Goal: Task Accomplishment & Management: Use online tool/utility

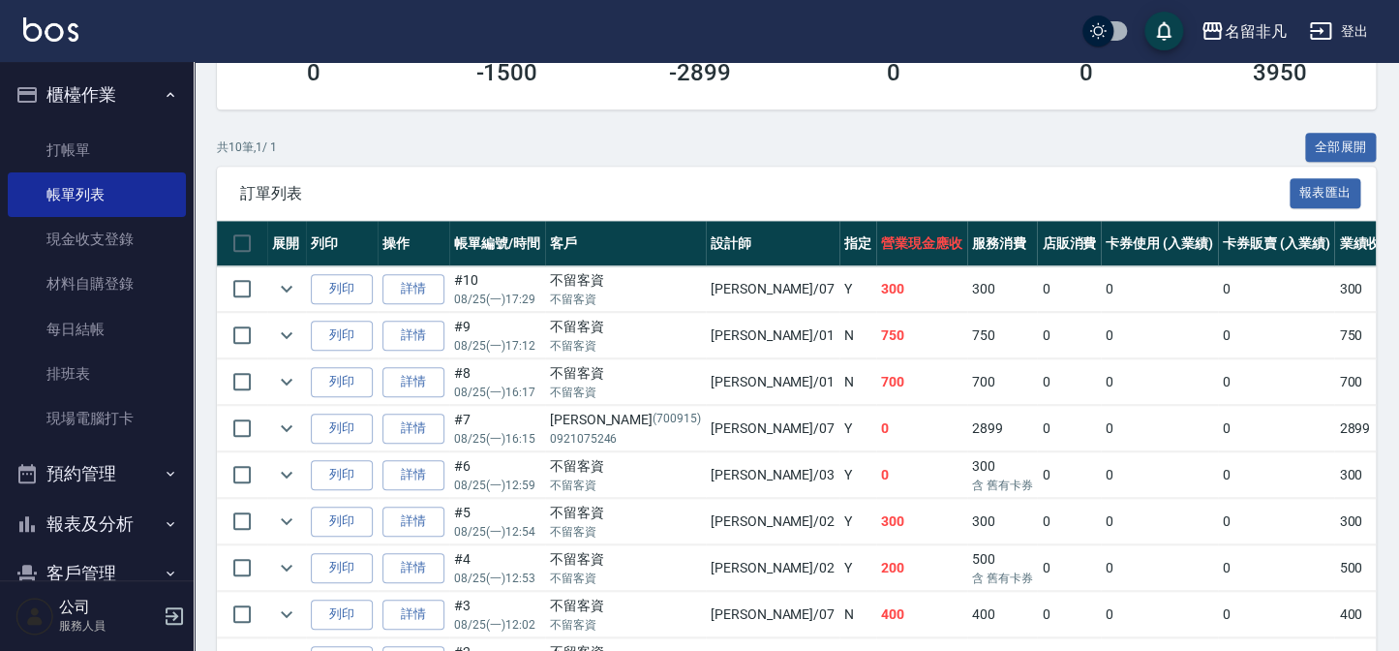
scroll to position [352, 0]
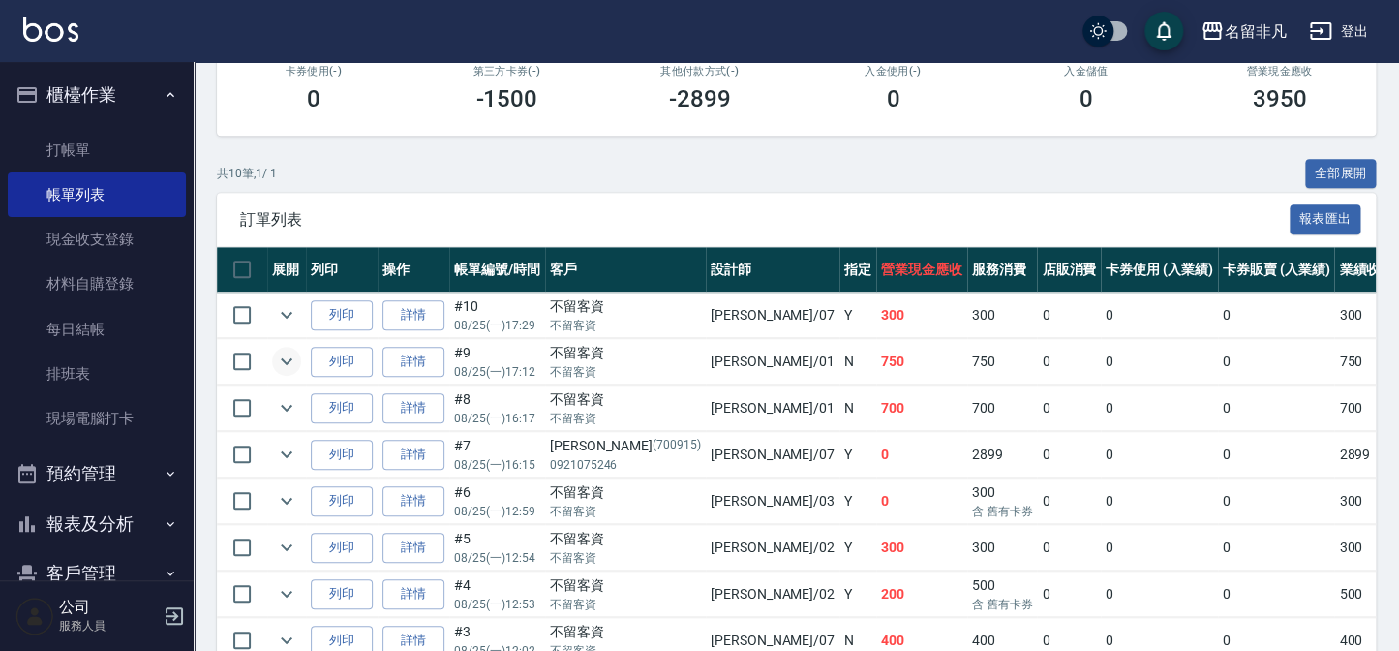
click at [284, 356] on icon "expand row" at bounding box center [286, 361] width 23 height 23
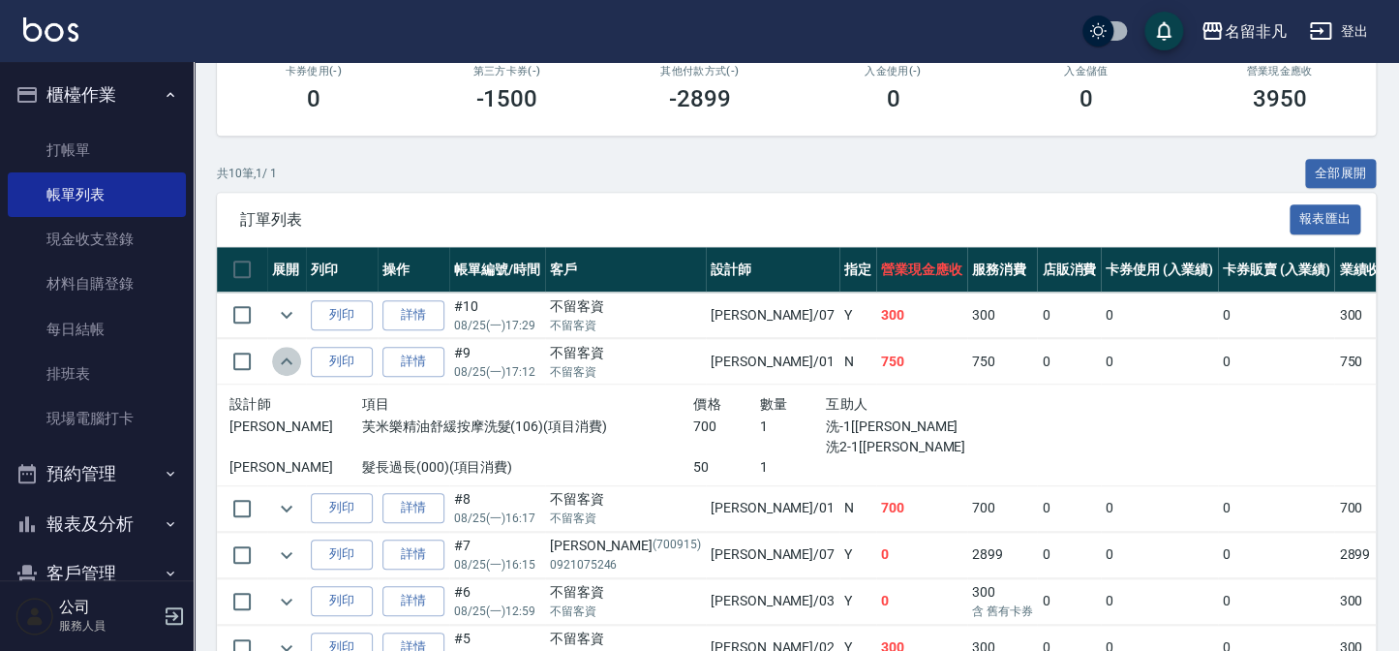
click at [284, 356] on icon "expand row" at bounding box center [286, 361] width 23 height 23
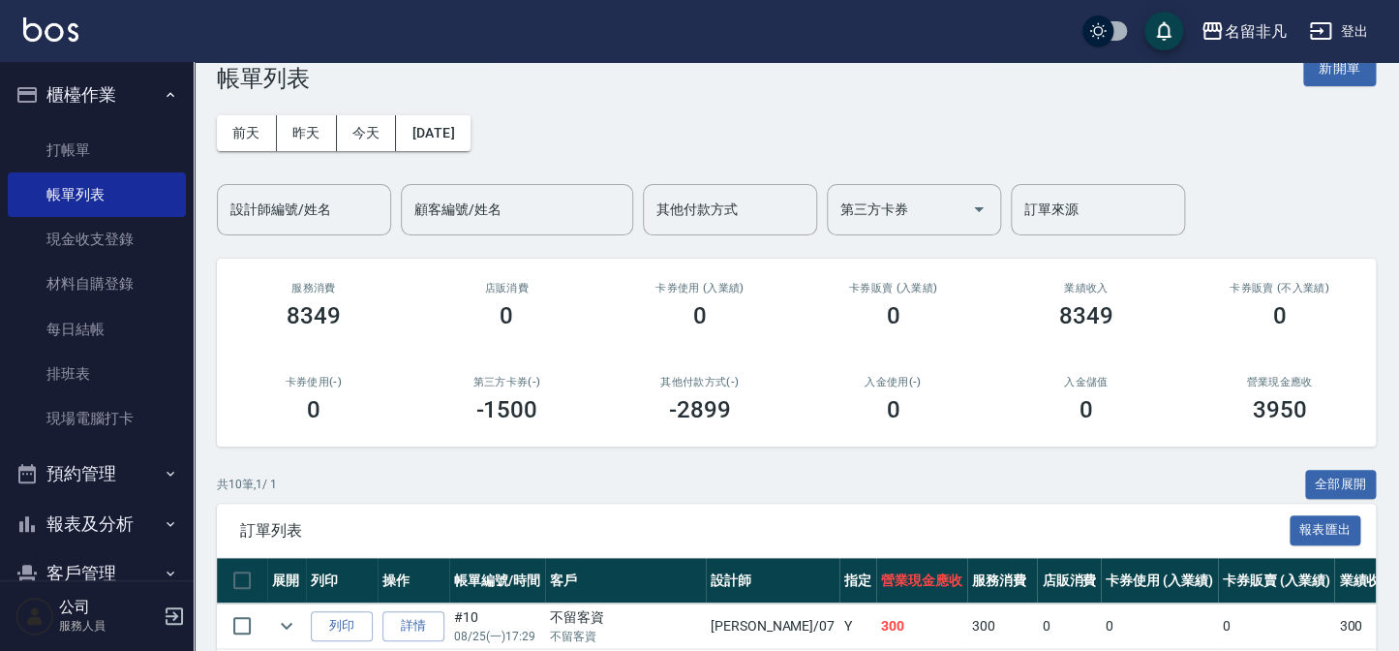
scroll to position [0, 0]
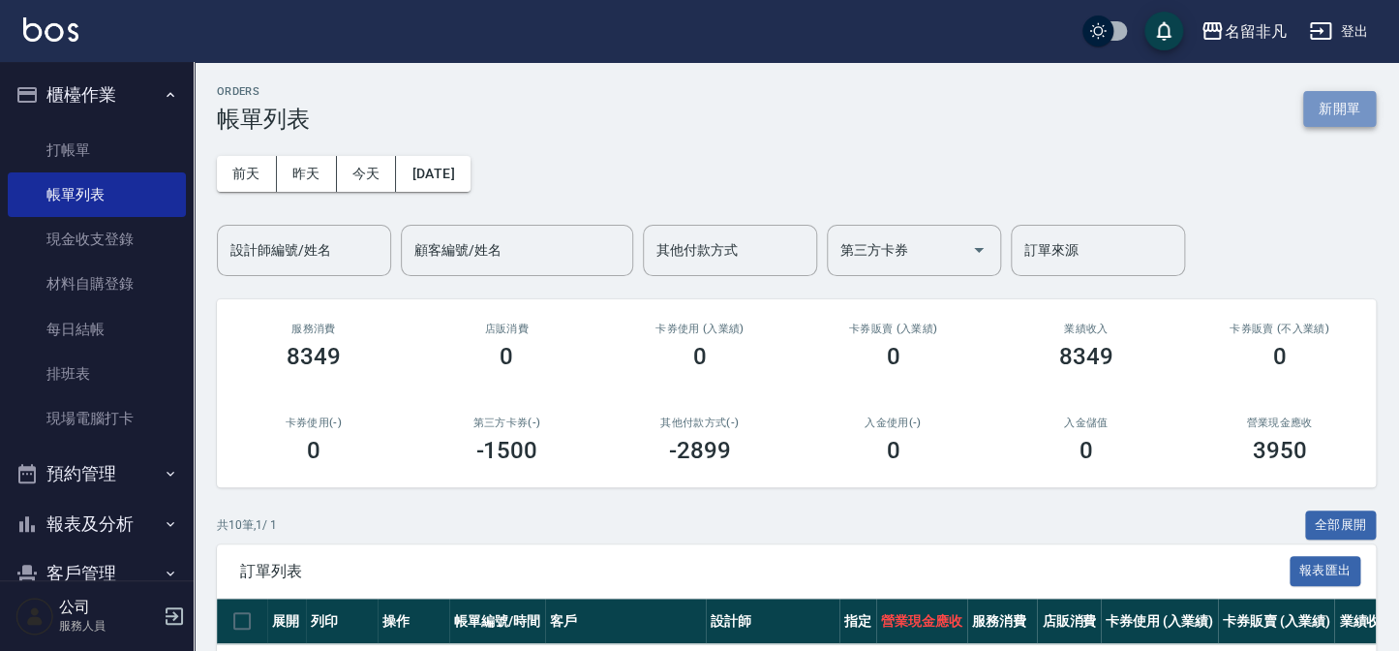
click at [1339, 115] on button "新開單" at bounding box center [1339, 109] width 73 height 36
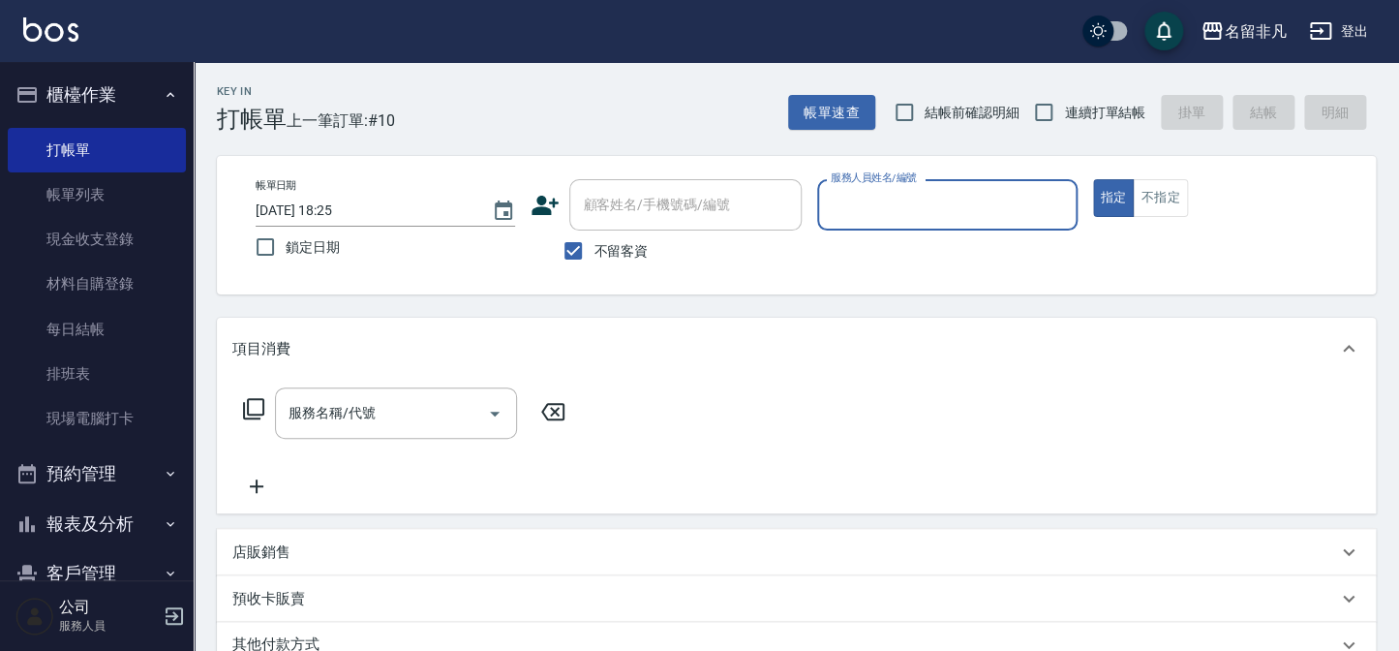
click at [620, 248] on span "不留客資" at bounding box center [621, 251] width 54 height 20
click at [594, 248] on input "不留客資" at bounding box center [573, 250] width 41 height 41
checkbox input "false"
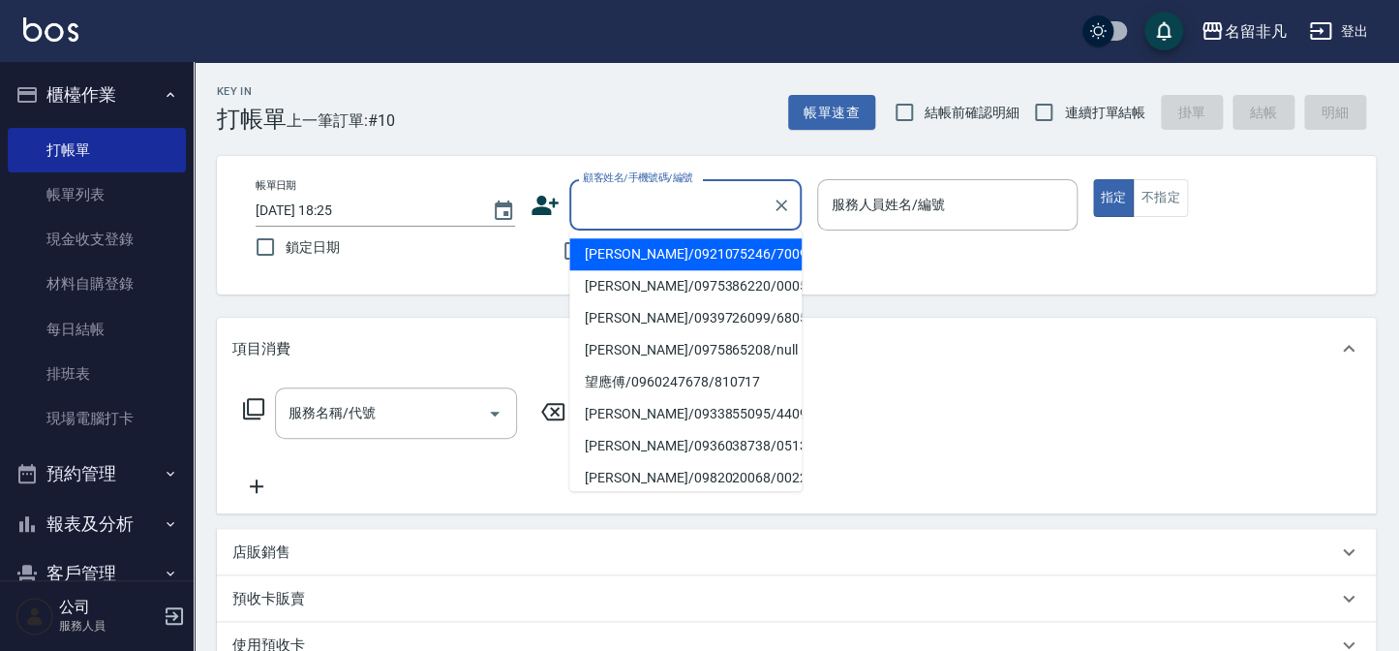
click at [644, 214] on input "顧客姓名/手機號碼/編號" at bounding box center [671, 205] width 186 height 34
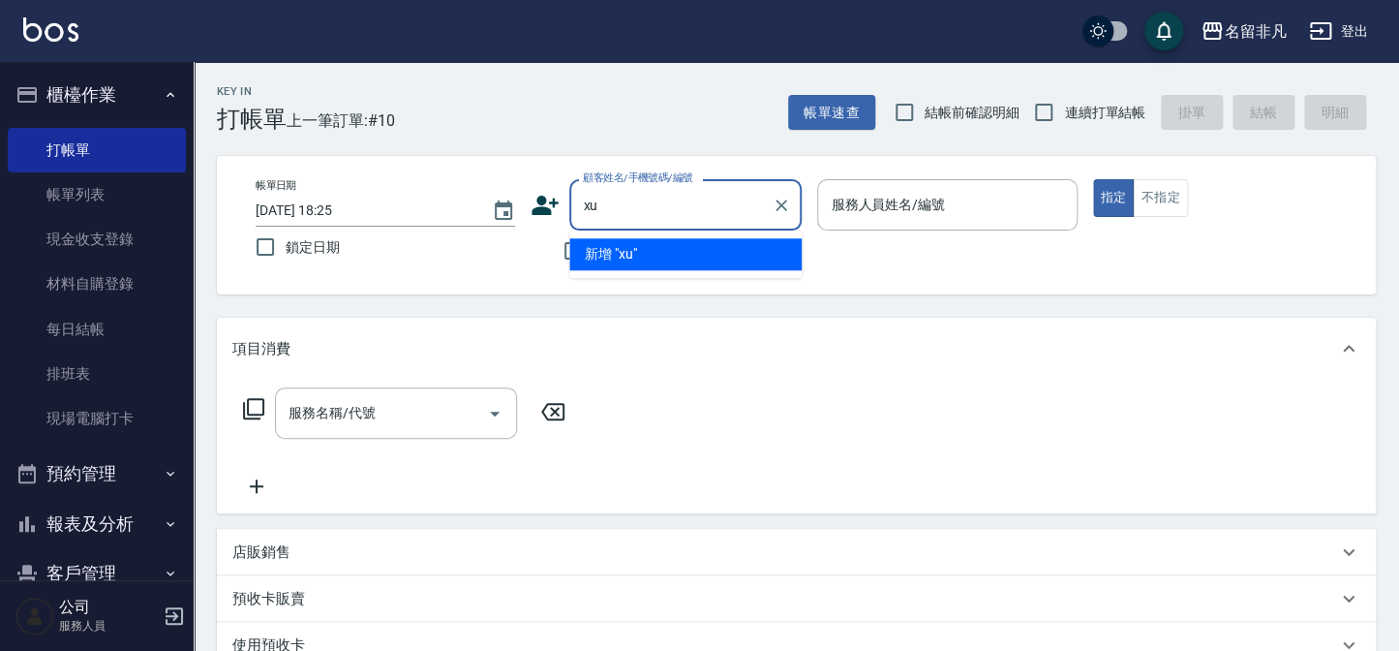
type input "x"
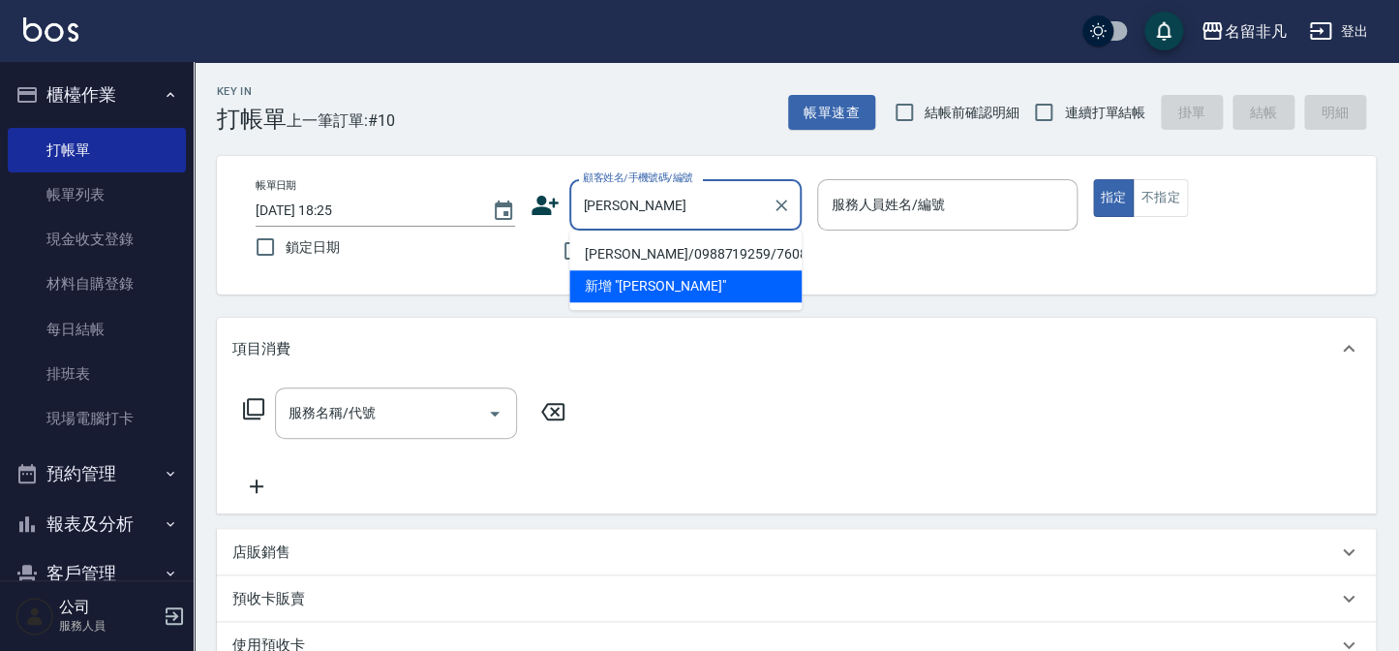
click at [623, 257] on li "[PERSON_NAME]/0988719259/760818" at bounding box center [685, 254] width 232 height 32
type input "[PERSON_NAME]/0988719259/760818"
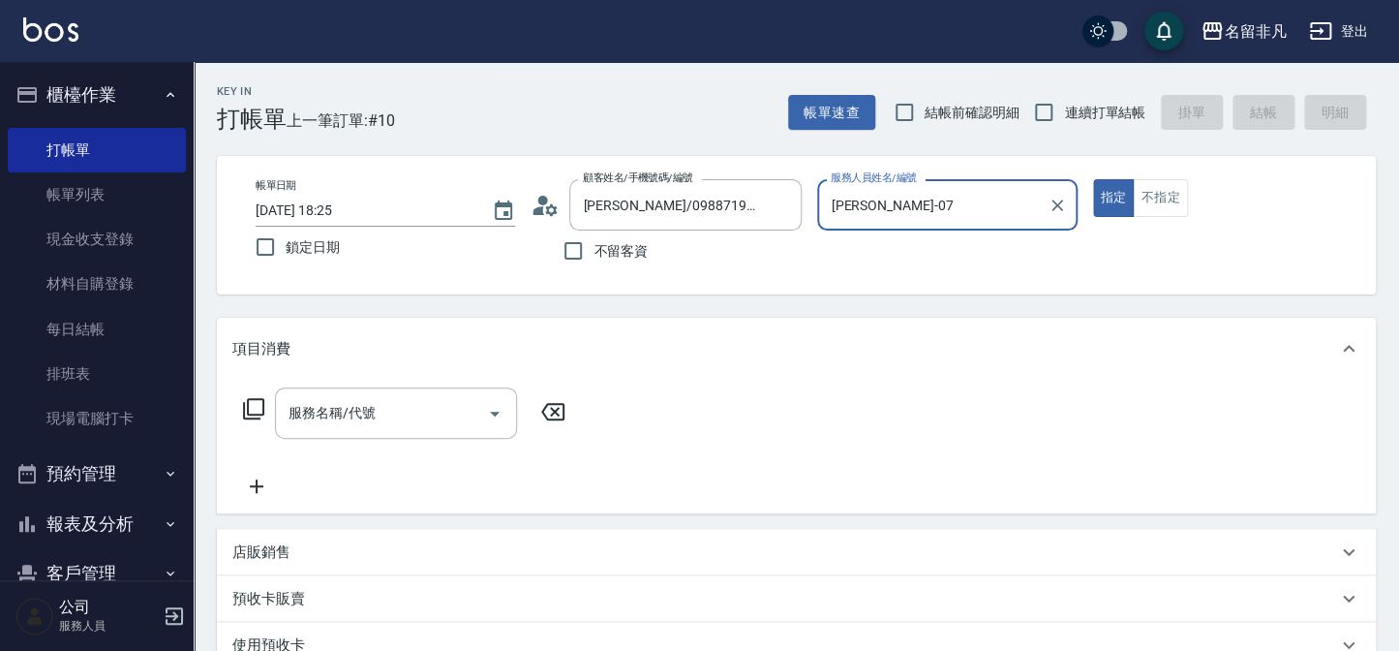
type input "[PERSON_NAME]-07"
click at [392, 413] on input "服務名稱/代號" at bounding box center [382, 413] width 196 height 34
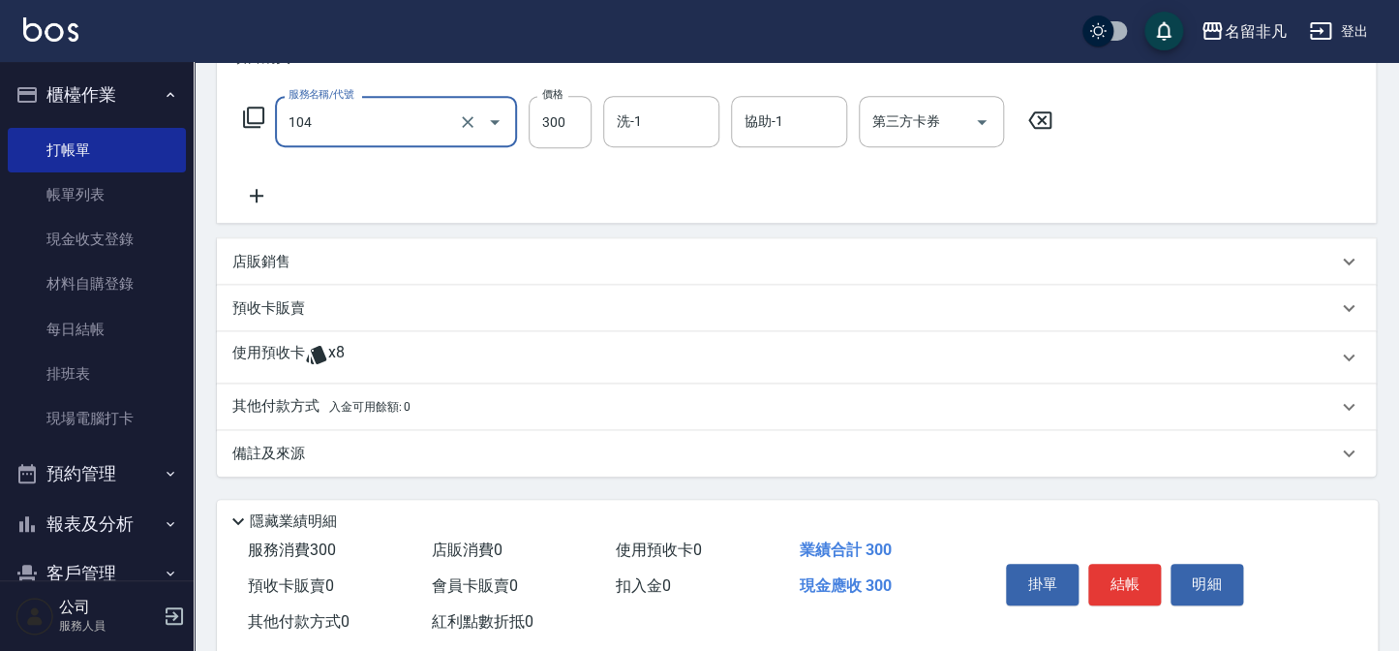
scroll to position [331, 0]
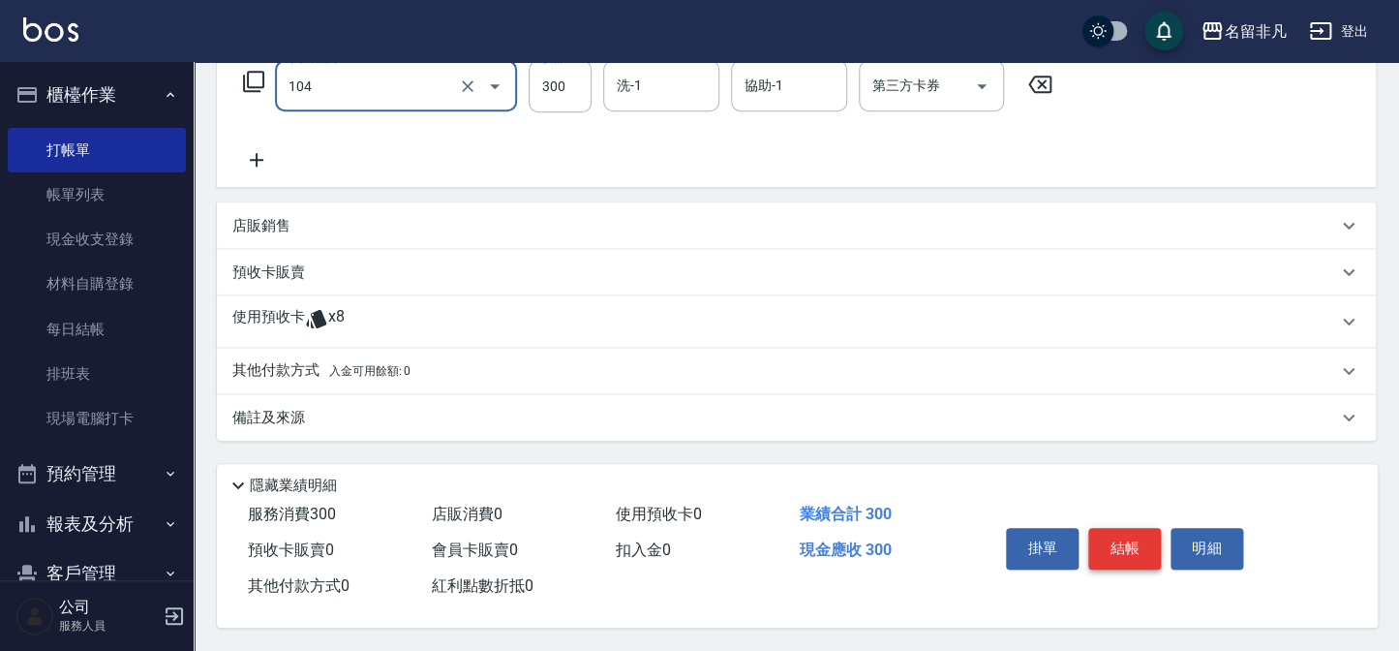
type input "洗髮(104)"
click at [1123, 548] on button "結帳" at bounding box center [1124, 548] width 73 height 41
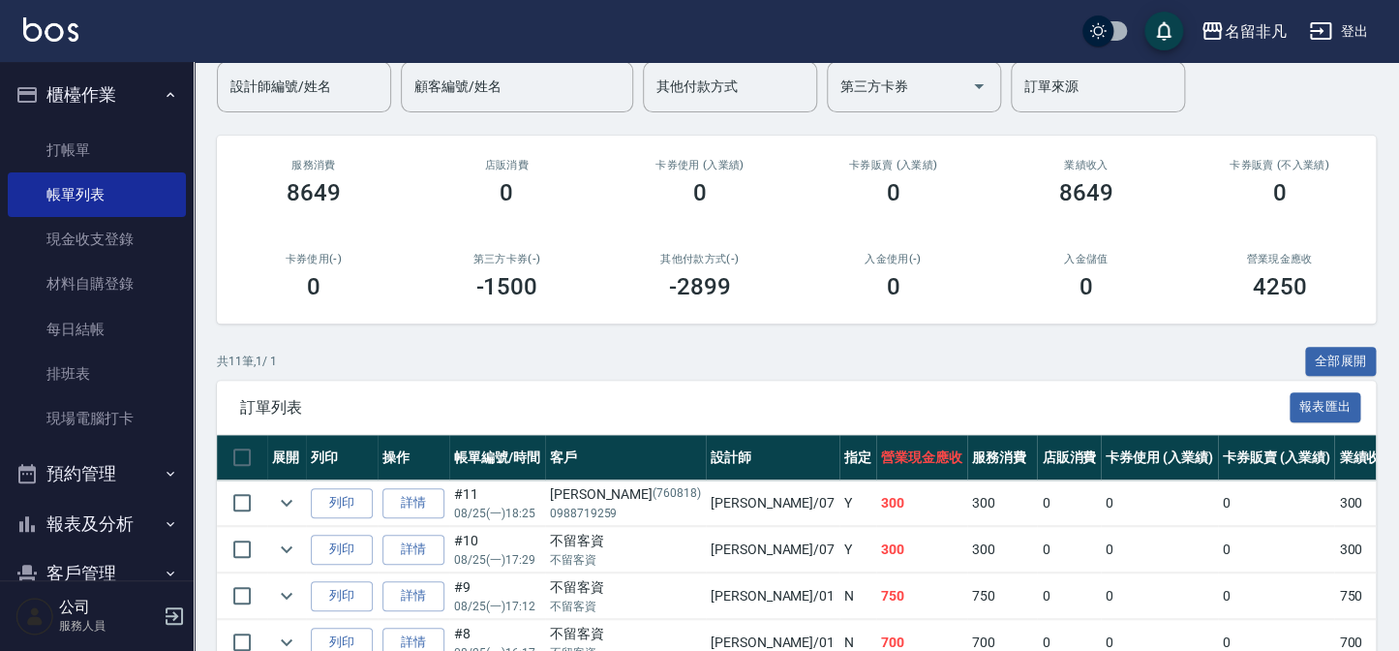
scroll to position [175, 0]
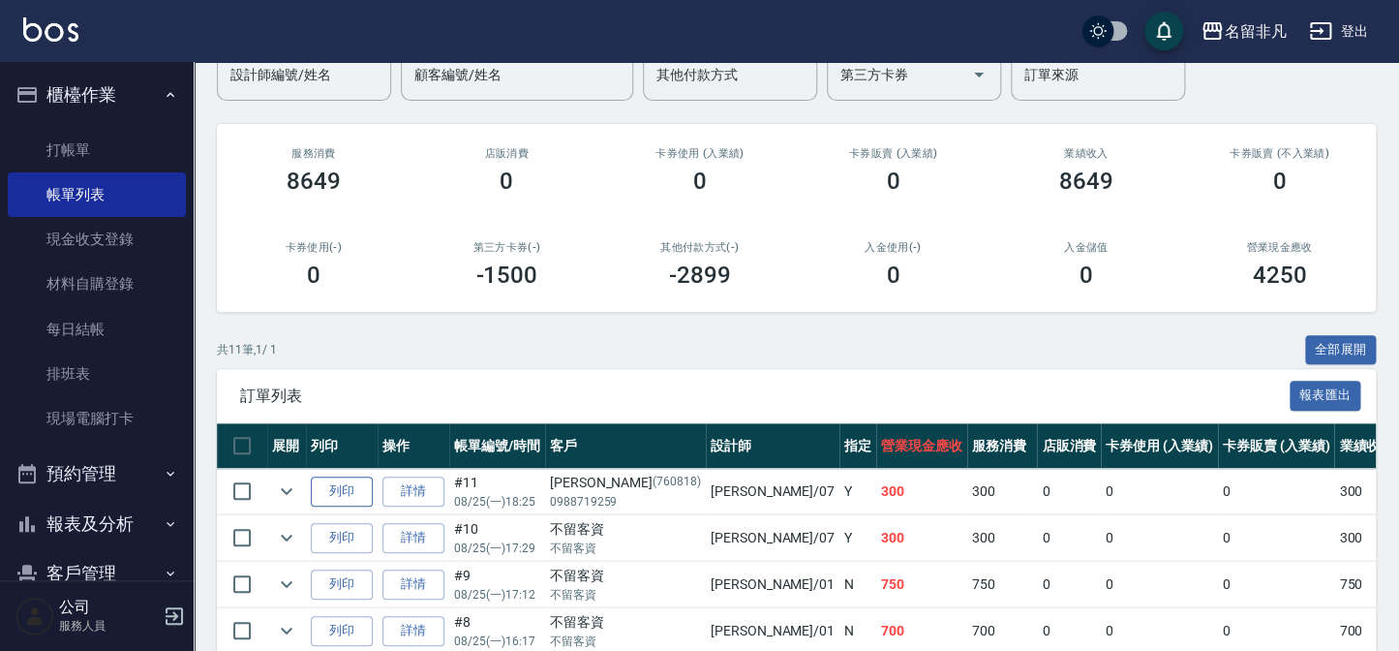
click at [356, 486] on button "列印" at bounding box center [342, 491] width 62 height 30
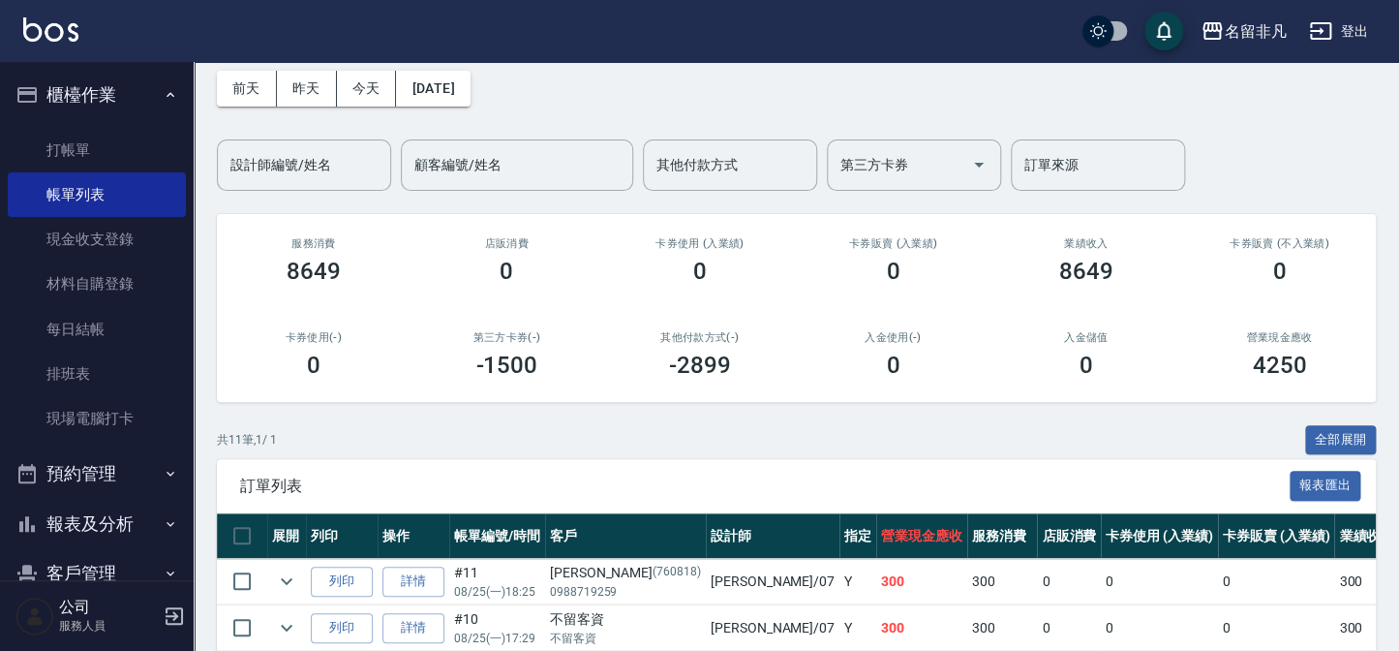
scroll to position [0, 0]
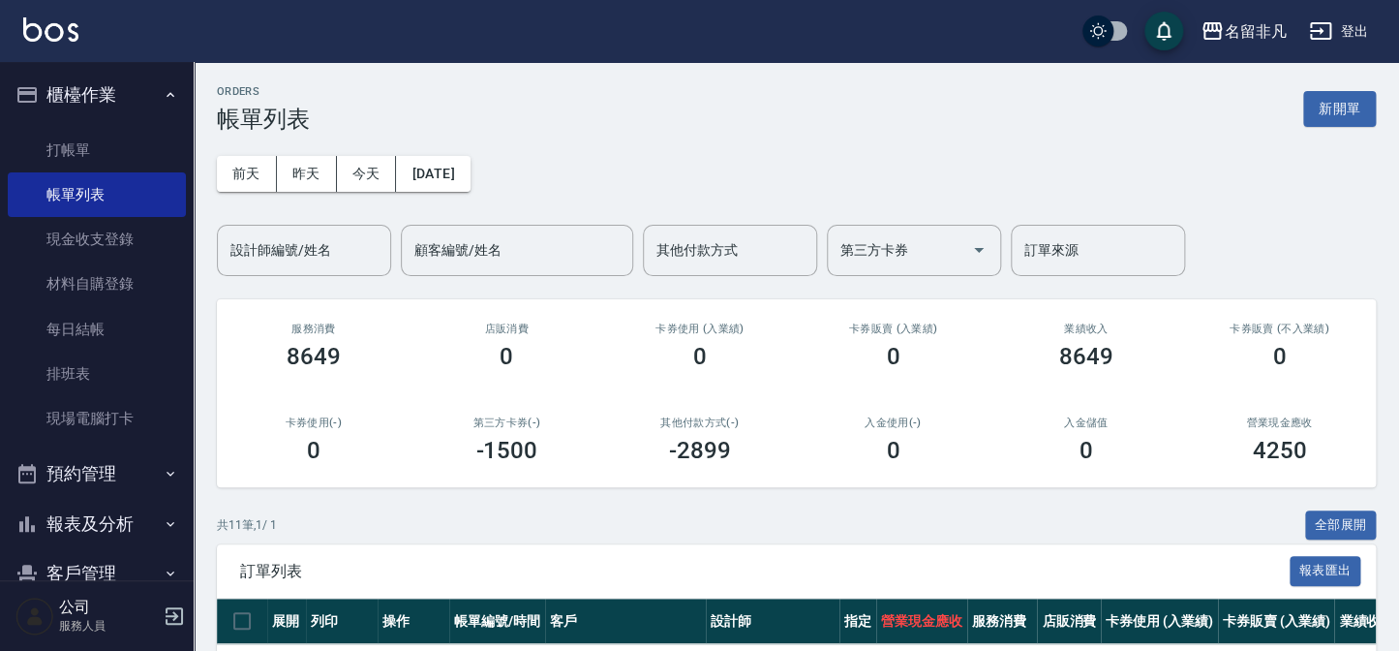
click at [1315, 128] on div "ORDERS 帳單列表 新開單" at bounding box center [796, 108] width 1159 height 47
click at [1310, 123] on button "新開單" at bounding box center [1339, 109] width 73 height 36
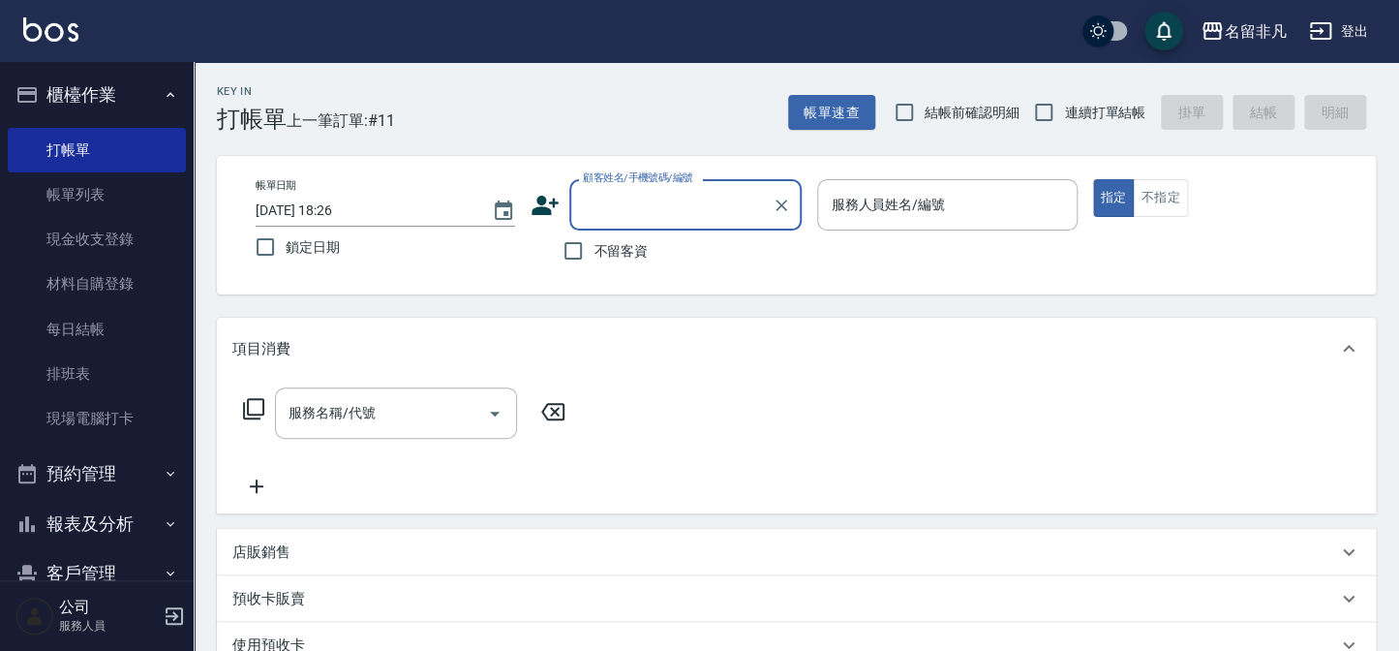
click at [608, 251] on span "不留客資" at bounding box center [621, 251] width 54 height 20
click at [594, 251] on input "不留客資" at bounding box center [573, 250] width 41 height 41
checkbox input "true"
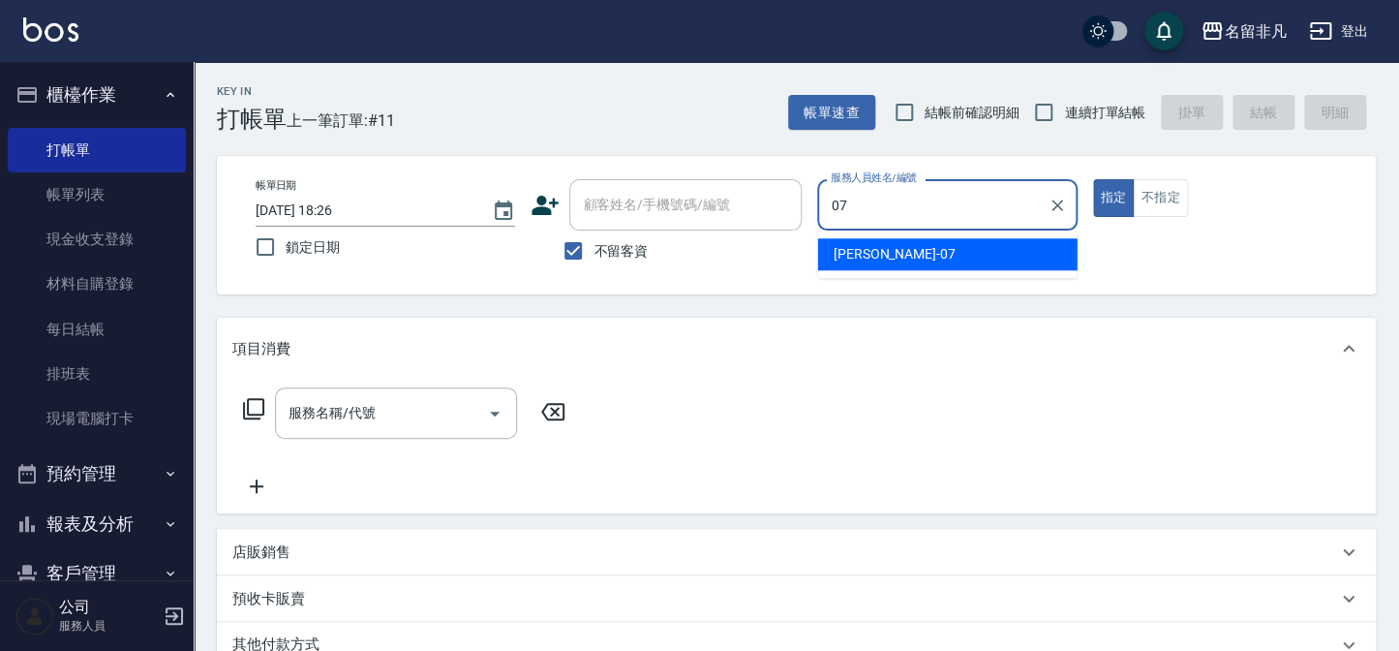
type input "[PERSON_NAME]-07"
type button "true"
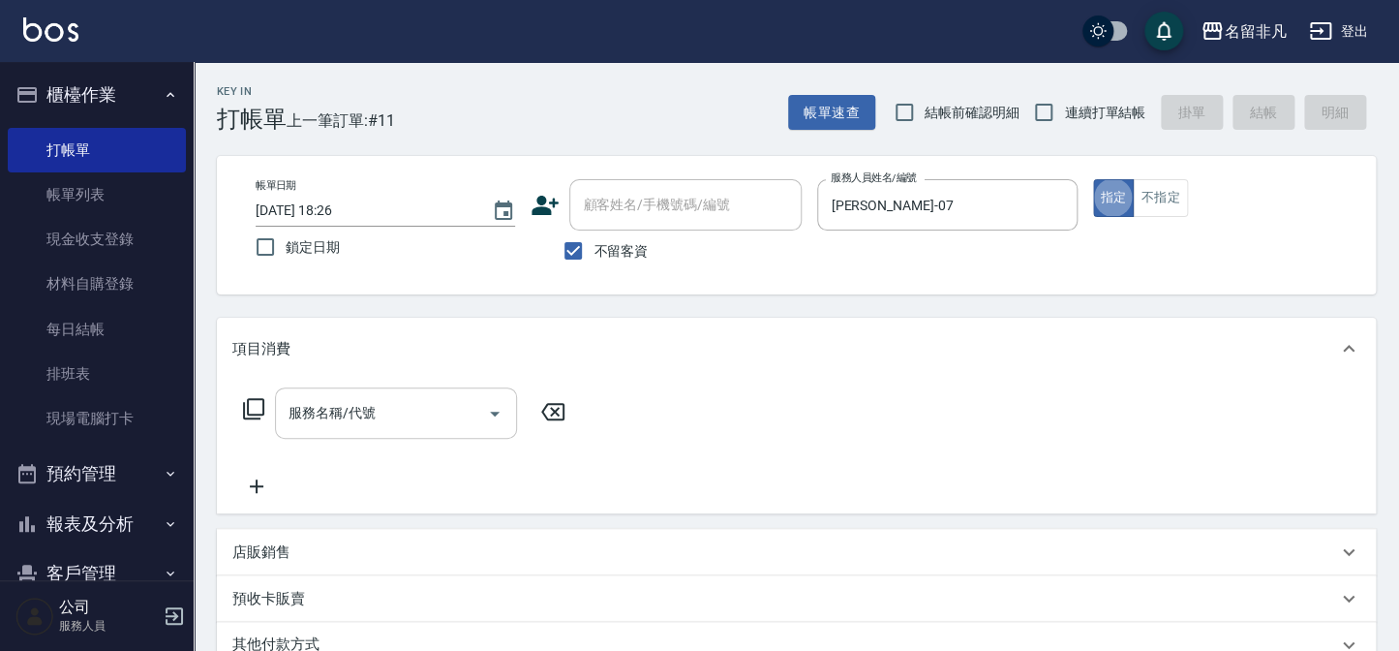
click at [435, 405] on input "服務名稱/代號" at bounding box center [382, 413] width 196 height 34
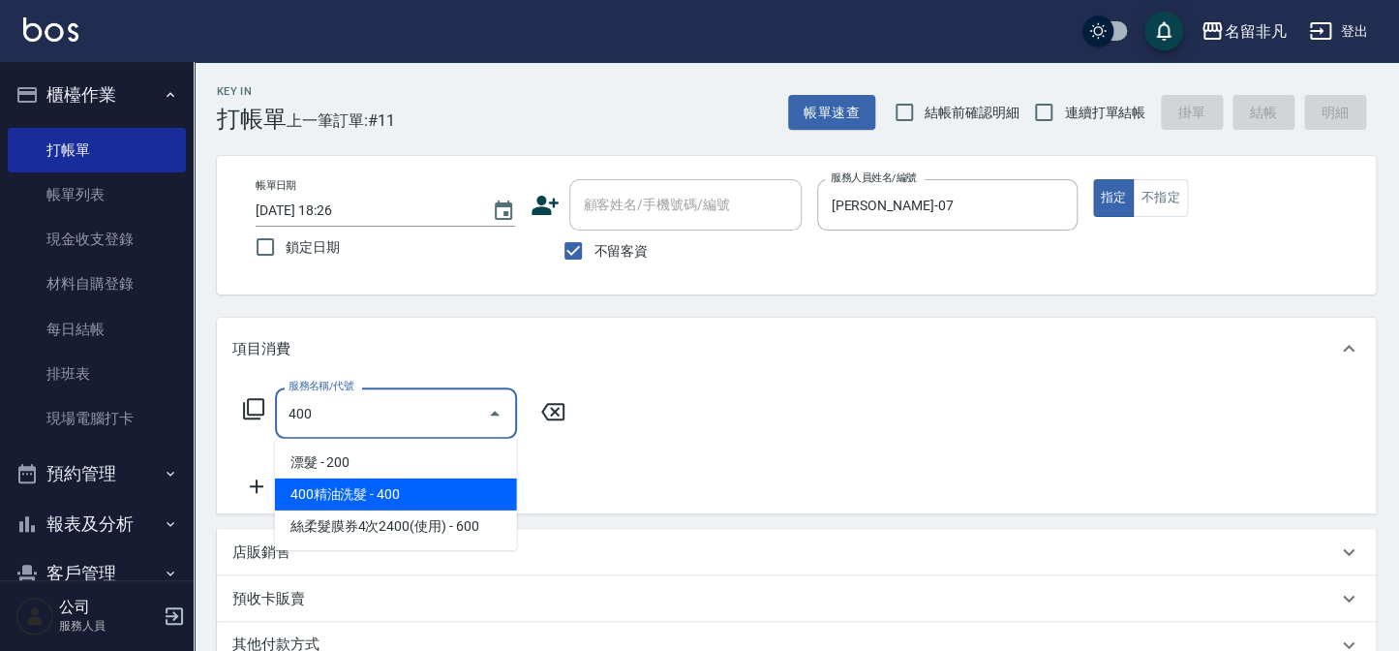
click at [374, 502] on span "400精油洗髮 - 400" at bounding box center [396, 494] width 242 height 32
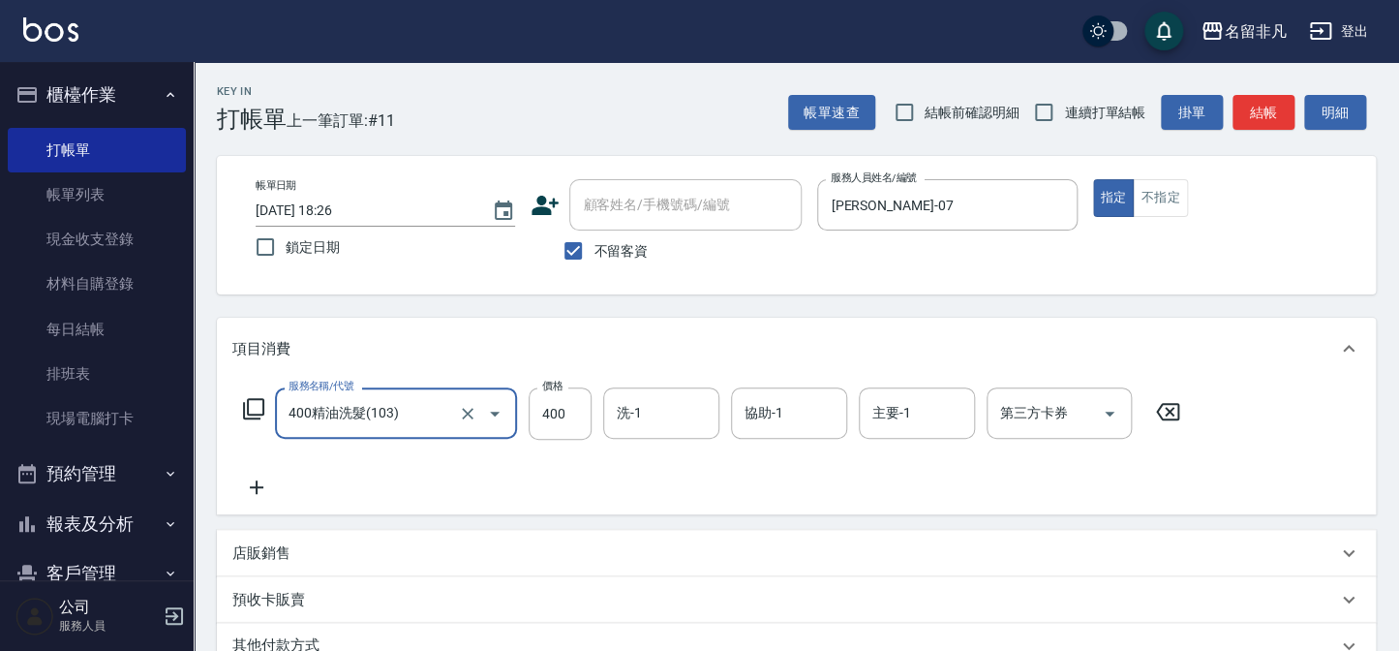
type input "400精油洗髮(103)"
click at [260, 491] on icon at bounding box center [256, 486] width 48 height 23
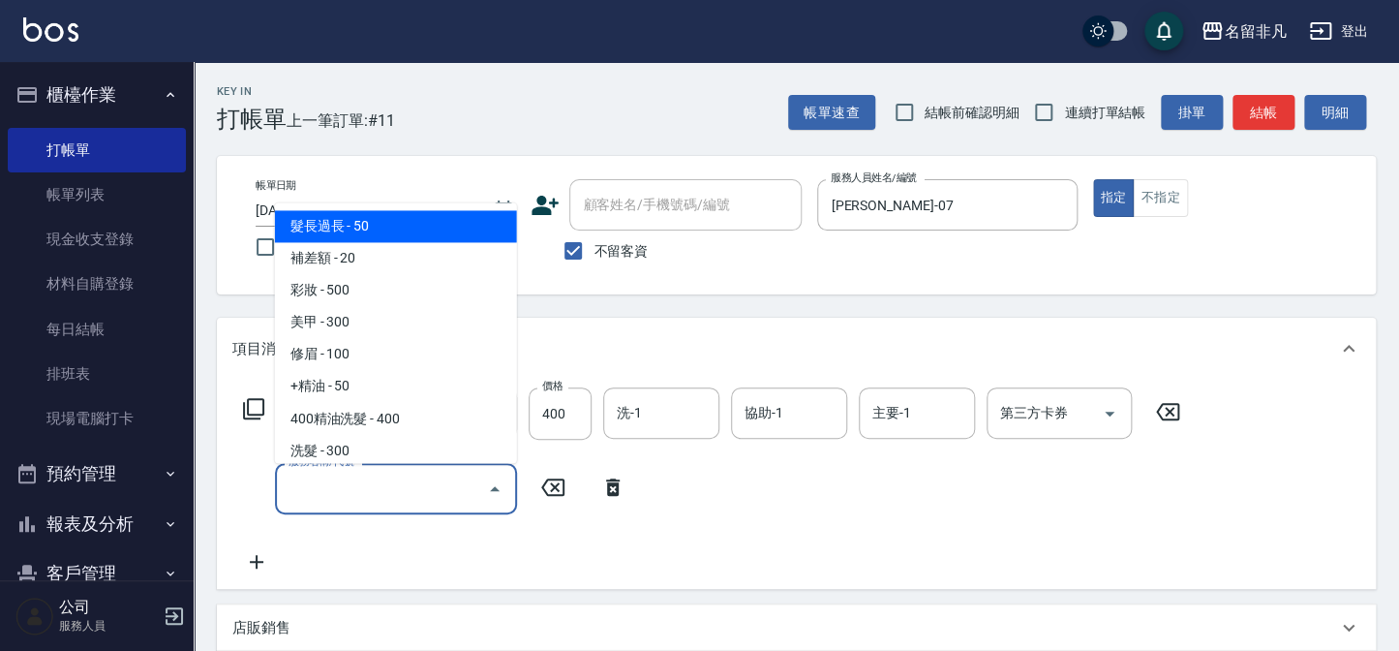
click at [366, 490] on input "服務名稱/代號" at bounding box center [382, 489] width 196 height 34
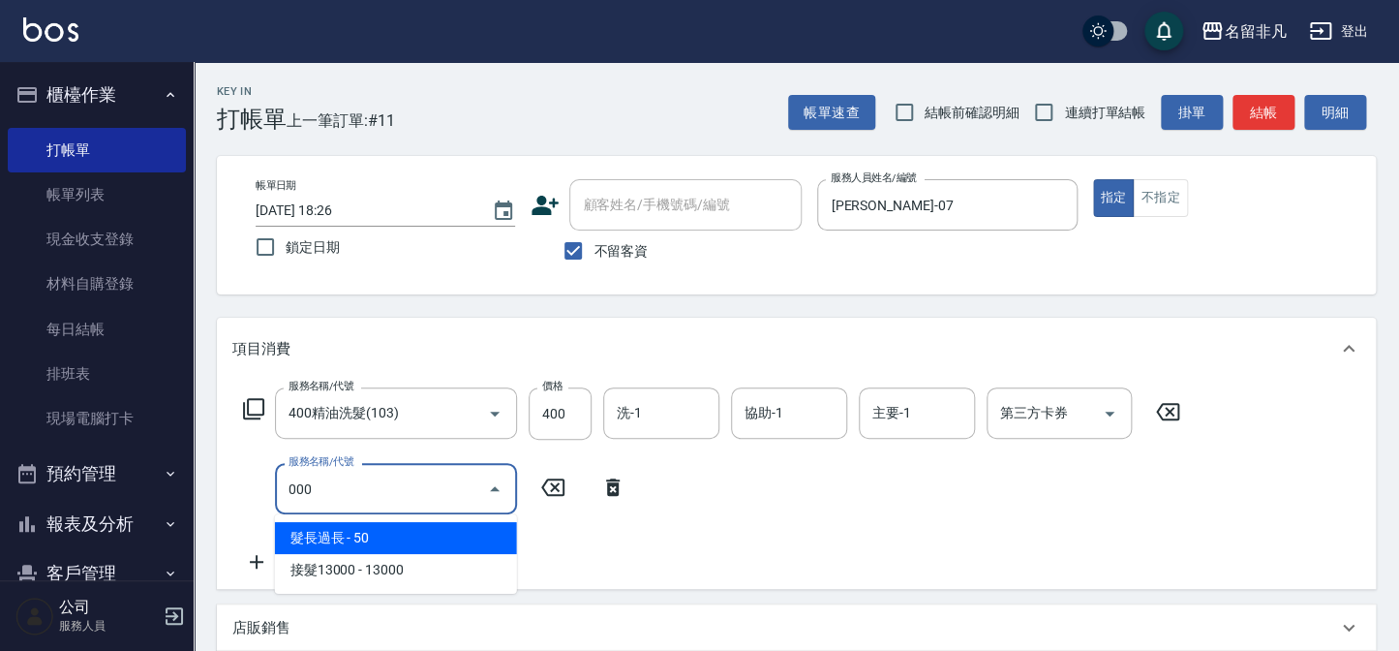
click at [382, 534] on span "髮長過長 - 50" at bounding box center [396, 538] width 242 height 32
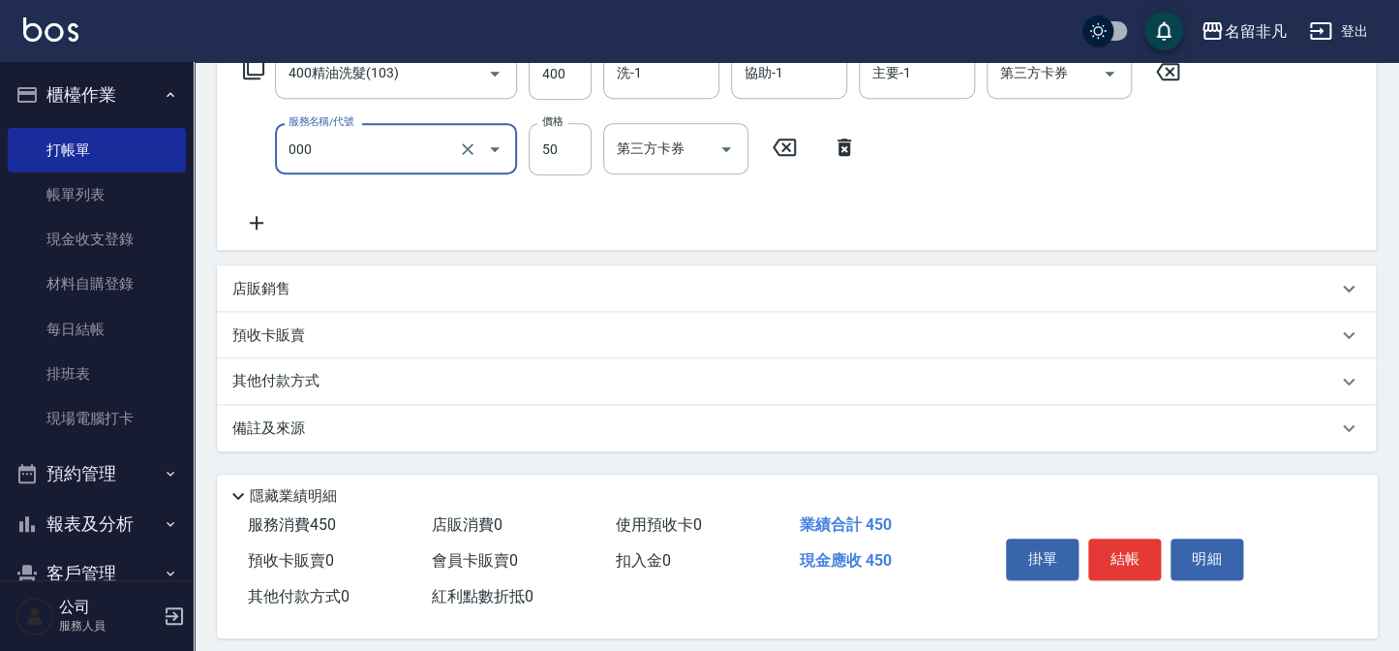
scroll to position [355, 0]
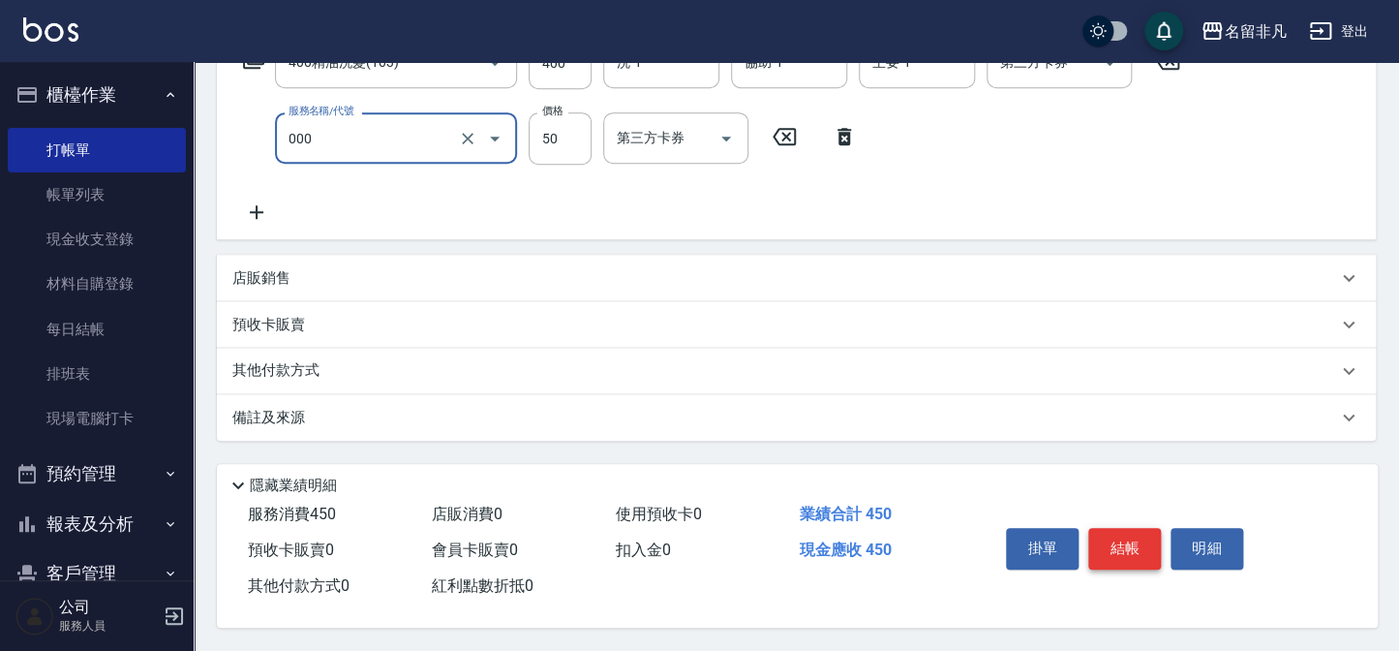
type input "髮長過長(000)"
click at [1116, 552] on button "結帳" at bounding box center [1124, 548] width 73 height 41
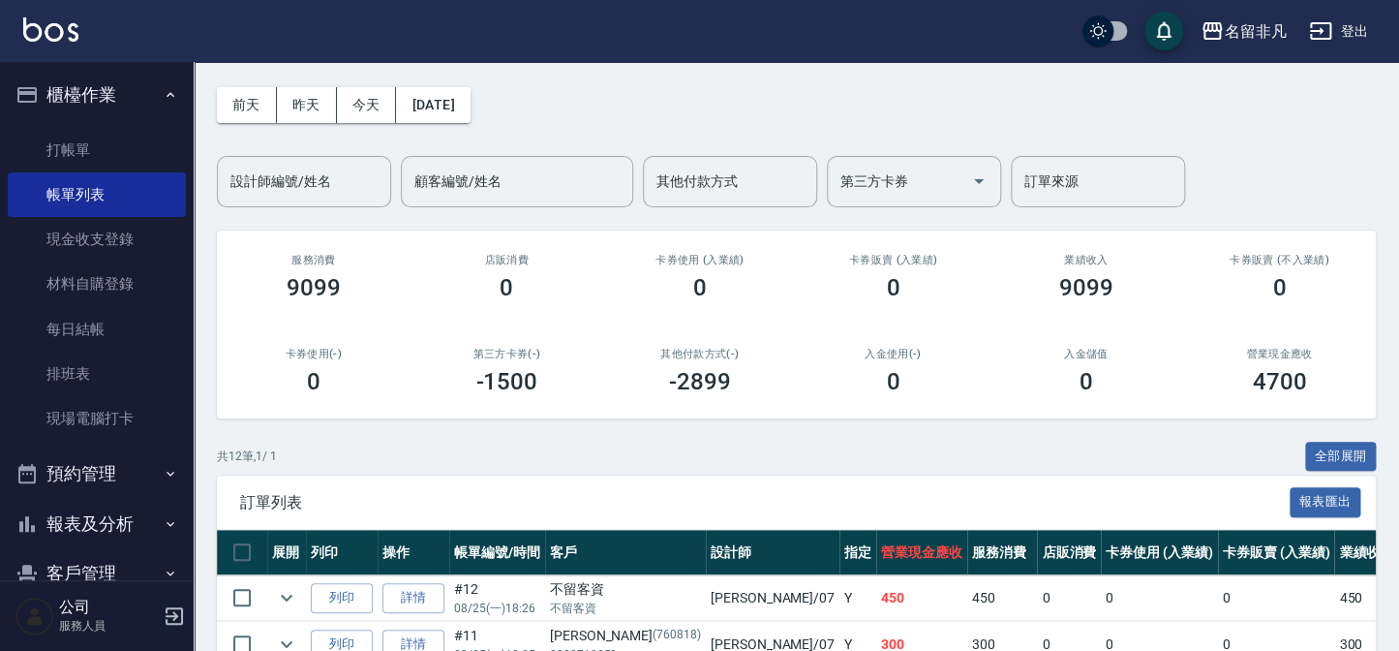
scroll to position [175, 0]
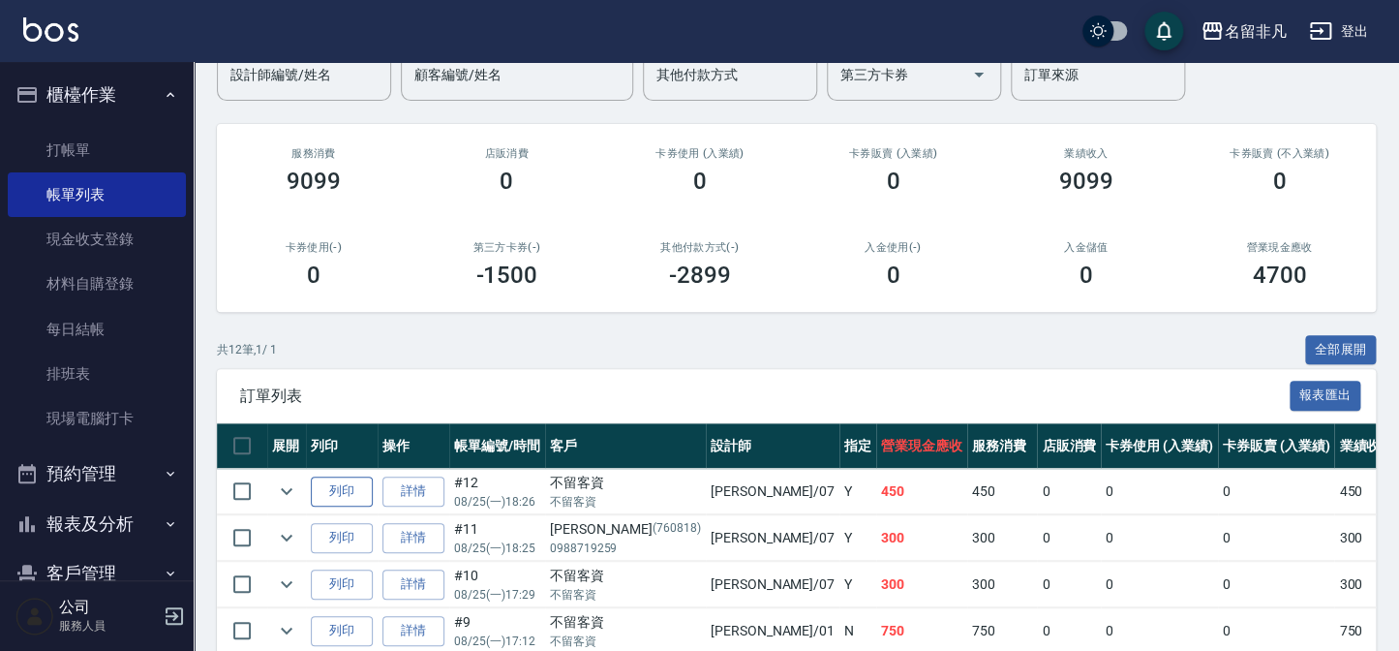
click at [323, 494] on button "列印" at bounding box center [342, 491] width 62 height 30
click at [98, 87] on button "櫃檯作業" at bounding box center [97, 95] width 178 height 50
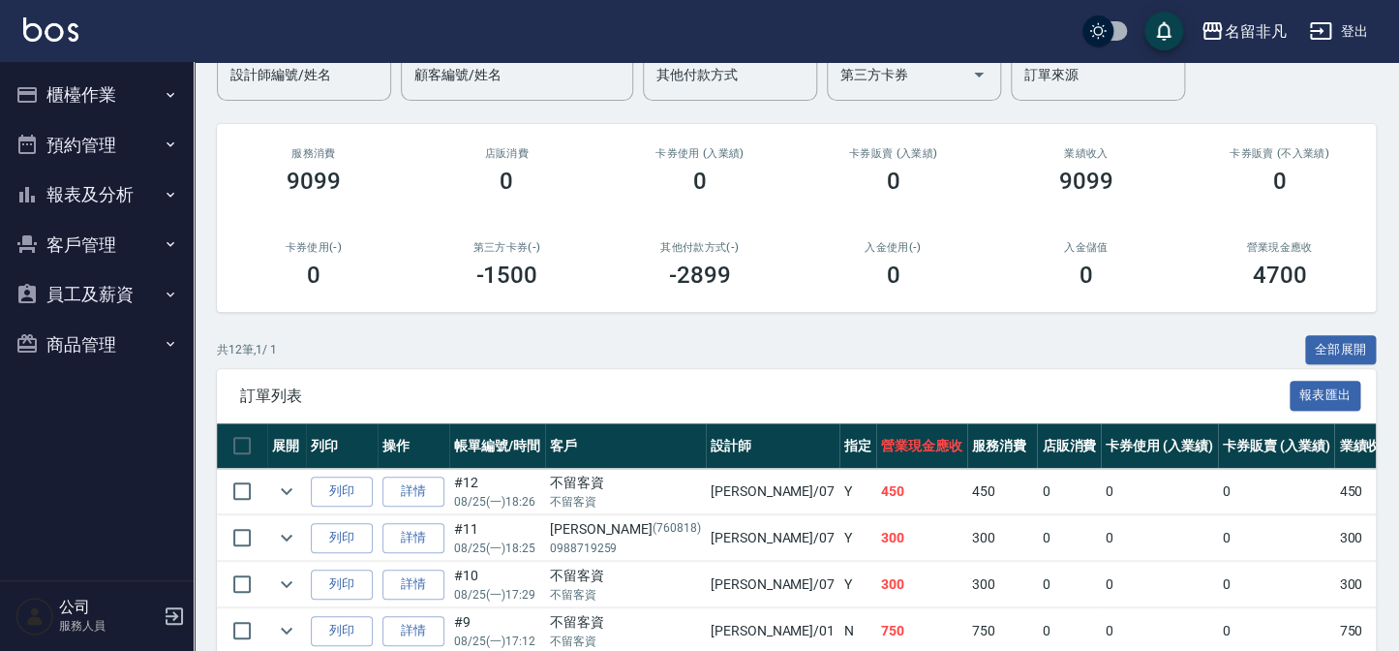
click at [108, 211] on button "報表及分析" at bounding box center [97, 194] width 178 height 50
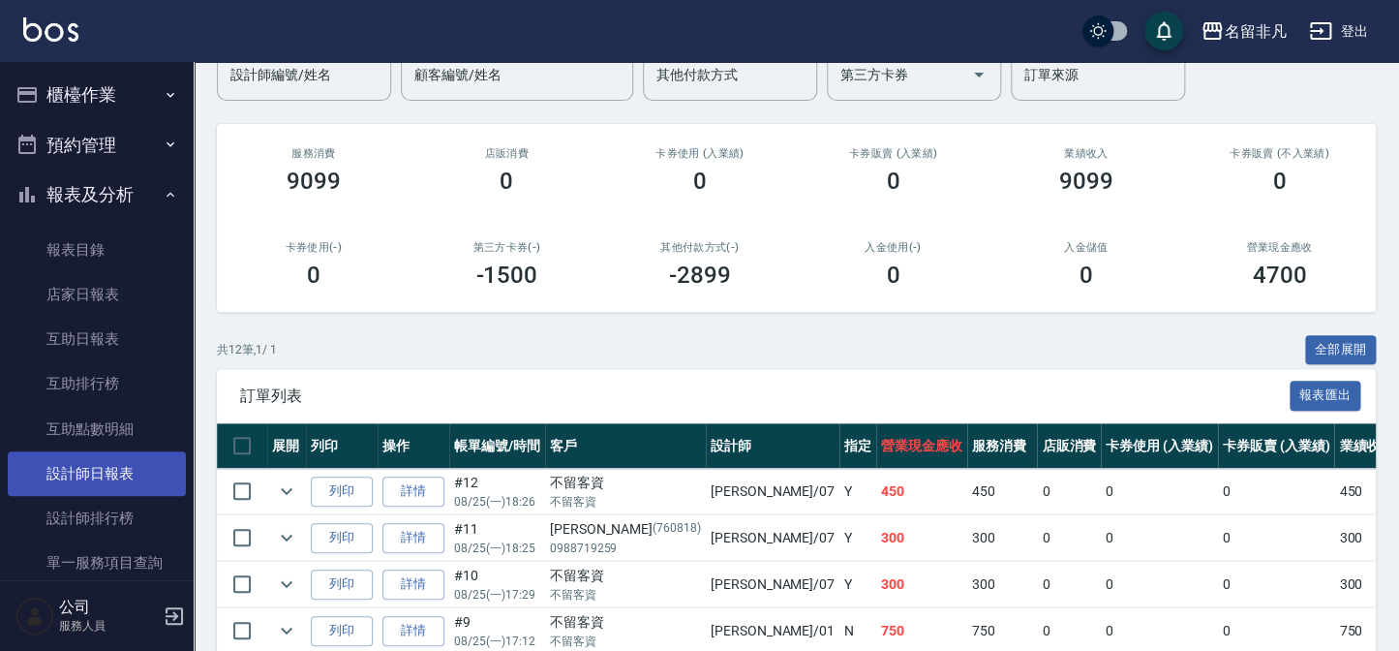
click at [129, 474] on link "設計師日報表" at bounding box center [97, 473] width 178 height 45
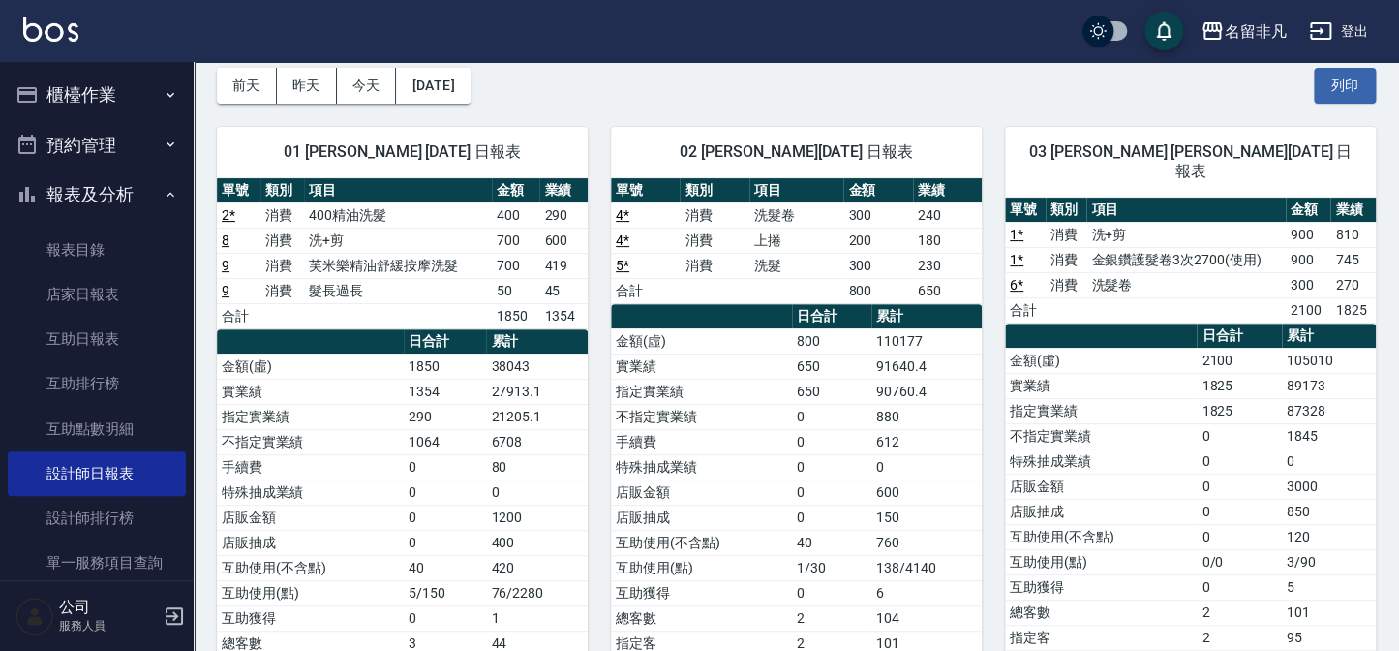
scroll to position [87, 0]
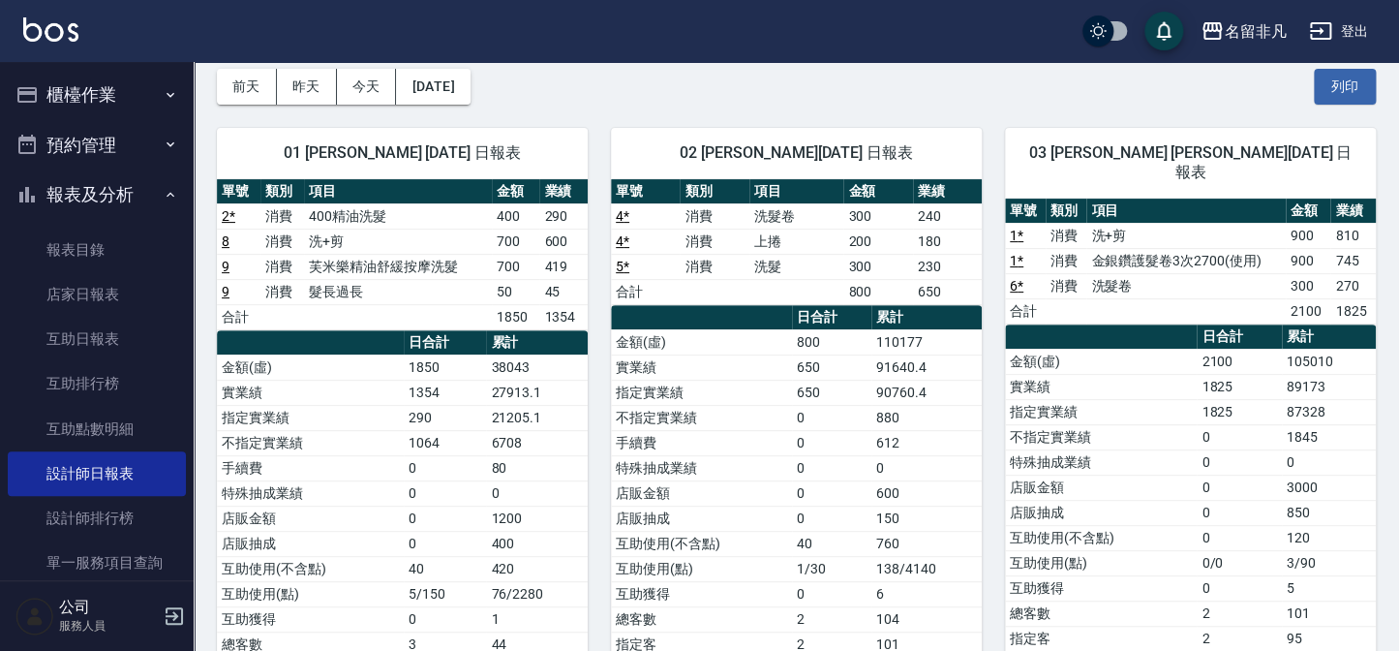
click at [68, 187] on button "報表及分析" at bounding box center [97, 194] width 178 height 50
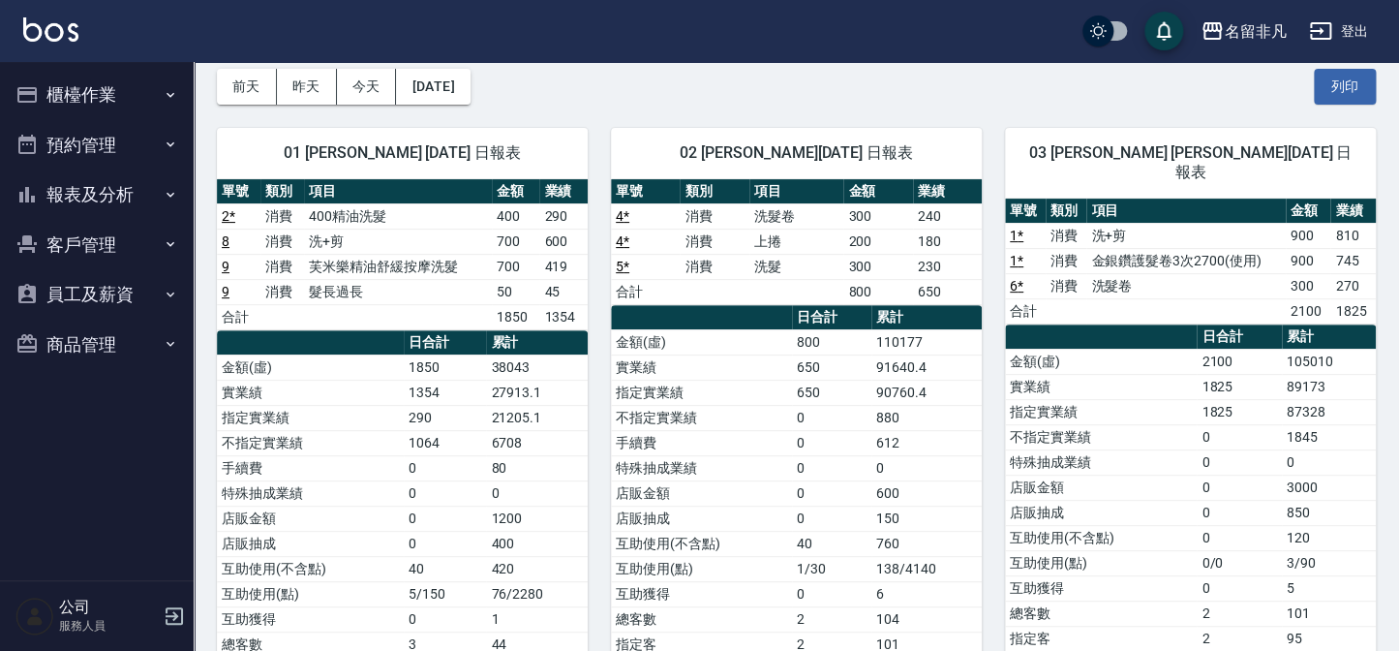
click at [98, 104] on button "櫃檯作業" at bounding box center [97, 95] width 178 height 50
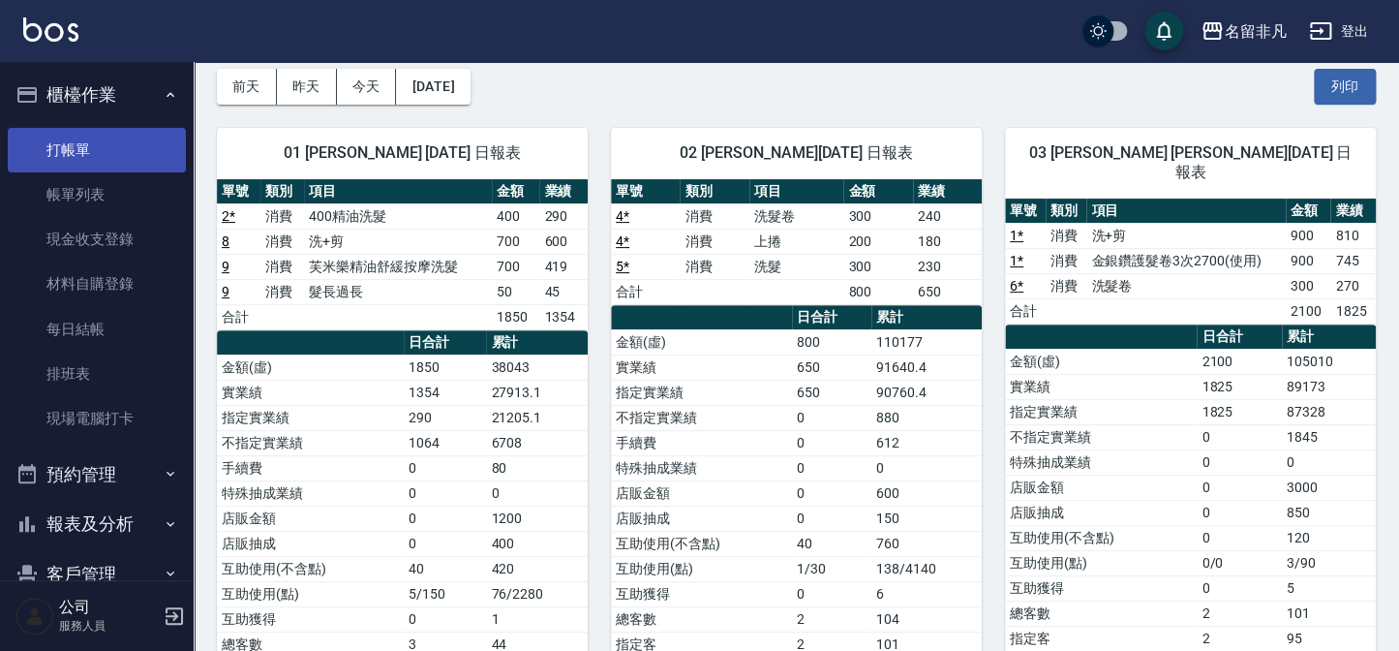
click at [96, 158] on link "打帳單" at bounding box center [97, 150] width 178 height 45
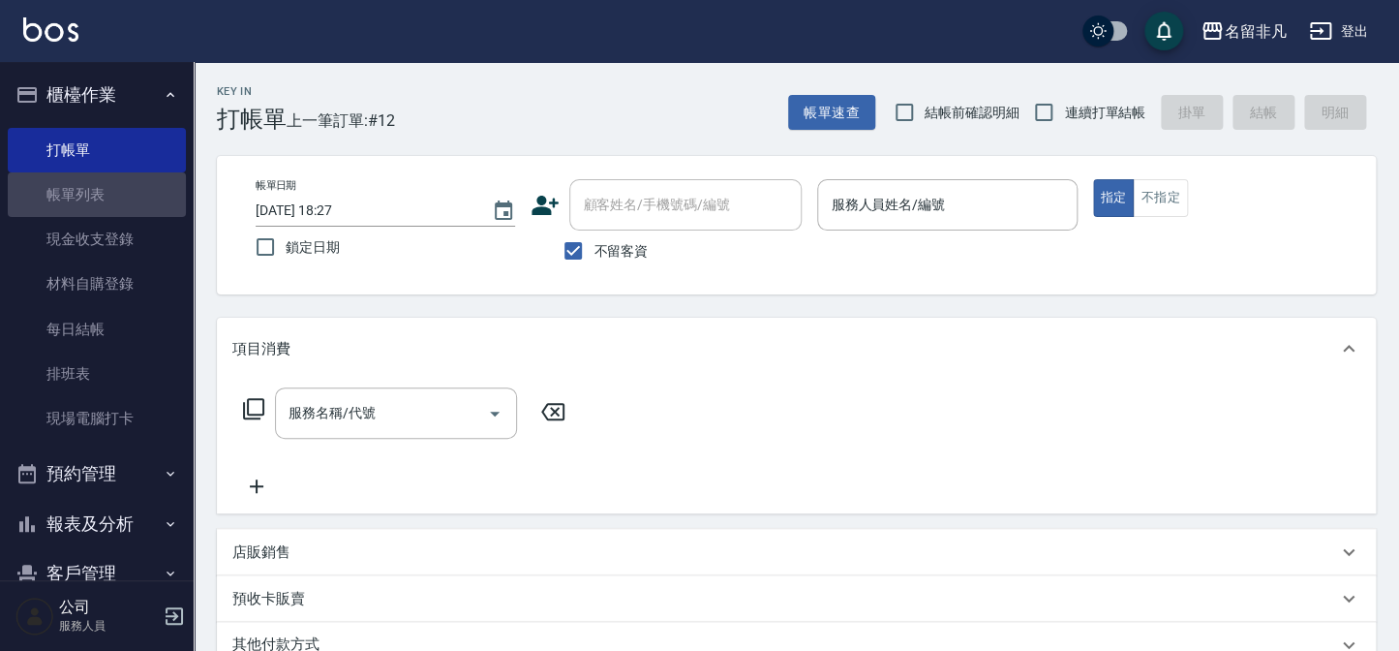
drag, startPoint x: 126, startPoint y: 179, endPoint x: 611, endPoint y: 273, distance: 494.2
click at [125, 179] on link "帳單列表" at bounding box center [97, 194] width 178 height 45
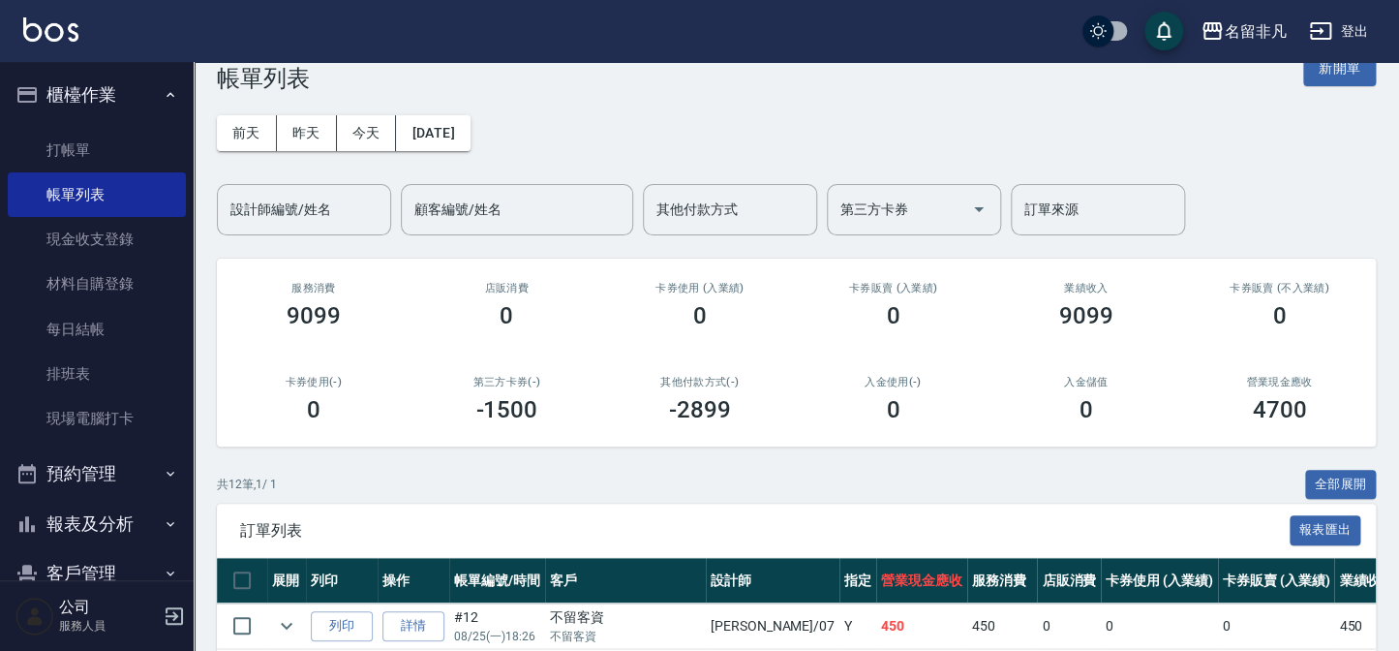
scroll to position [20, 0]
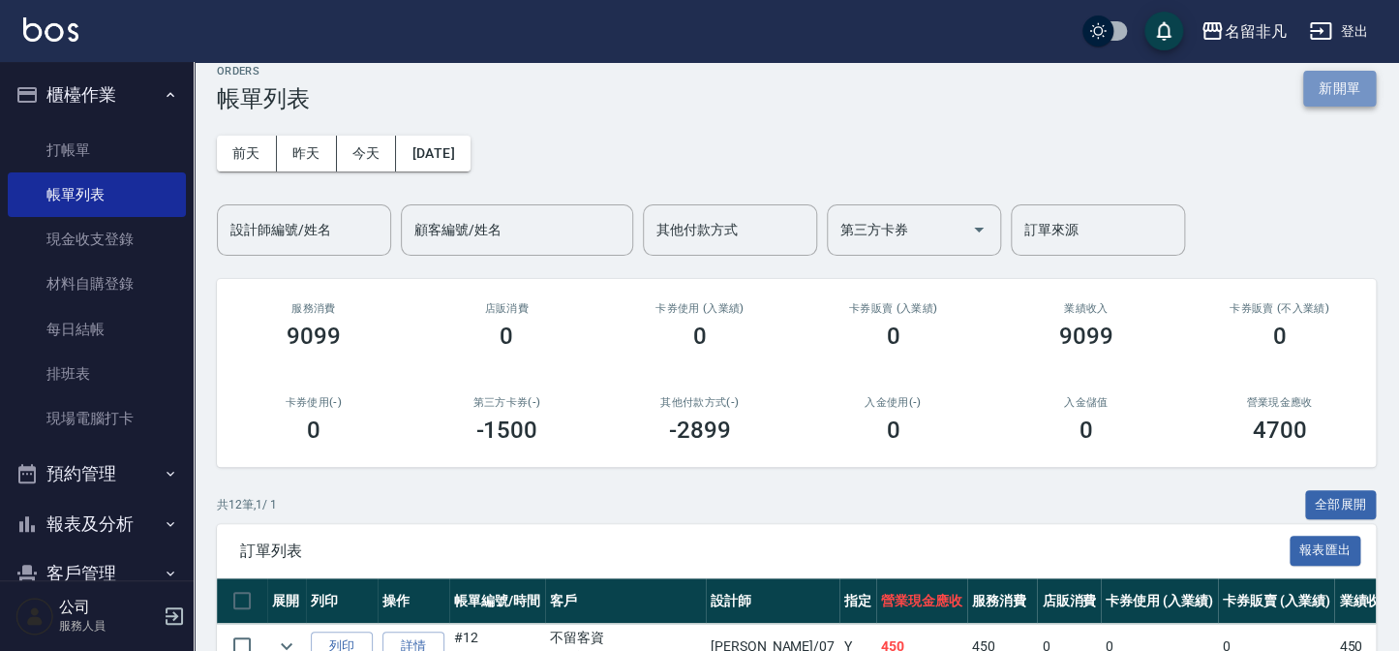
click at [1309, 90] on button "新開單" at bounding box center [1339, 89] width 73 height 36
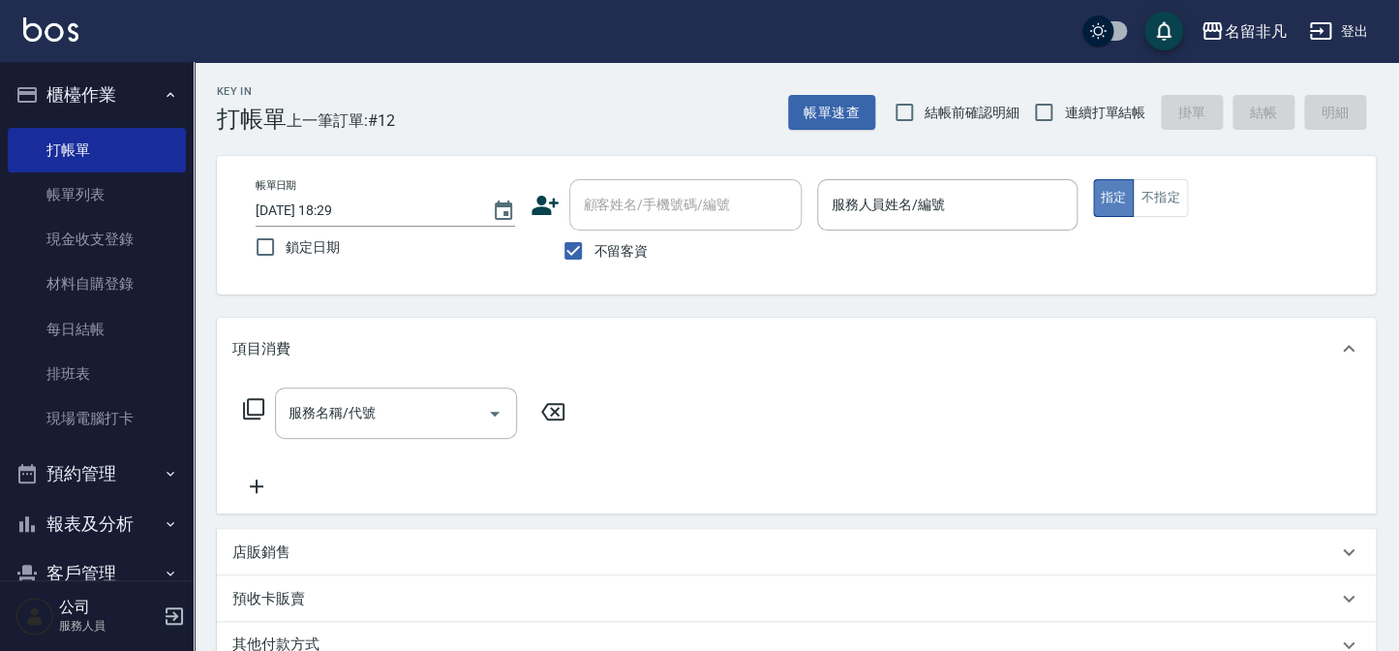
click at [1108, 196] on button "指定" at bounding box center [1114, 198] width 42 height 38
click at [948, 195] on input "服務人員姓名/編號" at bounding box center [947, 205] width 242 height 34
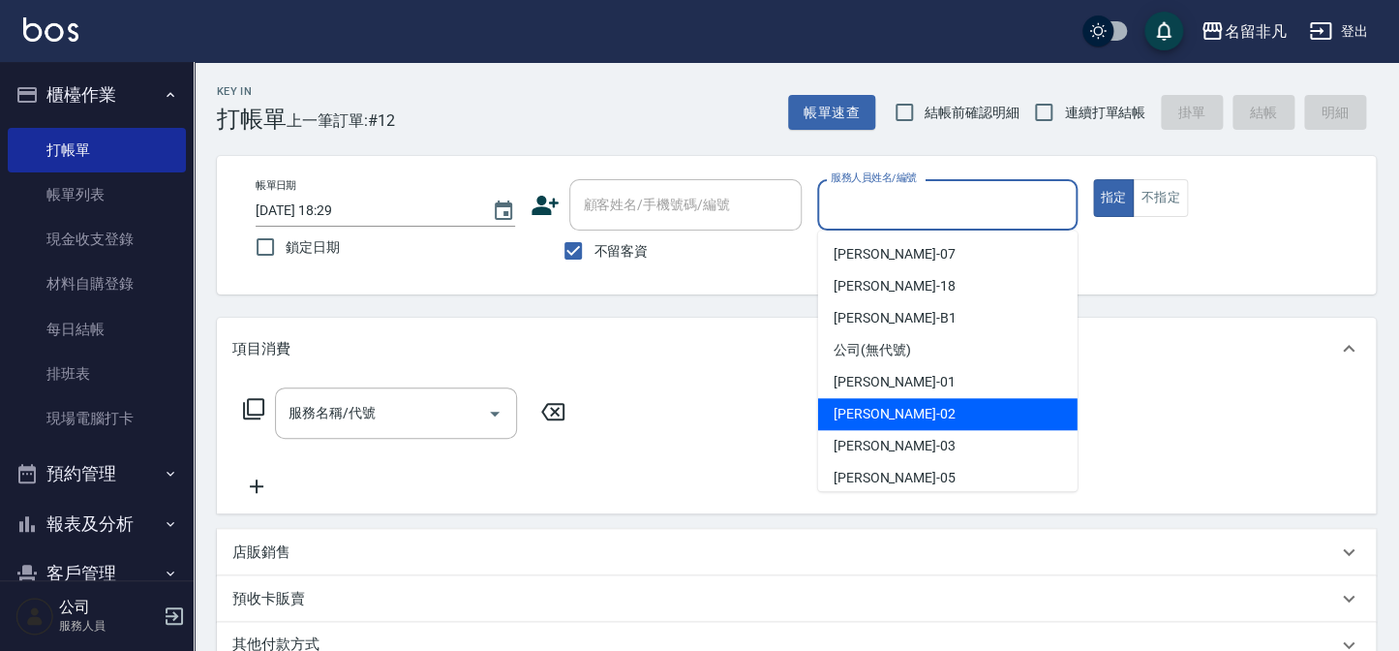
click at [834, 414] on span "[PERSON_NAME]-02" at bounding box center [895, 414] width 122 height 20
type input "[PERSON_NAME]-02"
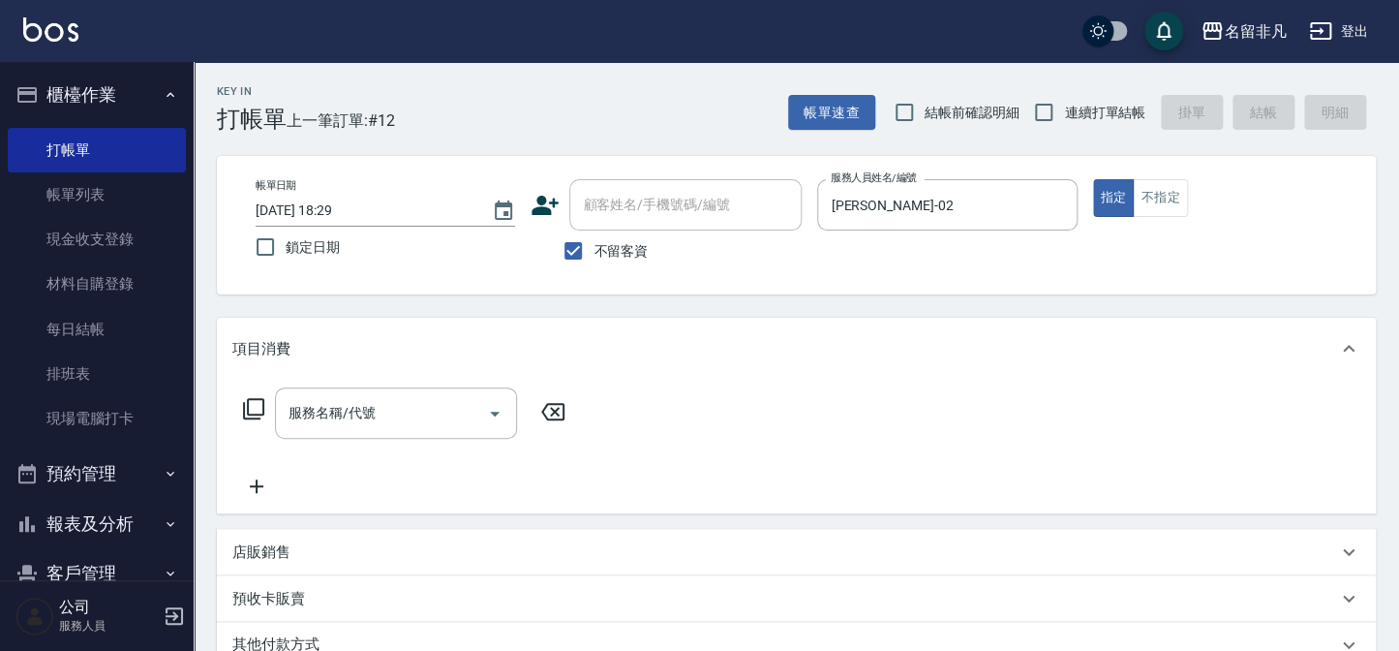
click at [253, 402] on icon at bounding box center [253, 408] width 23 height 23
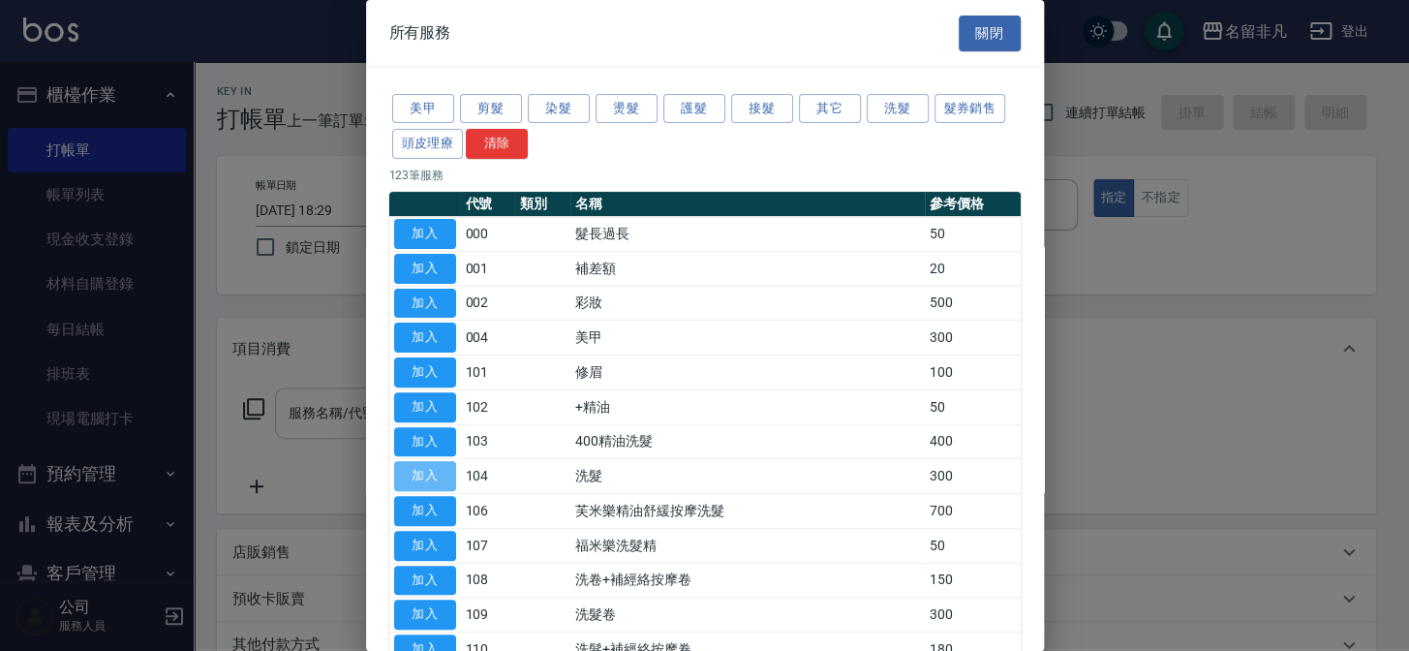
drag, startPoint x: 404, startPoint y: 469, endPoint x: 381, endPoint y: 427, distance: 47.7
click at [405, 469] on button "加入" at bounding box center [425, 476] width 62 height 30
type input "洗髮(104)"
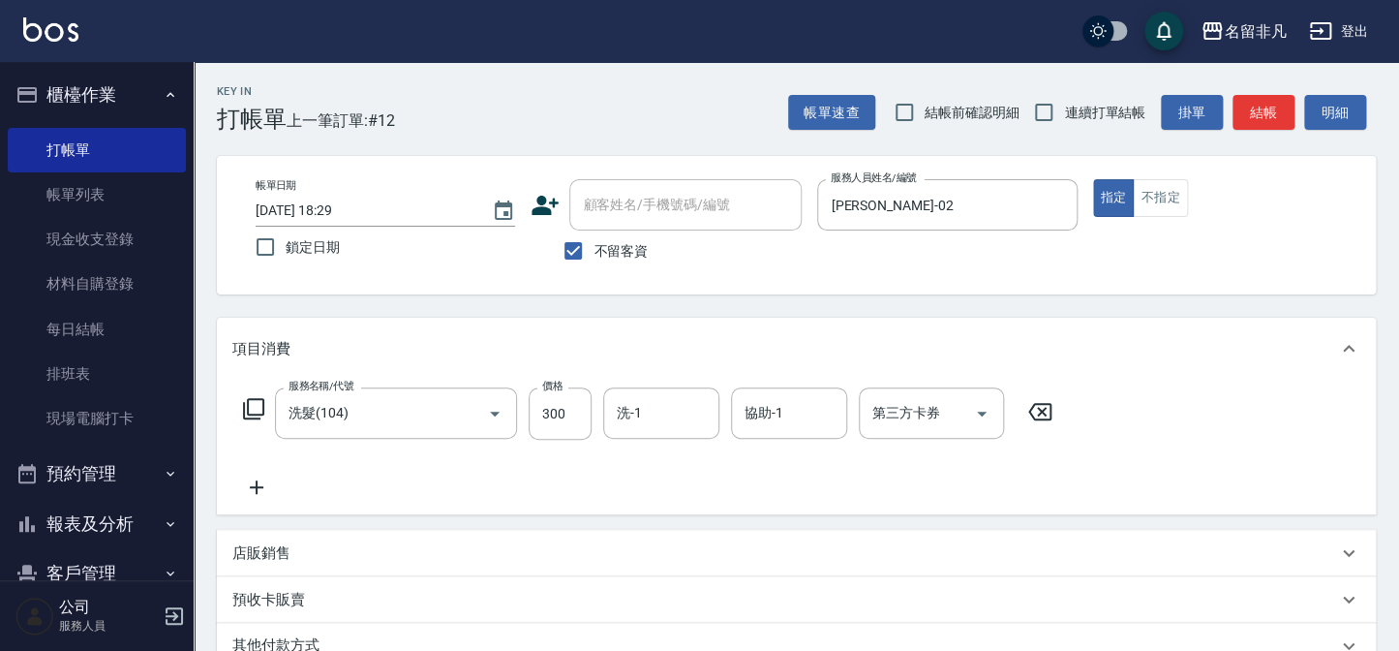
click at [251, 409] on icon at bounding box center [253, 408] width 23 height 23
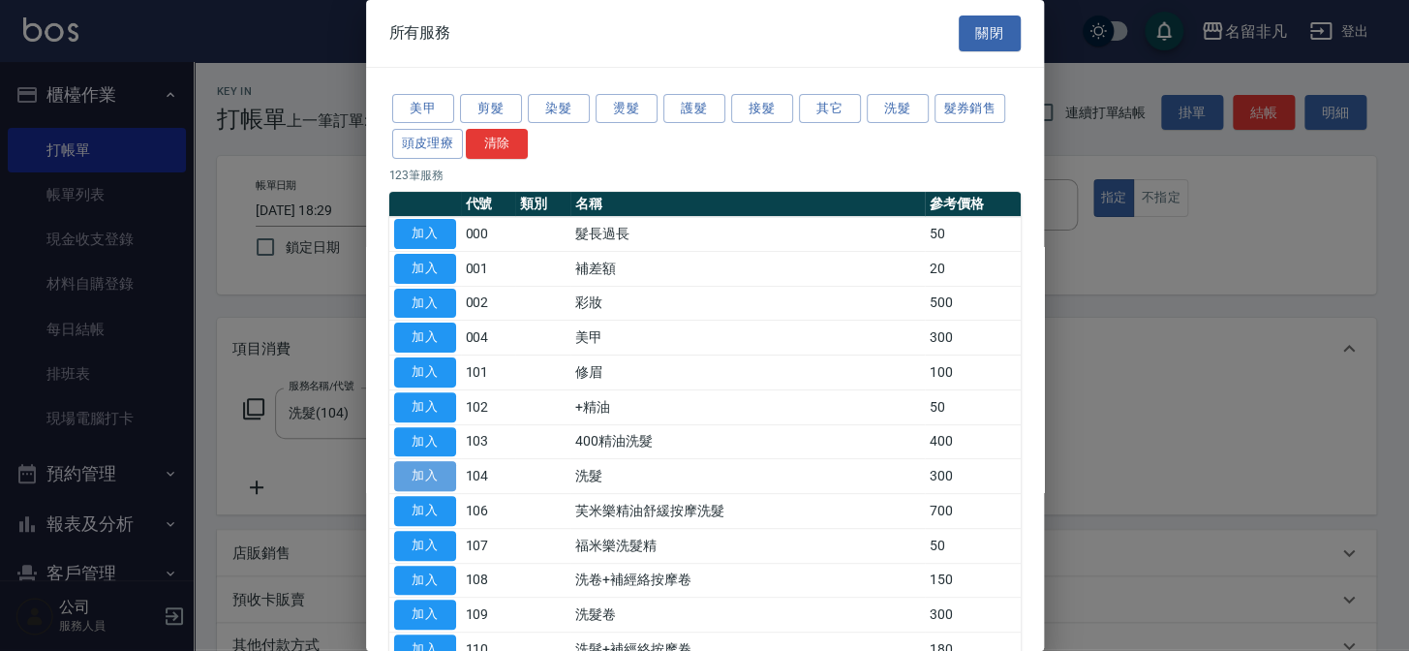
click at [407, 474] on button "加入" at bounding box center [425, 476] width 62 height 30
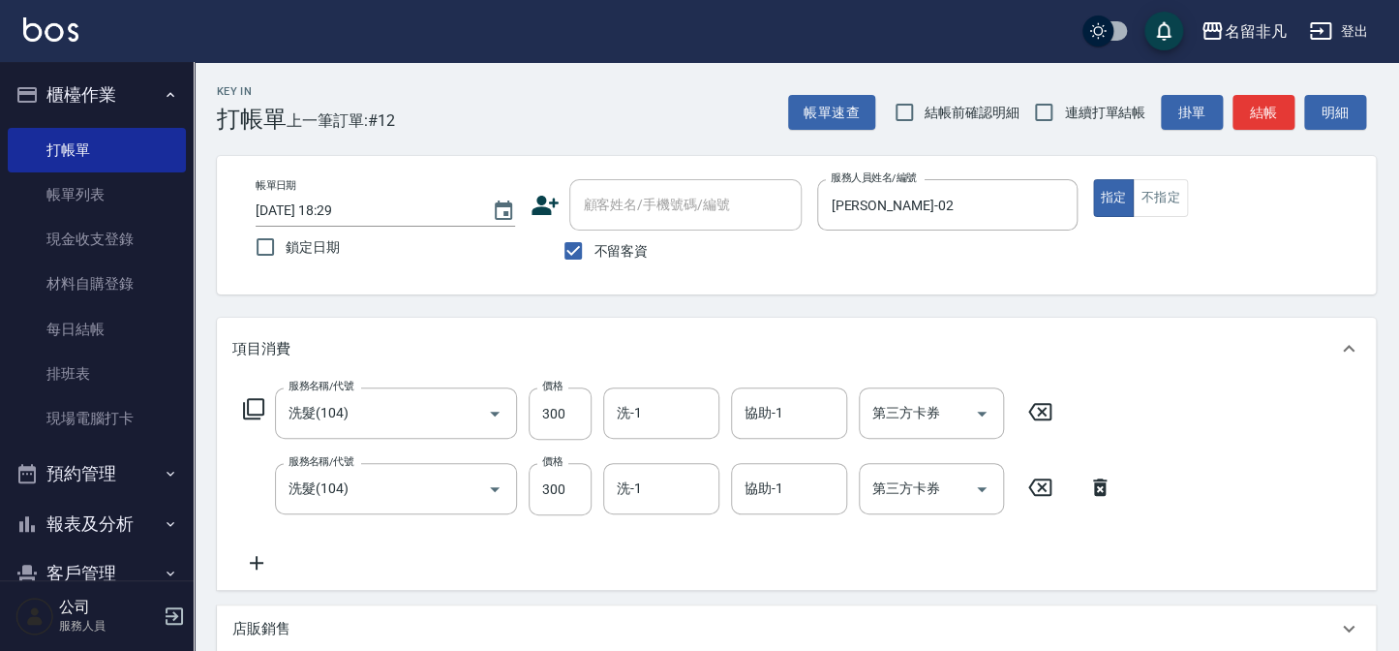
click at [258, 412] on icon at bounding box center [253, 408] width 23 height 23
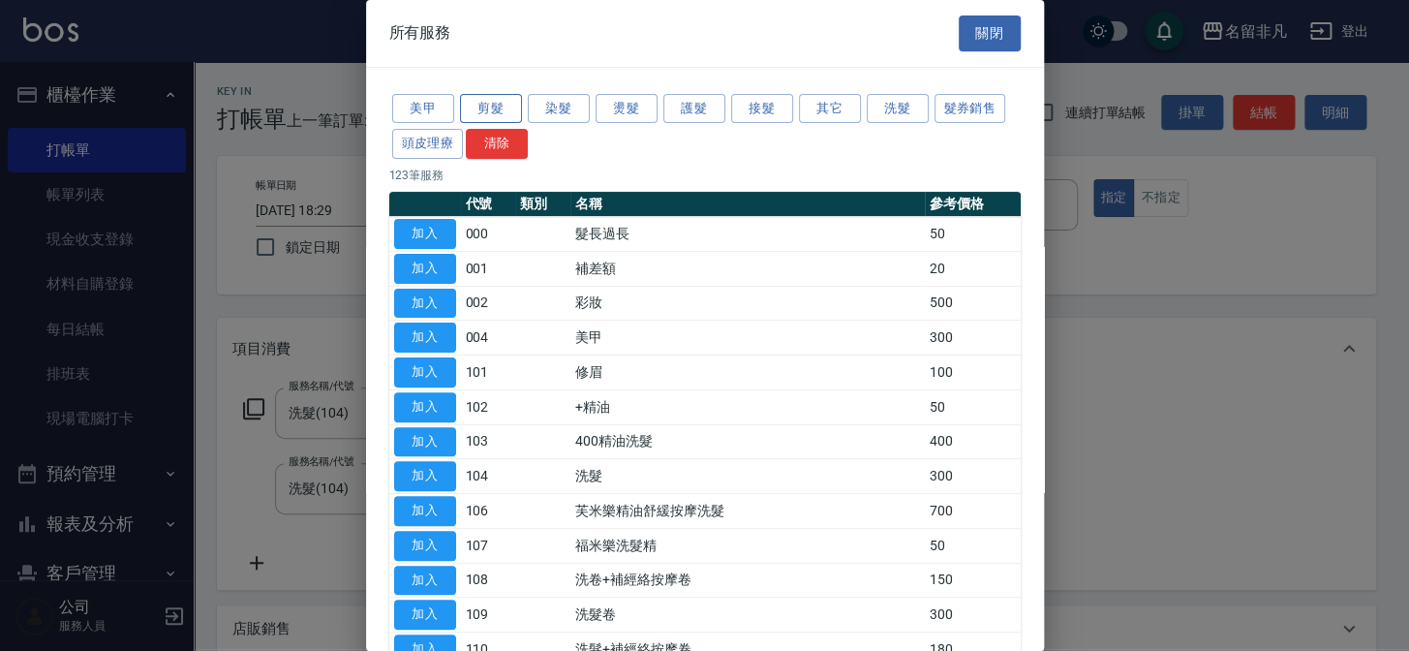
click at [474, 107] on button "剪髮" at bounding box center [491, 109] width 62 height 30
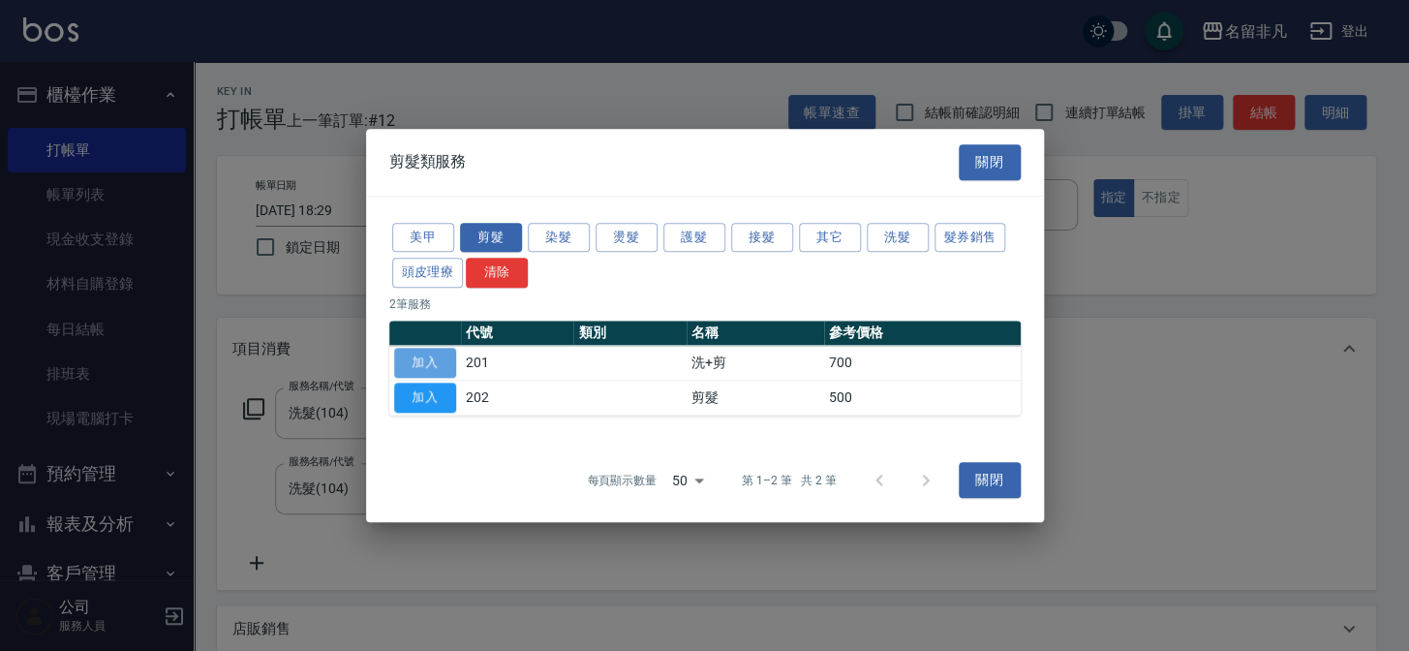
click at [409, 357] on button "加入" at bounding box center [425, 363] width 62 height 30
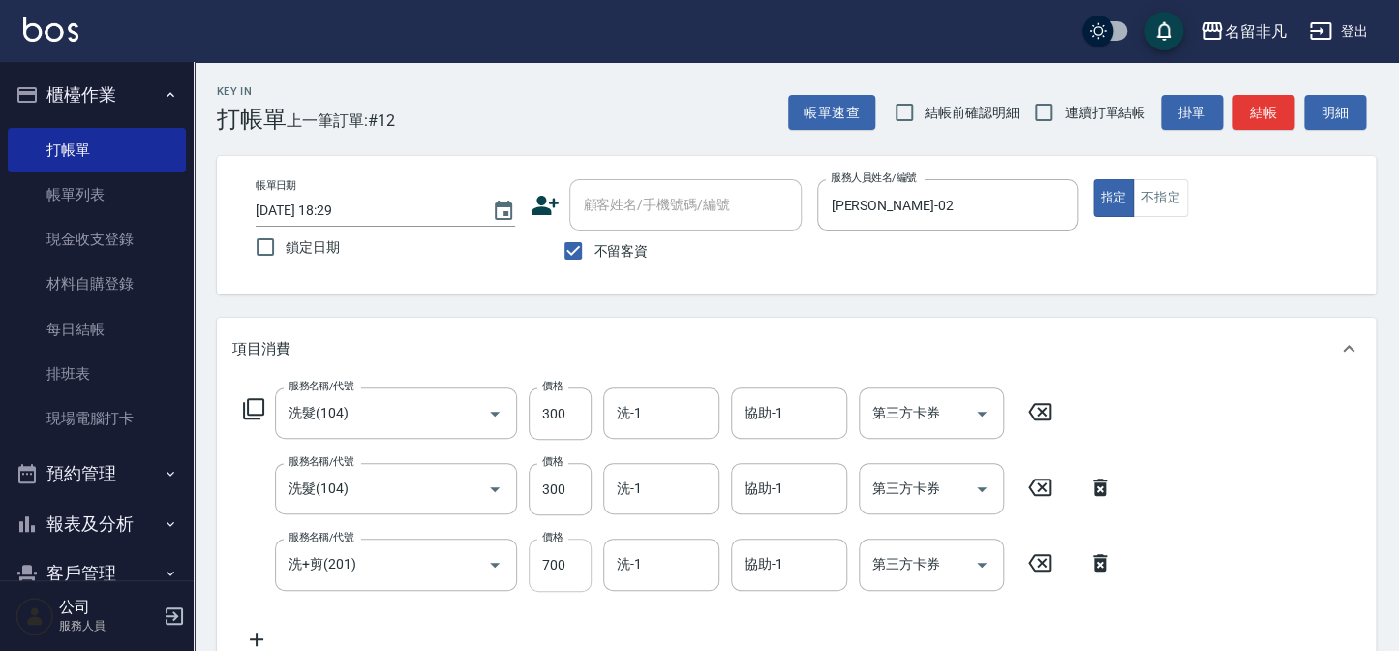
click at [581, 553] on input "700" at bounding box center [560, 564] width 63 height 52
click at [544, 562] on input "8800" at bounding box center [560, 564] width 63 height 52
click at [546, 562] on input "8800" at bounding box center [560, 564] width 63 height 52
type input "800"
click at [787, 565] on input "協助-1" at bounding box center [789, 564] width 99 height 34
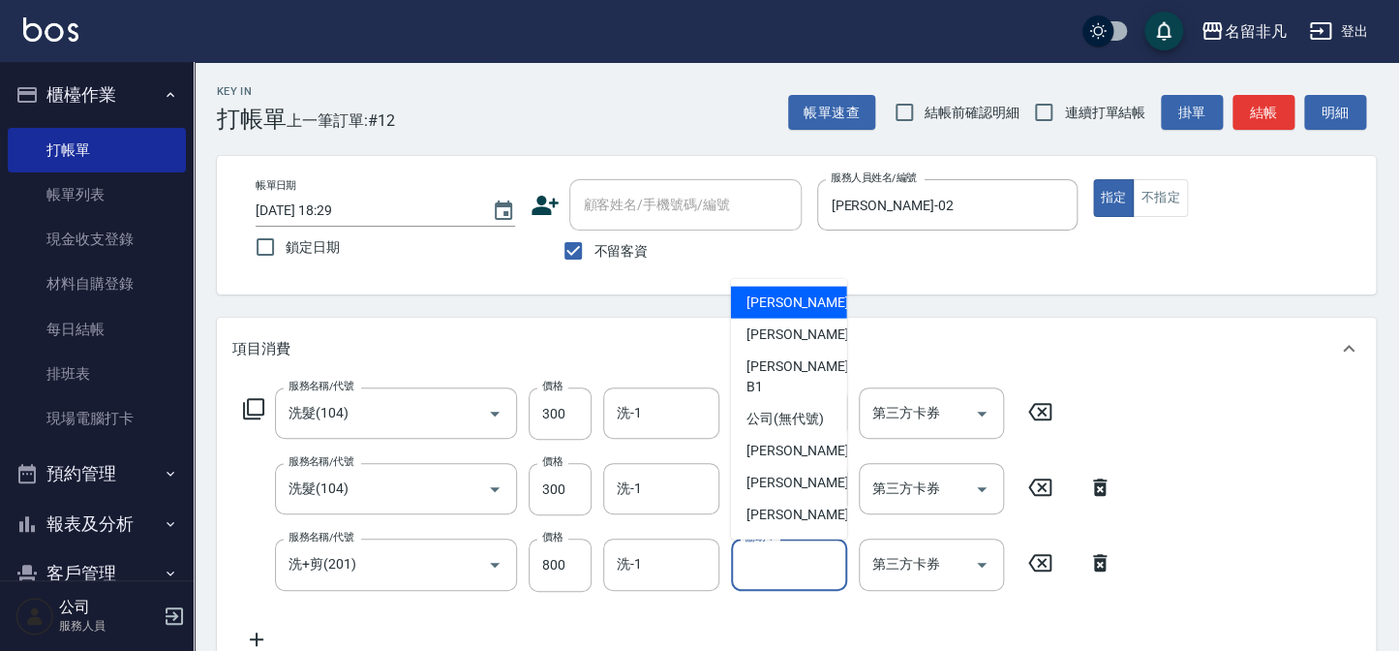
click at [813, 310] on div "[PERSON_NAME]-07" at bounding box center [789, 303] width 116 height 32
type input "[PERSON_NAME]-07"
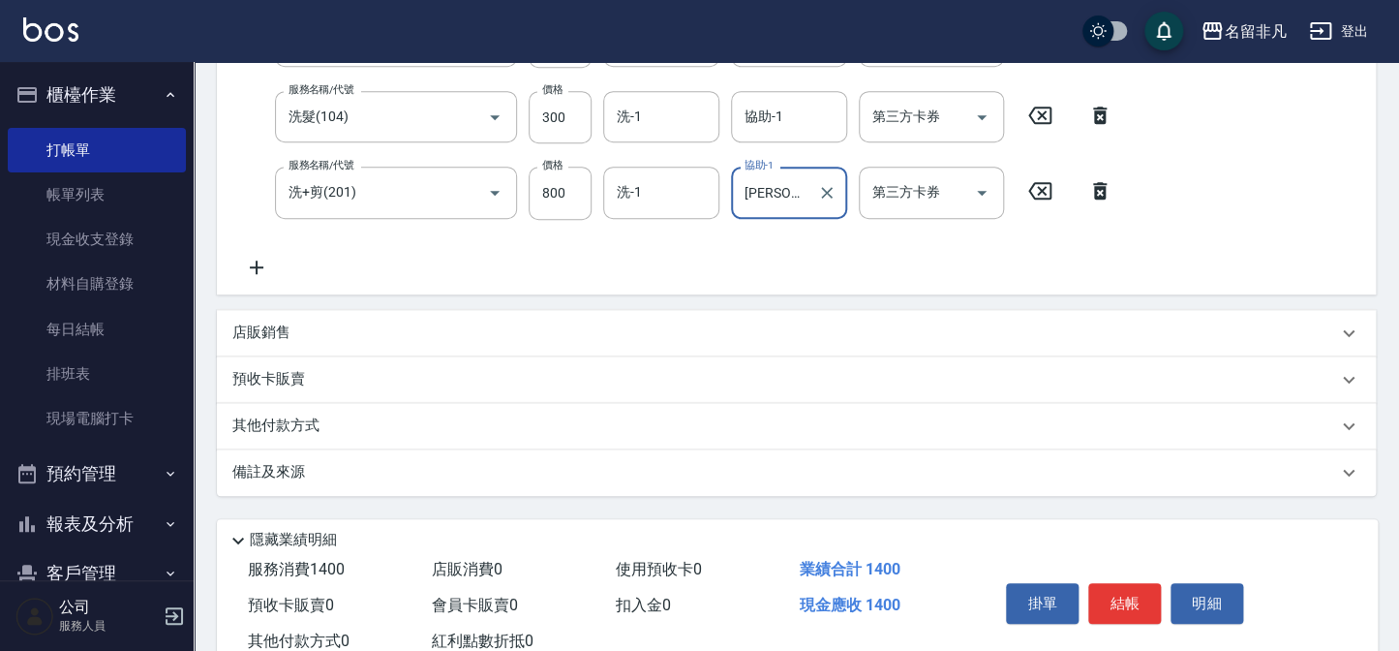
scroll to position [431, 0]
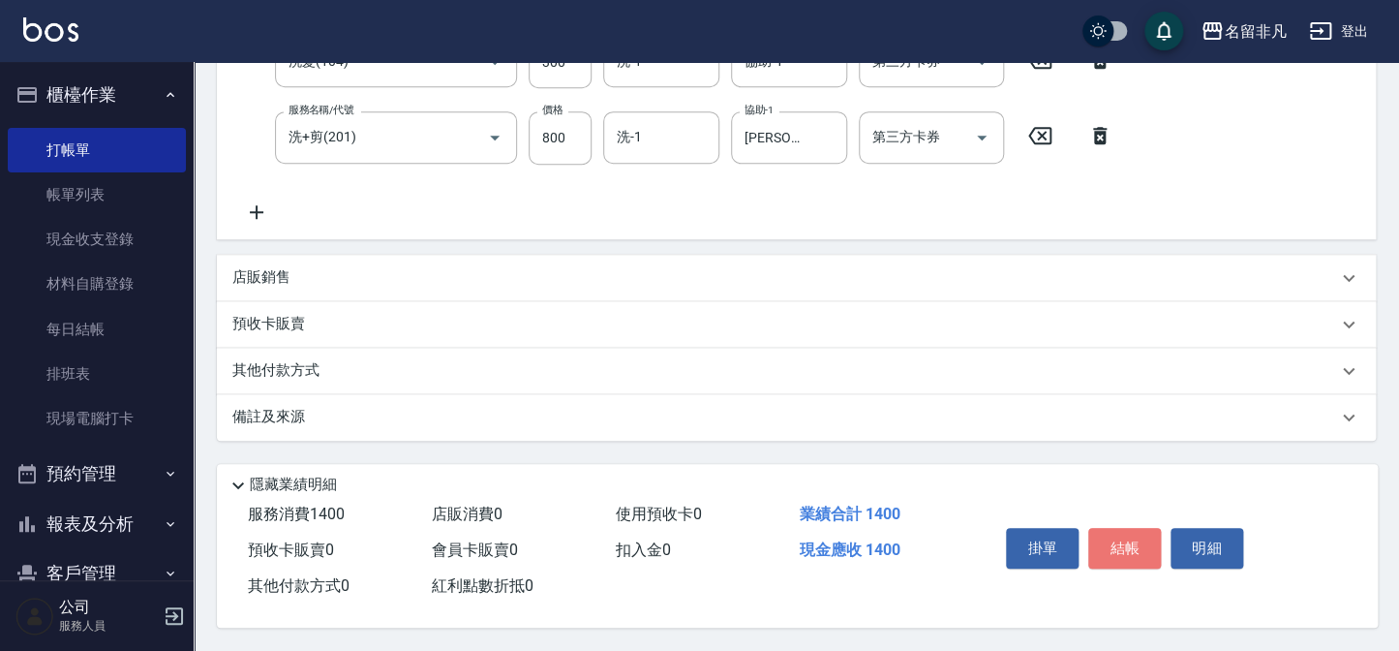
click at [1108, 531] on button "結帳" at bounding box center [1124, 548] width 73 height 41
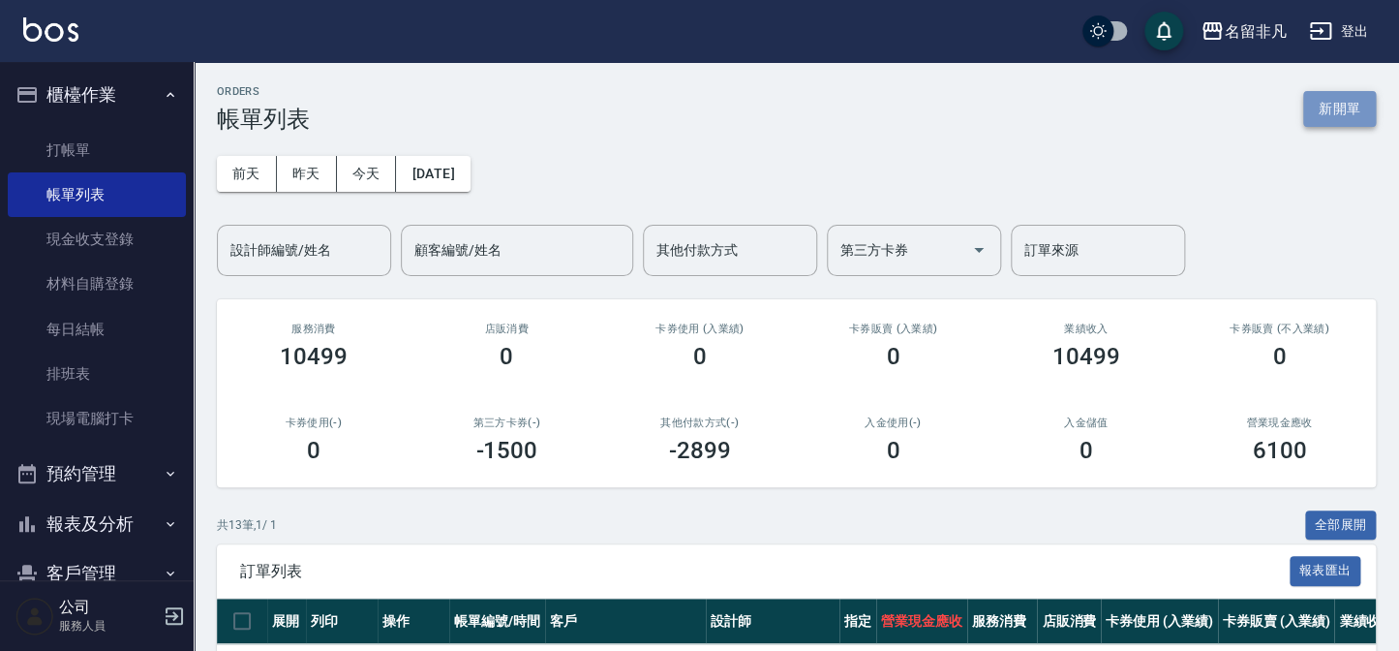
click at [1342, 113] on button "新開單" at bounding box center [1339, 109] width 73 height 36
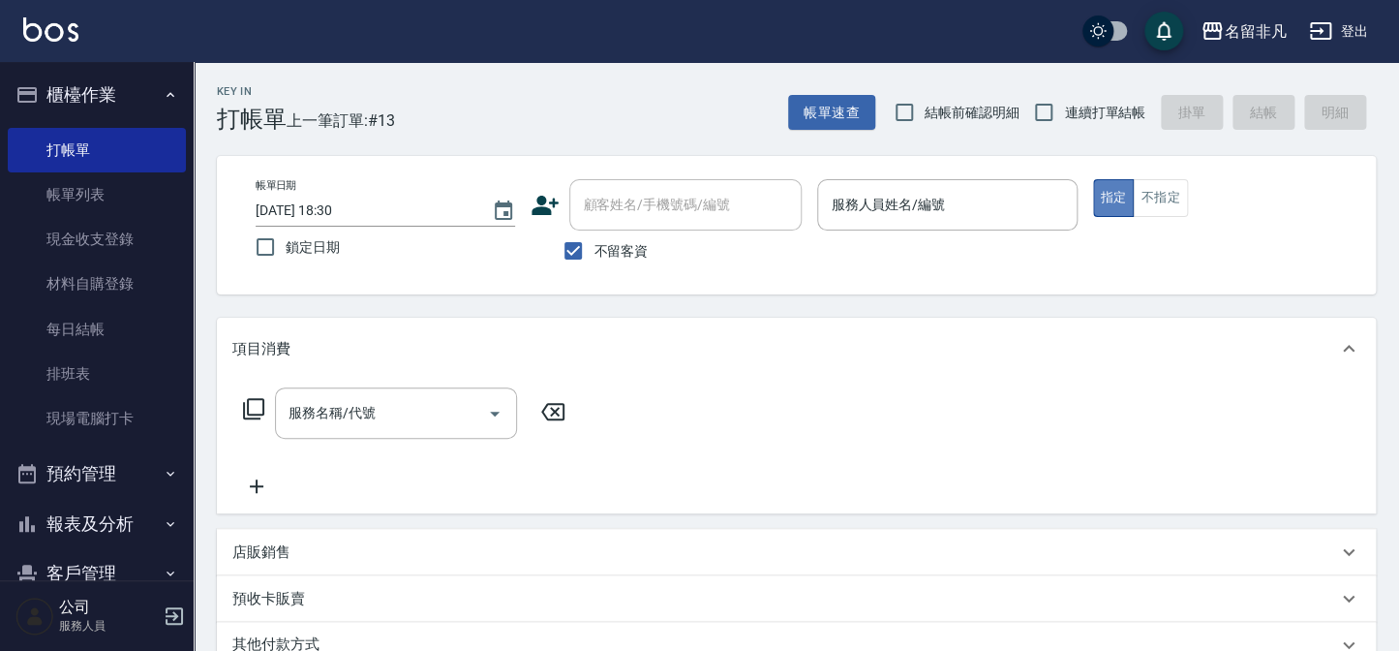
click at [1106, 207] on button "指定" at bounding box center [1114, 198] width 42 height 38
drag, startPoint x: 1104, startPoint y: 197, endPoint x: 1090, endPoint y: 203, distance: 15.2
click at [1105, 196] on button "指定" at bounding box center [1114, 198] width 42 height 38
click at [1012, 209] on input "服務人員姓名/編號" at bounding box center [947, 205] width 242 height 34
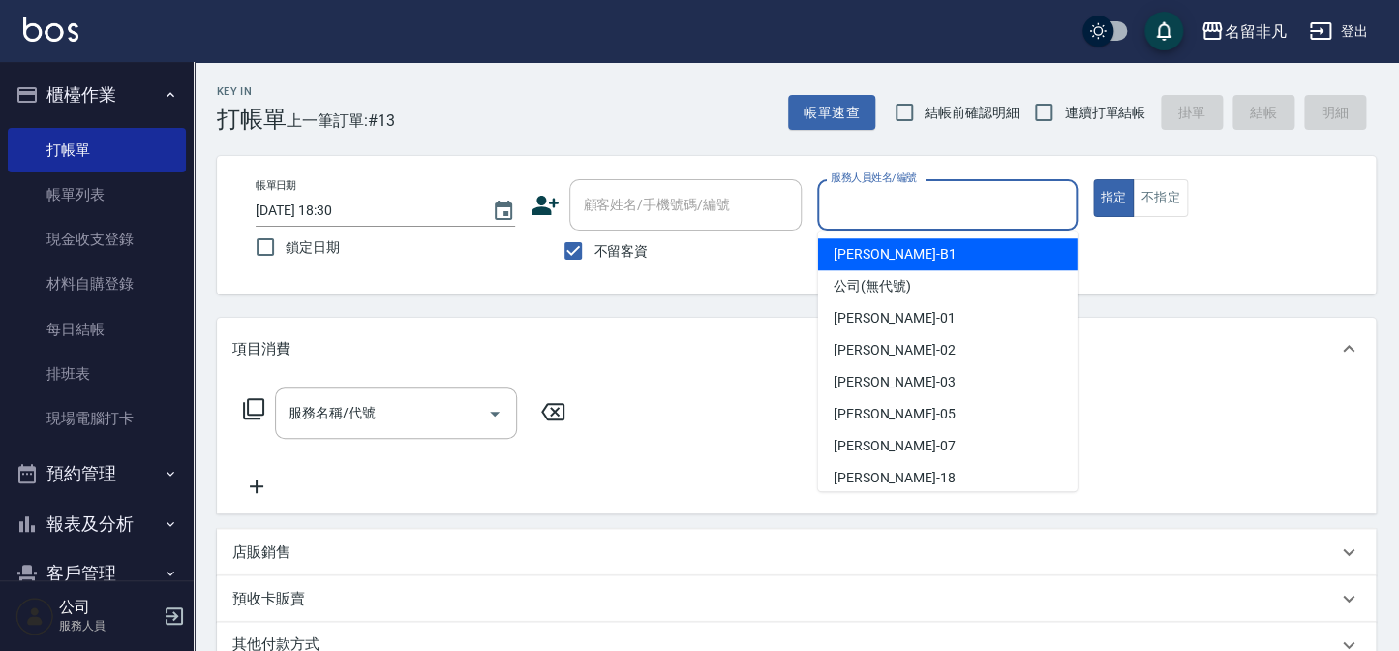
click at [868, 249] on span "[PERSON_NAME] -B1" at bounding box center [895, 254] width 123 height 20
type input "[PERSON_NAME]-B1"
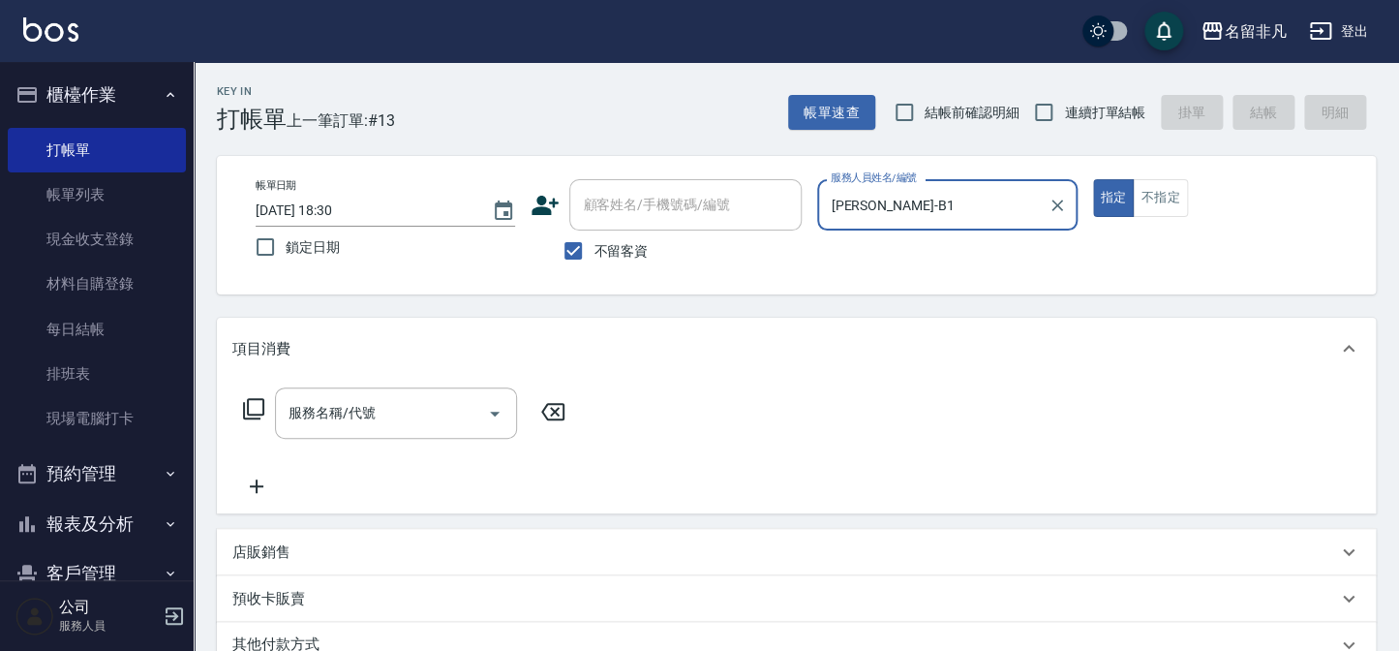
click at [254, 405] on icon at bounding box center [253, 408] width 23 height 23
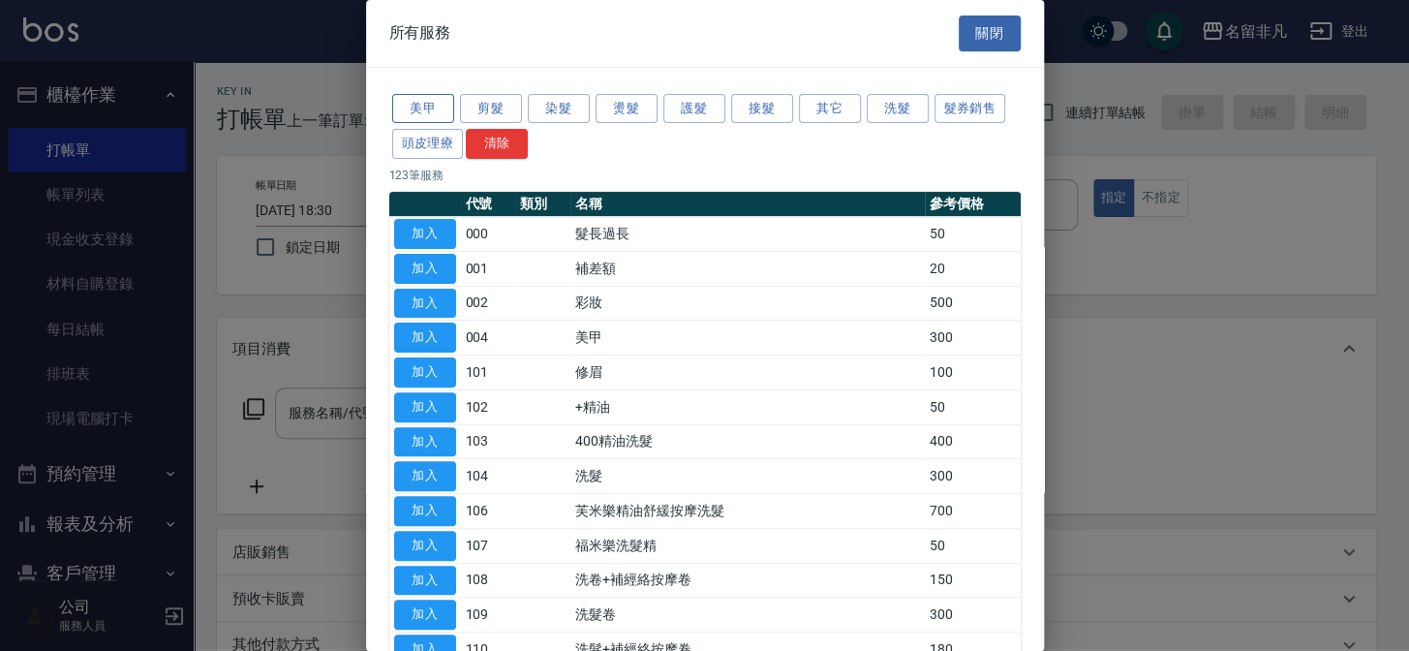
click at [437, 107] on button "美甲" at bounding box center [423, 109] width 62 height 30
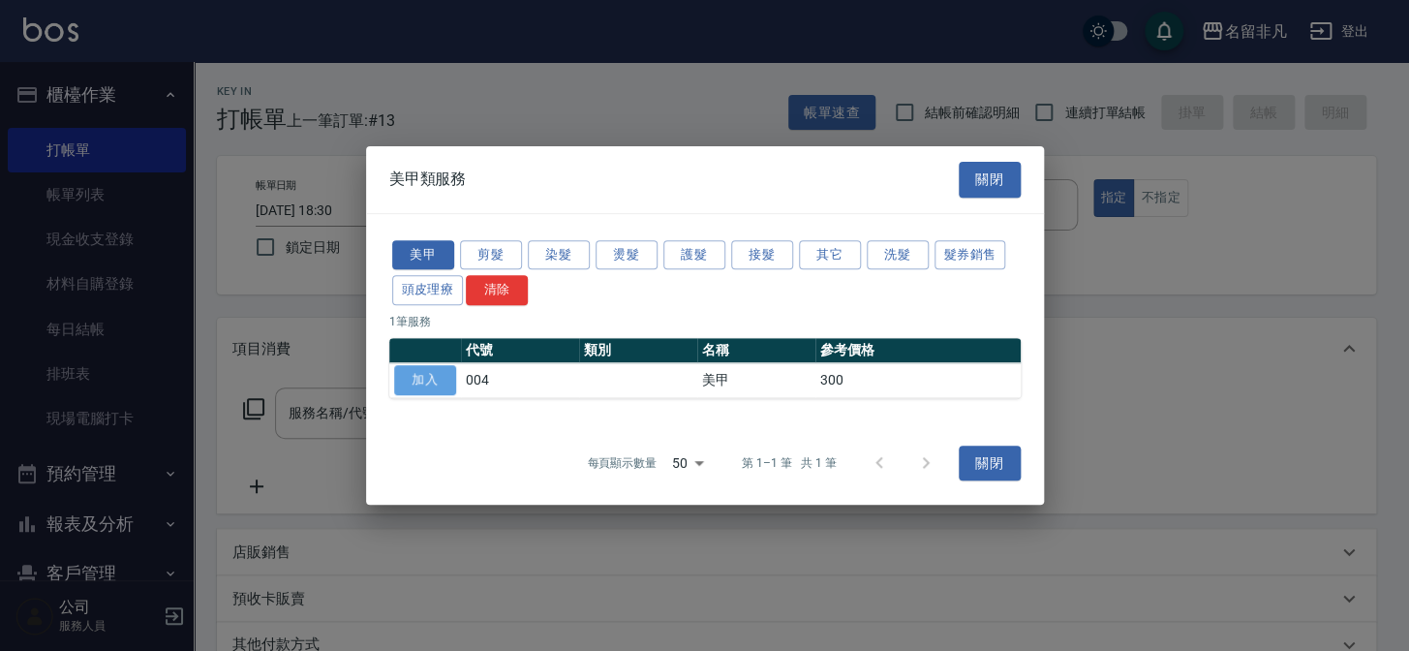
click at [433, 376] on button "加入" at bounding box center [425, 380] width 62 height 30
type input "美甲(004)"
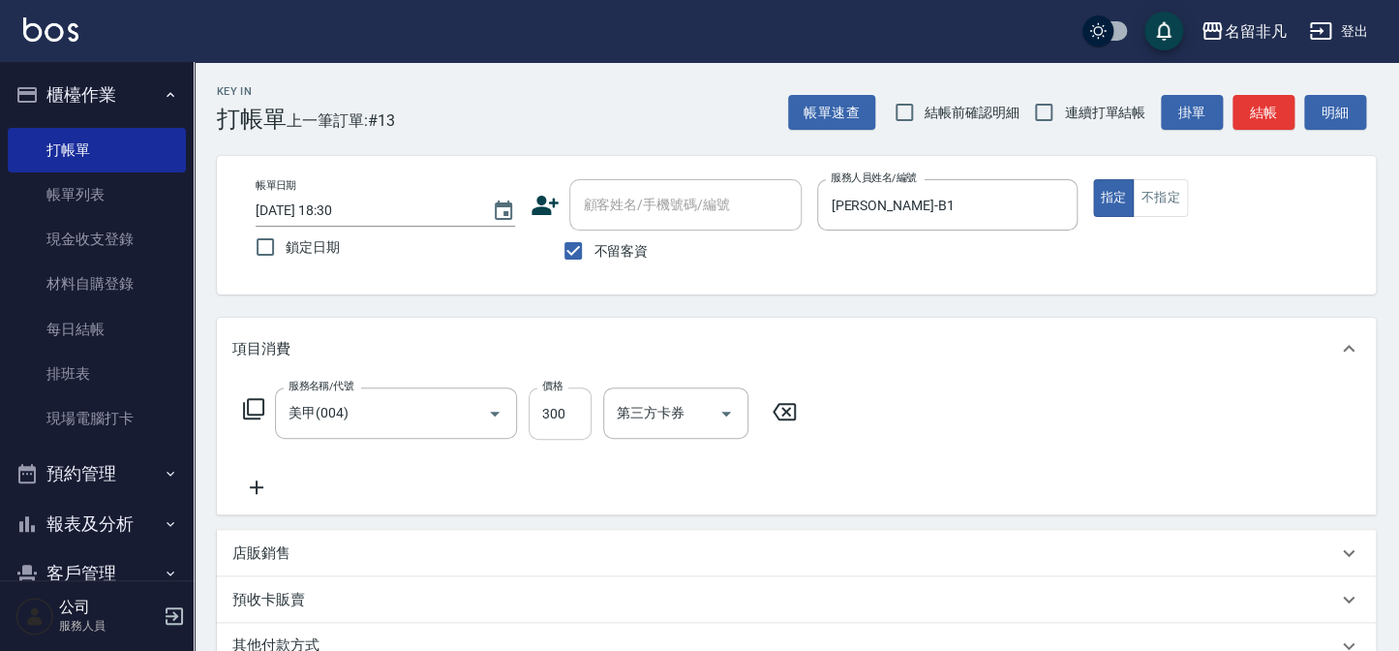
click at [573, 404] on input "300" at bounding box center [560, 413] width 63 height 52
click at [545, 413] on input "6600" at bounding box center [560, 413] width 63 height 52
click at [546, 413] on input "6600" at bounding box center [560, 413] width 63 height 52
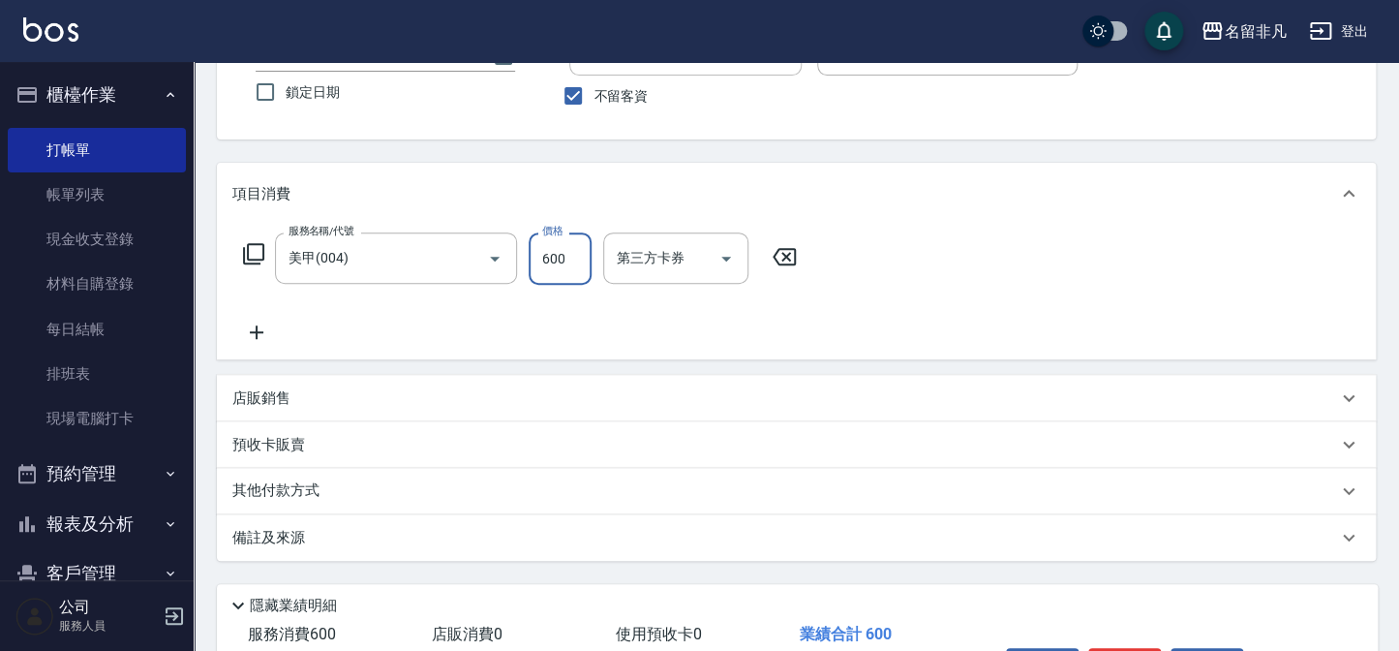
scroll to position [263, 0]
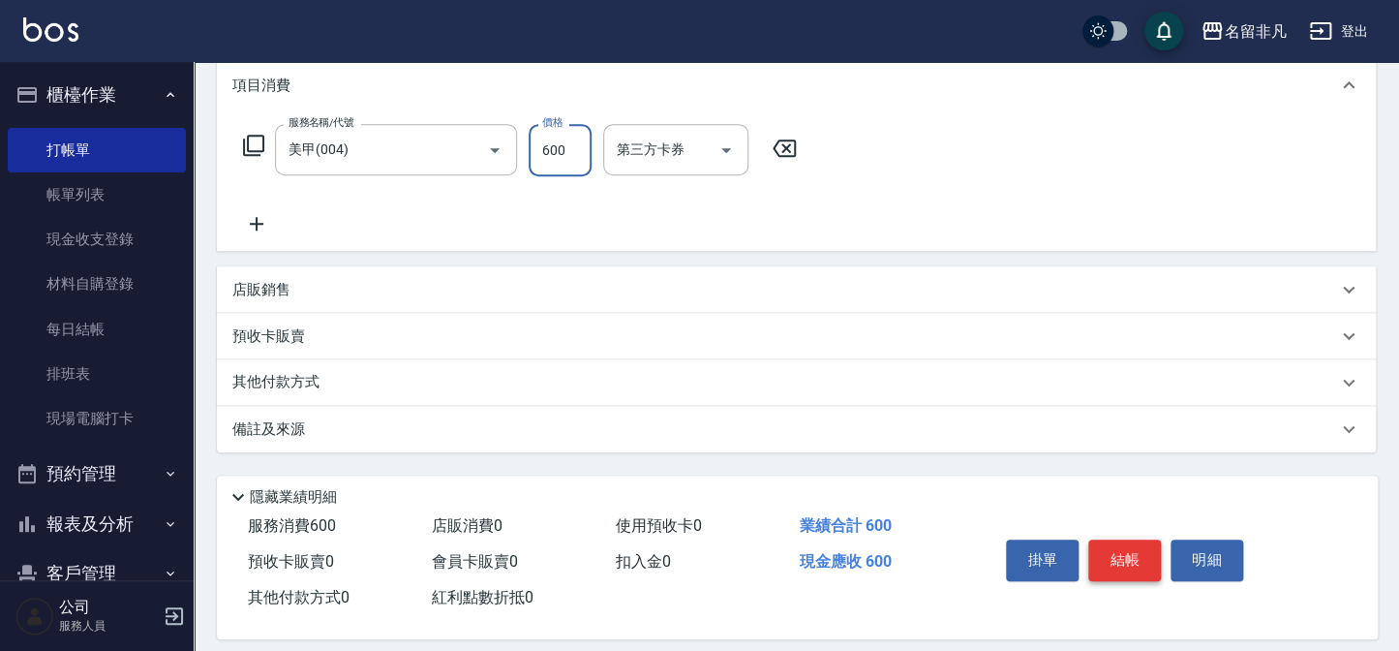
type input "600"
click at [1135, 558] on button "結帳" at bounding box center [1124, 559] width 73 height 41
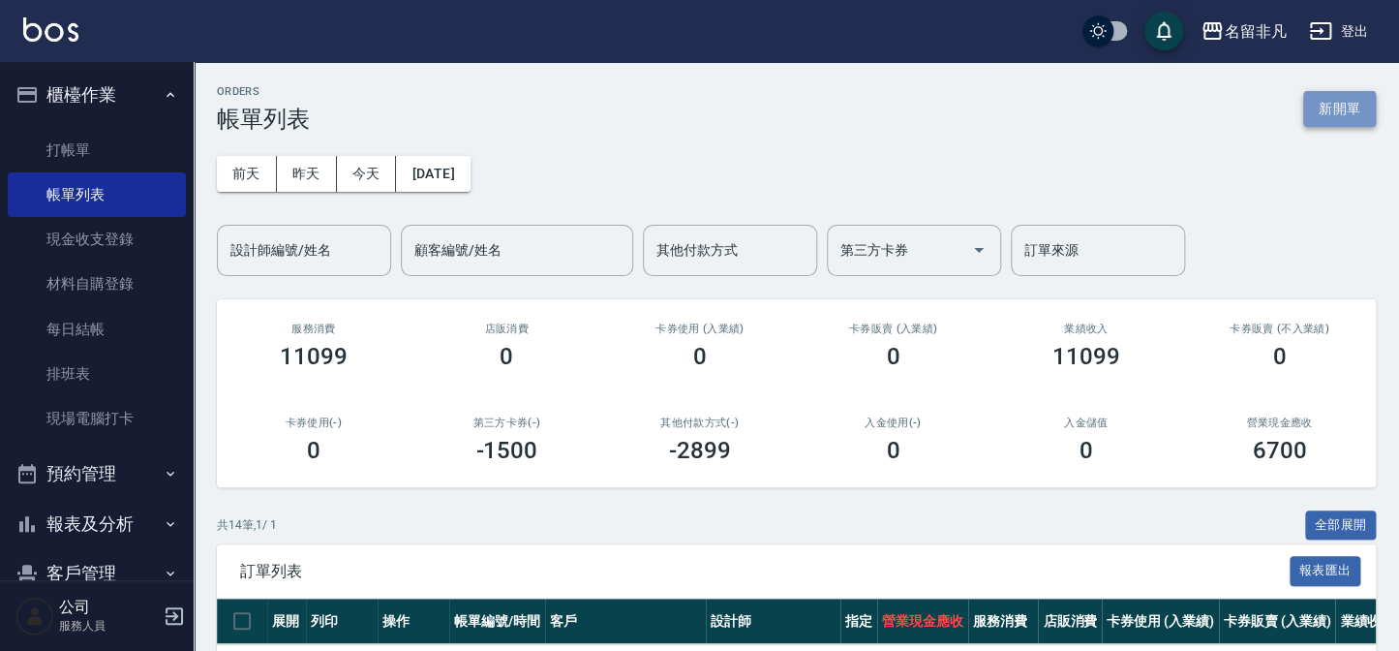
click at [1328, 108] on button "新開單" at bounding box center [1339, 109] width 73 height 36
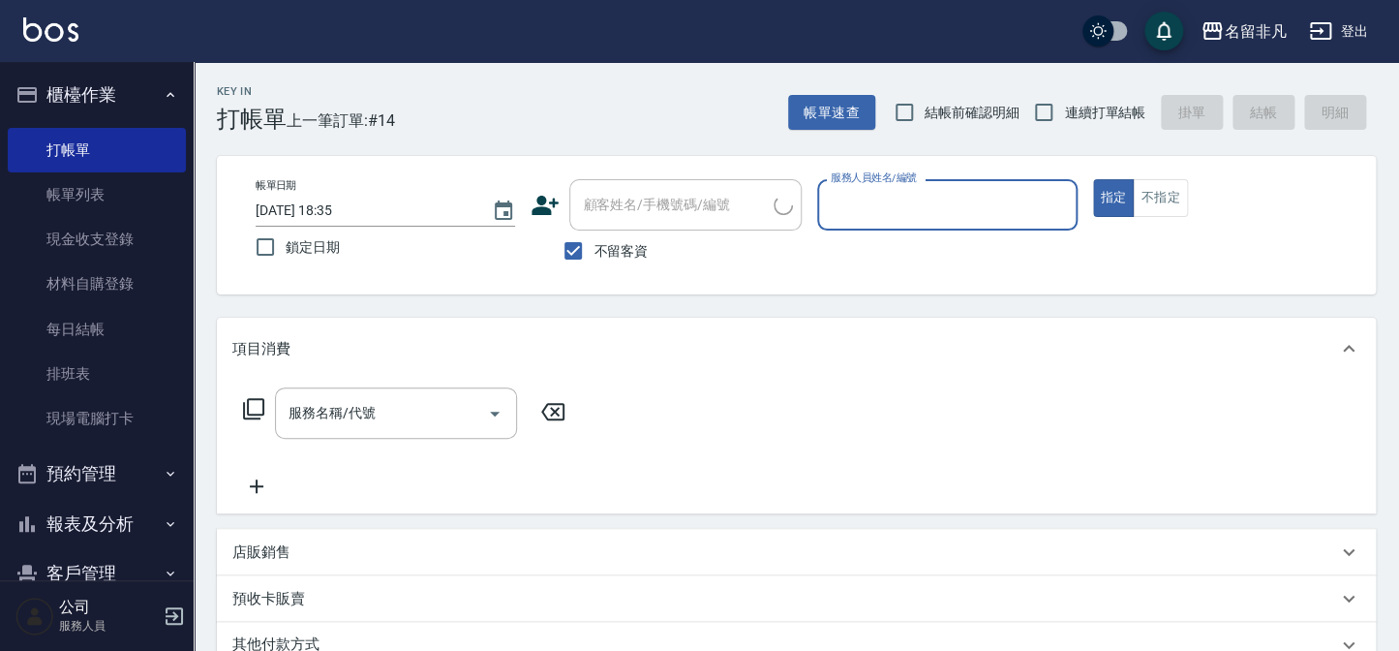
drag, startPoint x: 919, startPoint y: 203, endPoint x: 930, endPoint y: 223, distance: 22.1
click at [928, 206] on input "服務人員姓名/編號" at bounding box center [947, 205] width 242 height 34
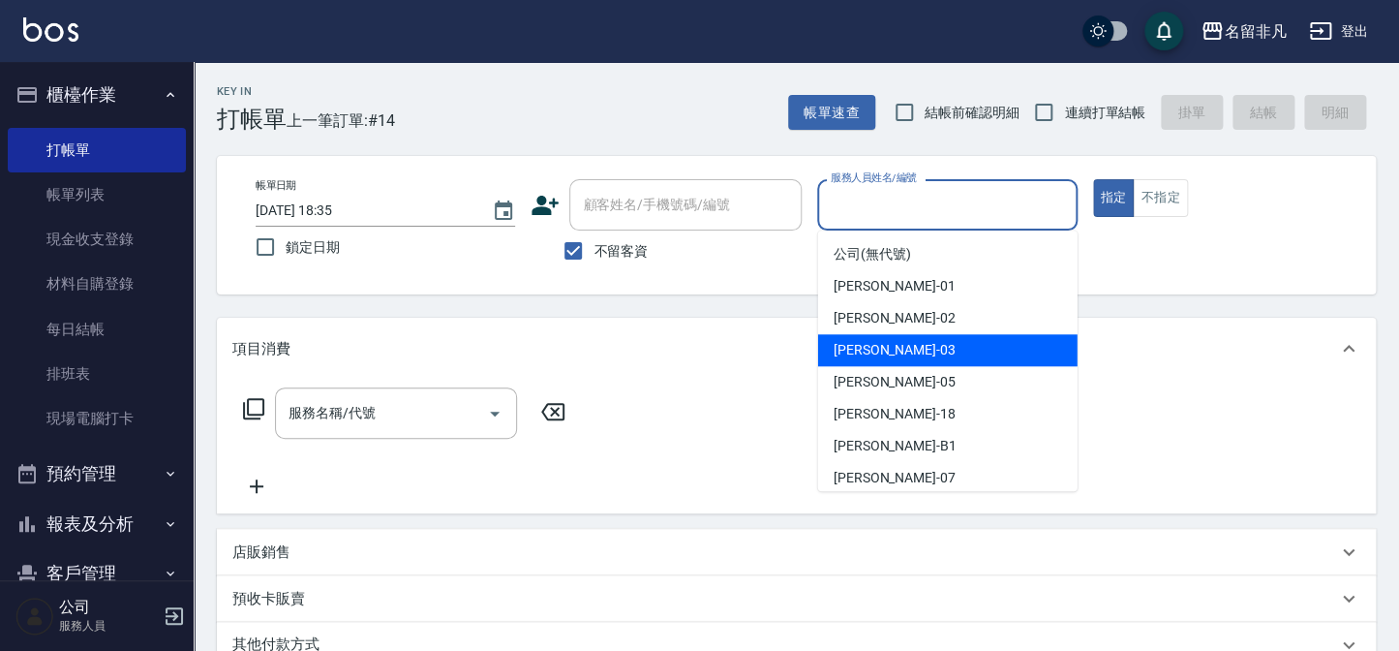
drag, startPoint x: 864, startPoint y: 352, endPoint x: 897, endPoint y: 334, distance: 37.3
click at [870, 349] on span "[PERSON_NAME] -03" at bounding box center [895, 350] width 122 height 20
type input "[PERSON_NAME]-03"
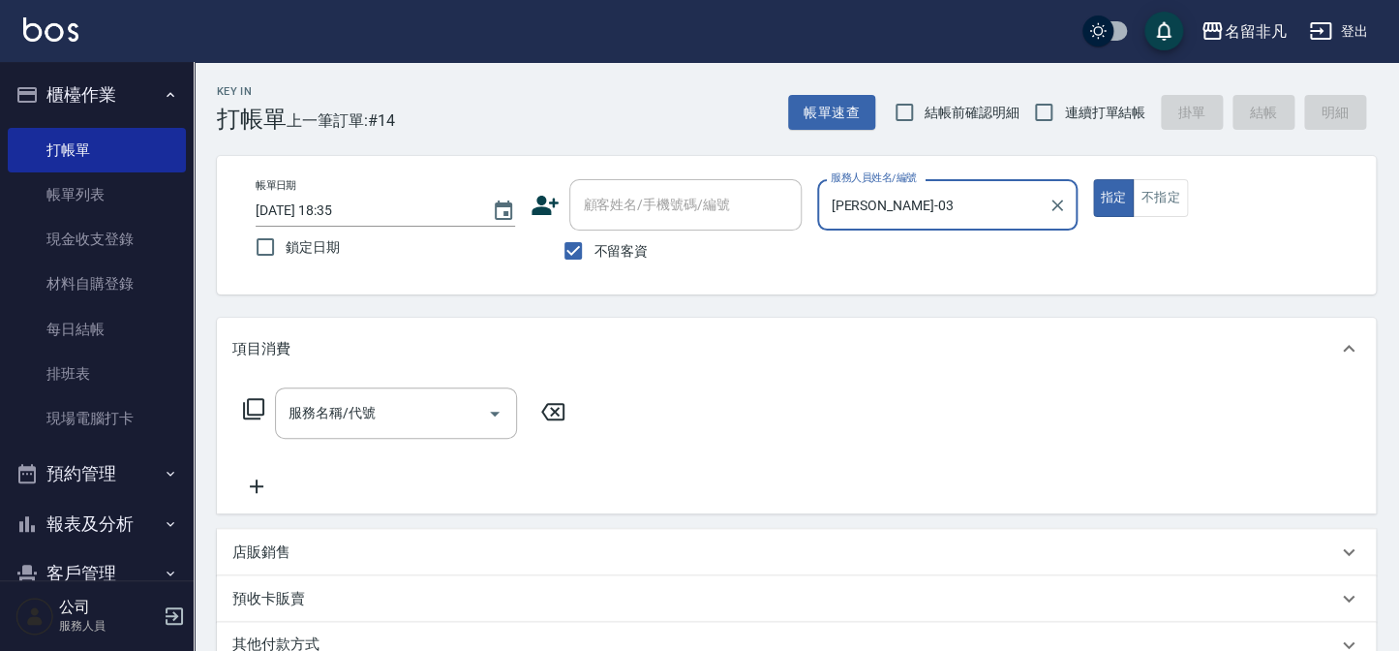
drag, startPoint x: 1123, startPoint y: 195, endPoint x: 965, endPoint y: 205, distance: 158.2
click at [1122, 195] on button "指定" at bounding box center [1114, 198] width 42 height 38
click at [260, 406] on icon at bounding box center [253, 408] width 23 height 23
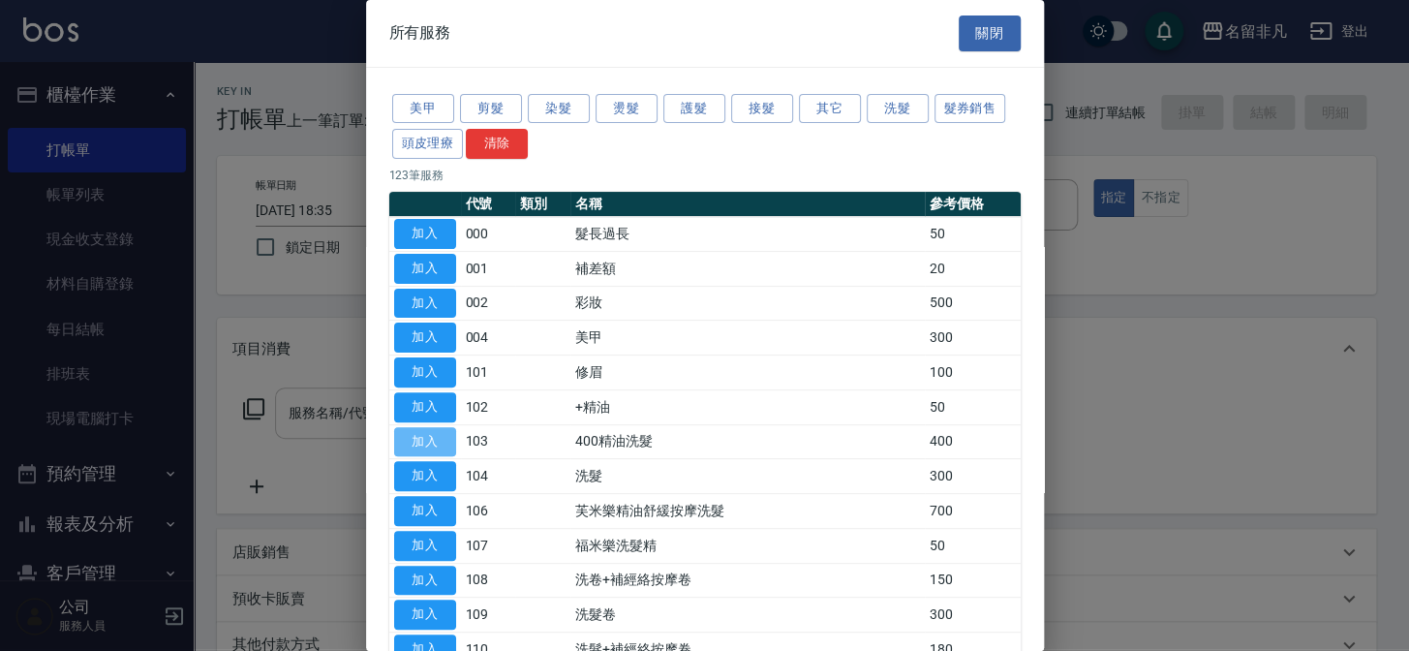
click at [411, 430] on button "加入" at bounding box center [425, 442] width 62 height 30
type input "400精油洗髮(103)"
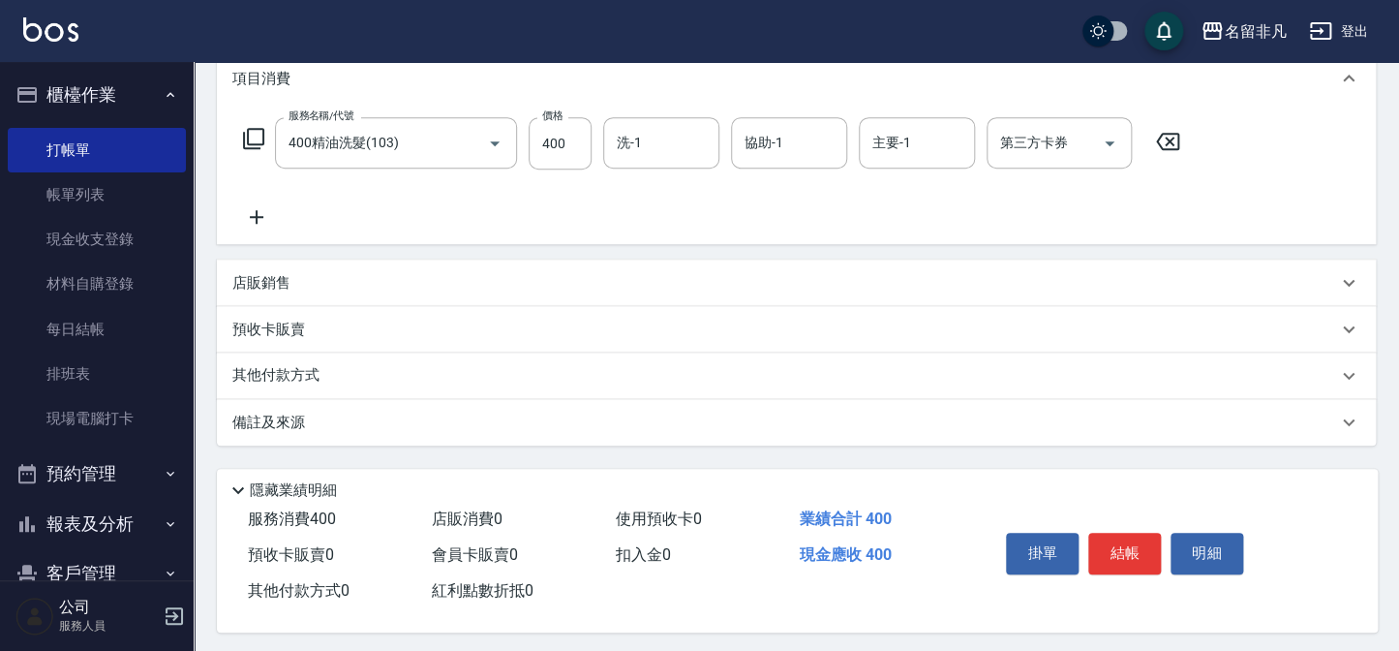
scroll to position [280, 0]
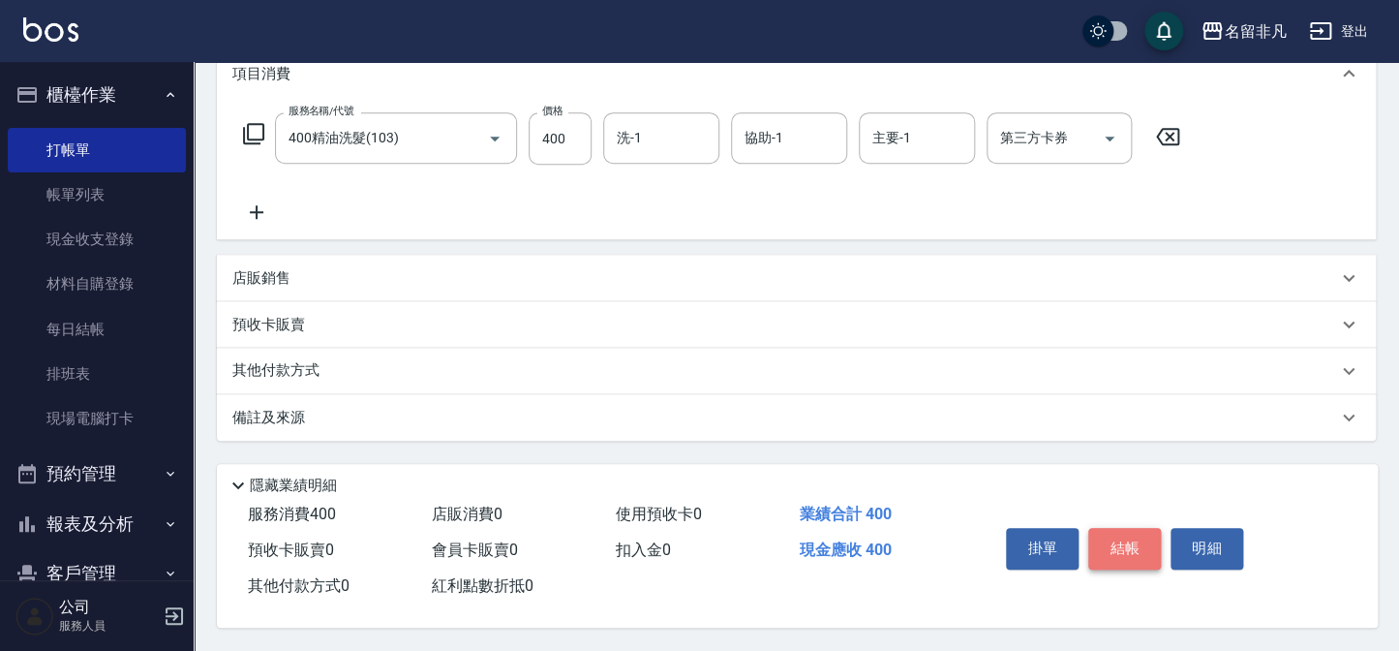
click at [1143, 536] on button "結帳" at bounding box center [1124, 548] width 73 height 41
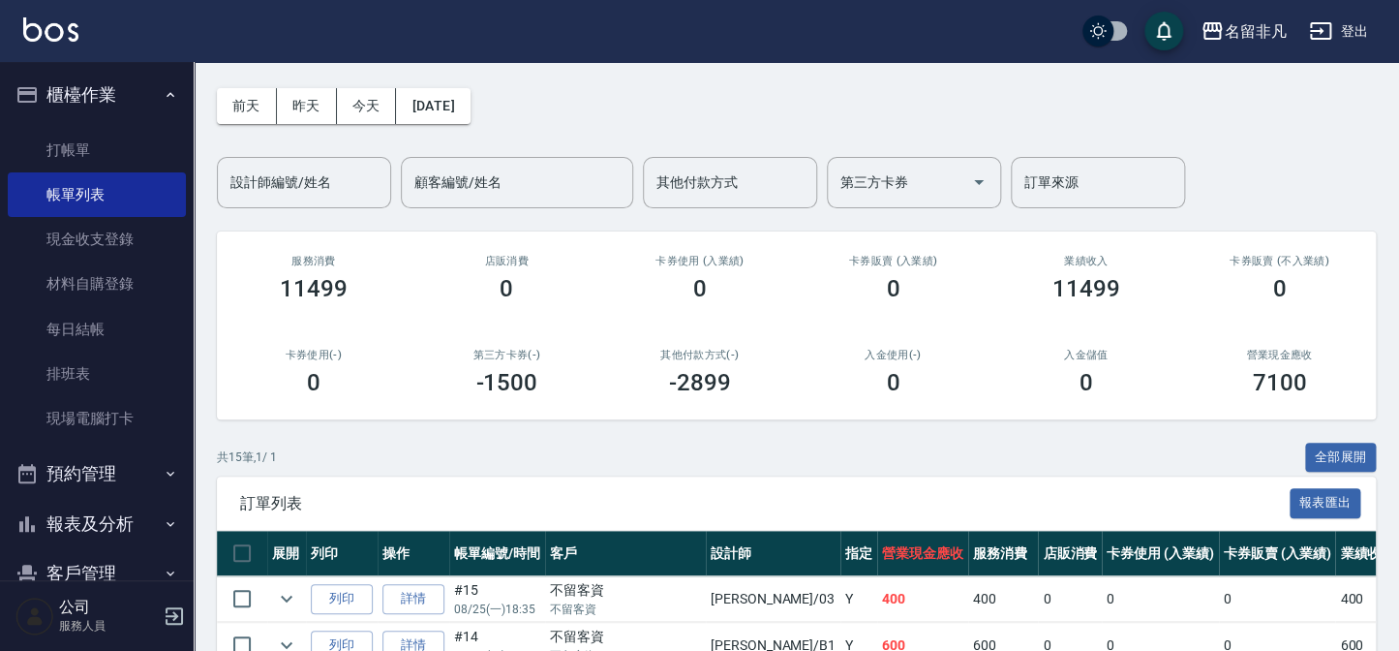
scroll to position [263, 0]
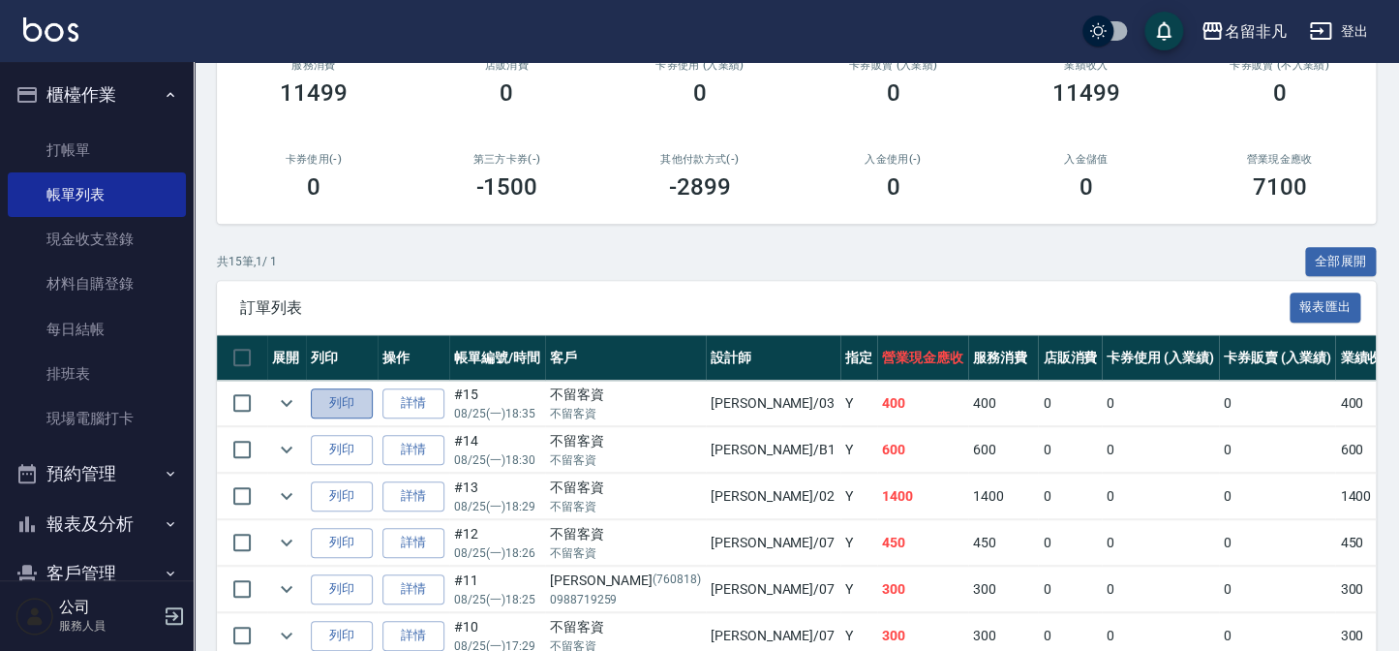
click at [345, 403] on button "列印" at bounding box center [342, 403] width 62 height 30
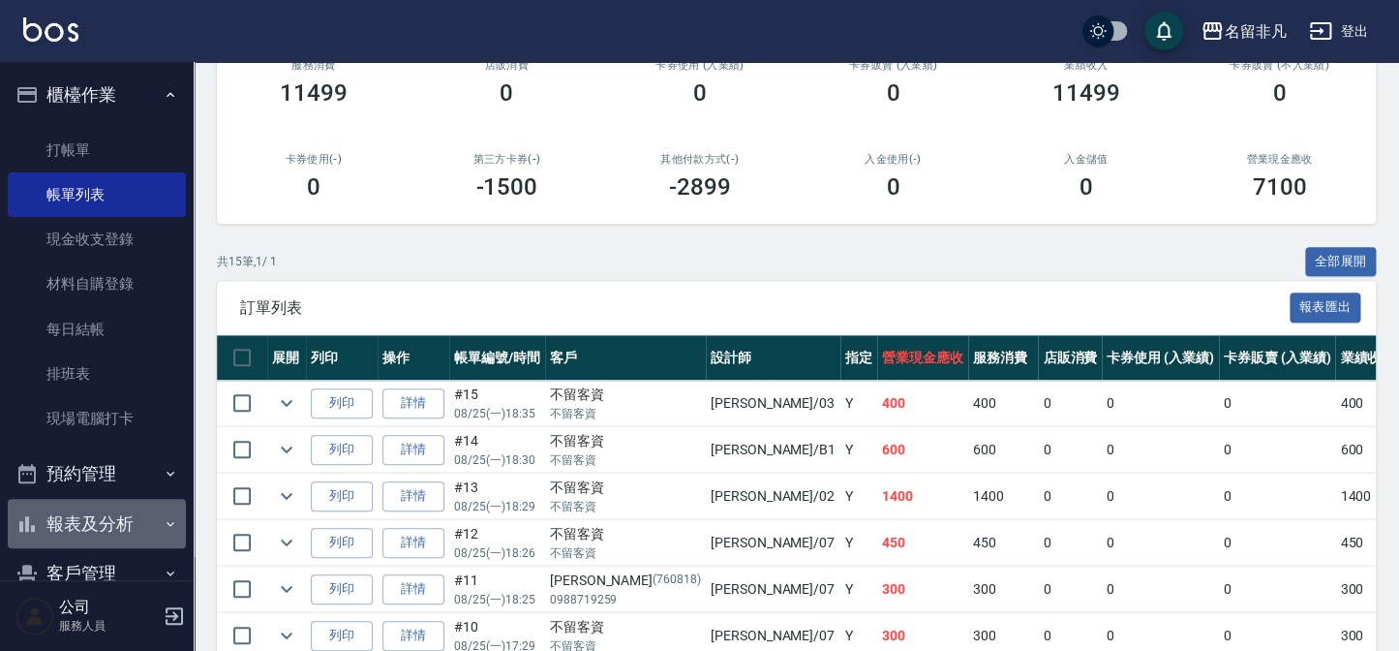
click at [136, 522] on button "報表及分析" at bounding box center [97, 524] width 178 height 50
click at [103, 512] on button "報表及分析" at bounding box center [97, 524] width 178 height 50
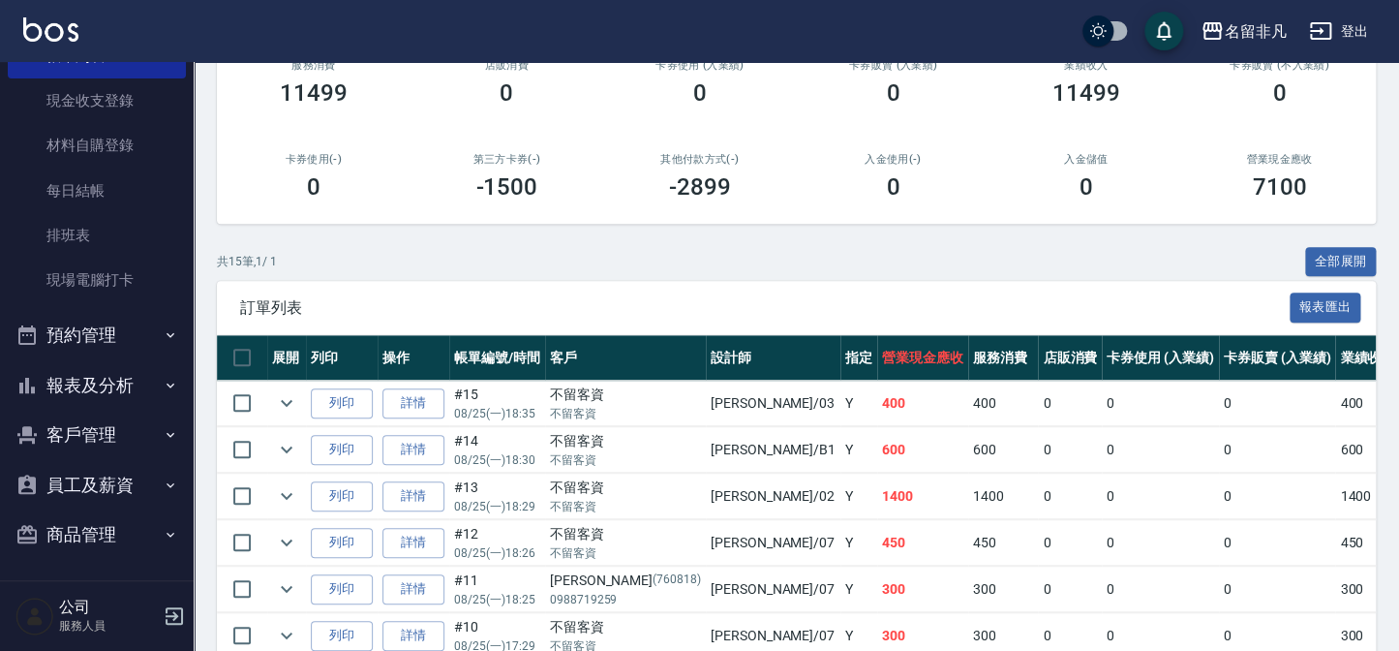
scroll to position [140, 0]
click at [97, 378] on button "報表及分析" at bounding box center [97, 383] width 178 height 50
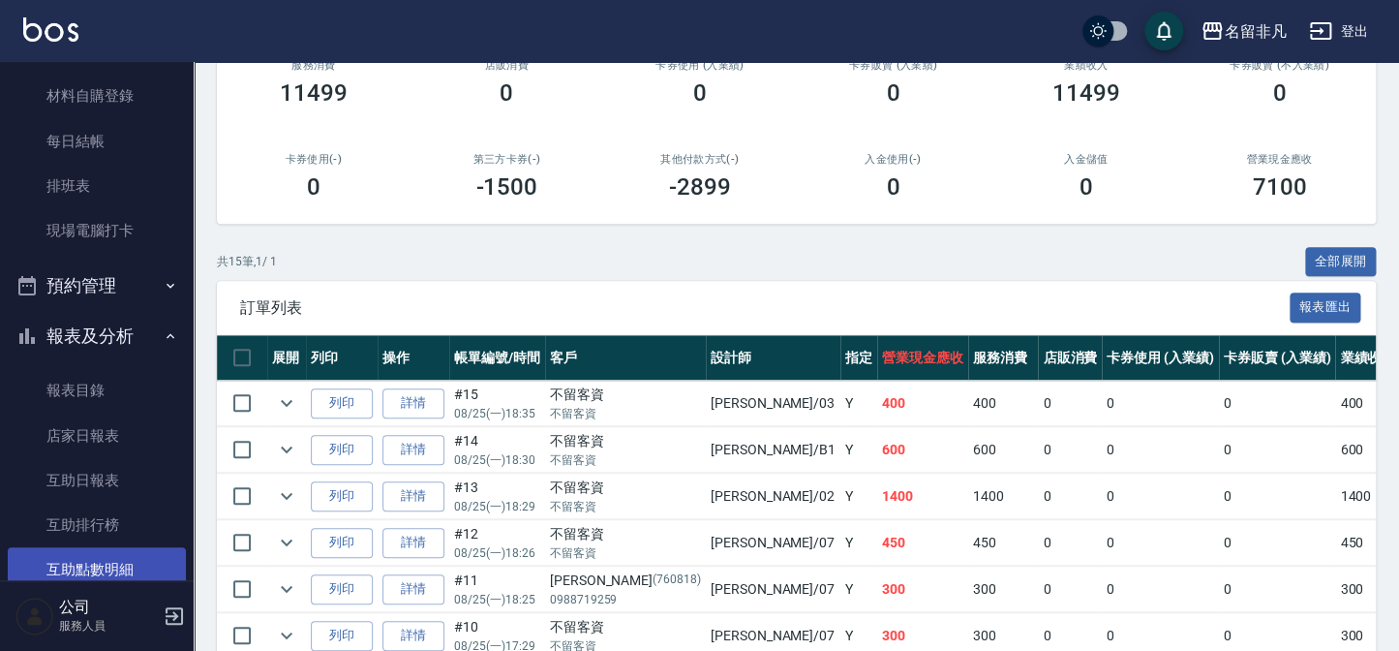
scroll to position [317, 0]
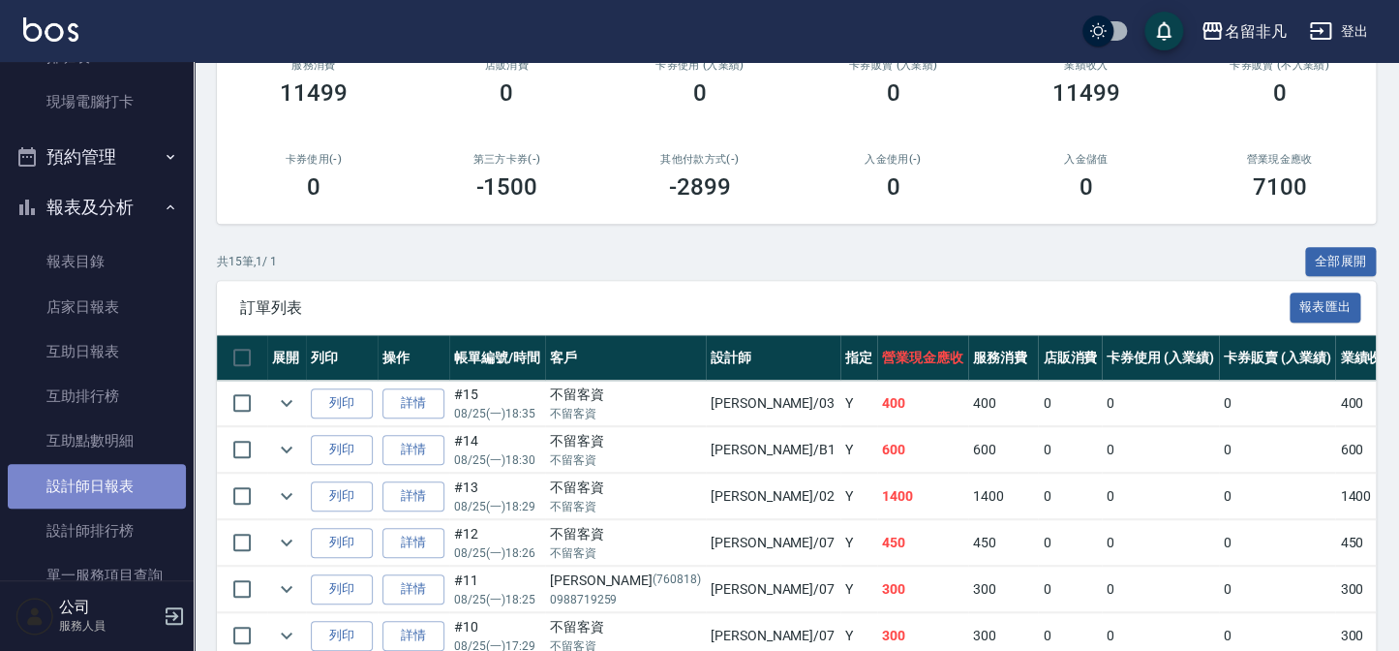
click at [122, 489] on link "設計師日報表" at bounding box center [97, 486] width 178 height 45
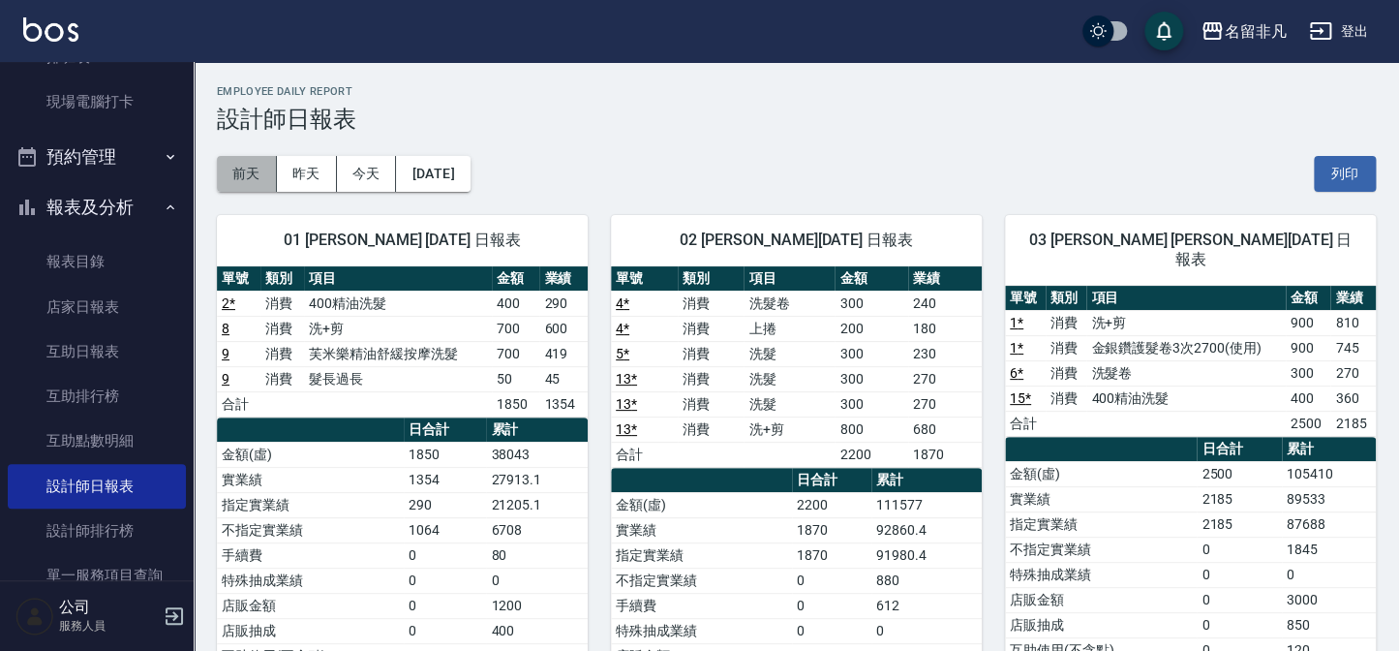
click at [257, 170] on button "前天" at bounding box center [247, 174] width 60 height 36
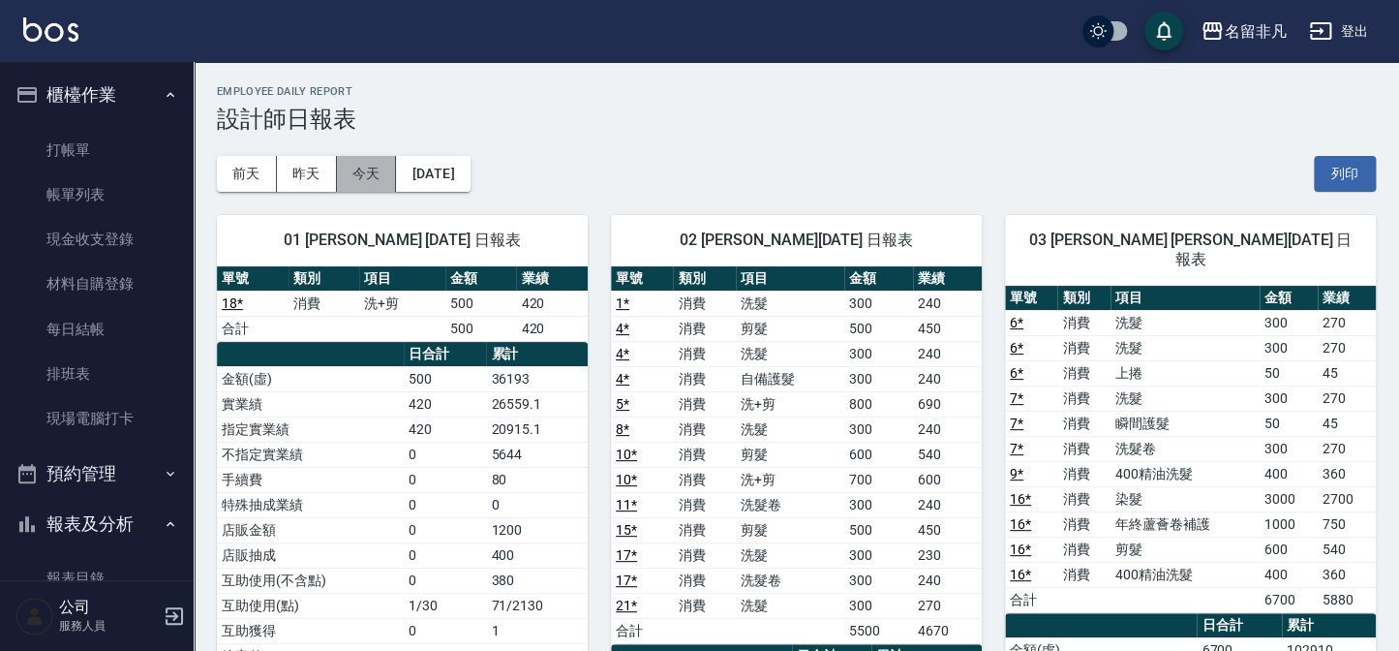
click at [358, 165] on button "今天" at bounding box center [367, 174] width 60 height 36
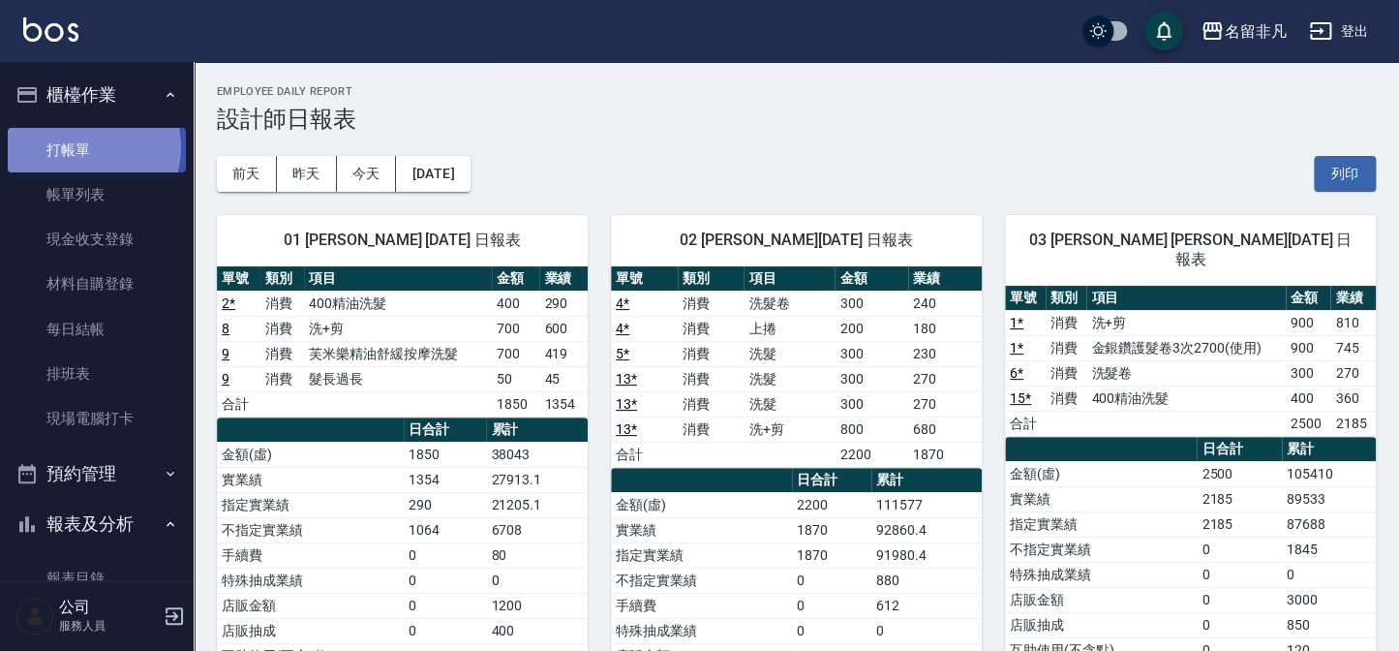
click at [81, 146] on link "打帳單" at bounding box center [97, 150] width 178 height 45
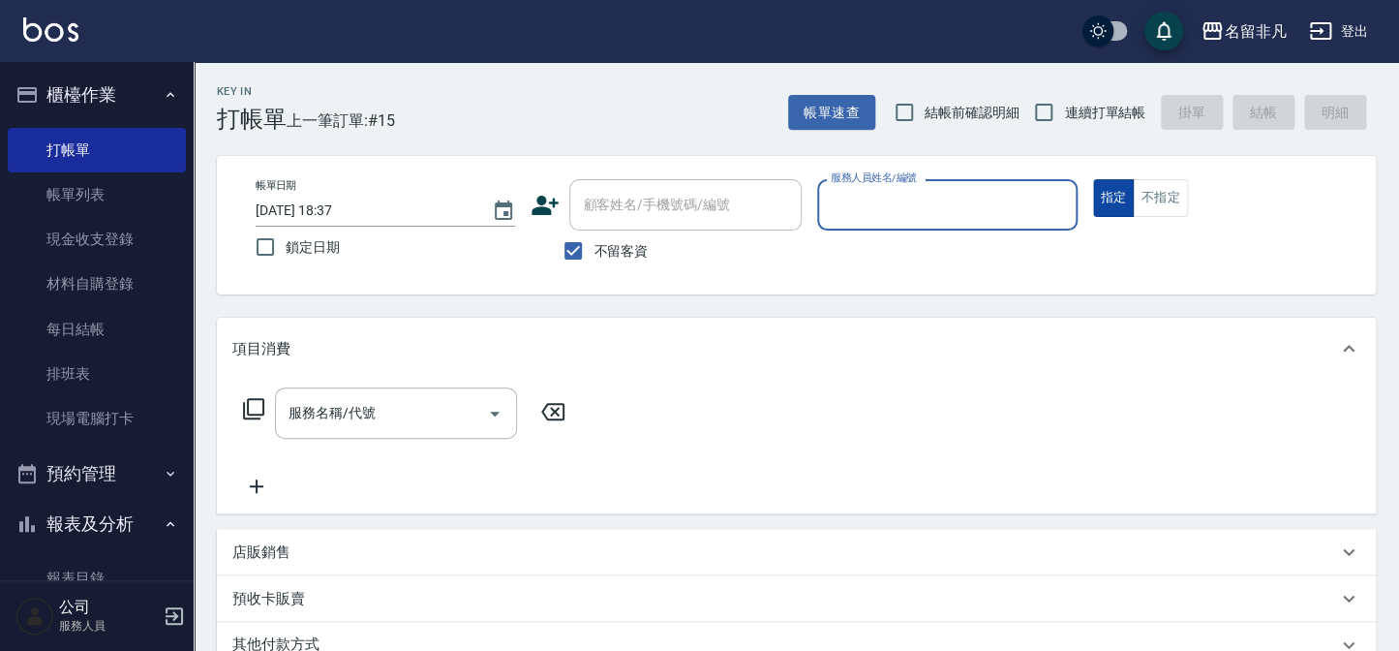
click at [1124, 205] on button "指定" at bounding box center [1114, 198] width 42 height 38
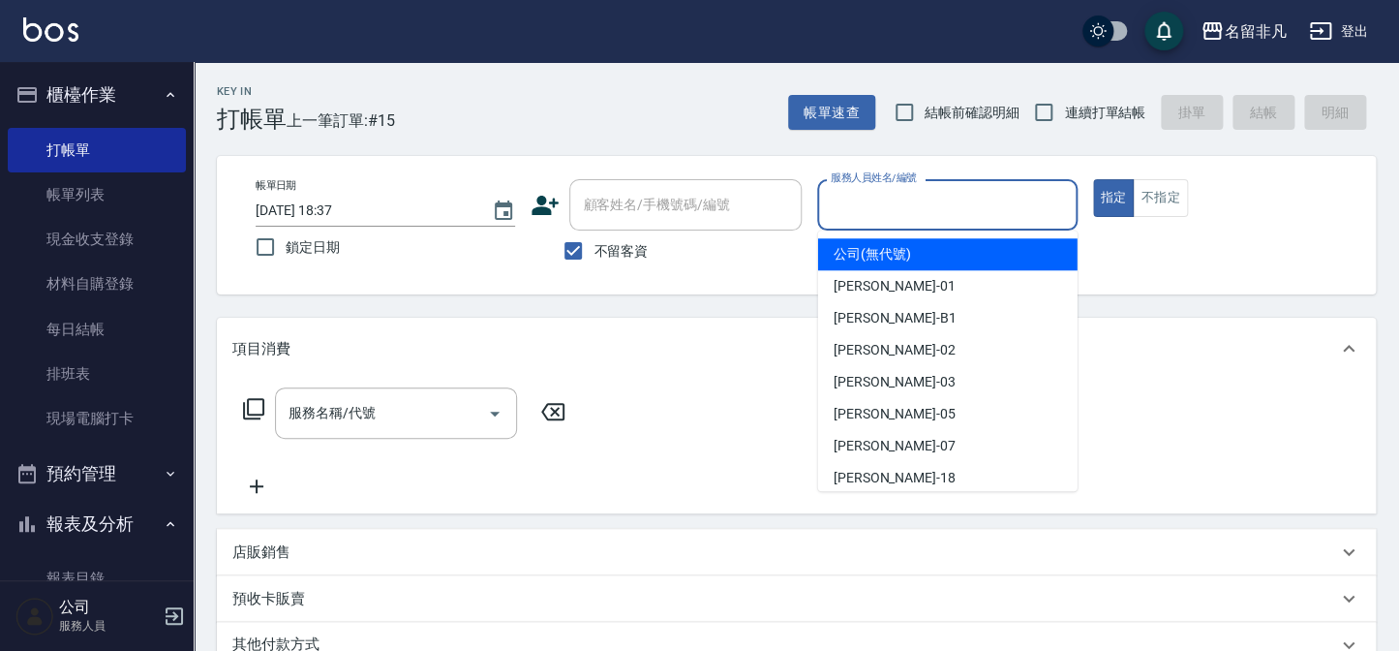
click at [975, 198] on input "服務人員姓名/編號" at bounding box center [947, 205] width 242 height 34
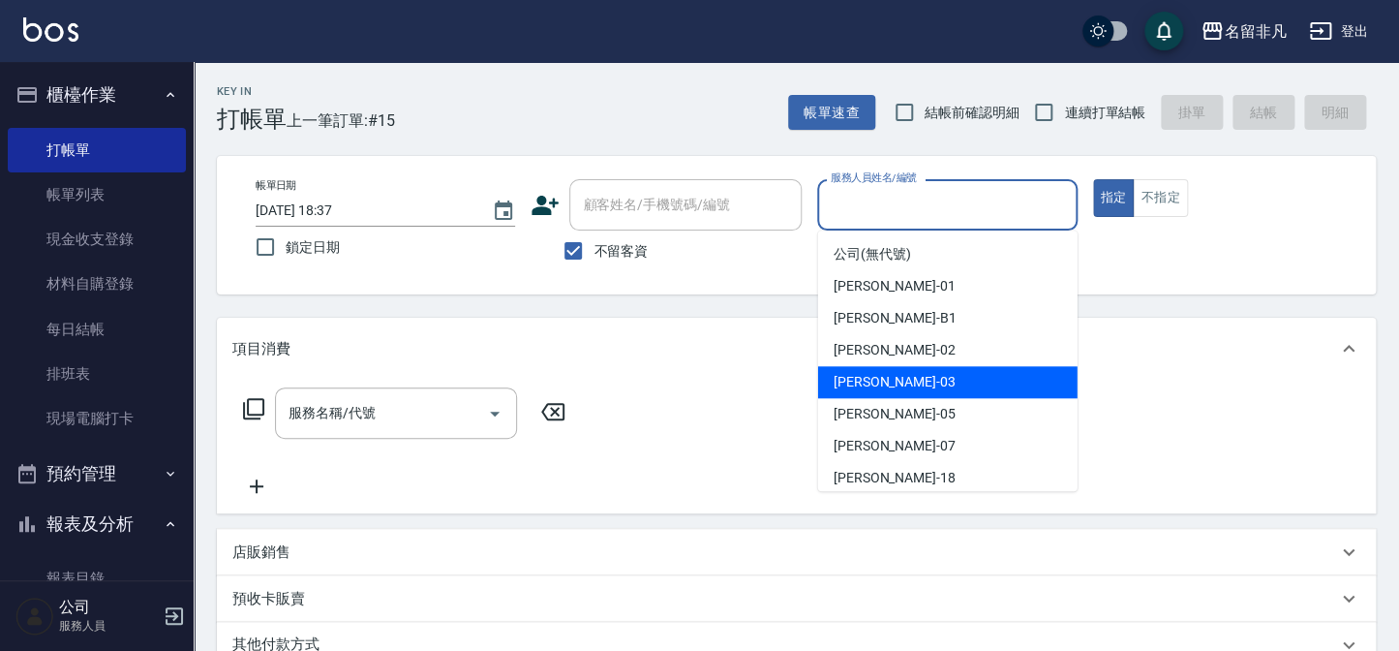
click at [910, 371] on div "[PERSON_NAME] -03" at bounding box center [948, 382] width 260 height 32
type input "[PERSON_NAME]-03"
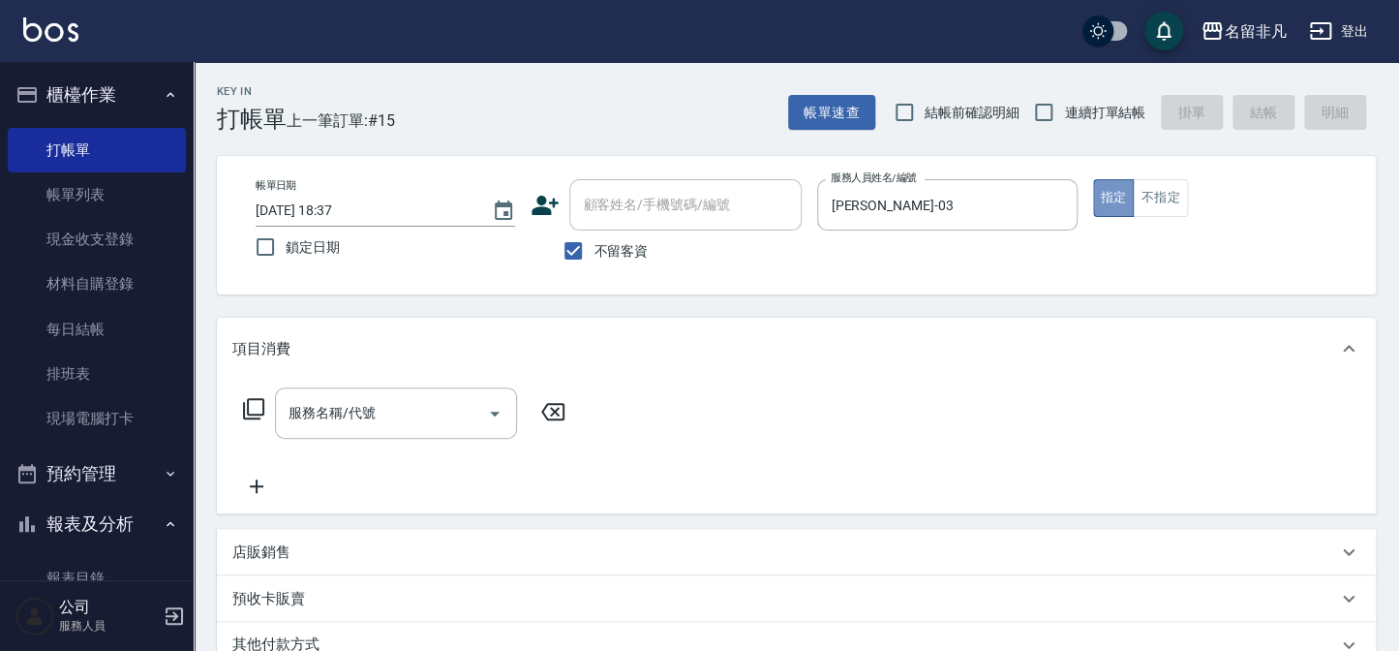
drag, startPoint x: 1112, startPoint y: 188, endPoint x: 620, endPoint y: 252, distance: 496.1
click at [1102, 189] on button "指定" at bounding box center [1114, 198] width 42 height 38
click at [259, 404] on icon at bounding box center [253, 408] width 23 height 23
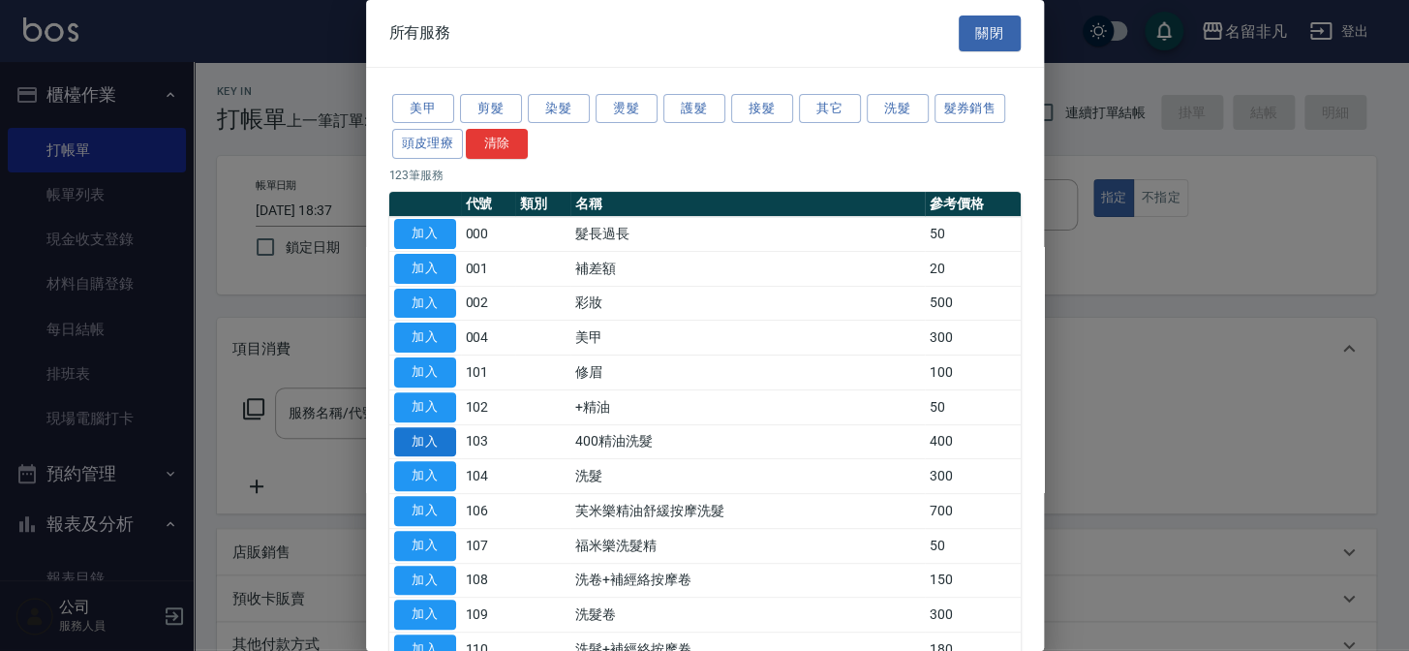
click at [427, 431] on button "加入" at bounding box center [425, 442] width 62 height 30
type input "400精油洗髮(103)"
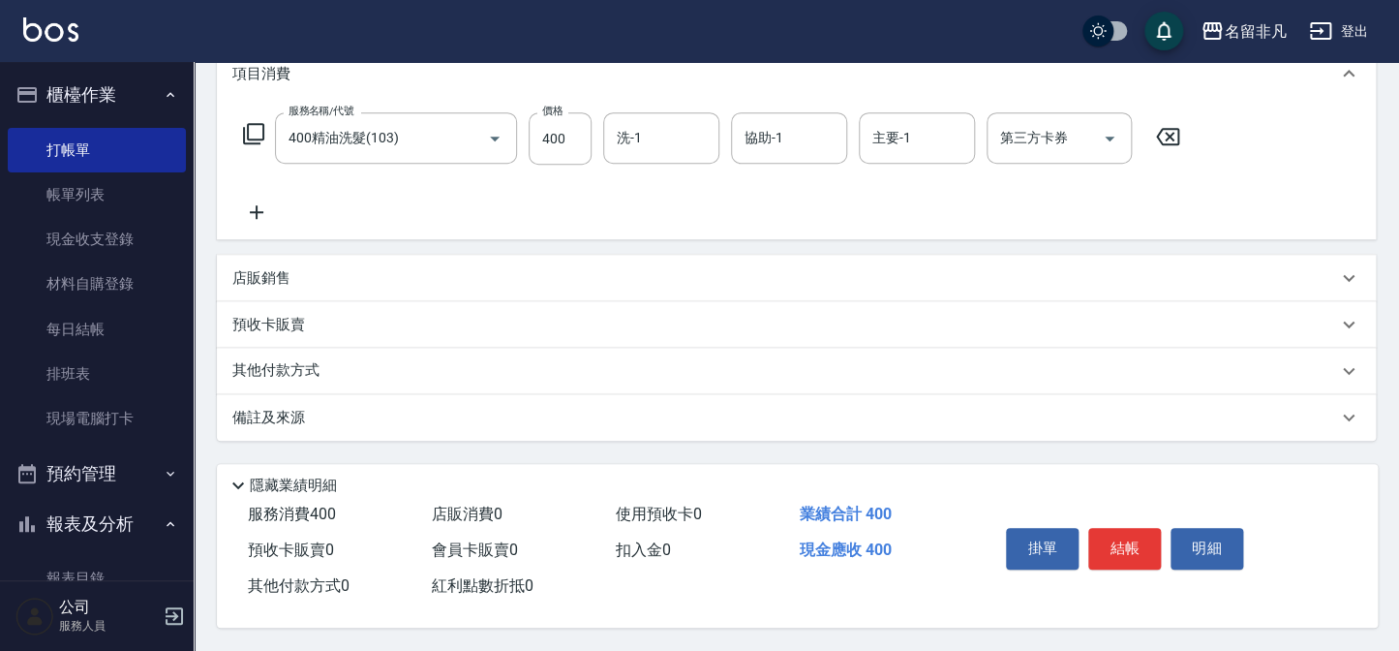
scroll to position [280, 0]
drag, startPoint x: 1110, startPoint y: 527, endPoint x: 1104, endPoint y: 517, distance: 11.3
click at [1109, 528] on button "結帳" at bounding box center [1124, 548] width 73 height 41
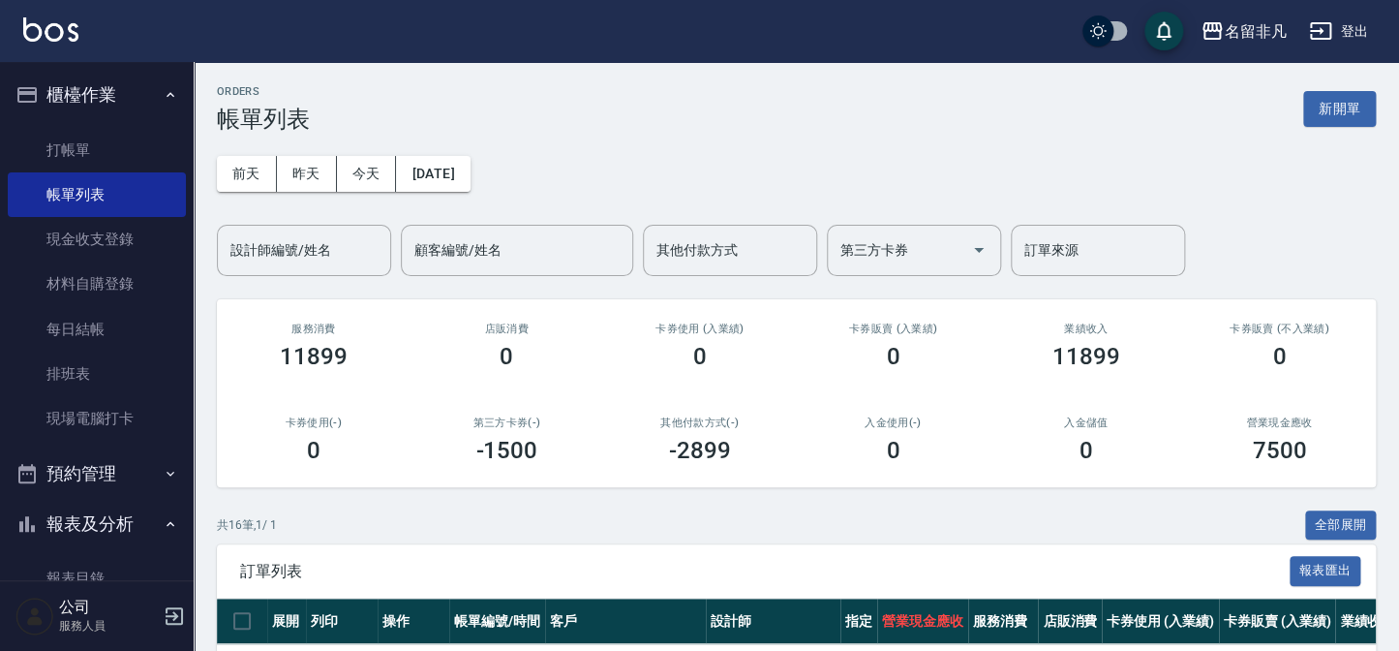
scroll to position [263, 0]
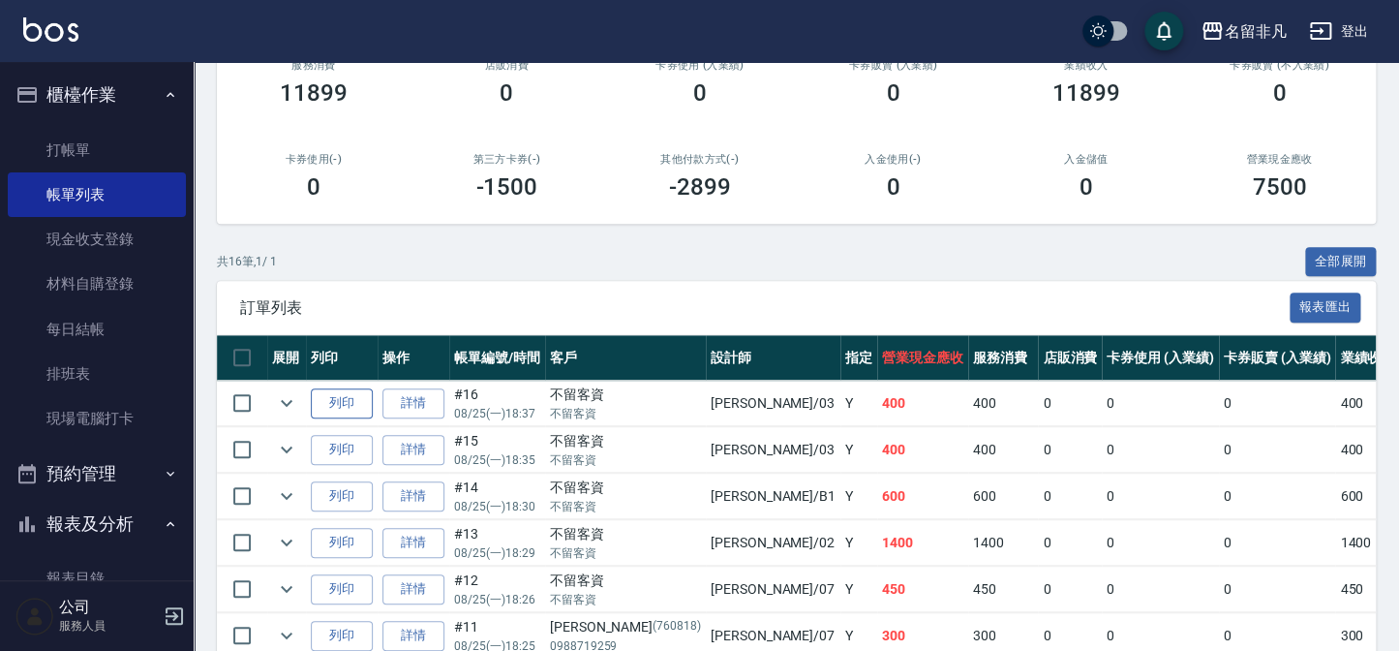
click at [329, 404] on button "列印" at bounding box center [342, 403] width 62 height 30
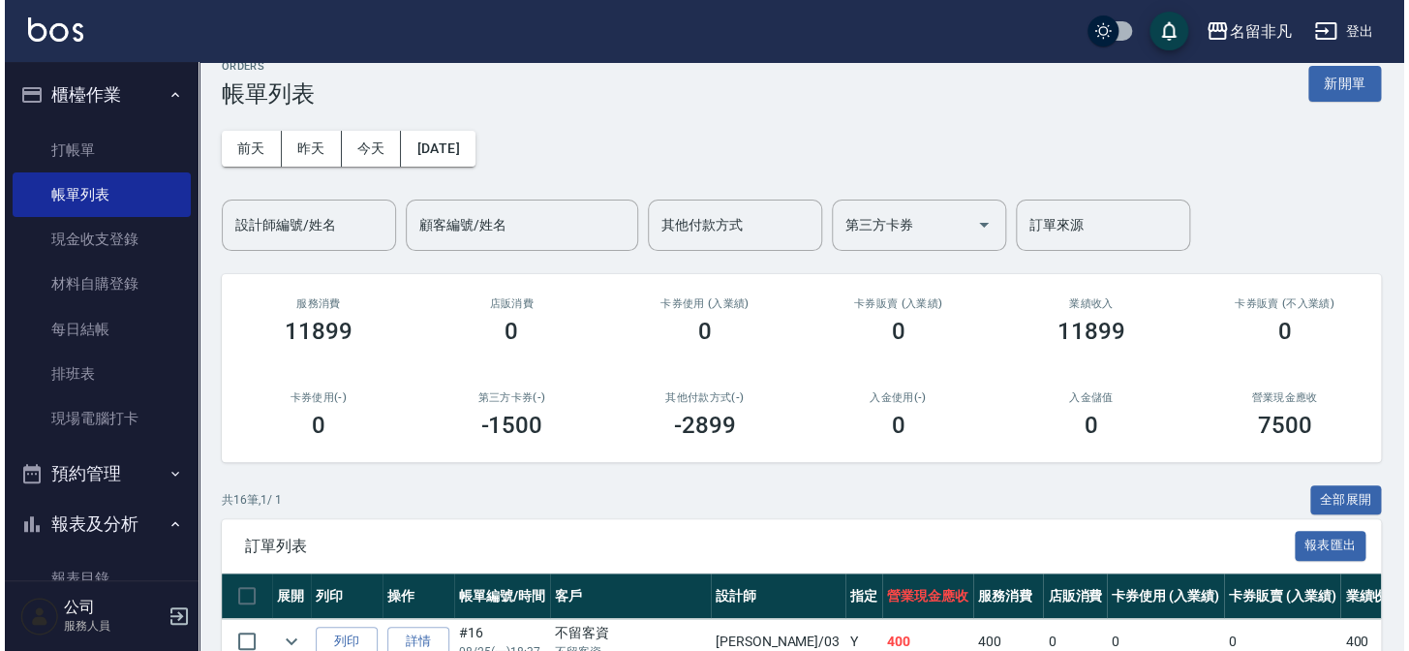
scroll to position [0, 0]
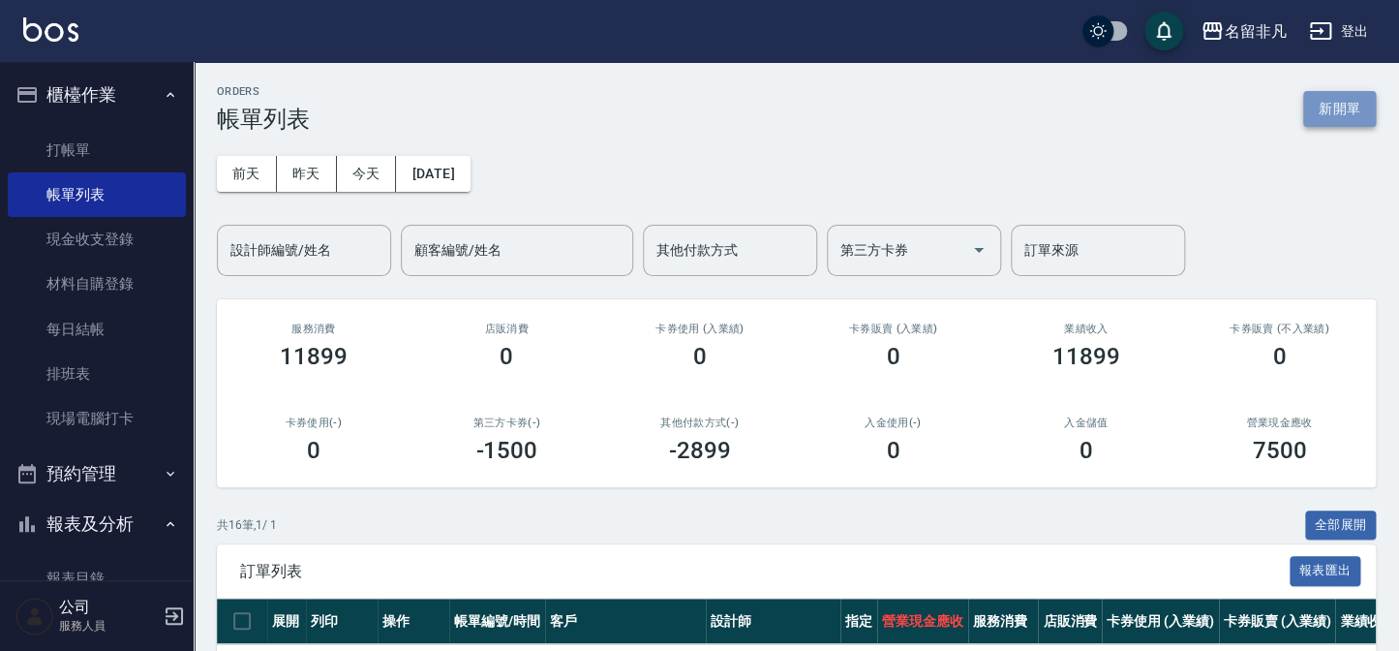
click at [1343, 107] on button "新開單" at bounding box center [1339, 109] width 73 height 36
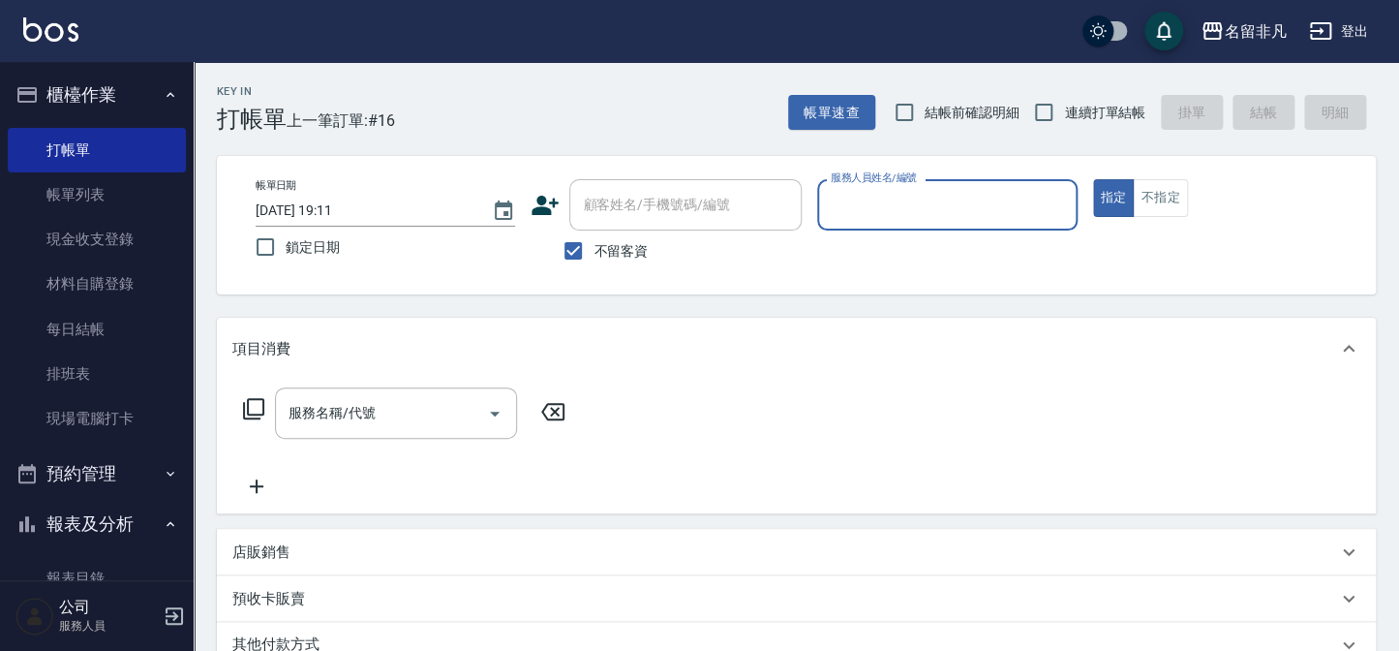
click at [913, 229] on div "服務人員姓名/編號" at bounding box center [947, 204] width 260 height 51
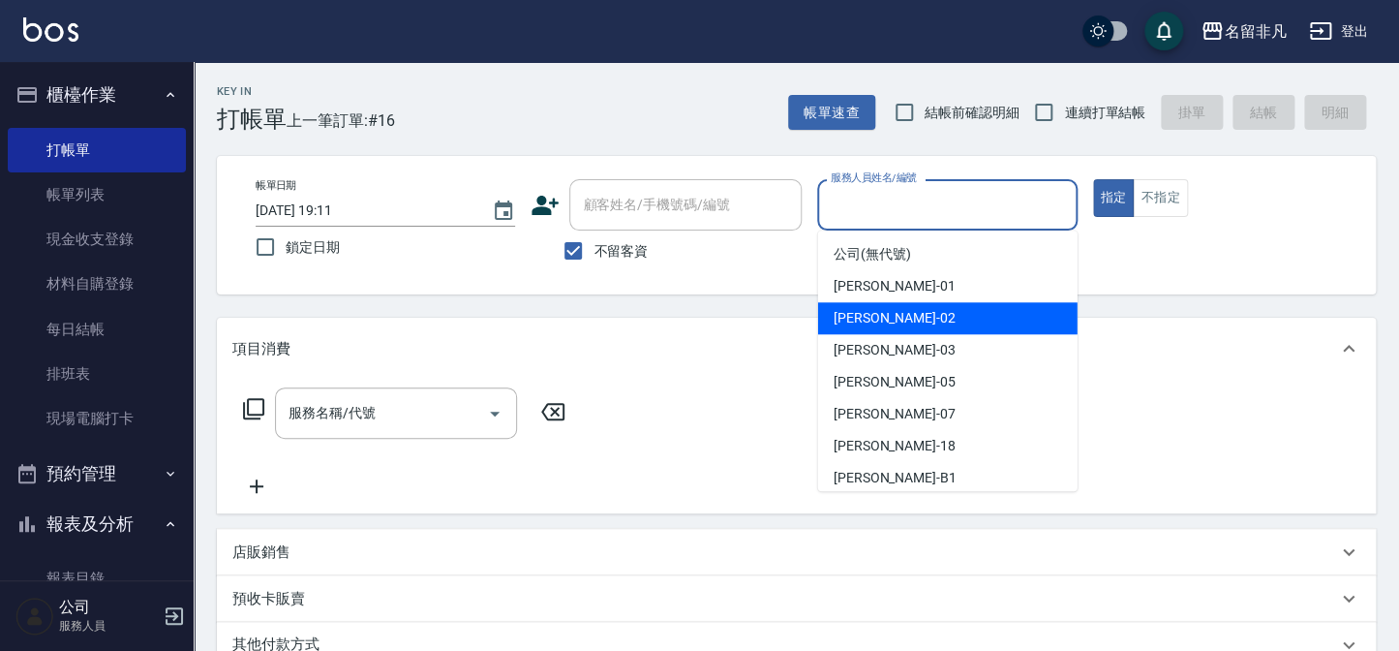
click at [933, 282] on div "[PERSON_NAME] -01" at bounding box center [948, 286] width 260 height 32
type input "[PERSON_NAME]-01"
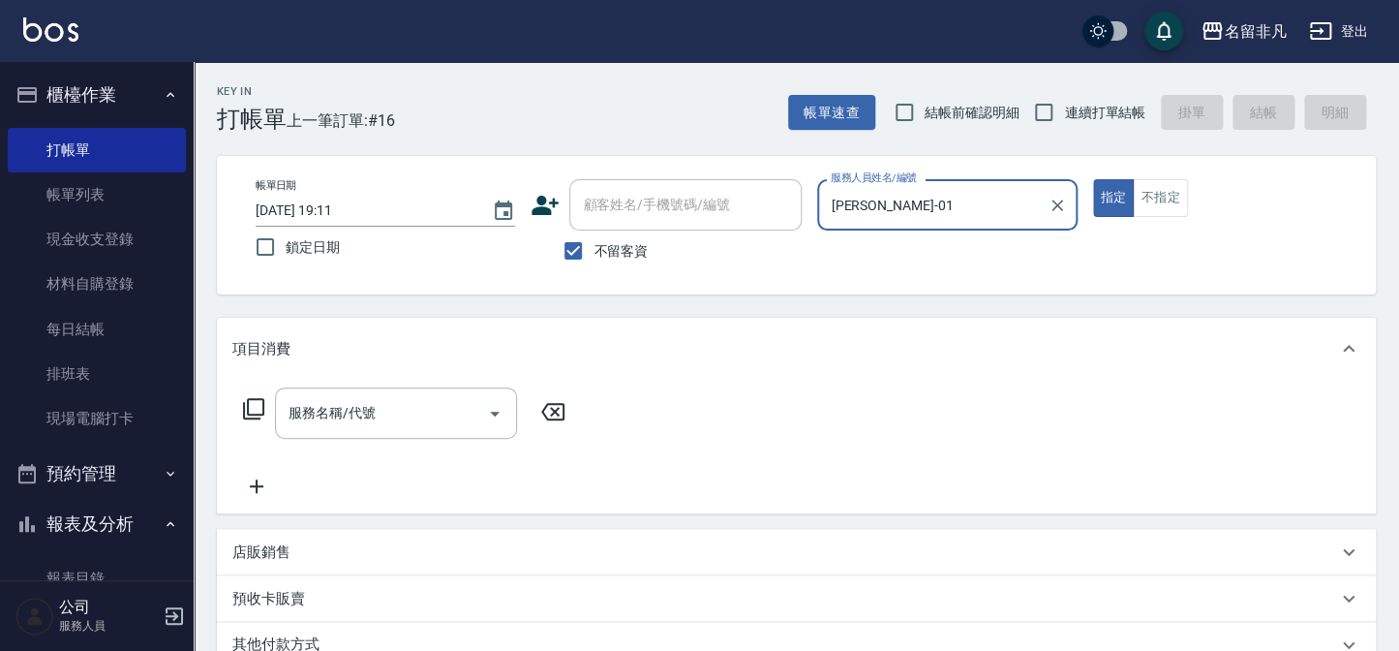
click at [334, 415] on div "服務名稱/代號 服務名稱/代號" at bounding box center [396, 412] width 242 height 51
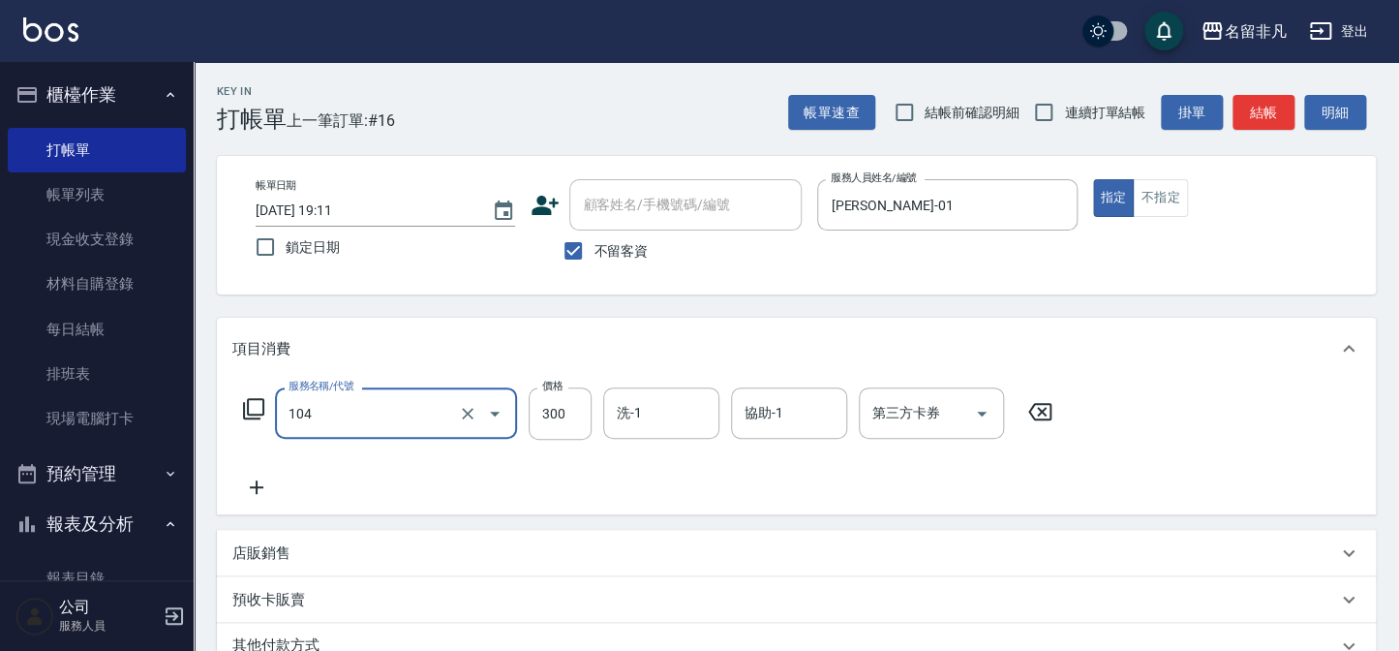
type input "洗髮(104)"
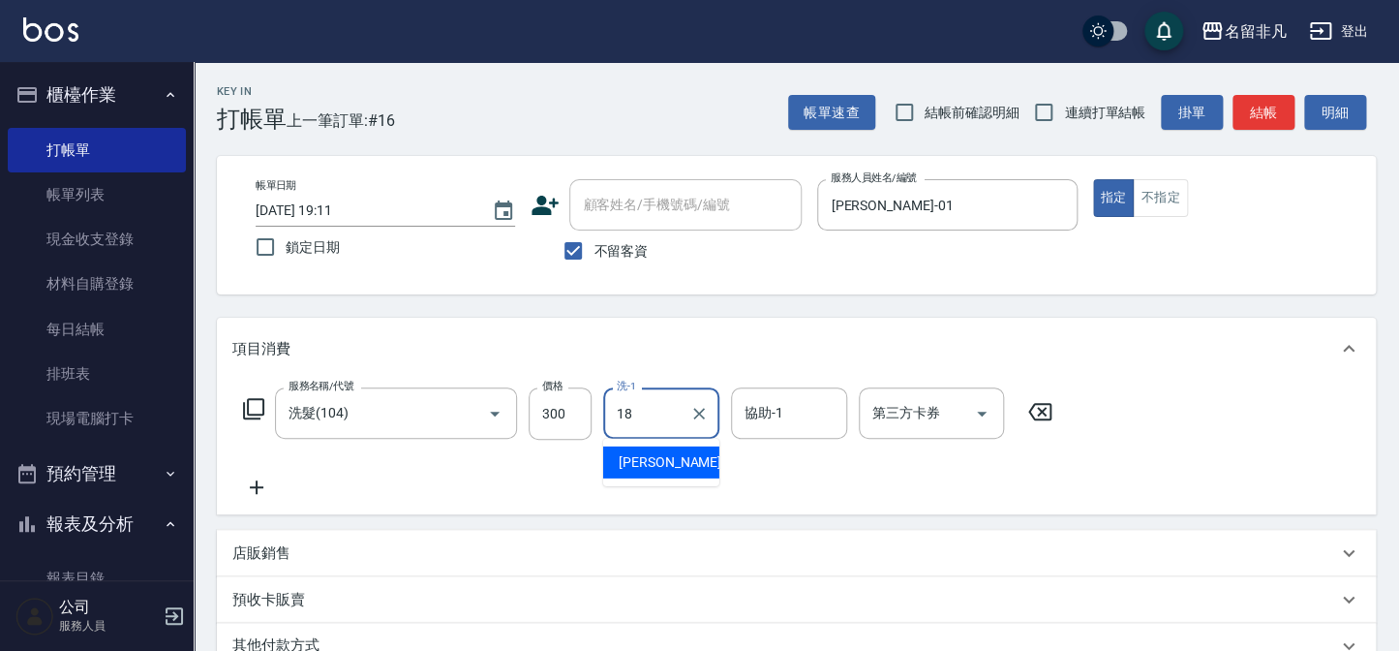
type input "[PERSON_NAME]-18"
click at [243, 411] on icon at bounding box center [253, 408] width 23 height 23
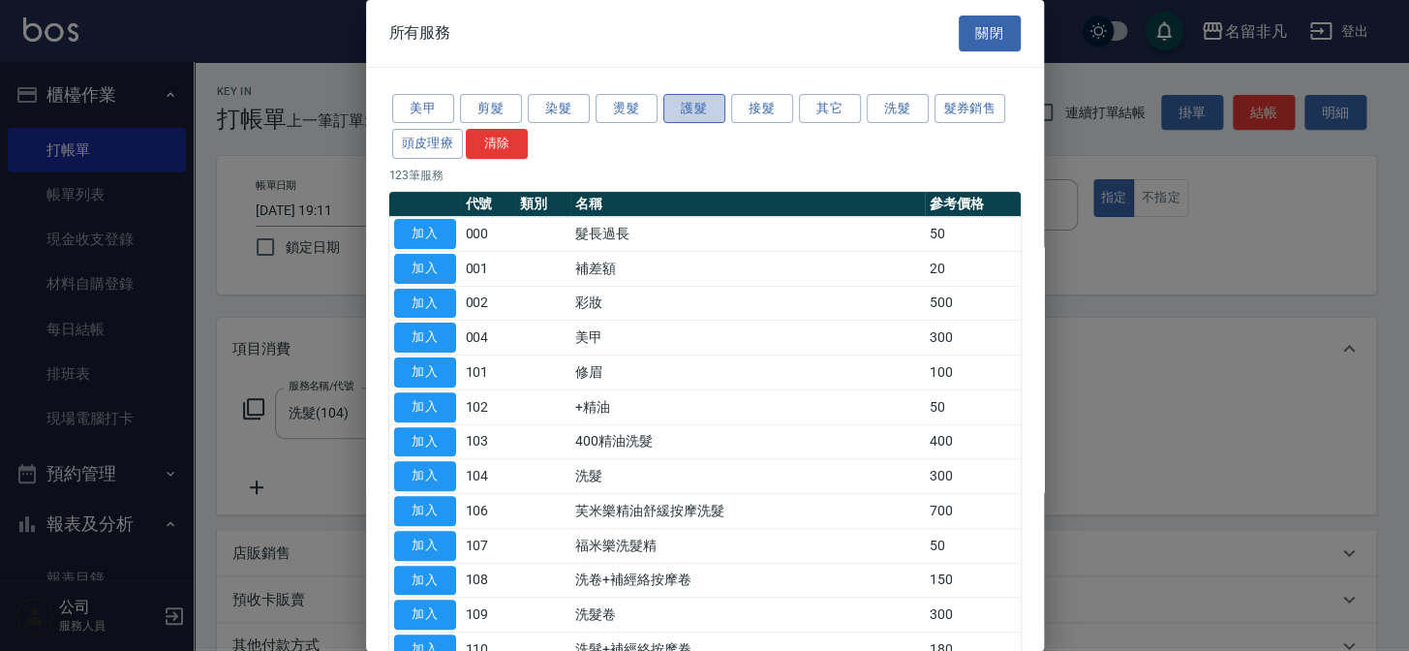
click at [692, 105] on button "護髮" at bounding box center [694, 109] width 62 height 30
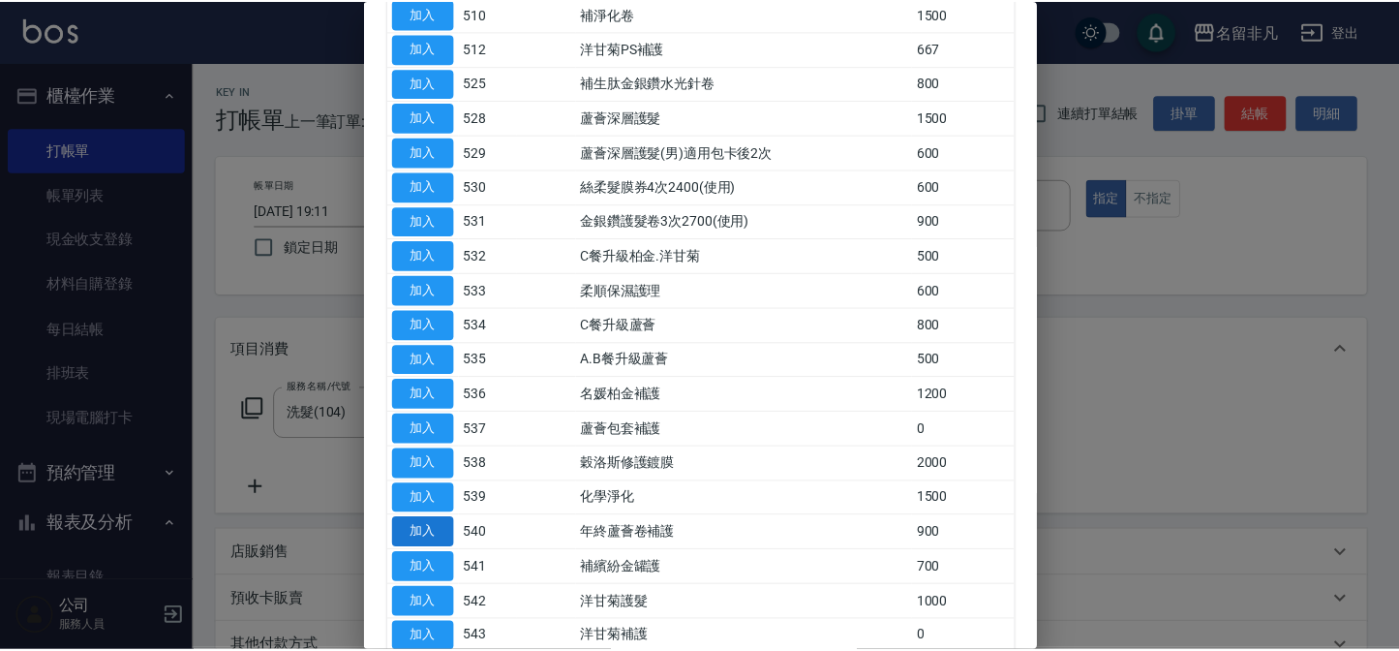
scroll to position [528, 0]
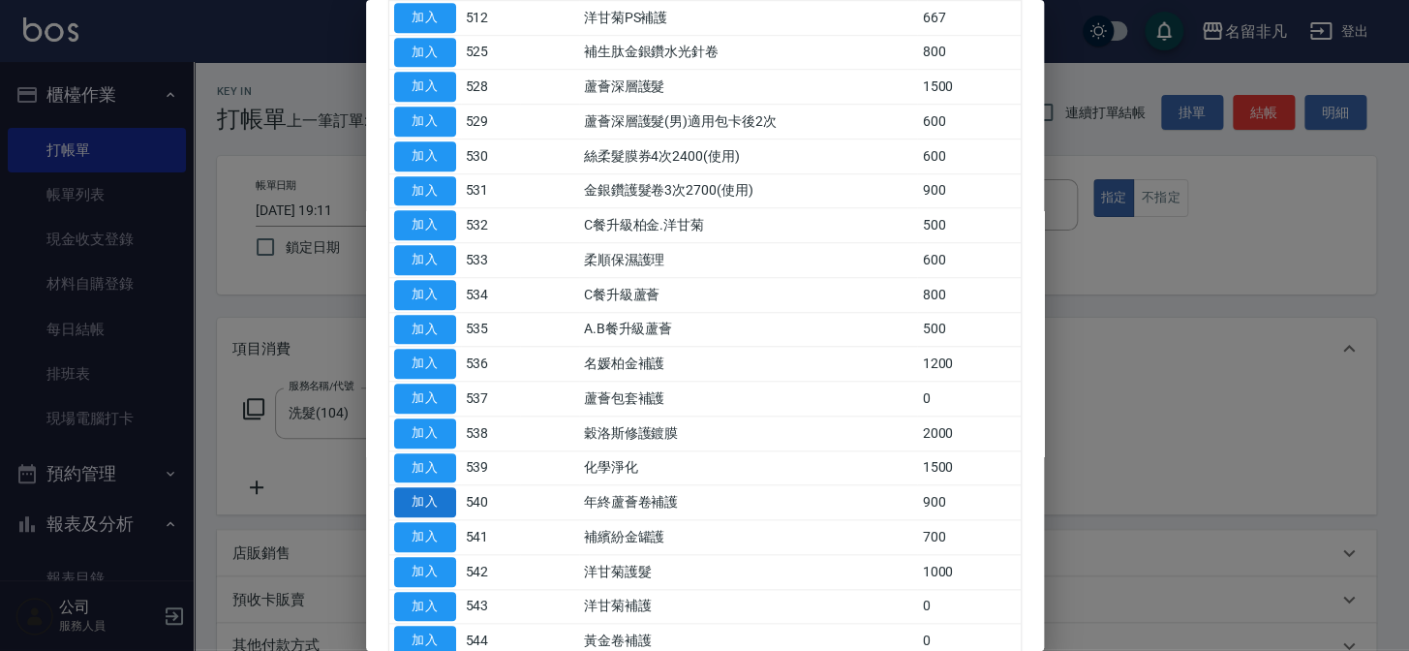
click at [428, 487] on button "加入" at bounding box center [425, 502] width 62 height 30
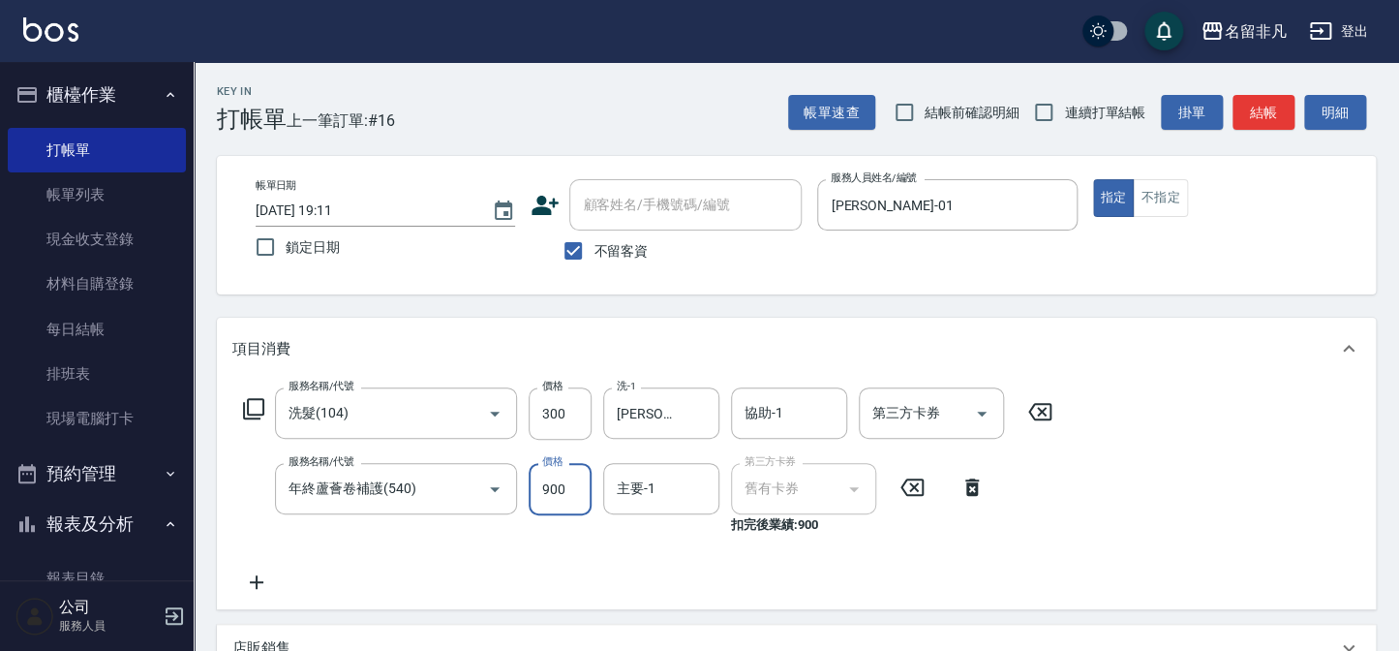
click at [561, 499] on input "900" at bounding box center [560, 489] width 63 height 52
type input "1000"
type input "[PERSON_NAME]-18"
click at [1273, 99] on button "結帳" at bounding box center [1264, 113] width 62 height 36
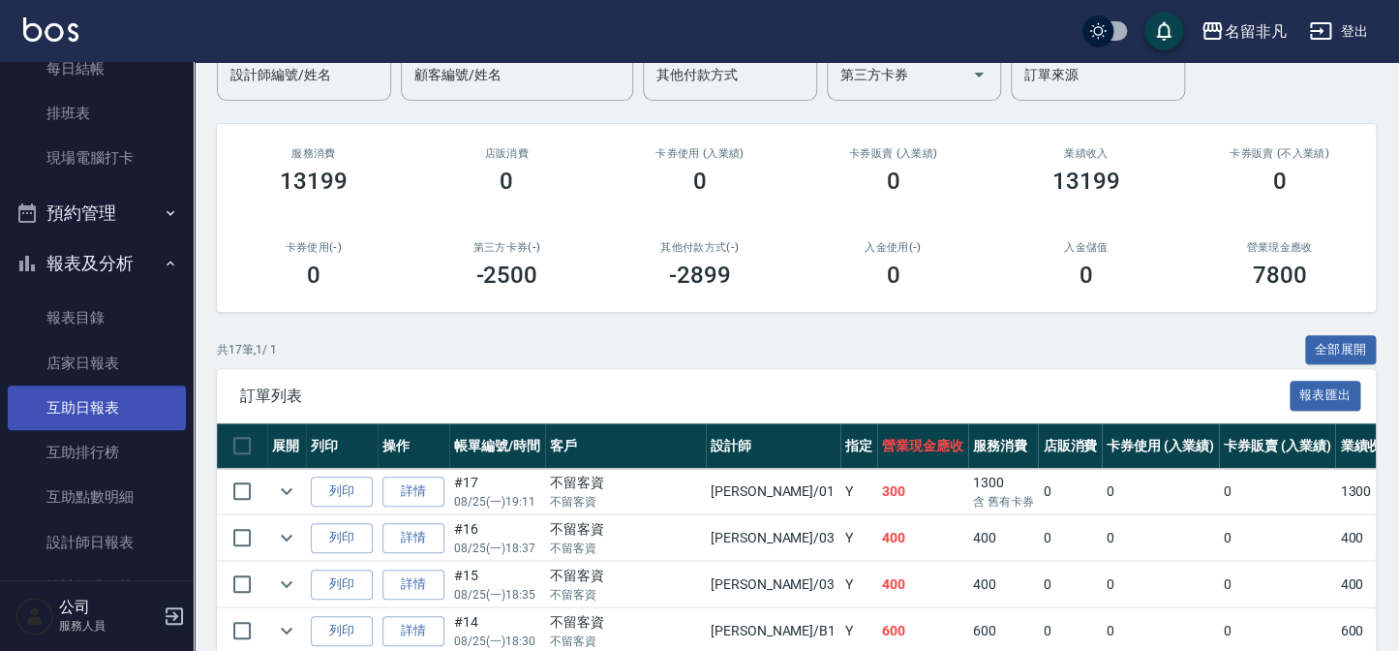
scroll to position [263, 0]
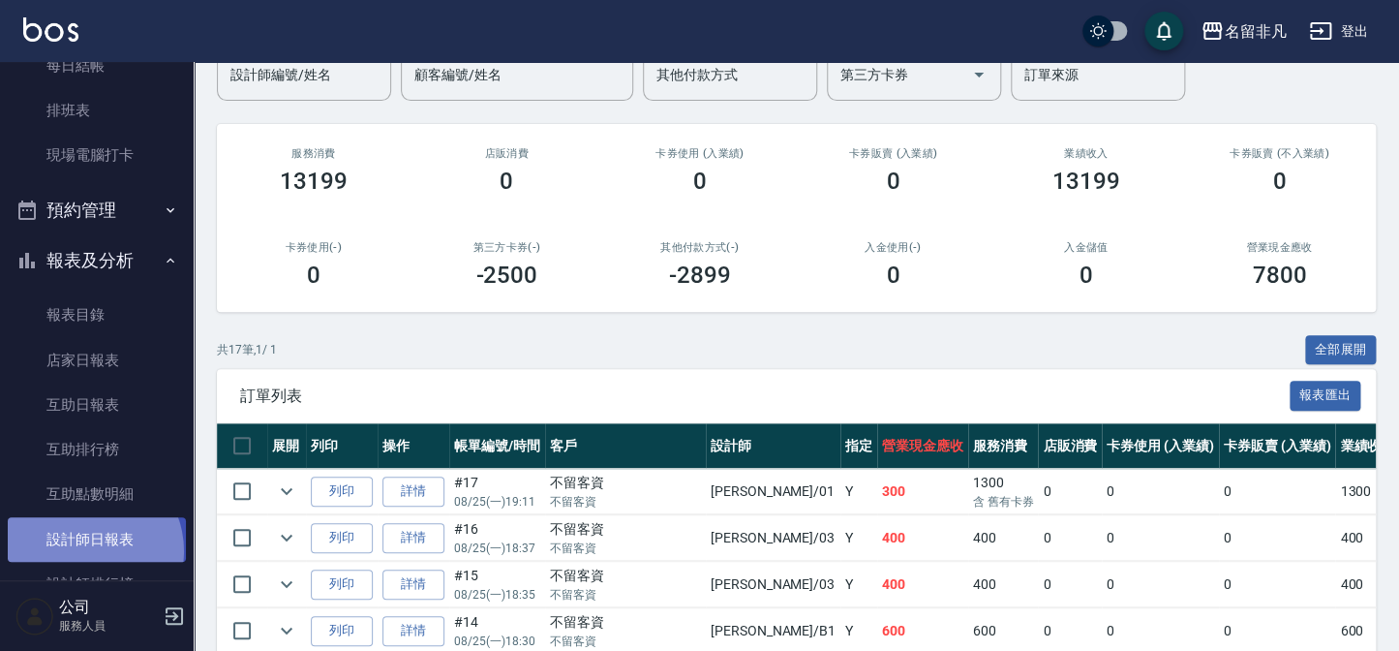
click at [82, 551] on link "設計師日報表" at bounding box center [97, 539] width 178 height 45
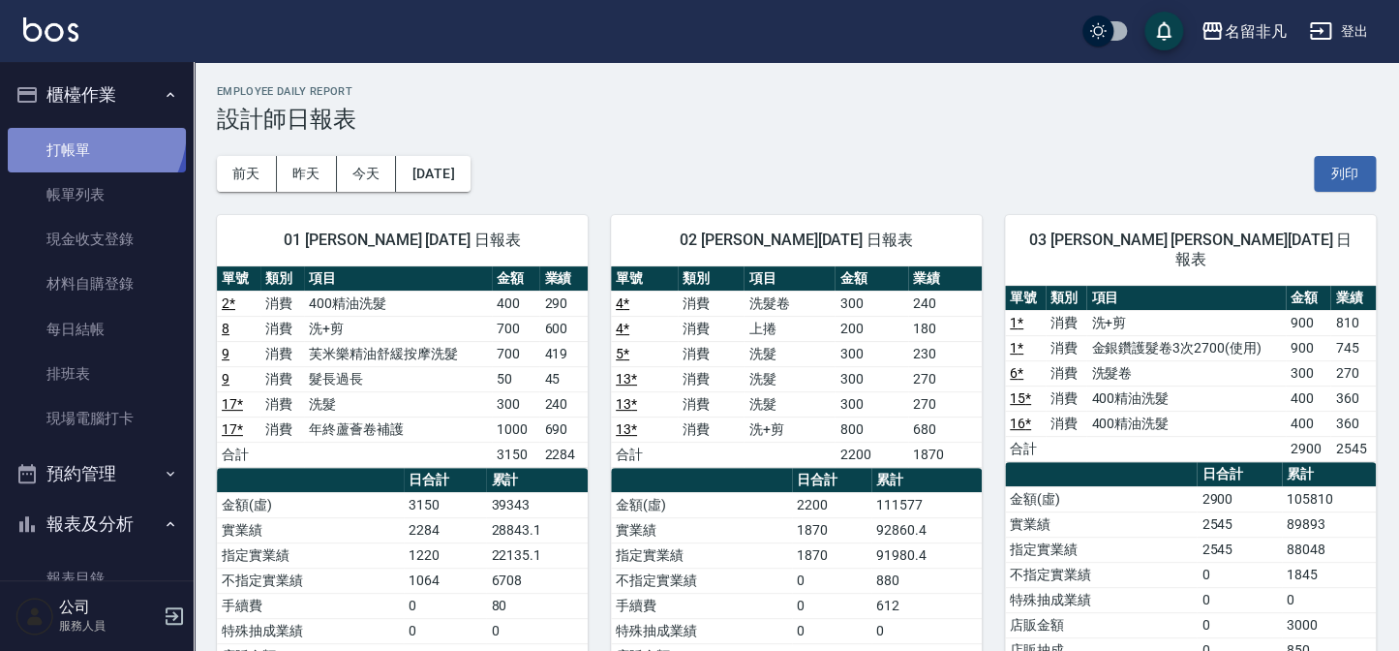
click at [80, 128] on link "打帳單" at bounding box center [97, 150] width 178 height 45
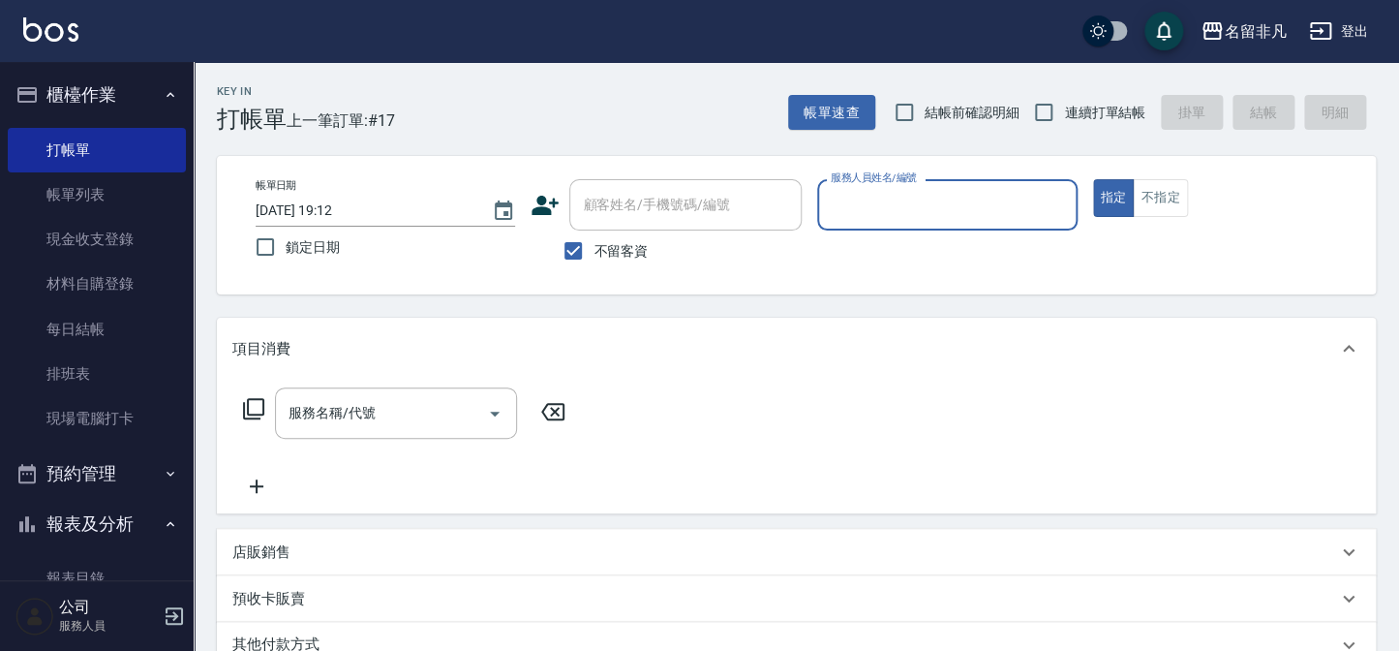
click at [955, 224] on div "服務人員姓名/編號" at bounding box center [947, 204] width 260 height 51
type input "[PERSON_NAME]-07"
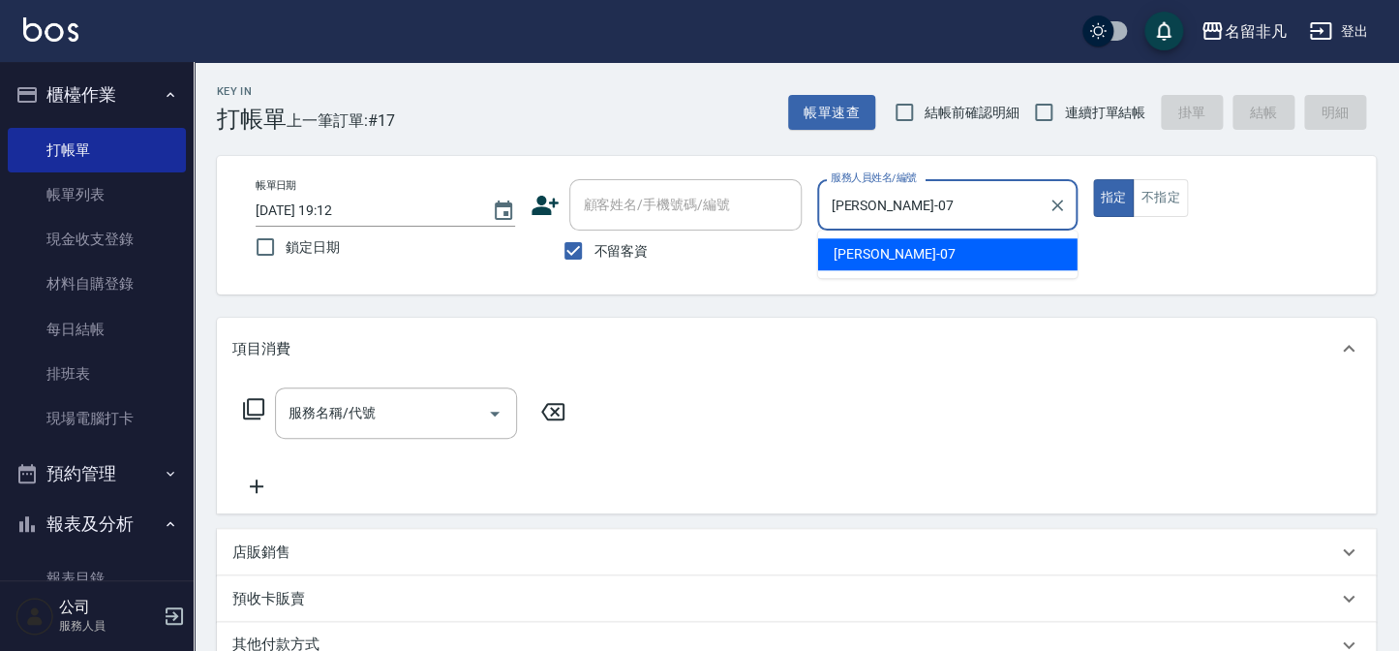
type button "true"
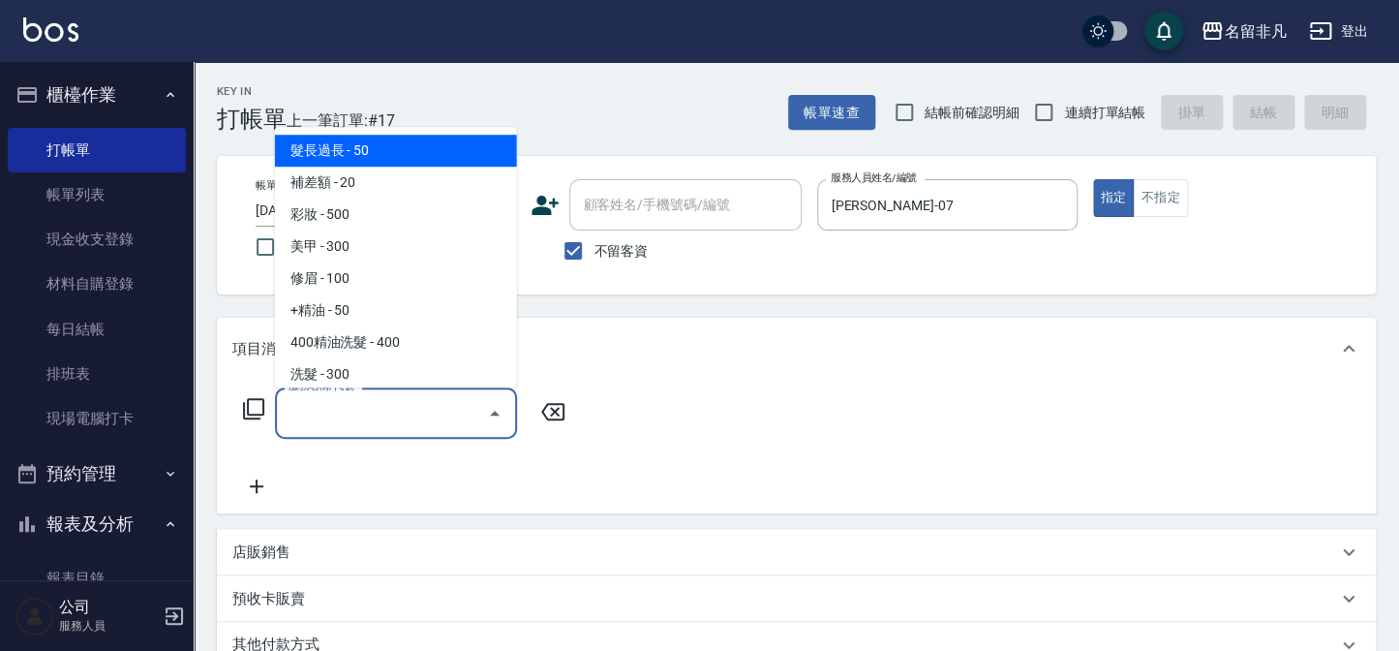
click at [423, 424] on input "服務名稱/代號" at bounding box center [382, 413] width 196 height 34
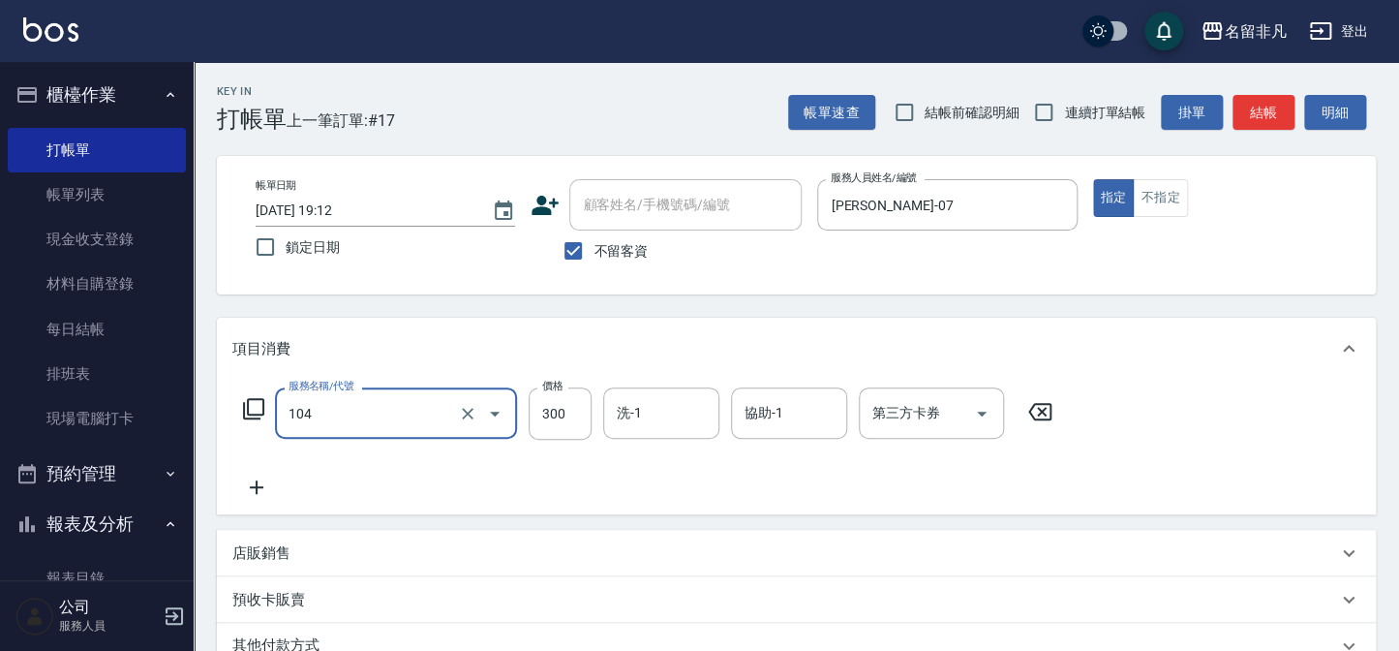
type input "洗髮(104)"
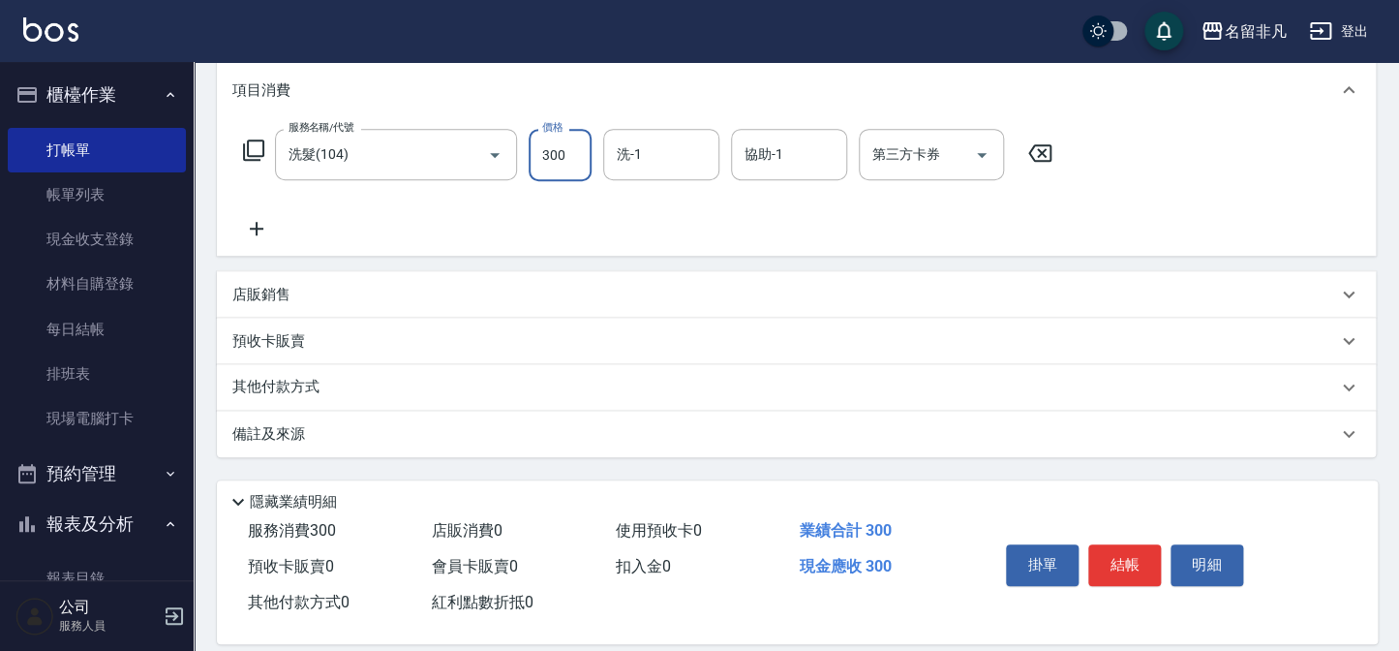
scroll to position [263, 0]
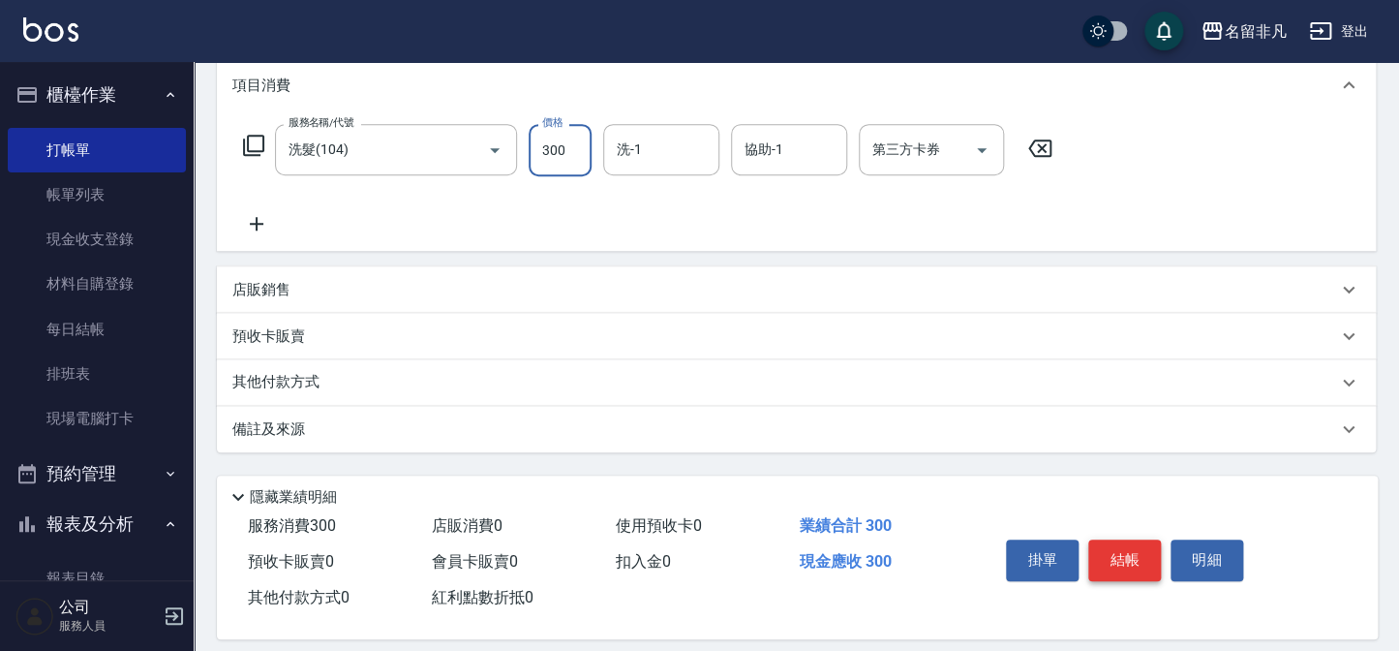
click at [1138, 552] on button "結帳" at bounding box center [1124, 559] width 73 height 41
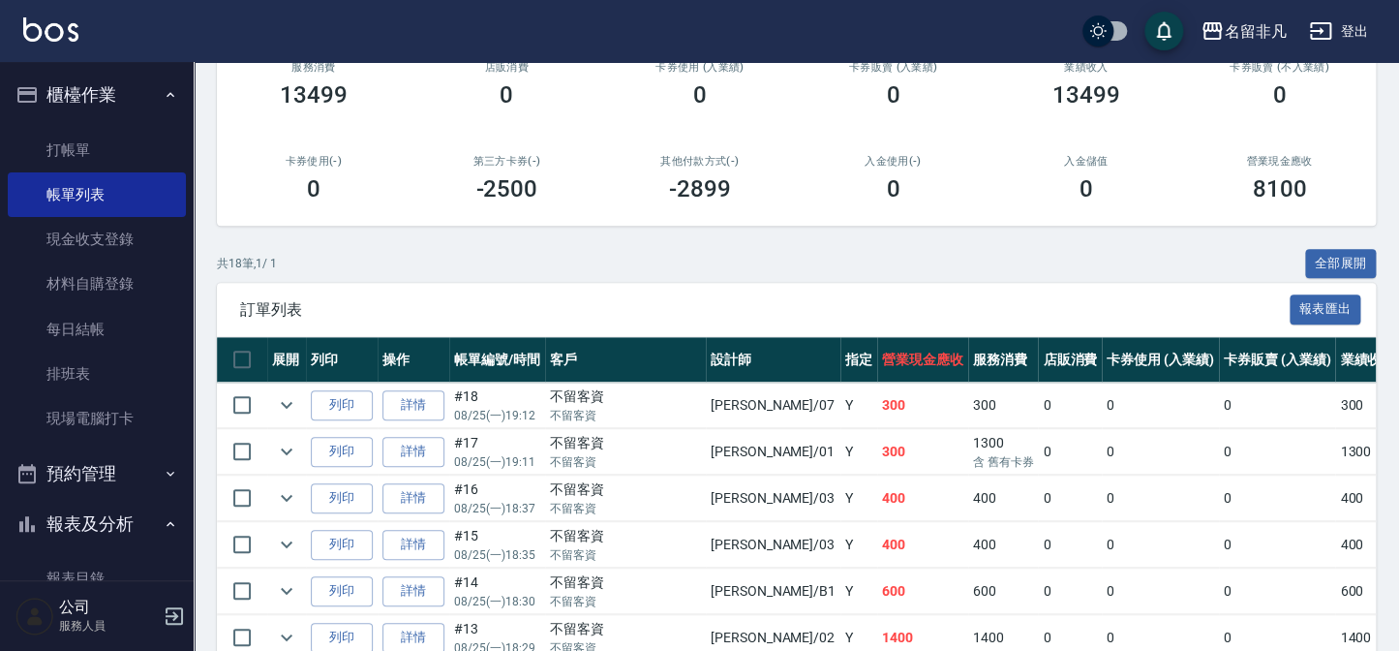
scroll to position [263, 0]
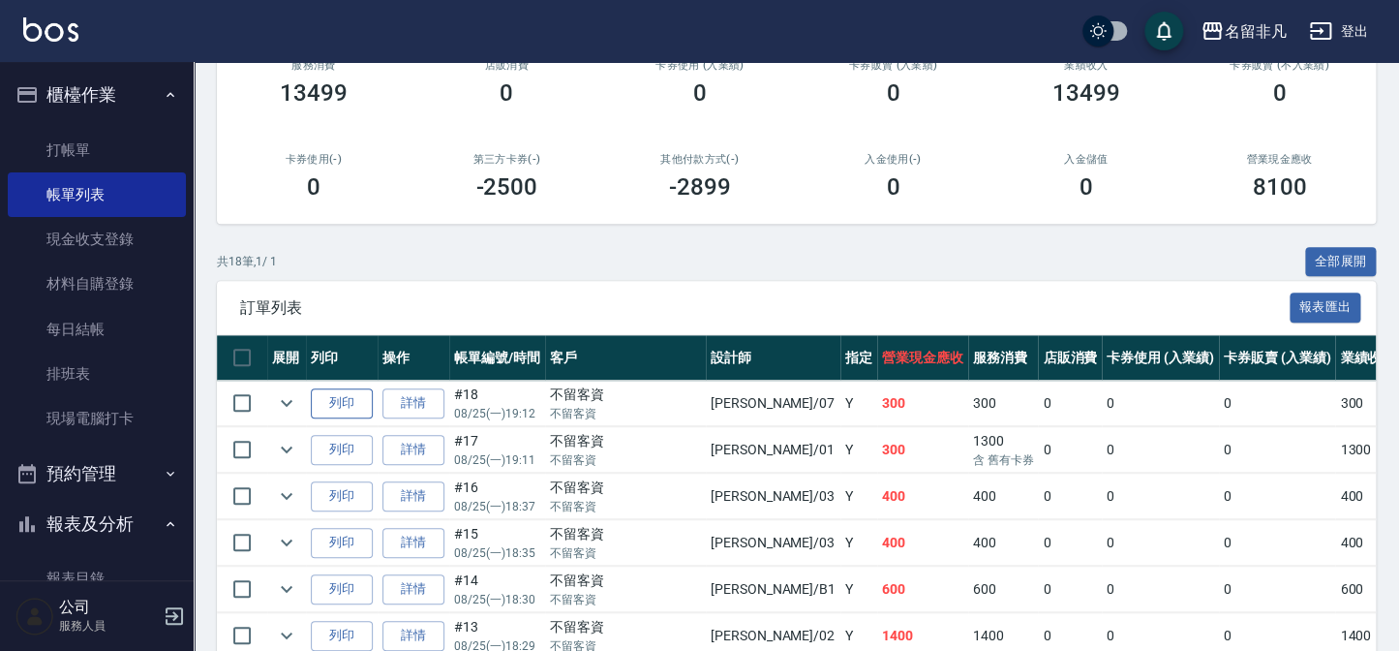
click at [332, 404] on button "列印" at bounding box center [342, 403] width 62 height 30
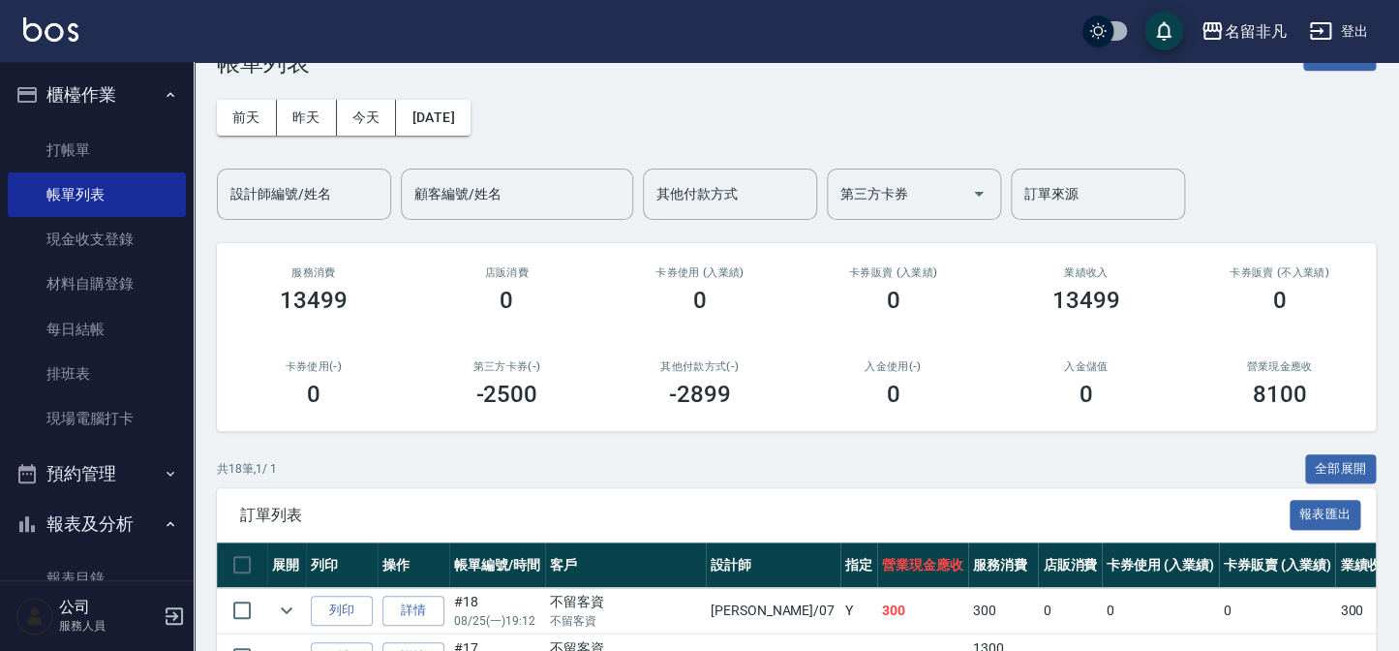
scroll to position [0, 0]
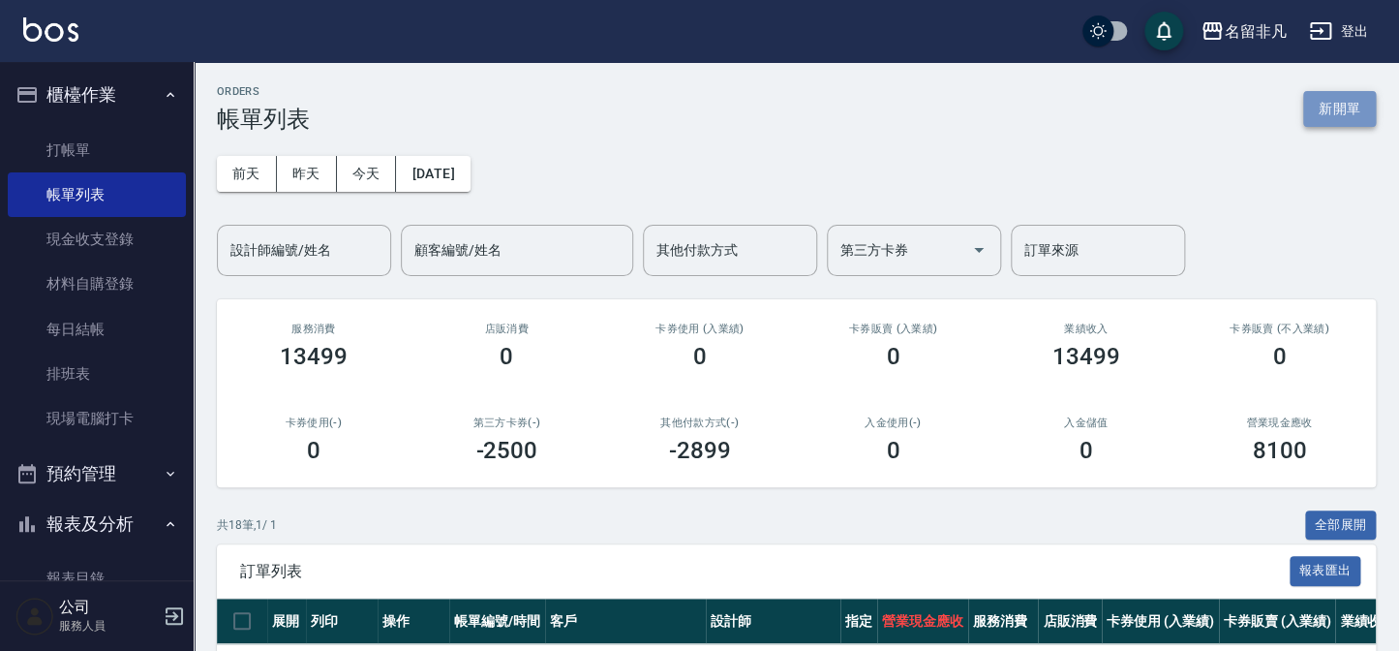
click at [1334, 94] on button "新開單" at bounding box center [1339, 109] width 73 height 36
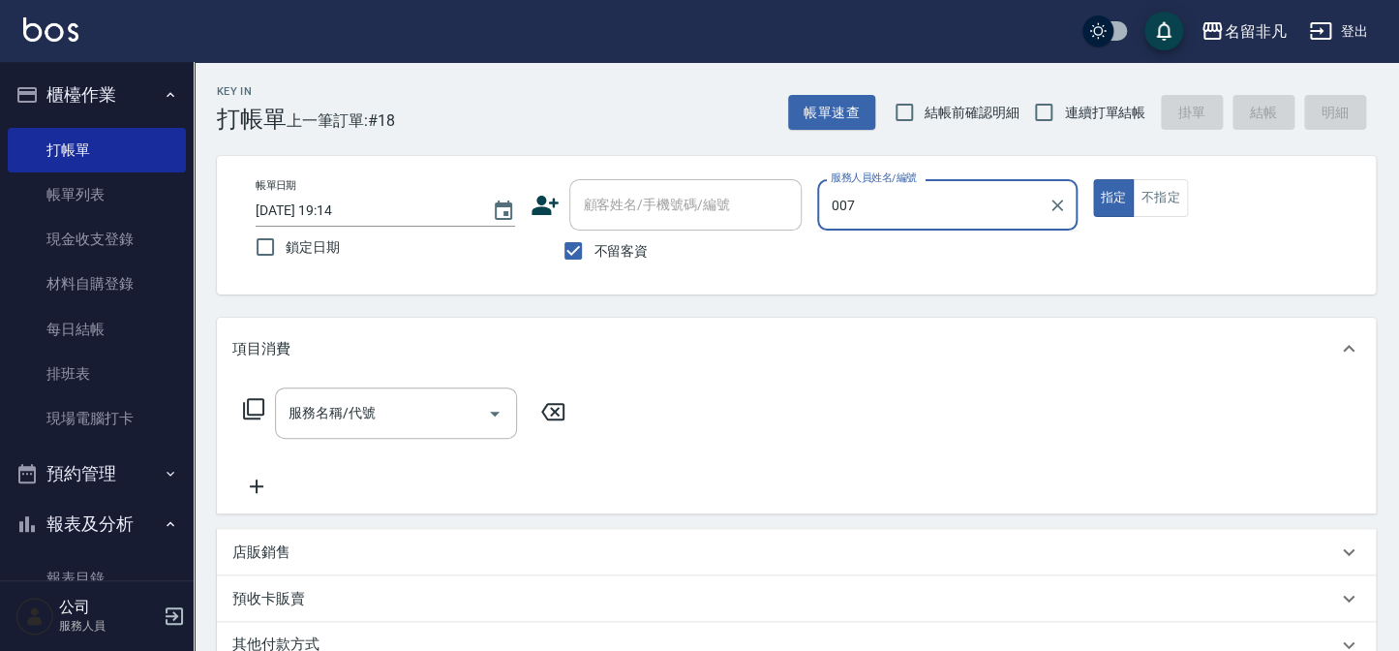
type input "007"
click at [1093, 179] on button "指定" at bounding box center [1114, 198] width 42 height 38
type button "true"
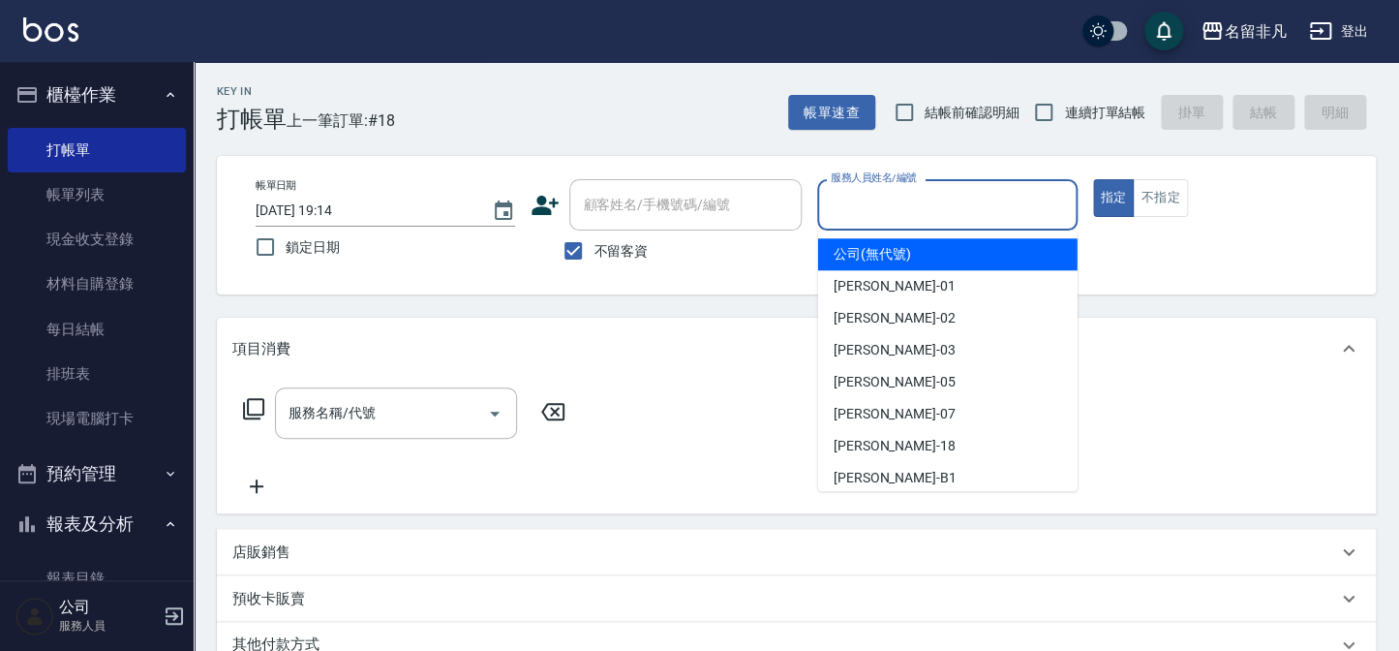
click at [830, 199] on input "服務人員姓名/編號" at bounding box center [947, 205] width 242 height 34
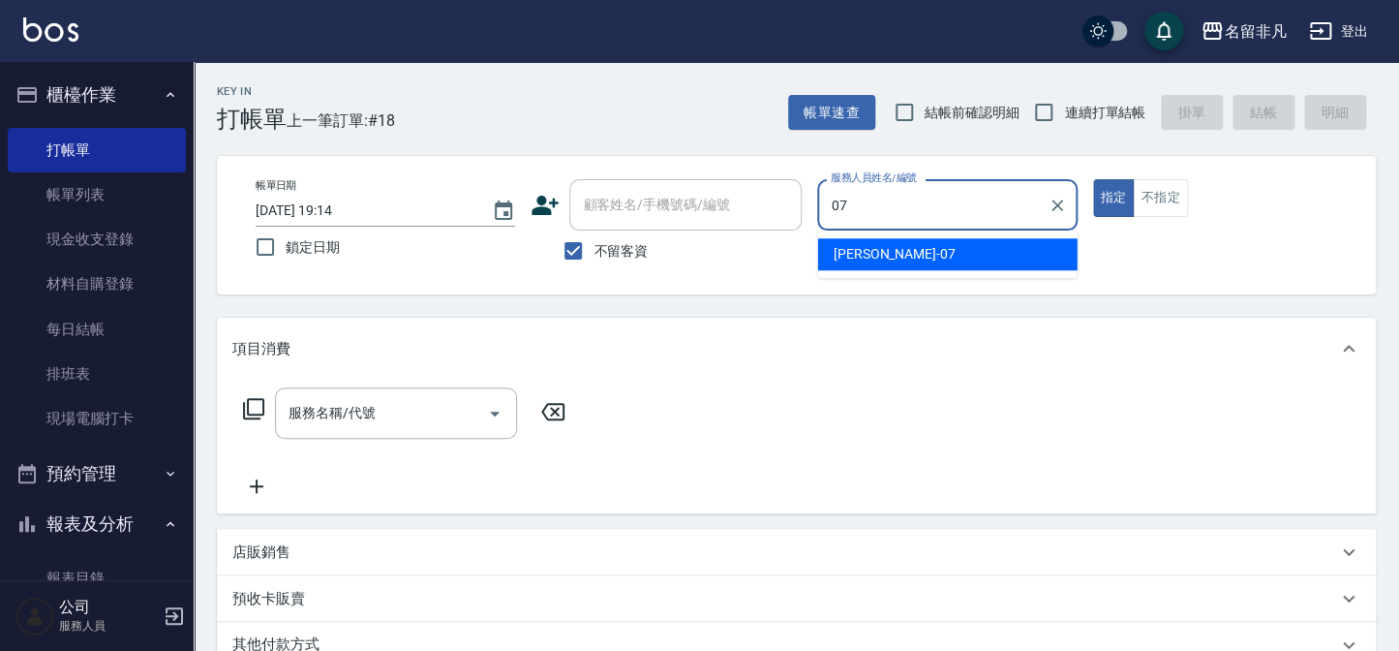
type input "[PERSON_NAME]-07"
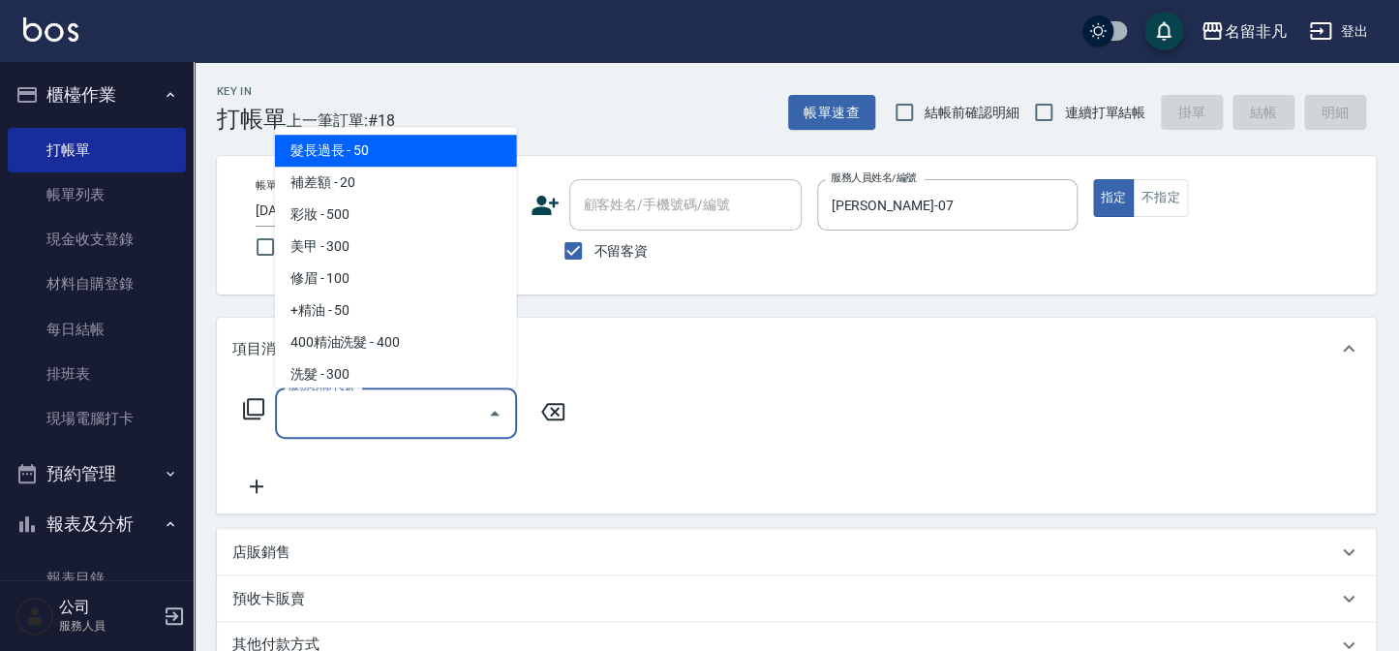
click at [397, 398] on input "服務名稱/代號" at bounding box center [382, 413] width 196 height 34
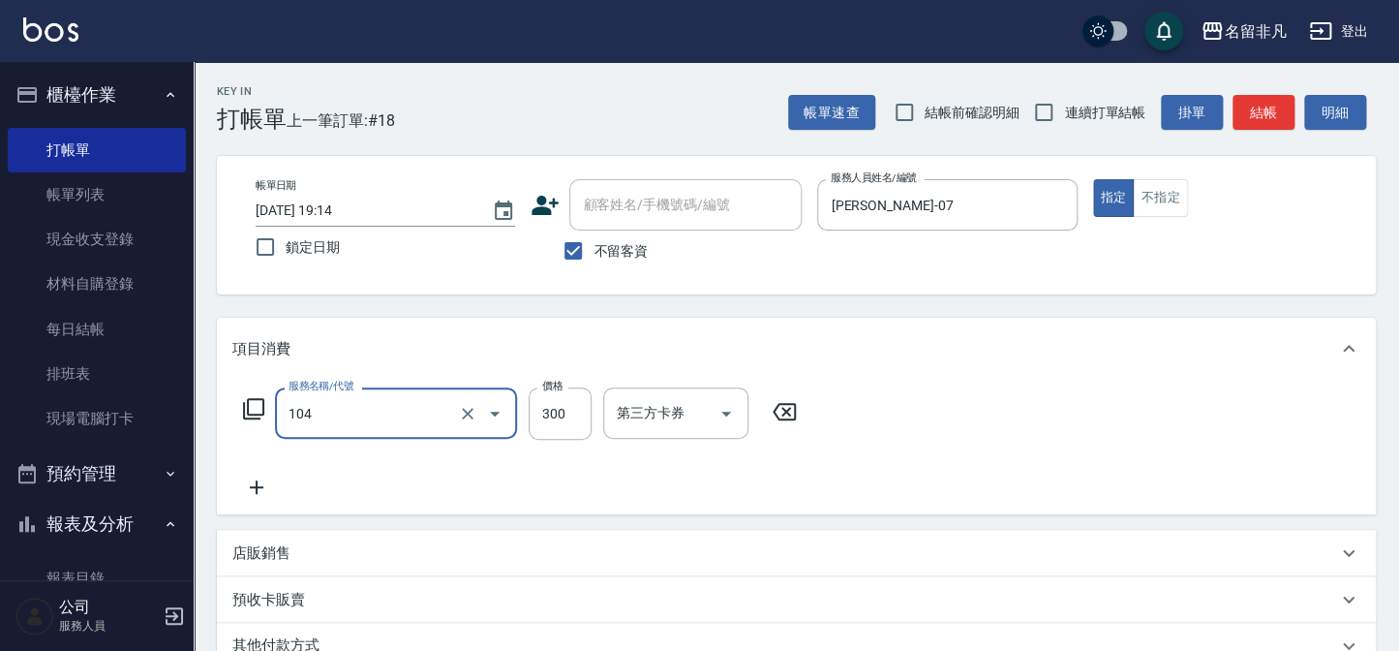
type input "洗髮(104)"
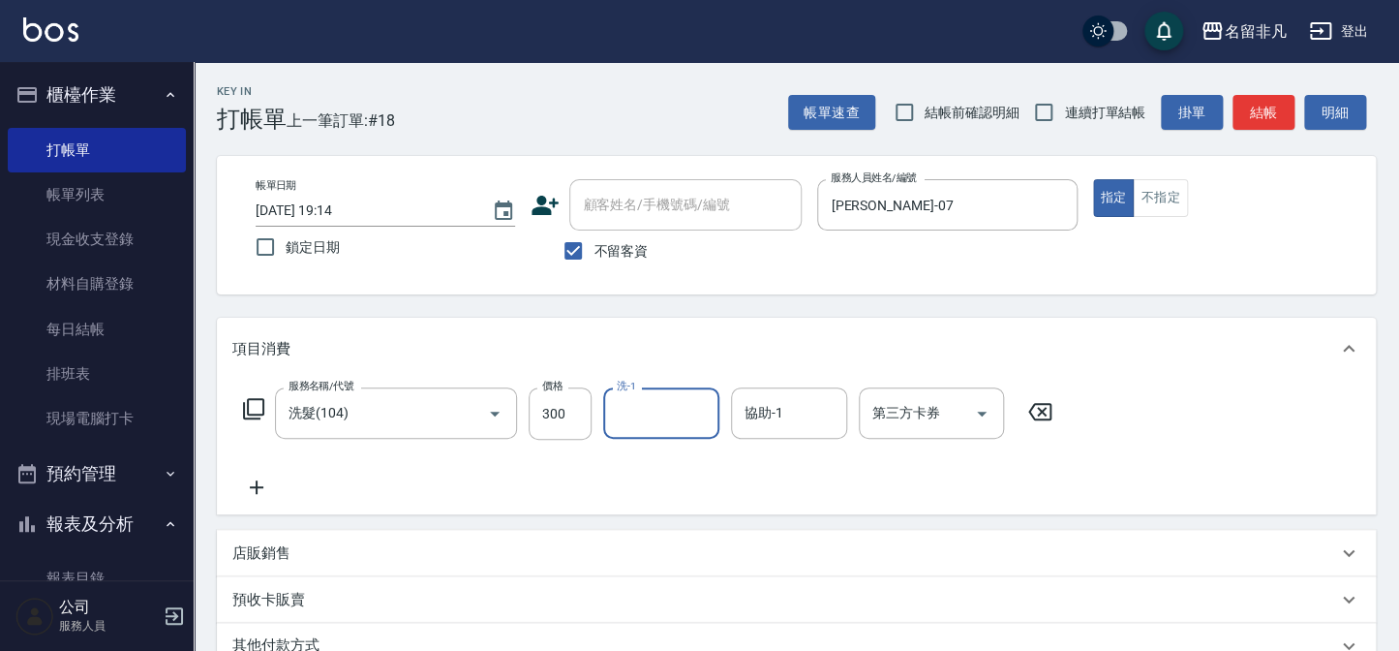
type input "0"
type input "\"
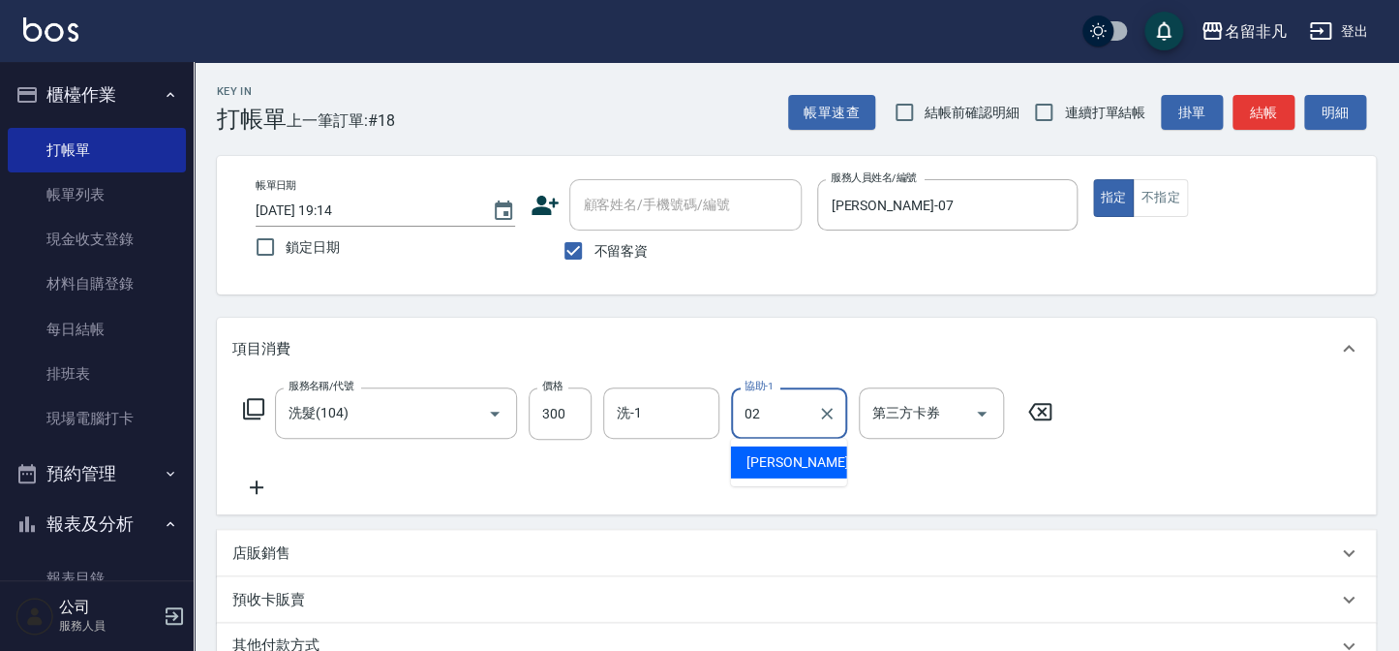
type input "[PERSON_NAME]-02"
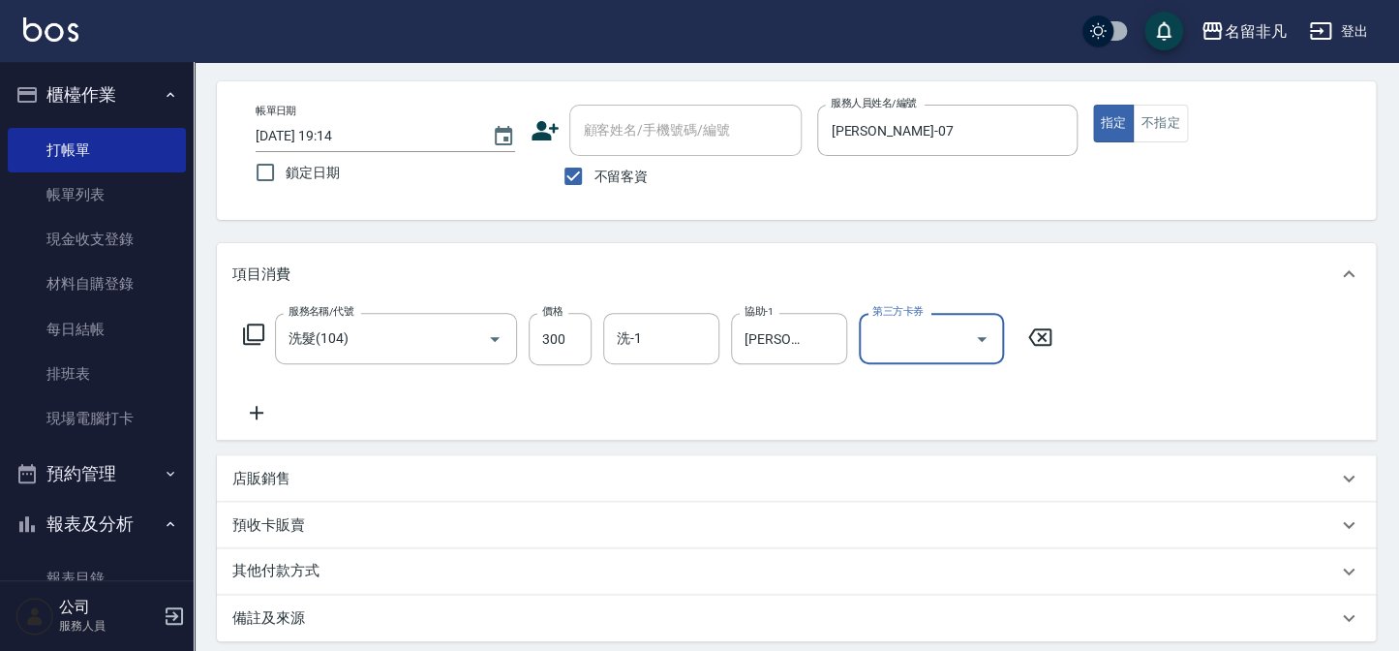
scroll to position [175, 0]
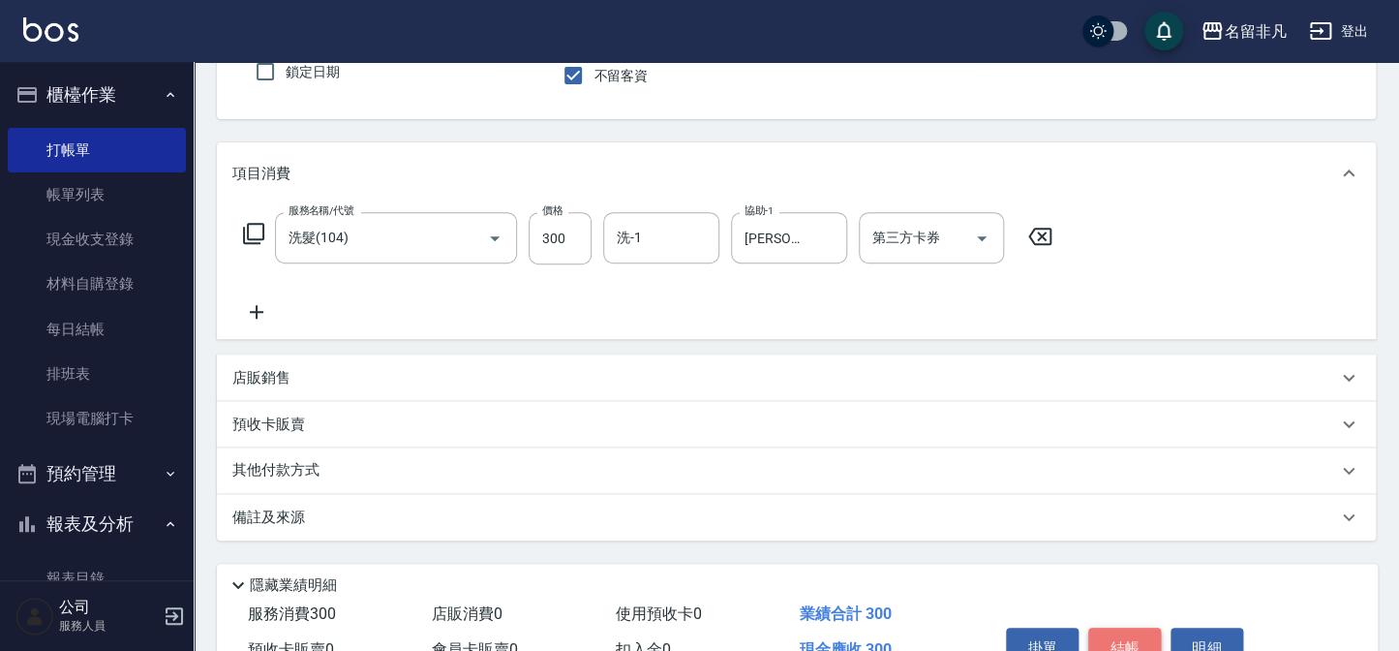
click at [1130, 645] on button "結帳" at bounding box center [1124, 647] width 73 height 41
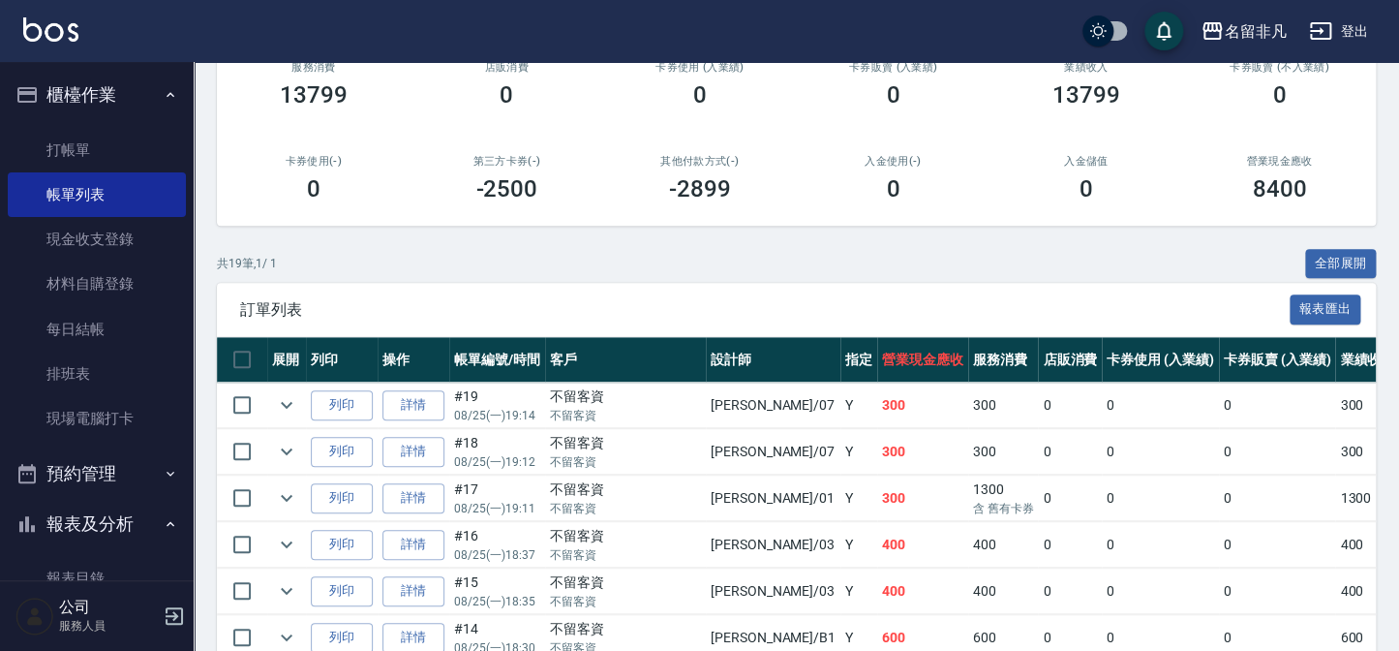
scroll to position [263, 0]
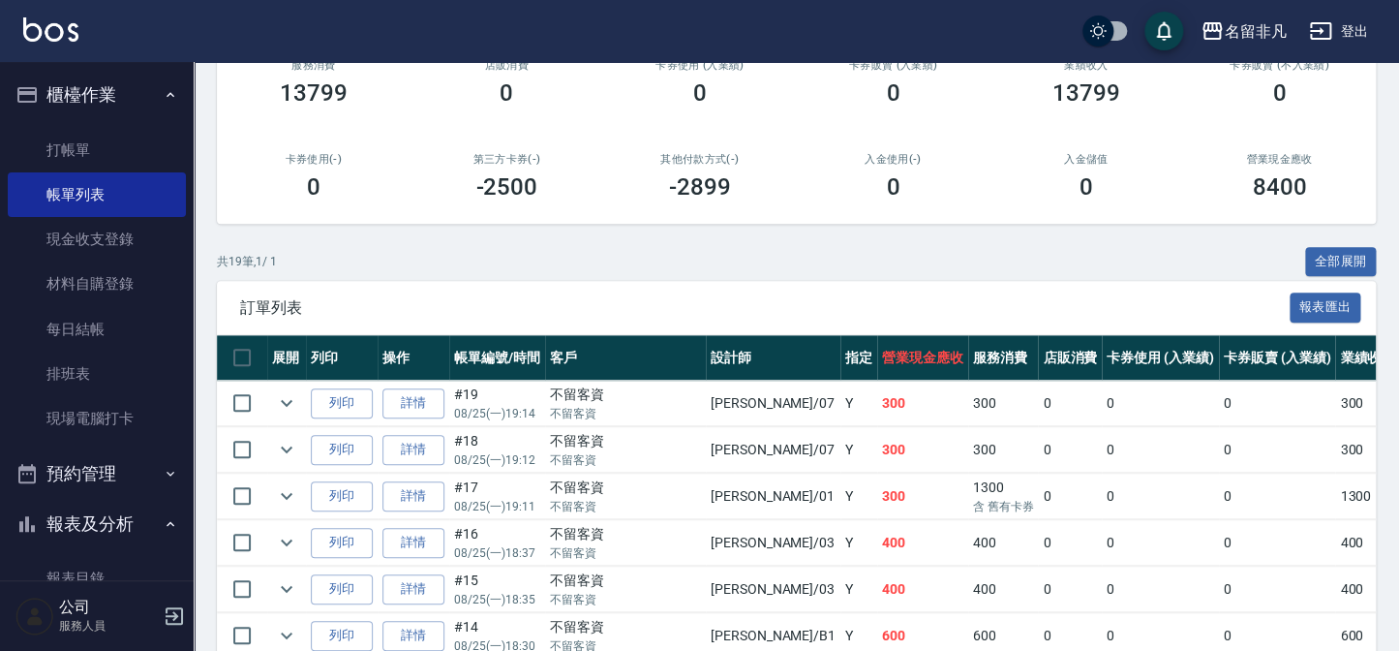
drag, startPoint x: 350, startPoint y: 409, endPoint x: 509, endPoint y: 449, distance: 164.9
click at [349, 409] on button "列印" at bounding box center [342, 403] width 62 height 30
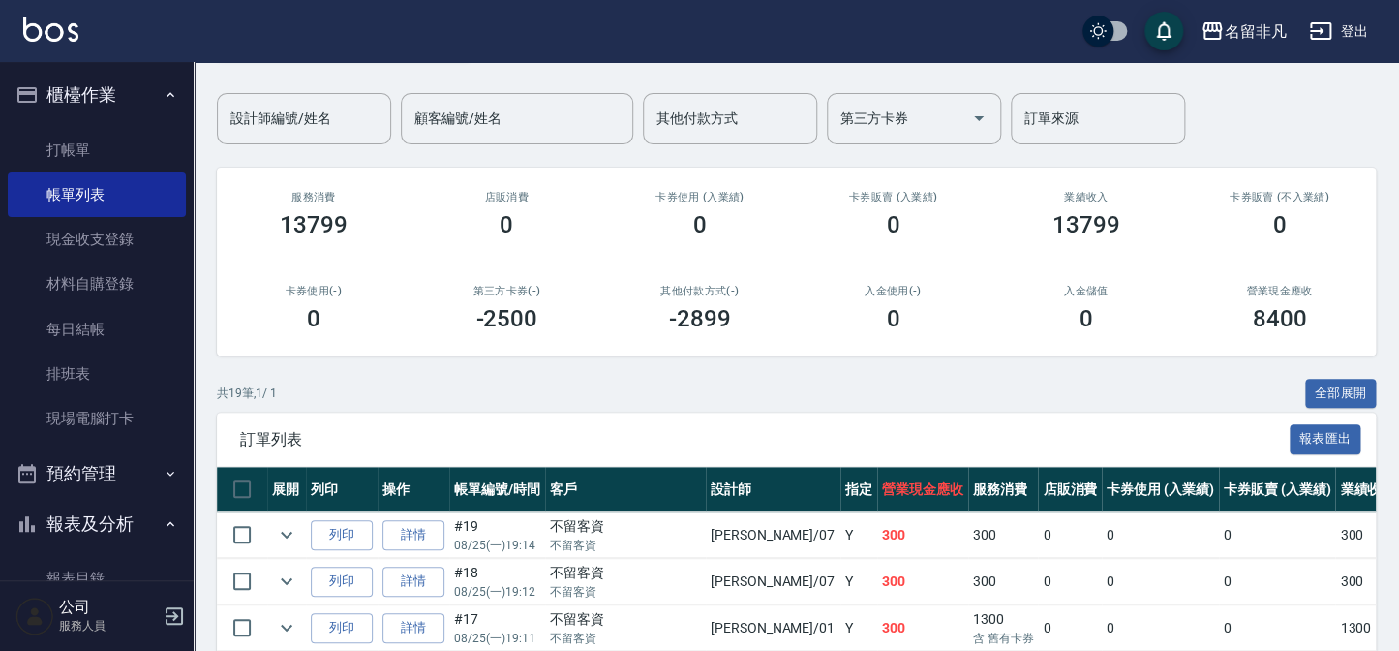
scroll to position [0, 0]
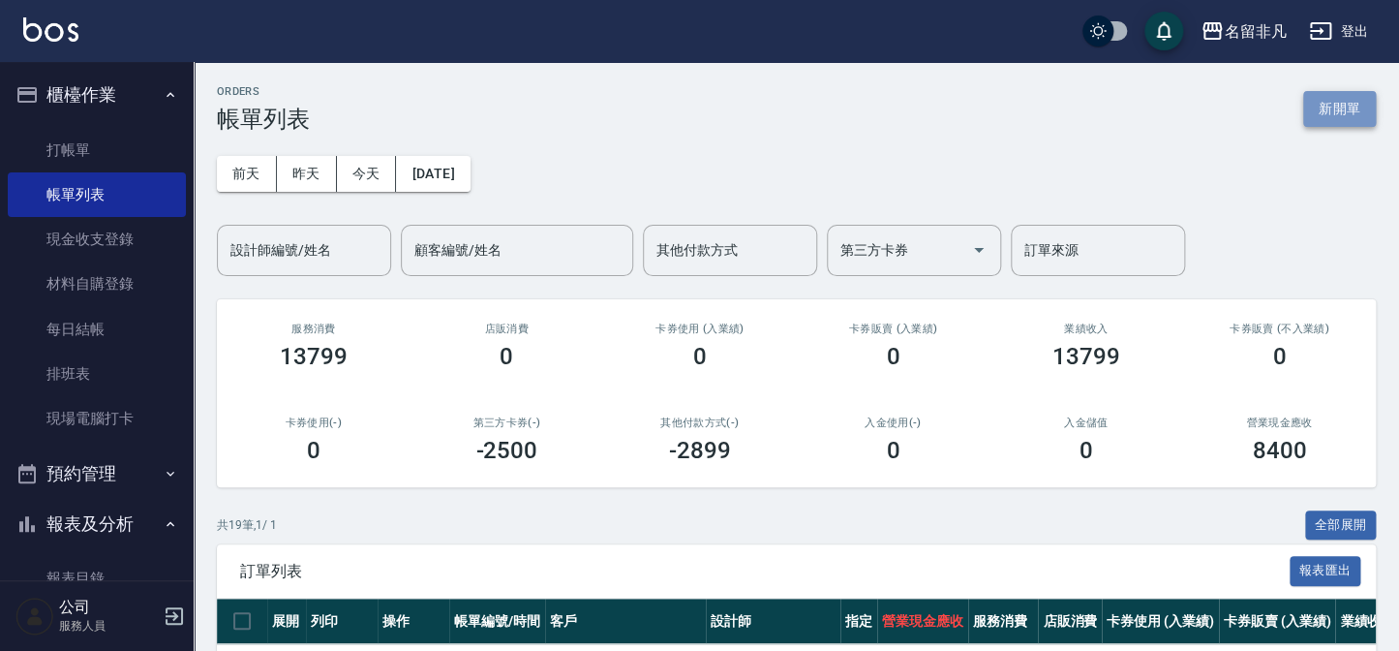
click at [1346, 108] on button "新開單" at bounding box center [1339, 109] width 73 height 36
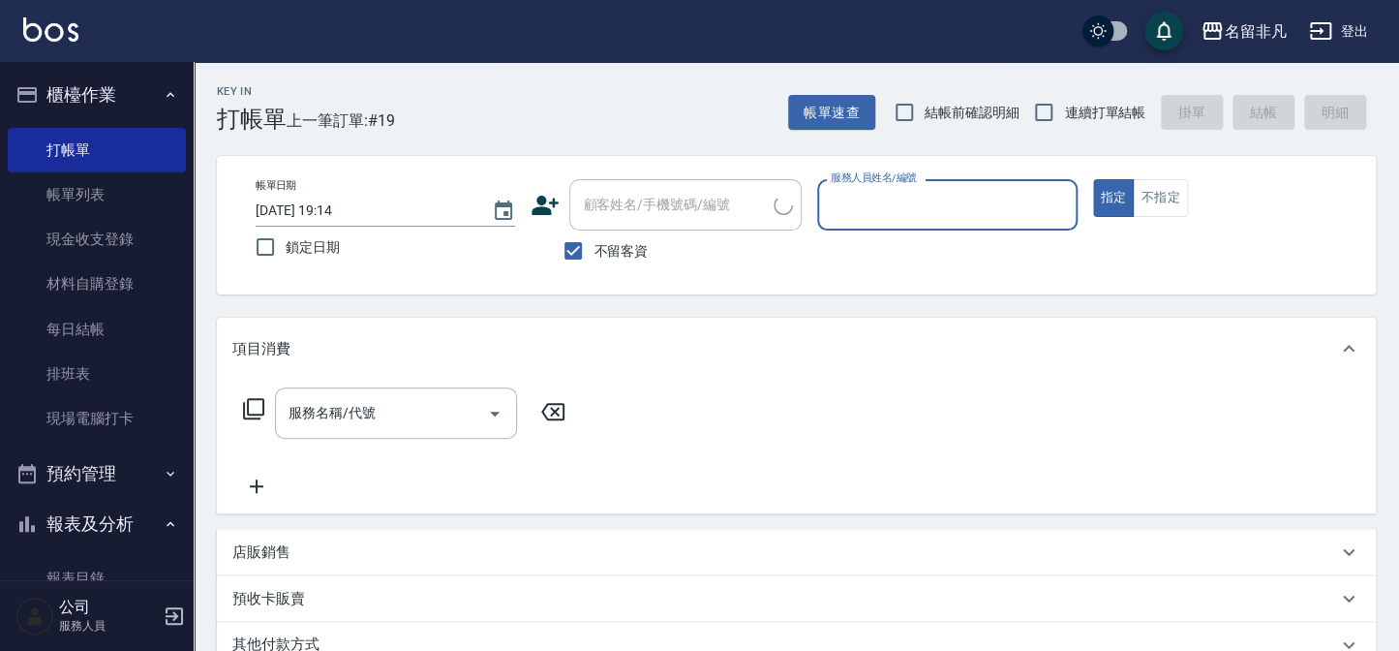
click at [649, 258] on div "不留客資" at bounding box center [666, 250] width 271 height 41
click at [775, 165] on div "帳單日期 [DATE] 19:14 鎖定日期 顧客姓名/手機號碼/編號 顧客姓名/手機號碼/編號 不留客資 服務人員姓名/編號 服務人員姓名/編號 指定 不指定" at bounding box center [796, 225] width 1159 height 138
click at [768, 177] on div "帳單日期 [DATE] 19:14 鎖定日期 顧客姓名/手機號碼/編號 顧客姓名/手機號碼/編號 不留客資 服務人員姓名/編號 服務人員姓名/編號 指定 不指定" at bounding box center [796, 225] width 1159 height 138
click at [644, 242] on span "不留客資" at bounding box center [621, 251] width 54 height 20
click at [594, 242] on input "不留客資" at bounding box center [573, 250] width 41 height 41
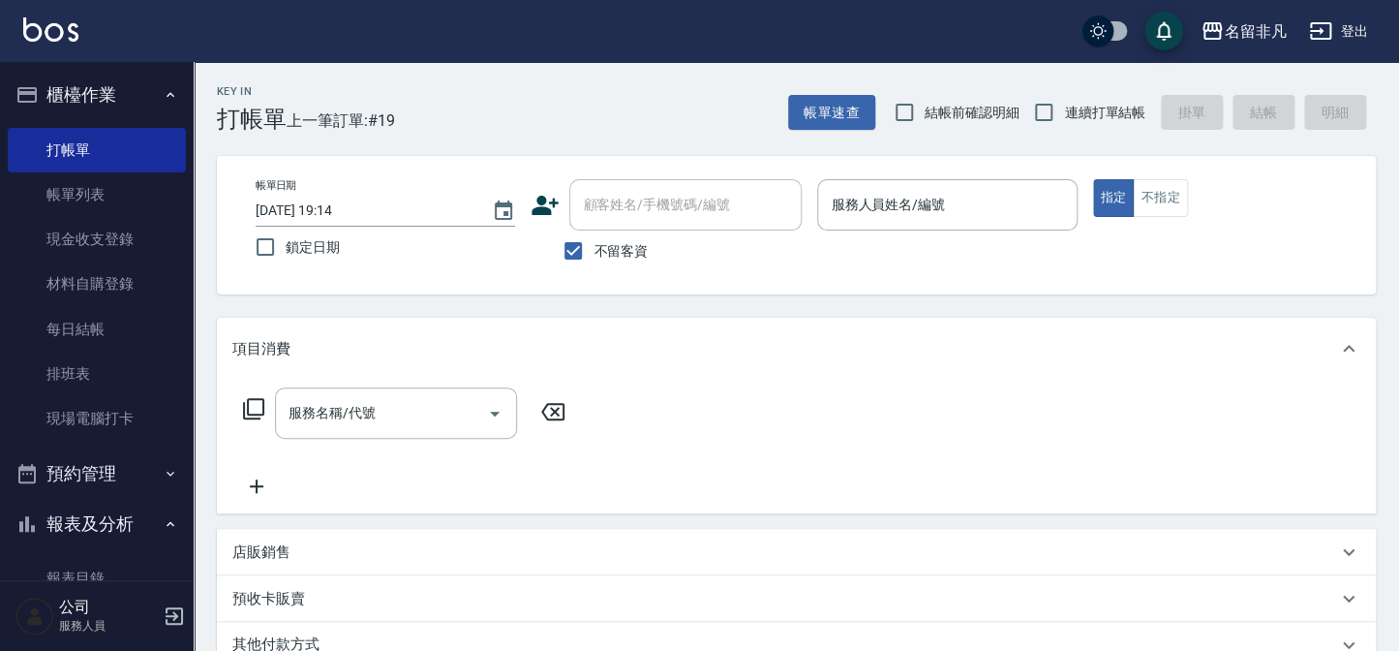
checkbox input "false"
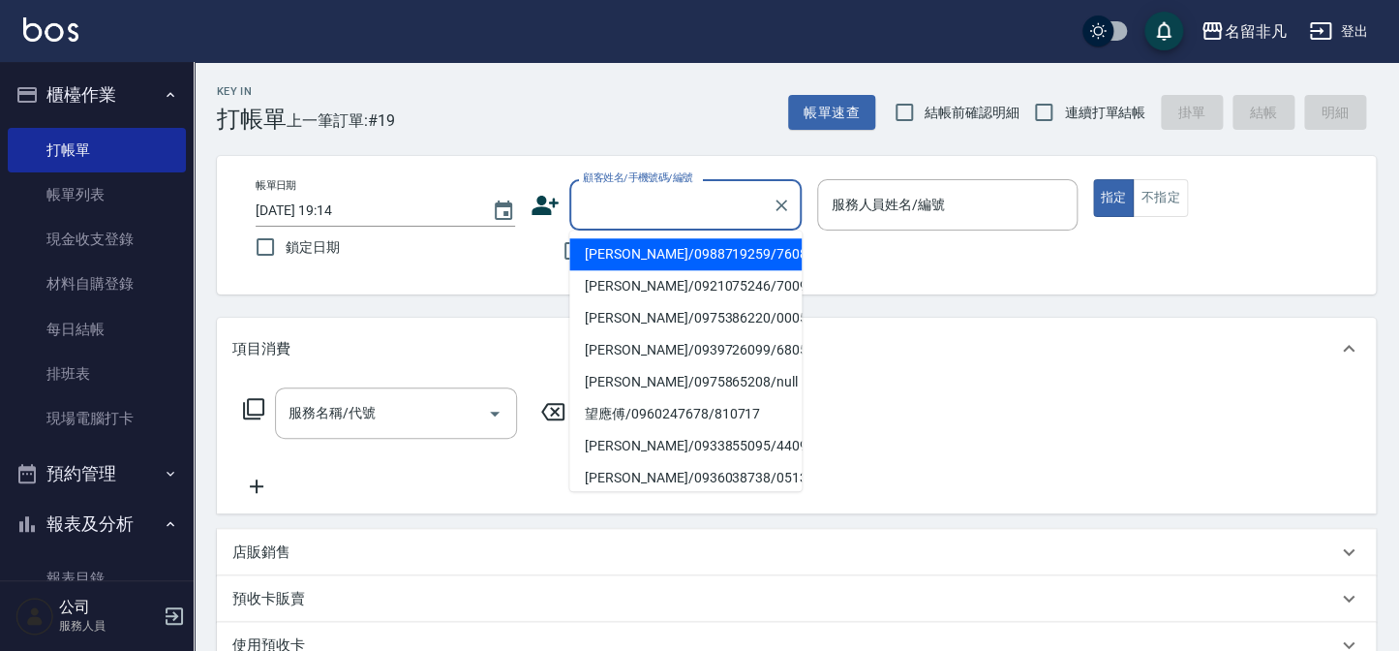
click at [703, 208] on input "顧客姓名/手機號碼/編號" at bounding box center [671, 205] width 186 height 34
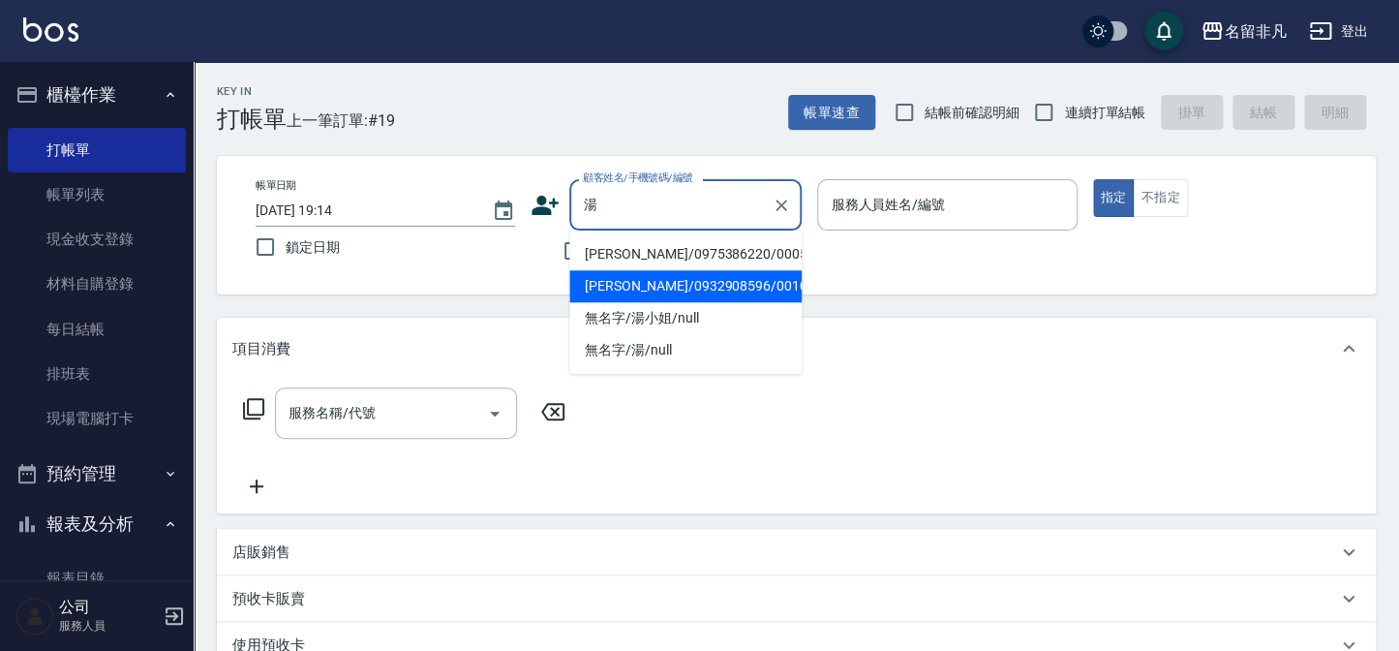
click at [629, 287] on li "[PERSON_NAME]/0932908596/0010270" at bounding box center [685, 286] width 232 height 32
type input "[PERSON_NAME]/0932908596/0010270"
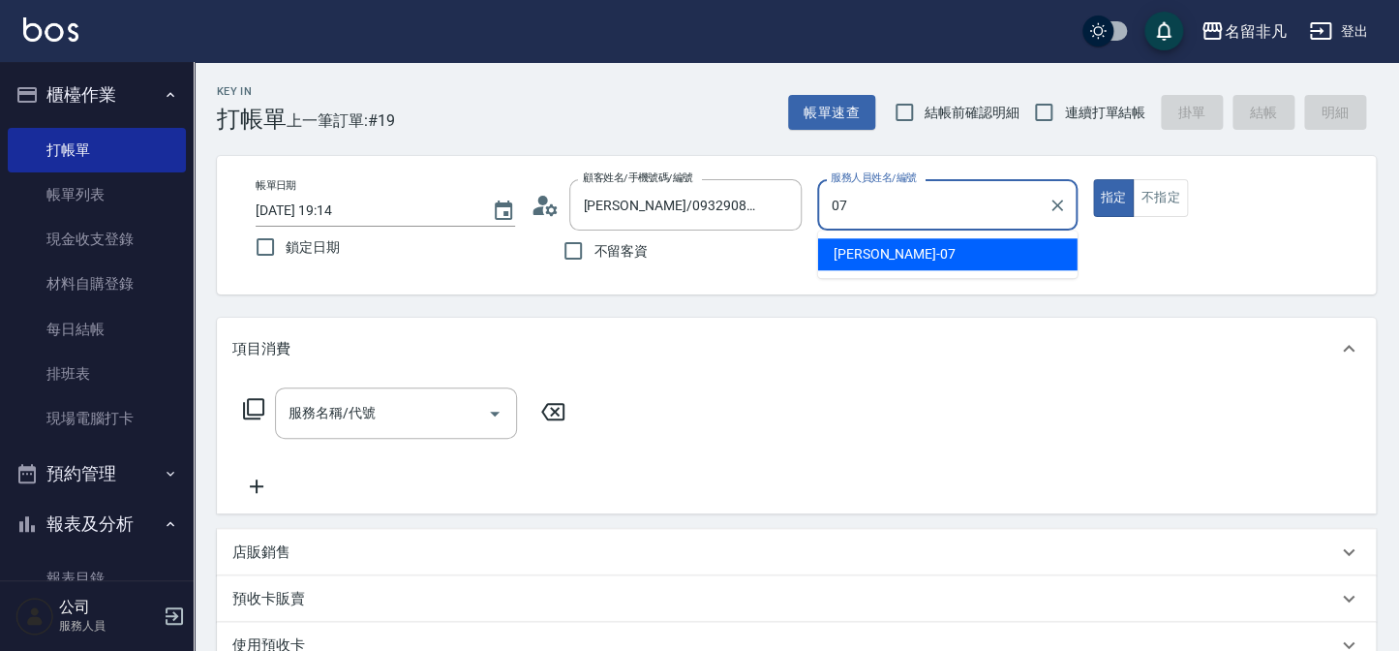
type input "[PERSON_NAME]-07"
type button "true"
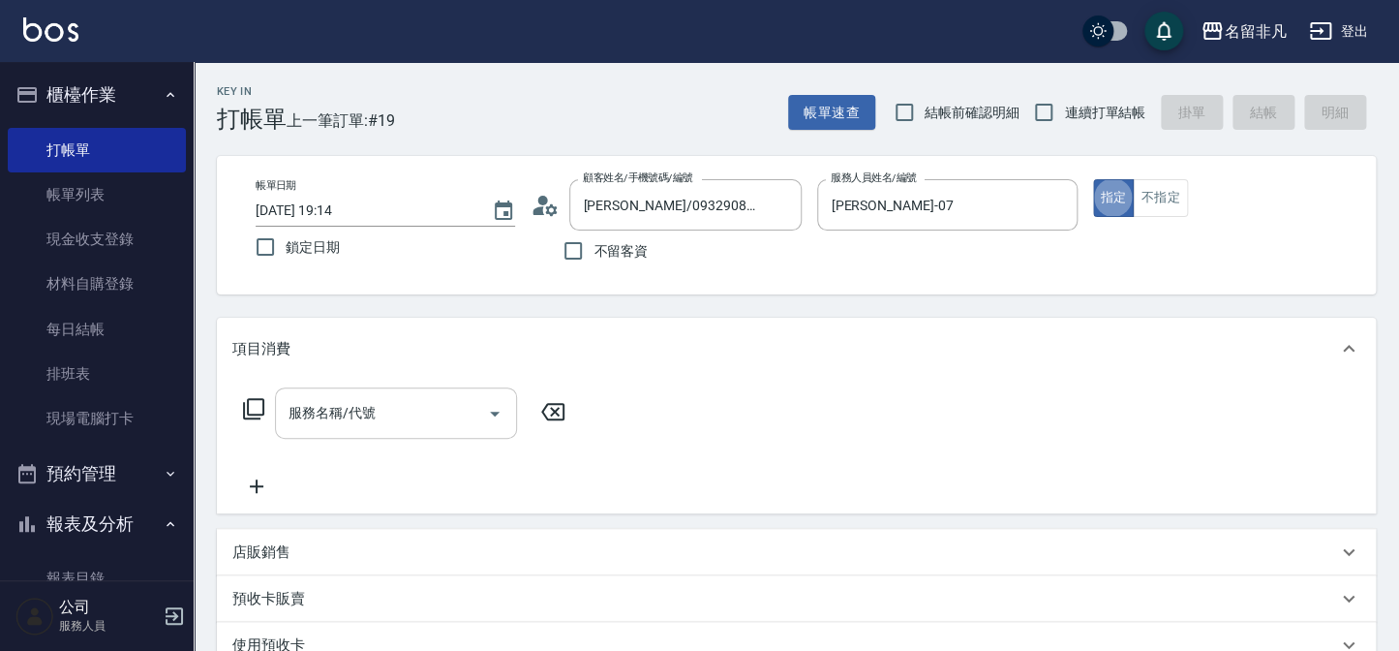
click at [388, 418] on input "服務名稱/代號" at bounding box center [382, 413] width 196 height 34
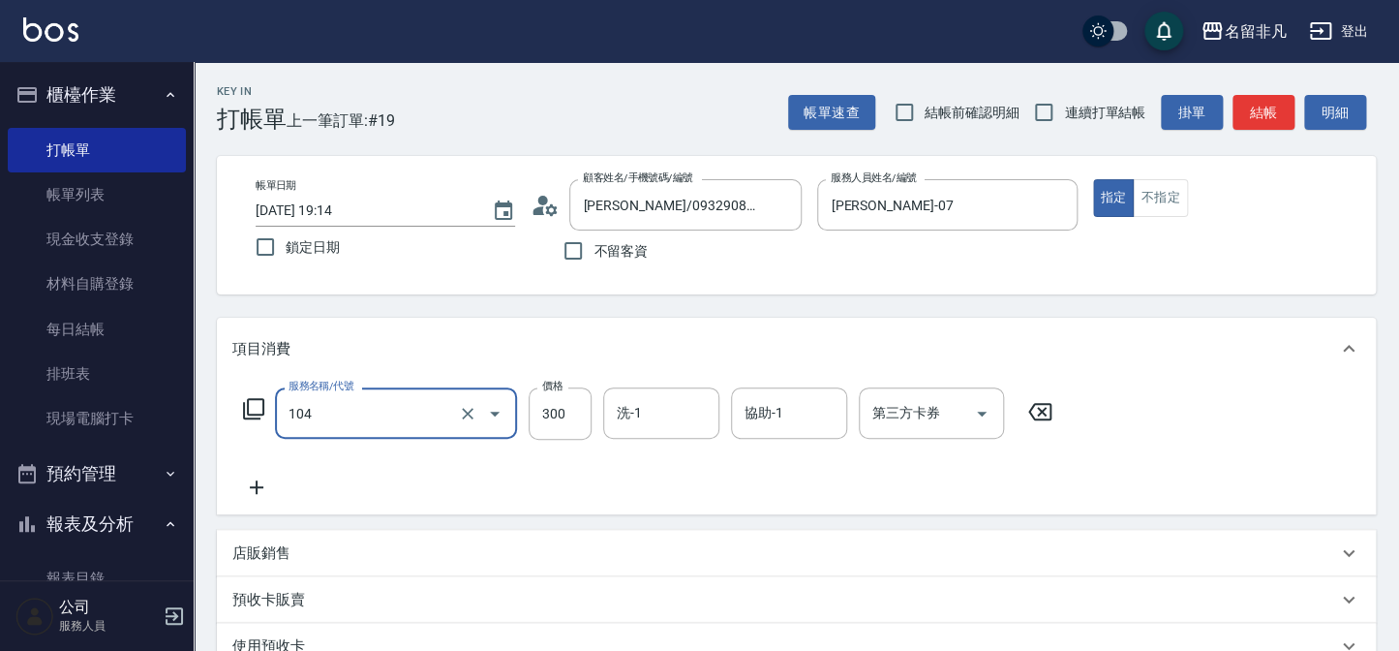
type input "洗髮(104)"
click at [261, 493] on icon at bounding box center [256, 486] width 48 height 23
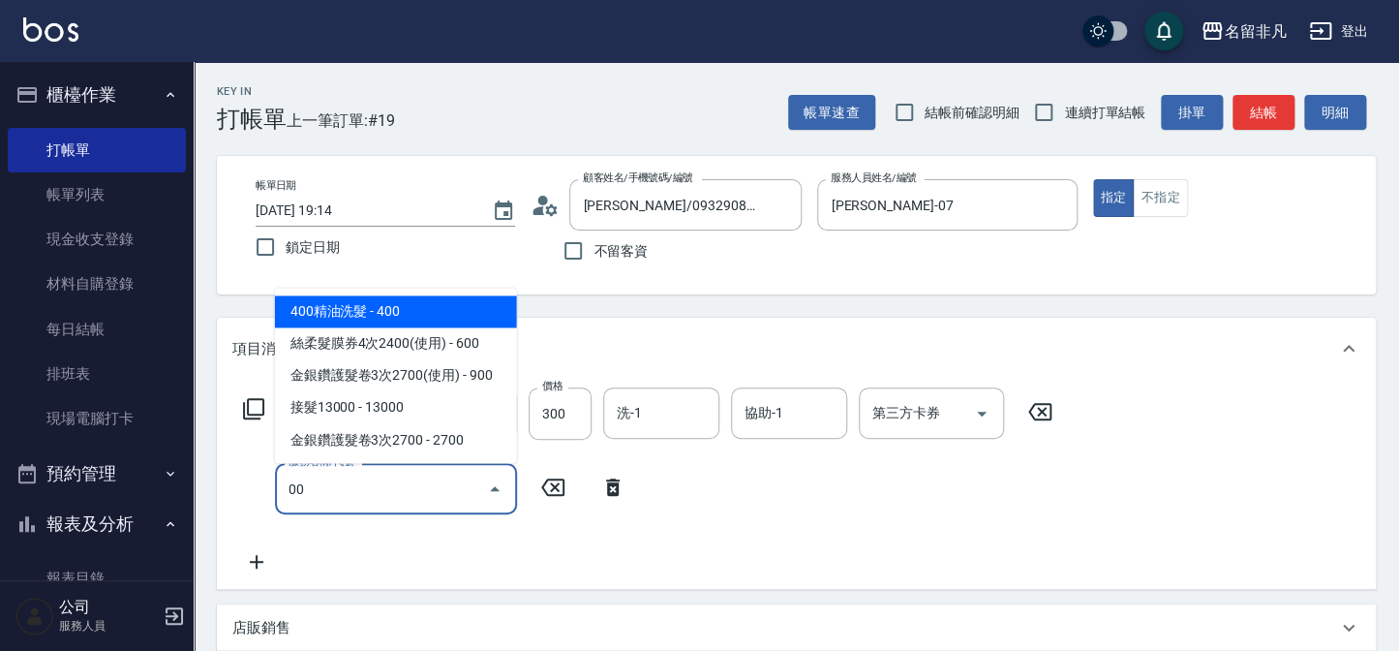
type input "0"
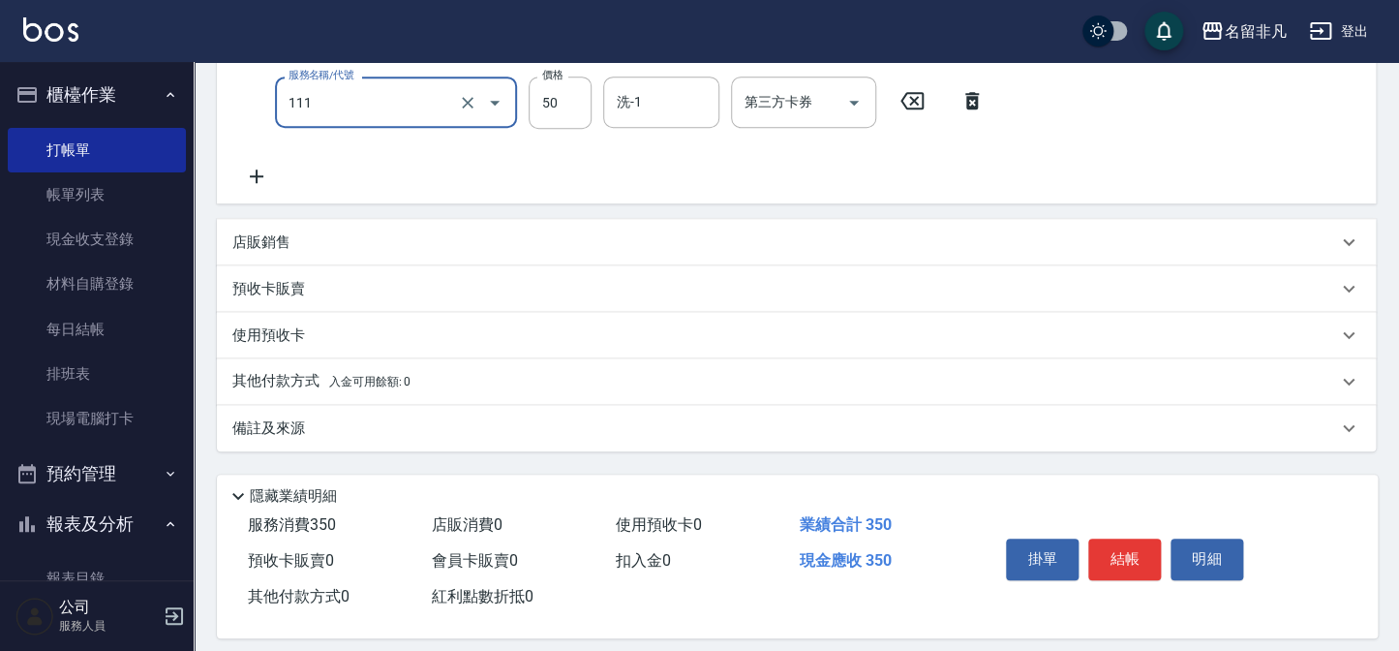
scroll to position [402, 0]
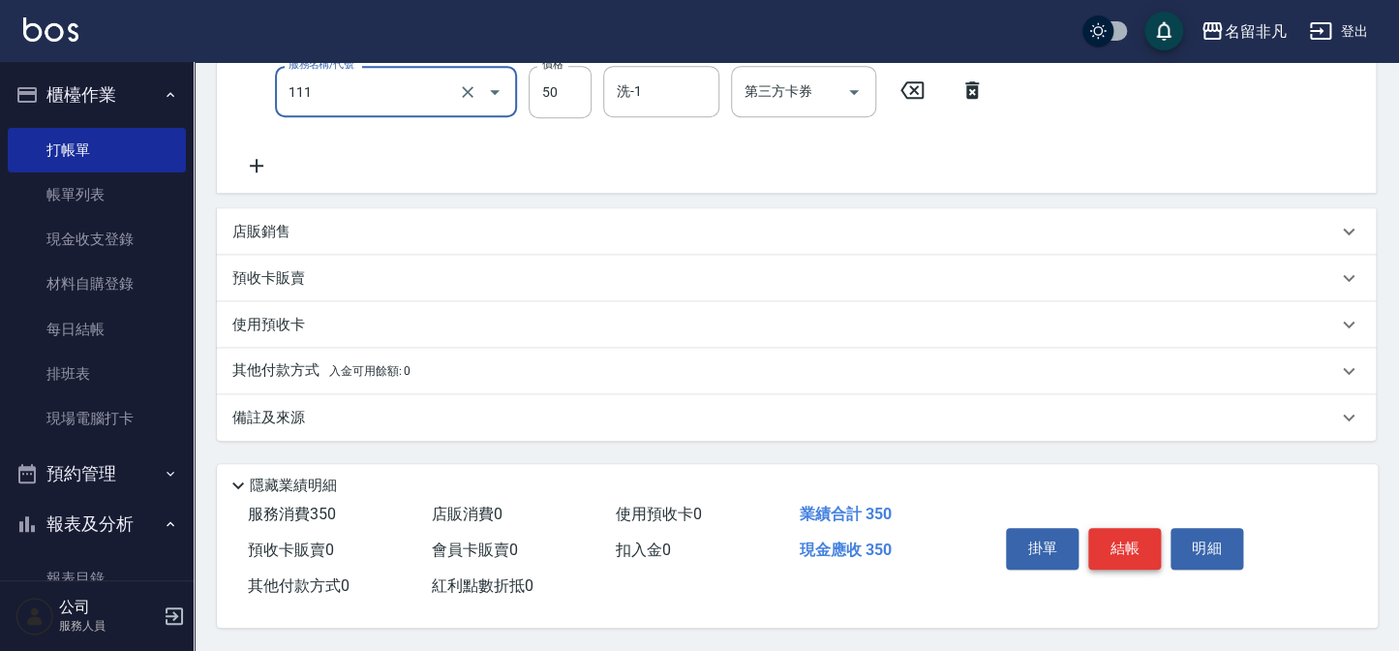
type input "上捲(111)"
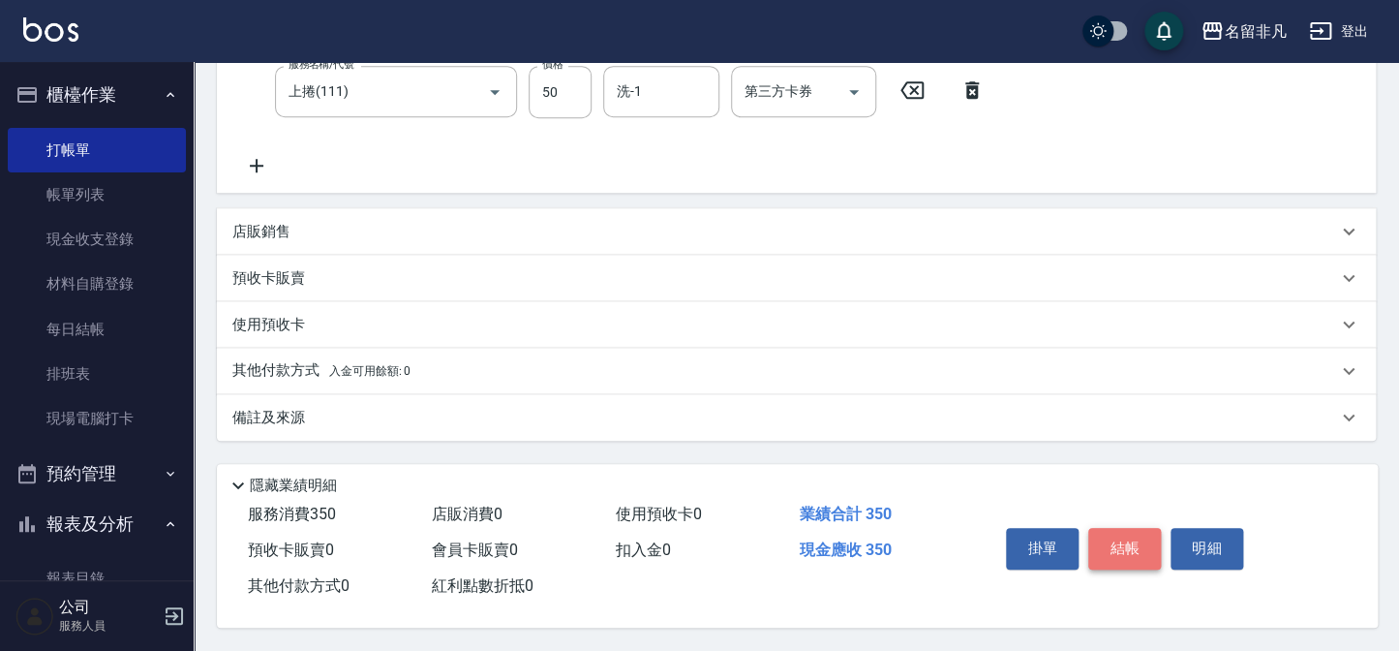
click at [1130, 556] on button "結帳" at bounding box center [1124, 548] width 73 height 41
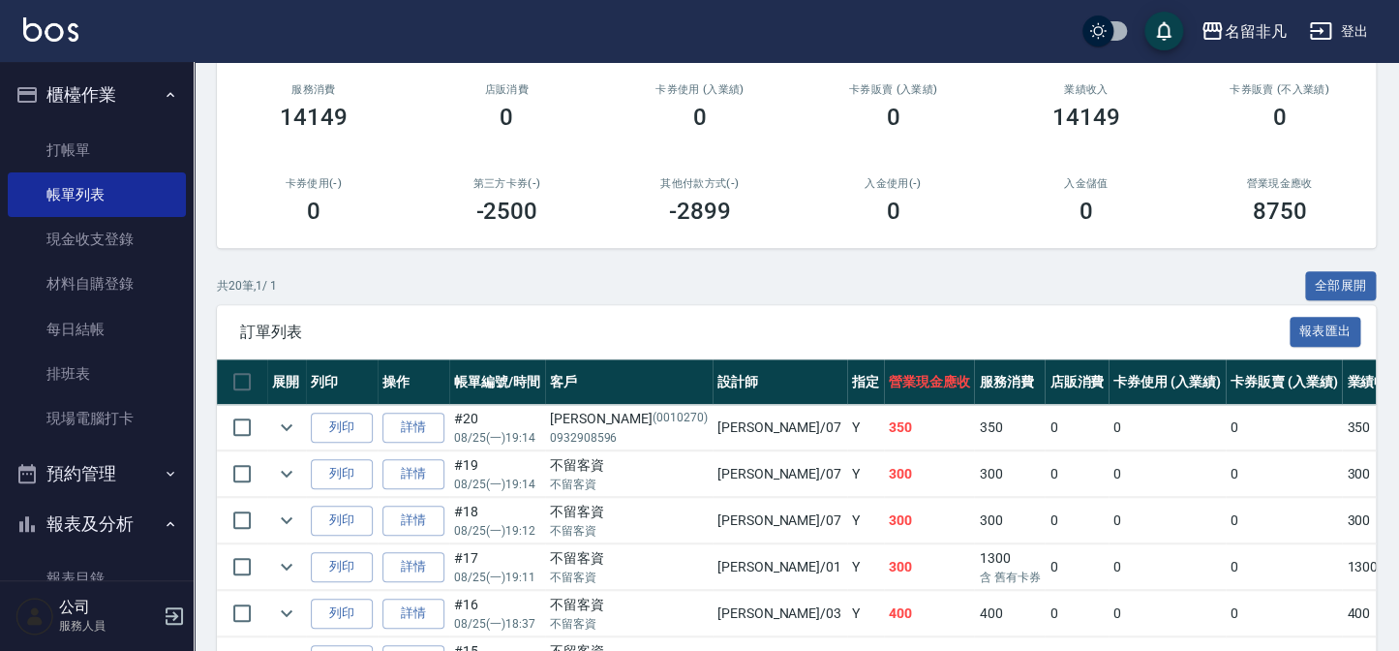
scroll to position [263, 0]
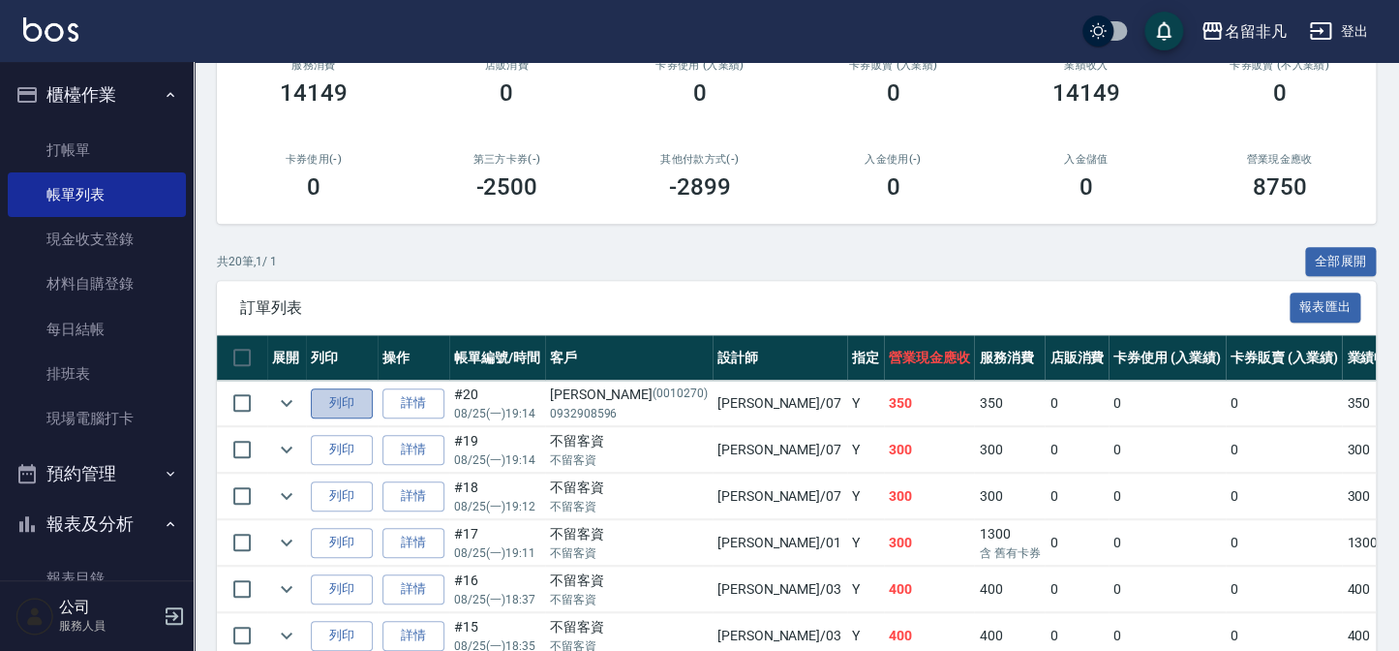
click at [320, 400] on button "列印" at bounding box center [342, 403] width 62 height 30
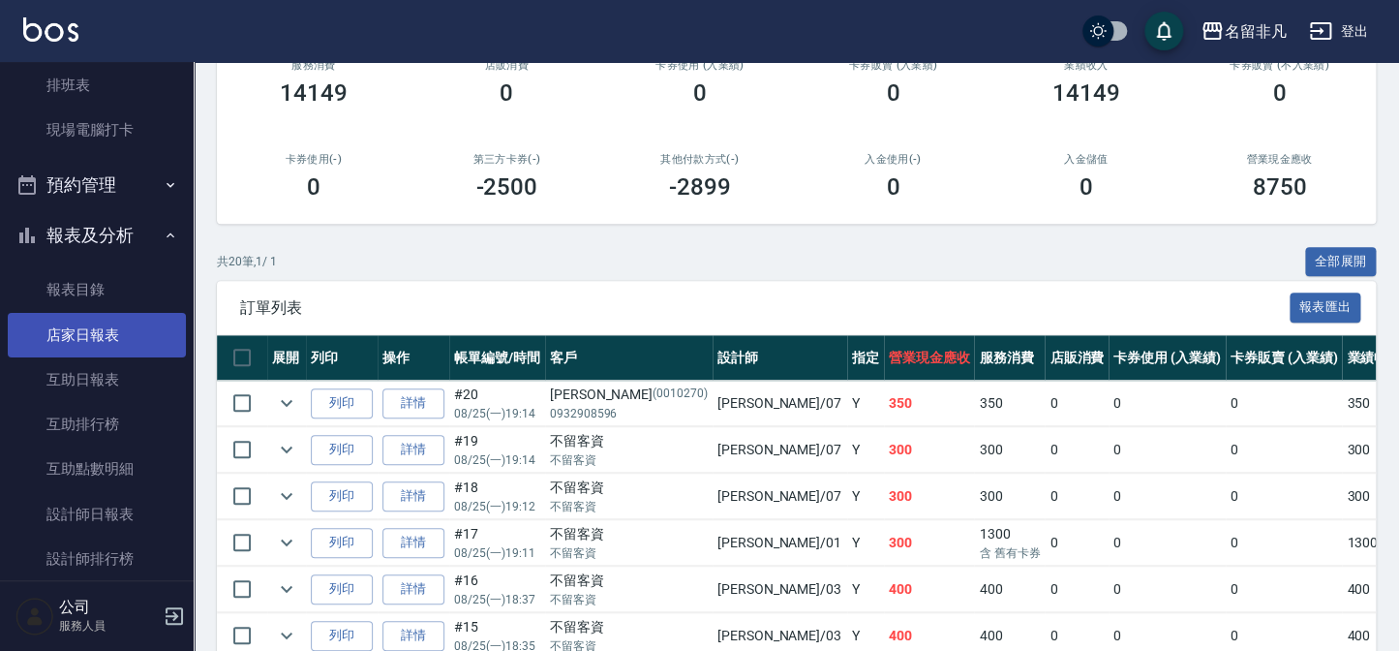
scroll to position [352, 0]
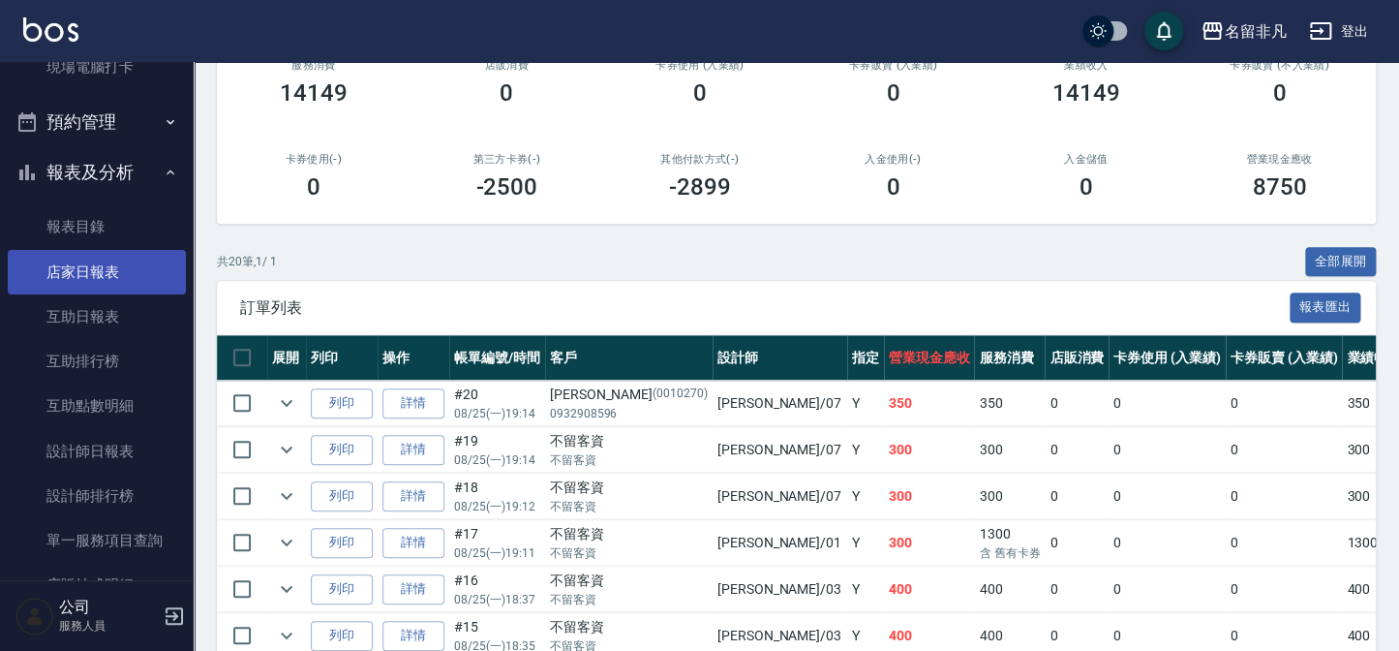
click at [86, 286] on link "店家日報表" at bounding box center [97, 272] width 178 height 45
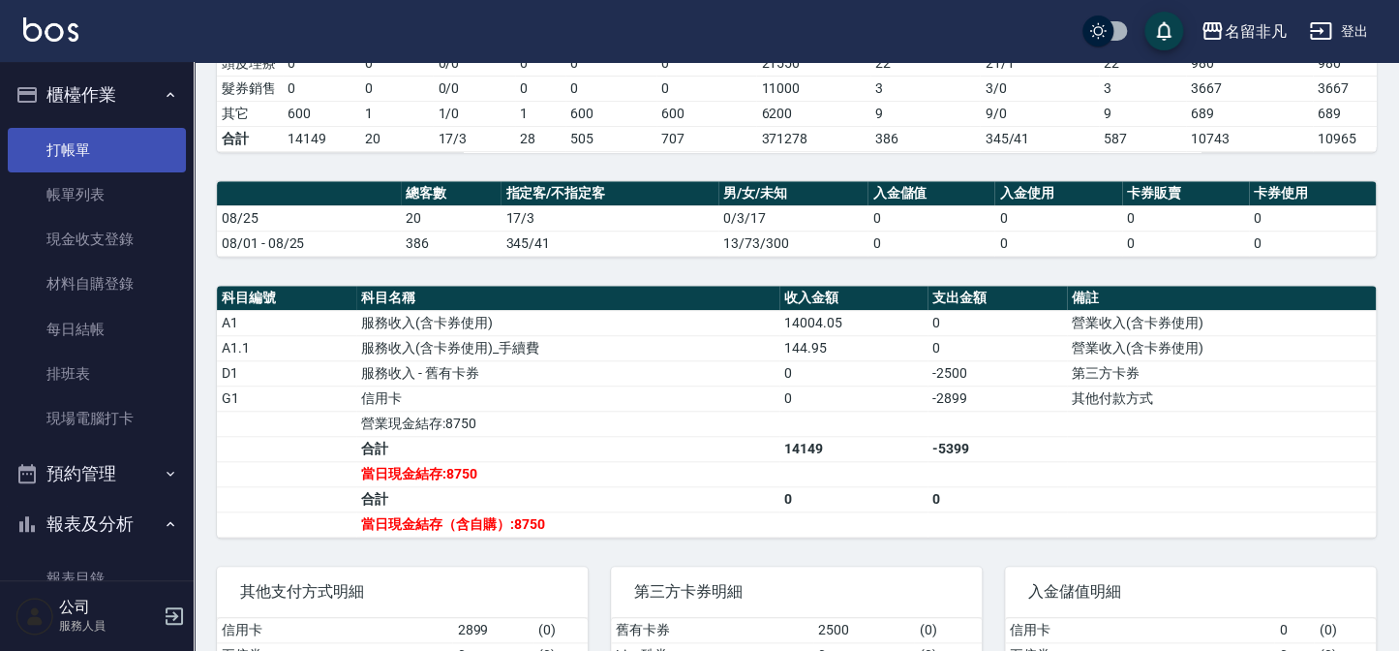
click at [124, 147] on link "打帳單" at bounding box center [97, 150] width 178 height 45
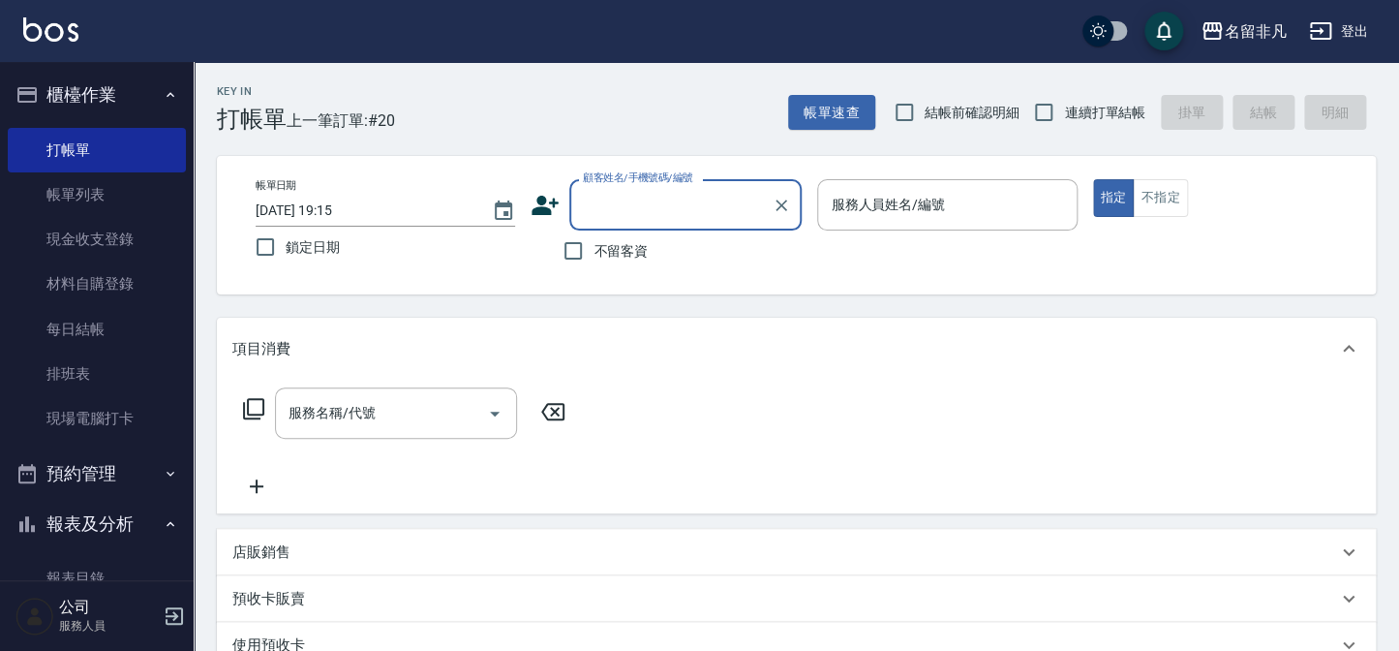
click at [606, 252] on span "不留客資" at bounding box center [621, 251] width 54 height 20
click at [594, 252] on input "不留客資" at bounding box center [573, 250] width 41 height 41
checkbox input "true"
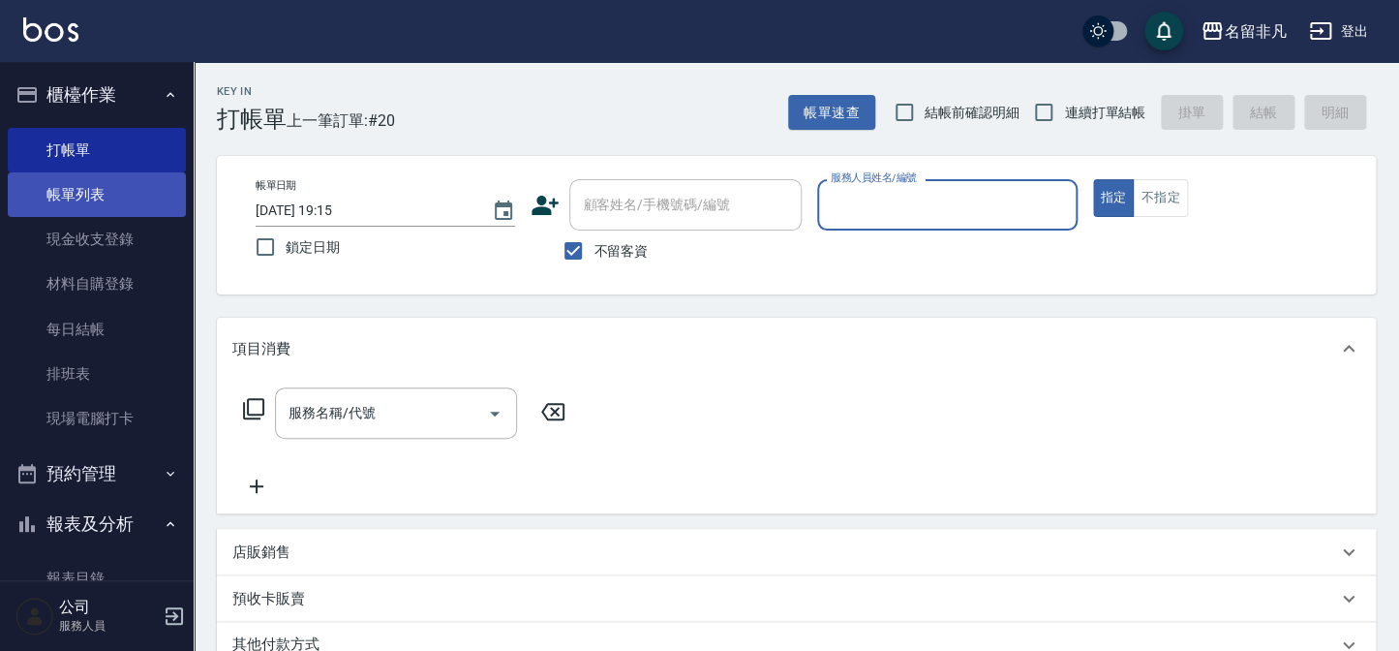
click at [57, 185] on link "帳單列表" at bounding box center [97, 194] width 178 height 45
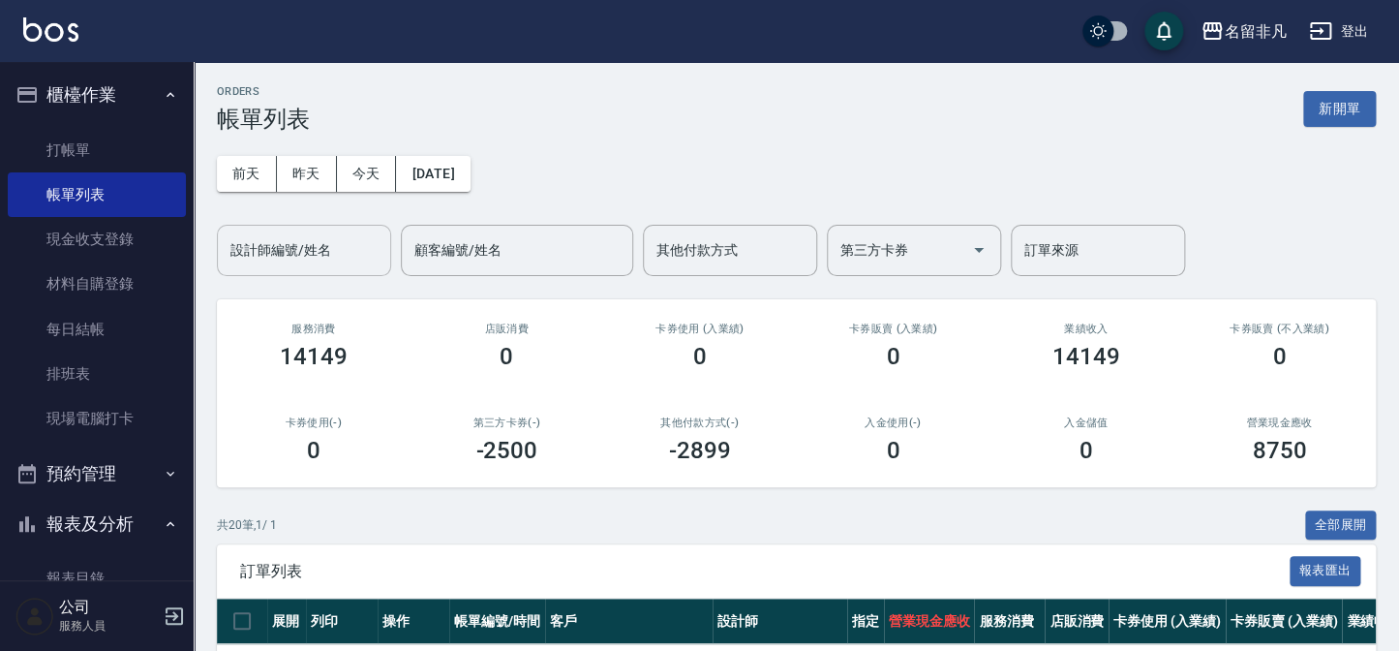
click at [265, 249] on input "設計師編號/姓名" at bounding box center [304, 250] width 157 height 34
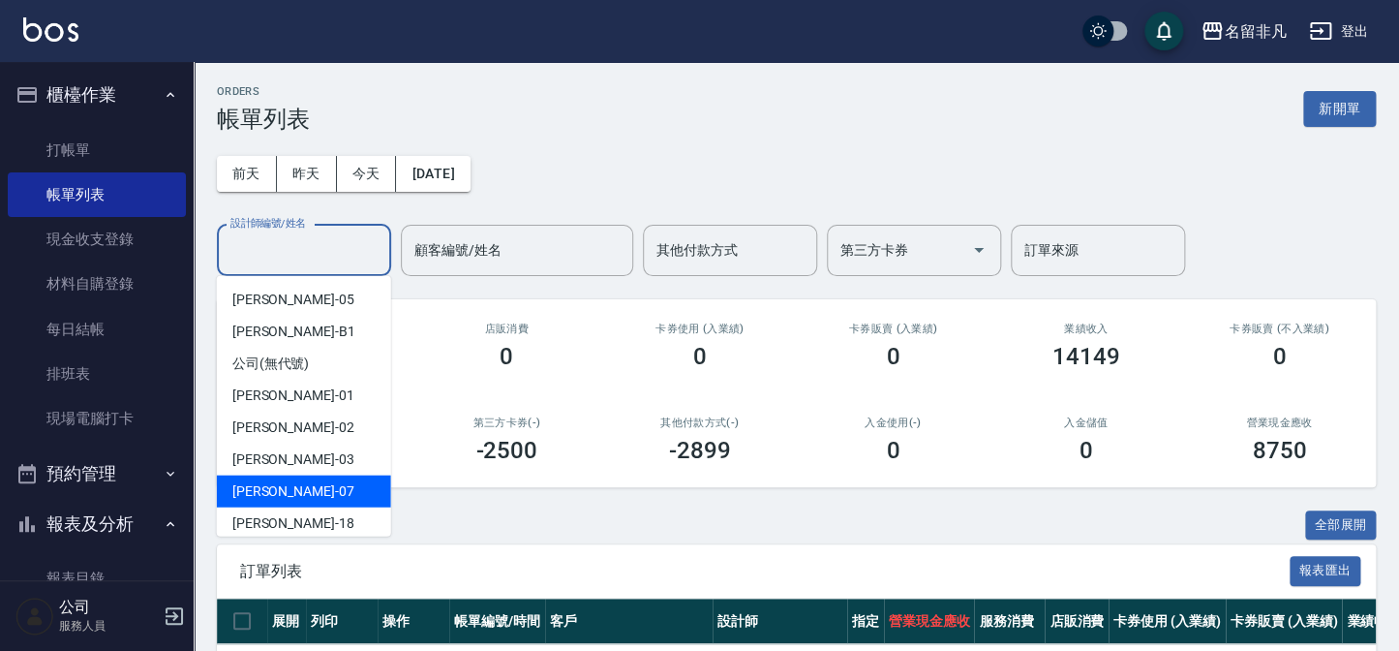
click at [300, 478] on div "[PERSON_NAME]-07" at bounding box center [304, 491] width 174 height 32
type input "[PERSON_NAME]-07"
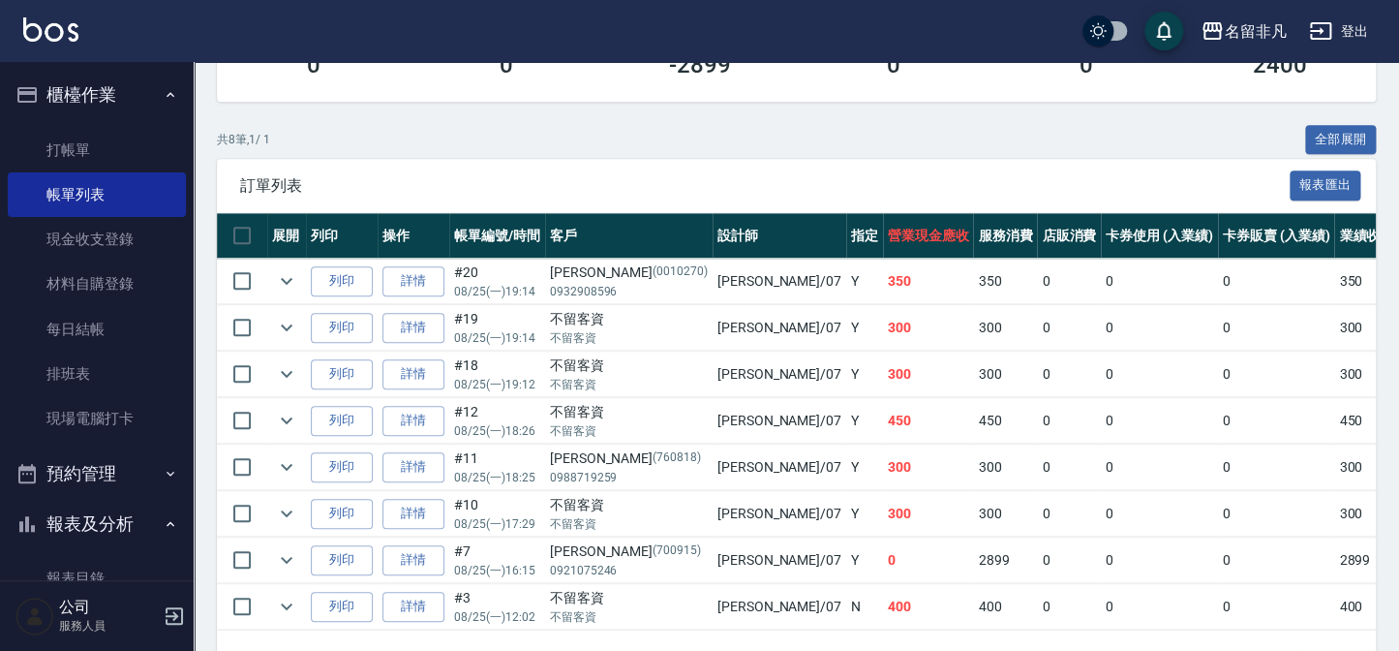
scroll to position [451, 0]
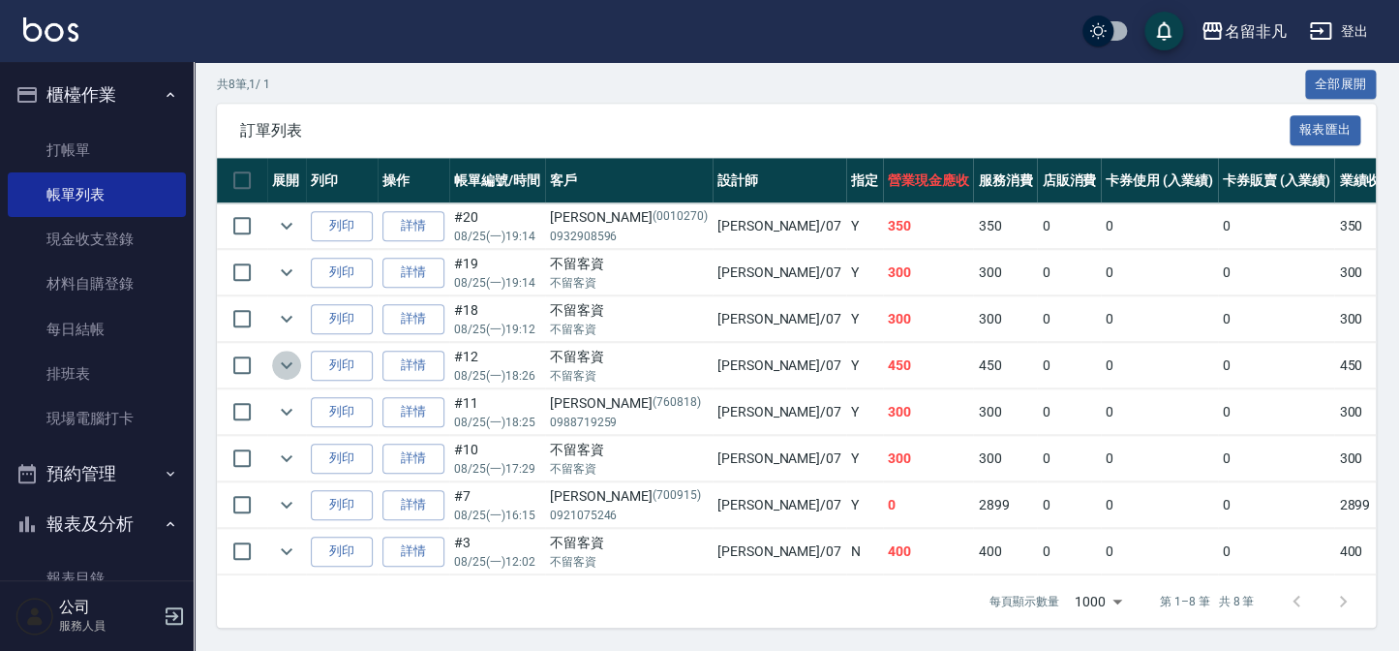
click at [291, 362] on icon "expand row" at bounding box center [286, 364] width 23 height 23
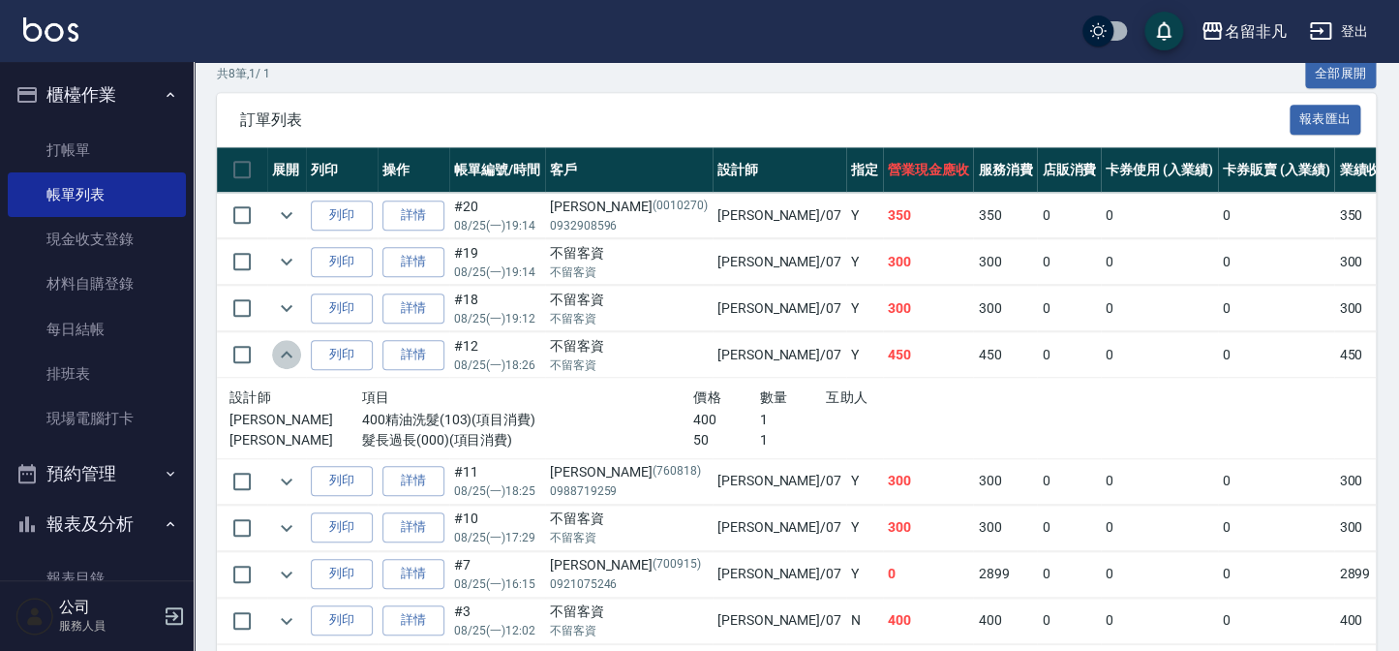
click at [291, 362] on icon "expand row" at bounding box center [286, 354] width 23 height 23
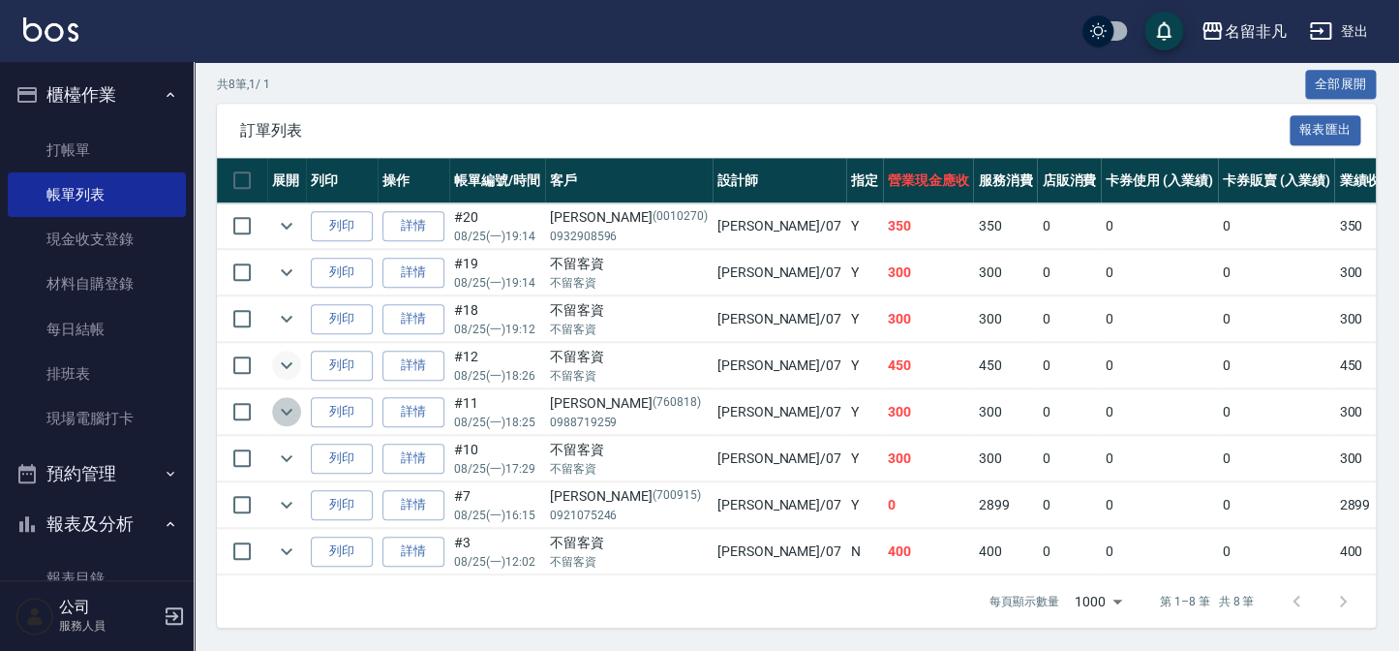
click at [296, 401] on icon "expand row" at bounding box center [286, 411] width 23 height 23
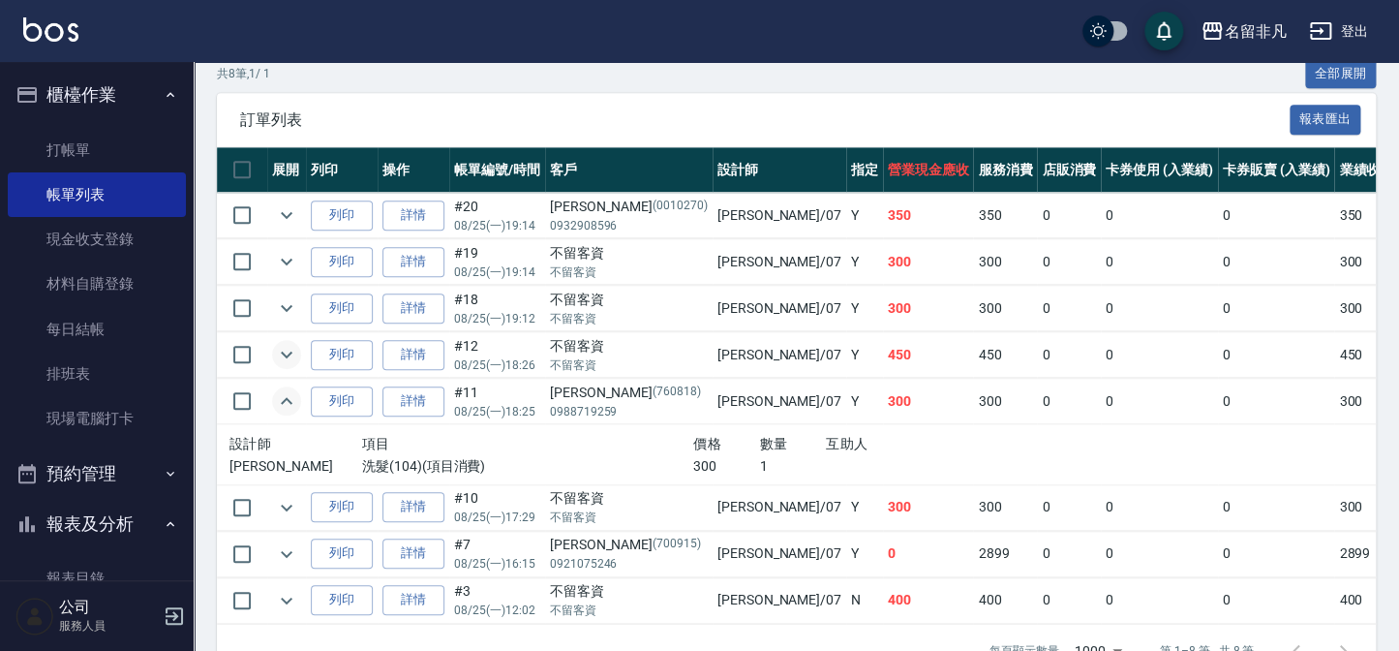
click at [295, 400] on icon "expand row" at bounding box center [286, 400] width 23 height 23
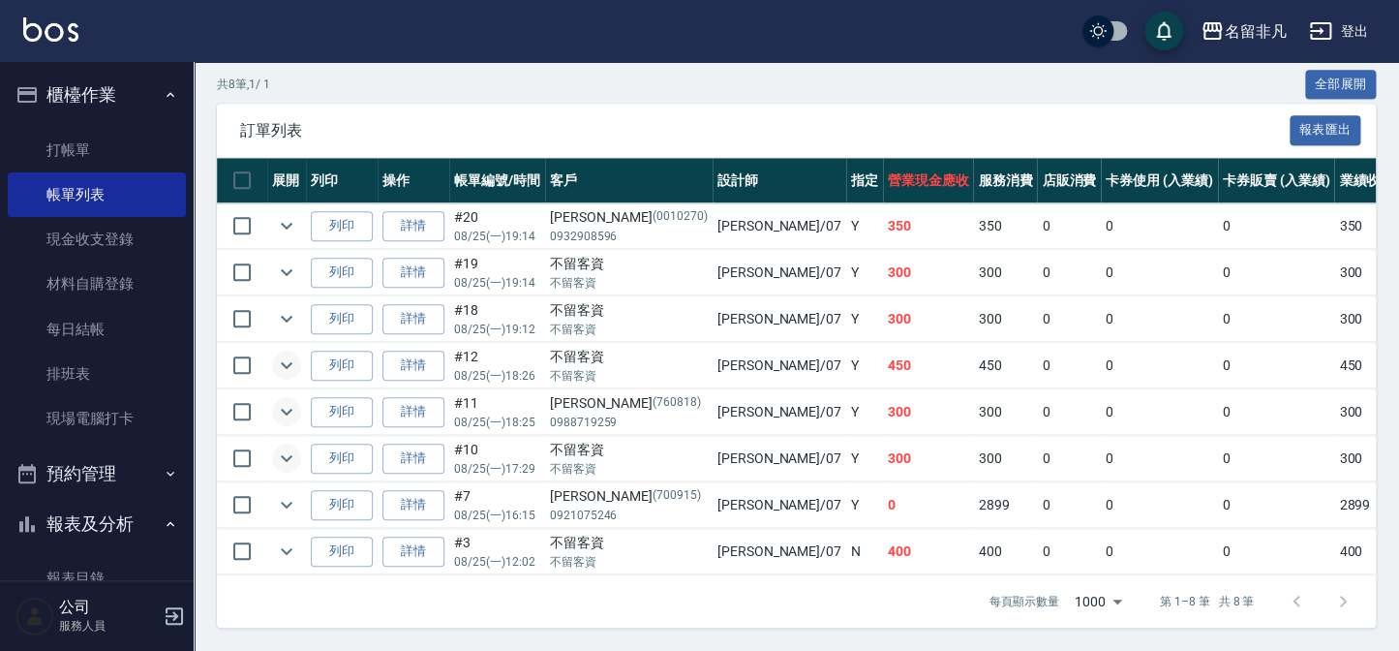
click at [282, 455] on icon "expand row" at bounding box center [286, 457] width 23 height 23
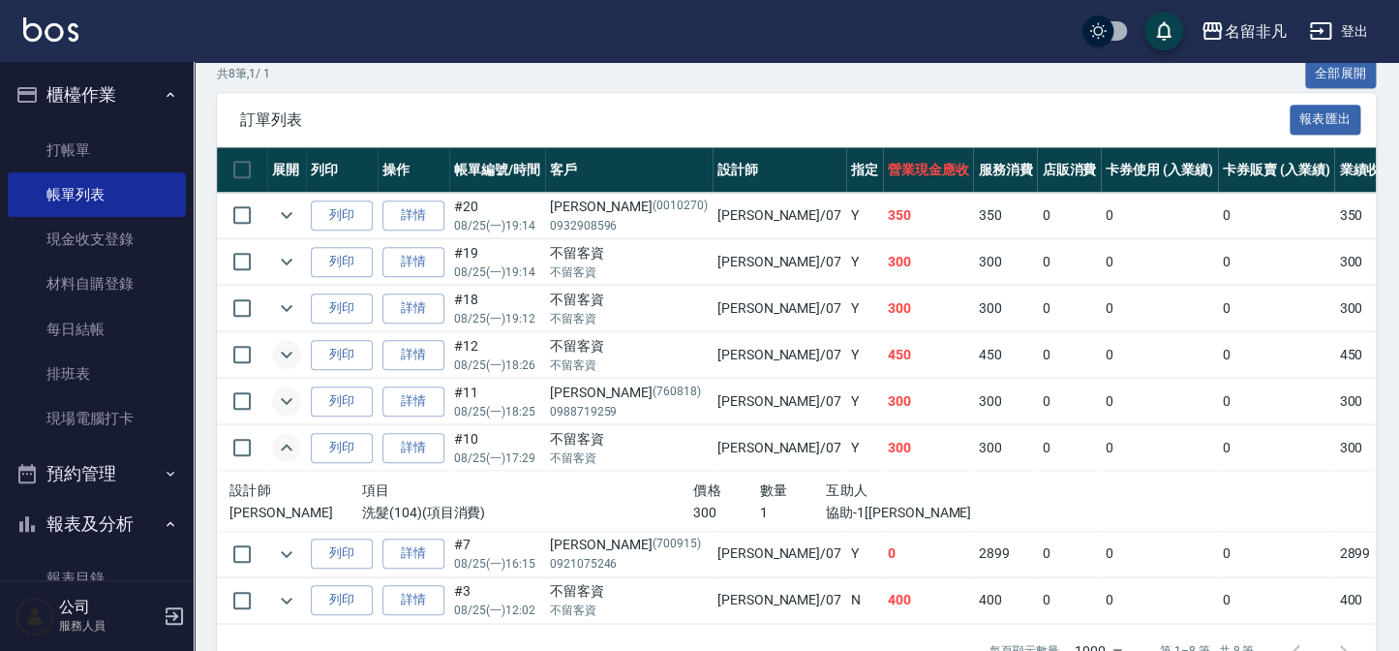
click at [282, 455] on icon "expand row" at bounding box center [286, 447] width 23 height 23
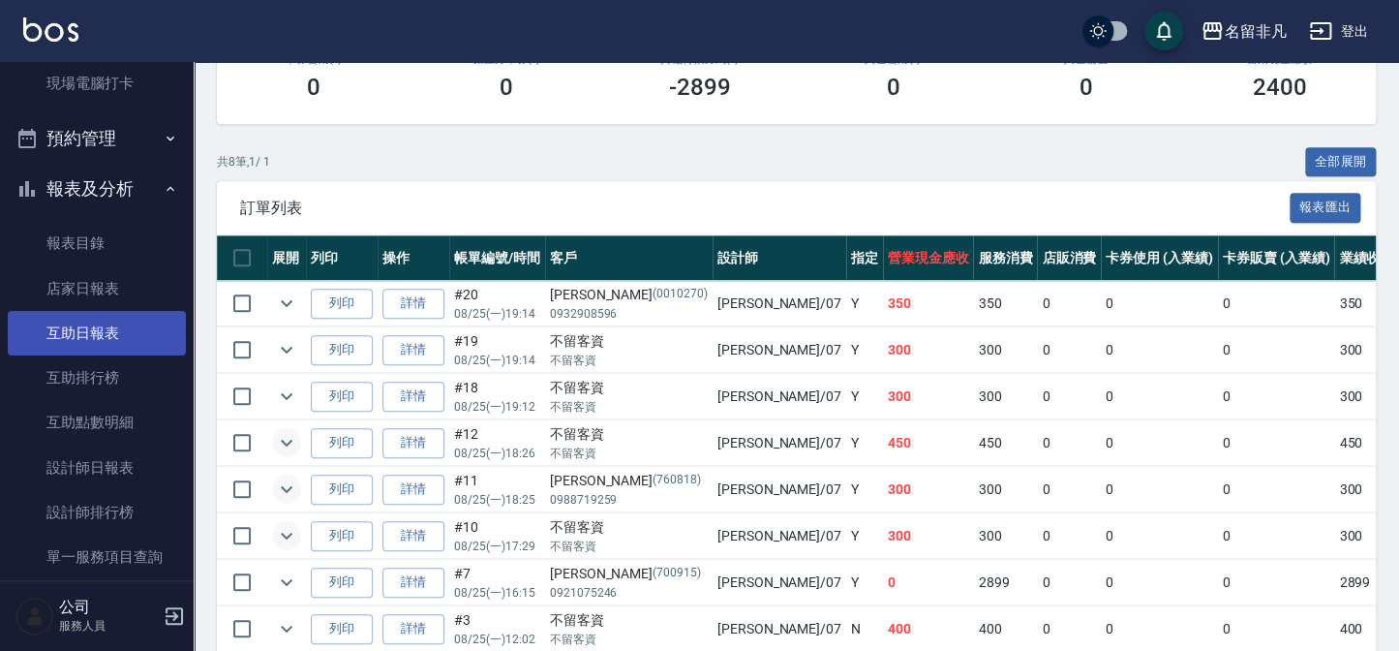
scroll to position [352, 0]
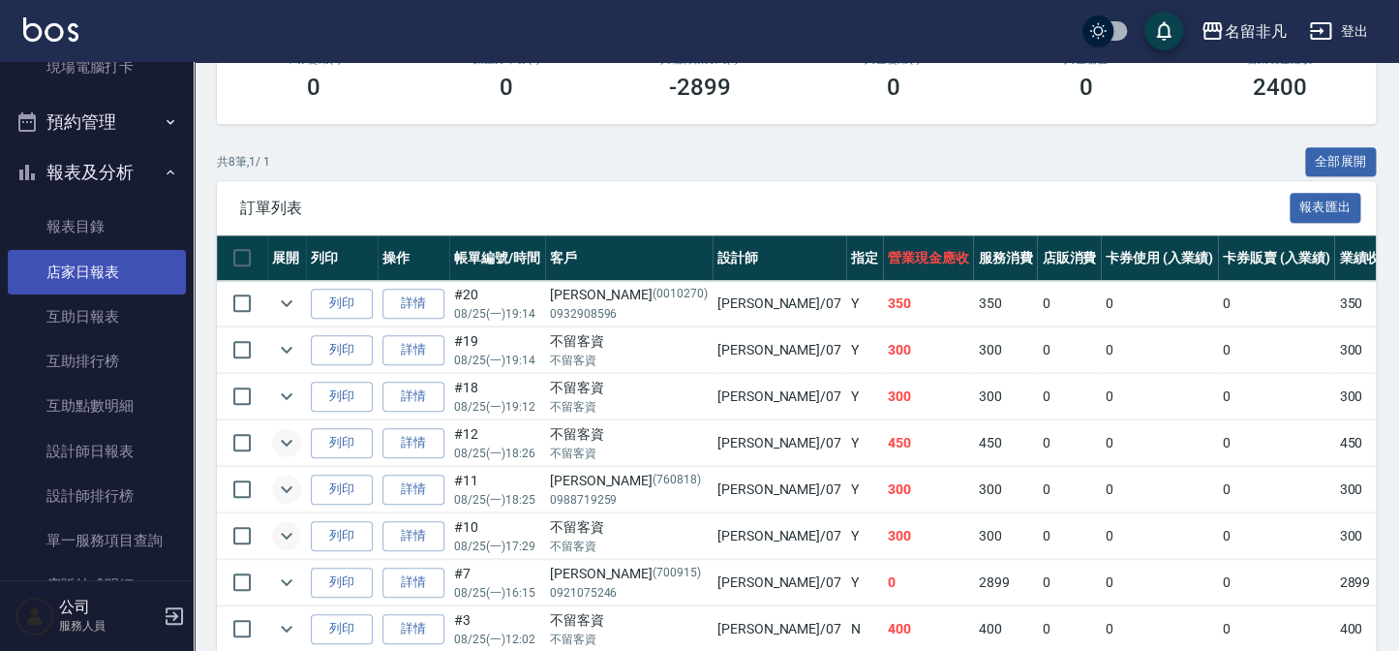
click at [125, 258] on link "店家日報表" at bounding box center [97, 272] width 178 height 45
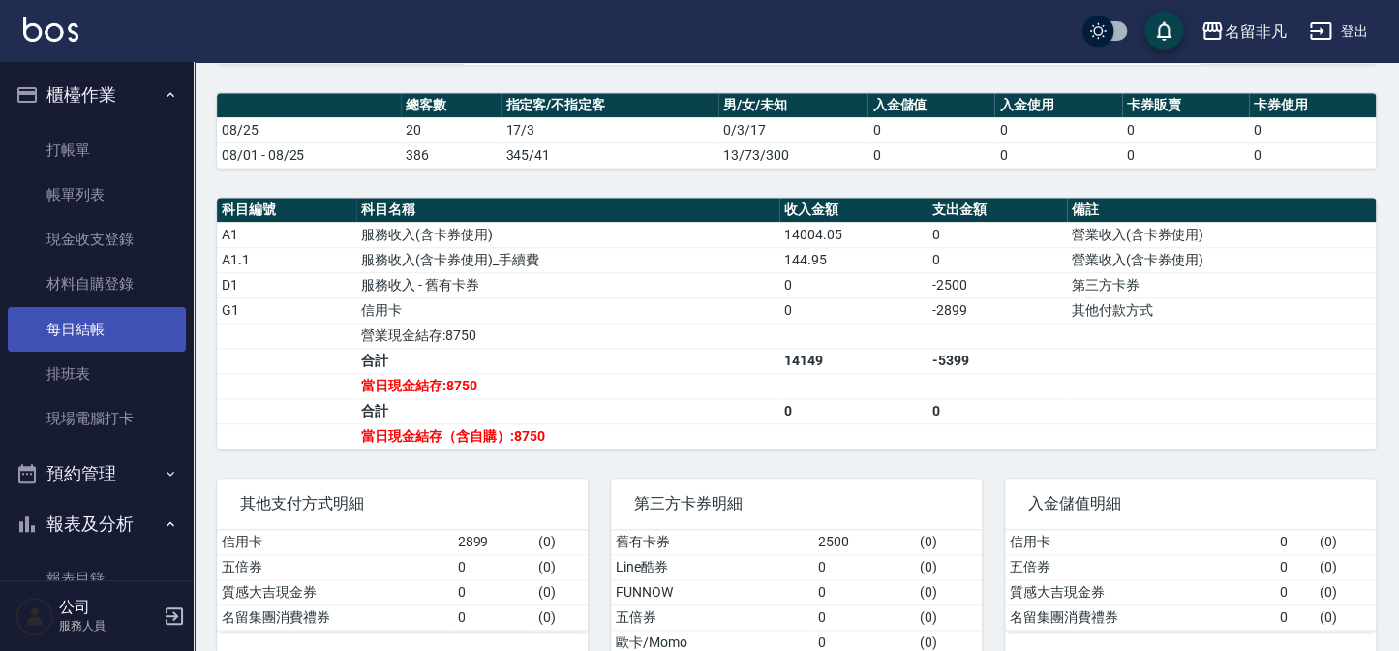
click at [97, 324] on link "每日結帳" at bounding box center [97, 329] width 178 height 45
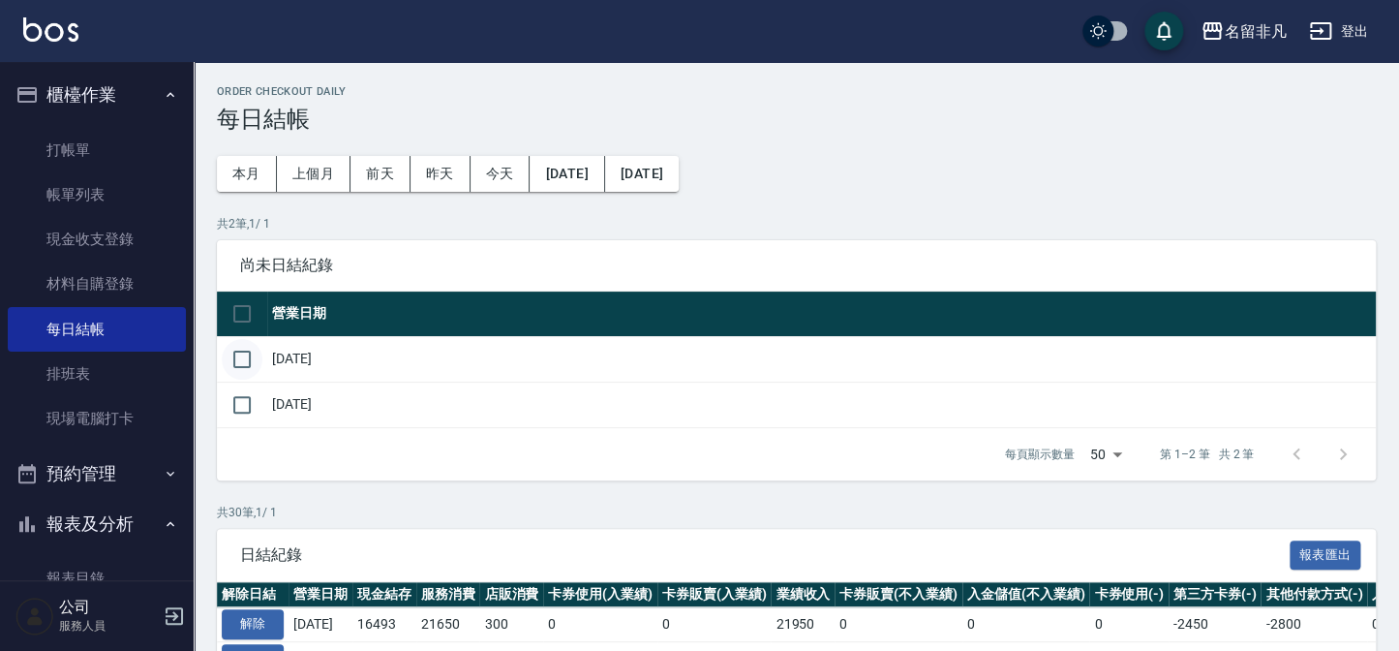
click at [241, 369] on input "checkbox" at bounding box center [242, 359] width 41 height 41
checkbox input "true"
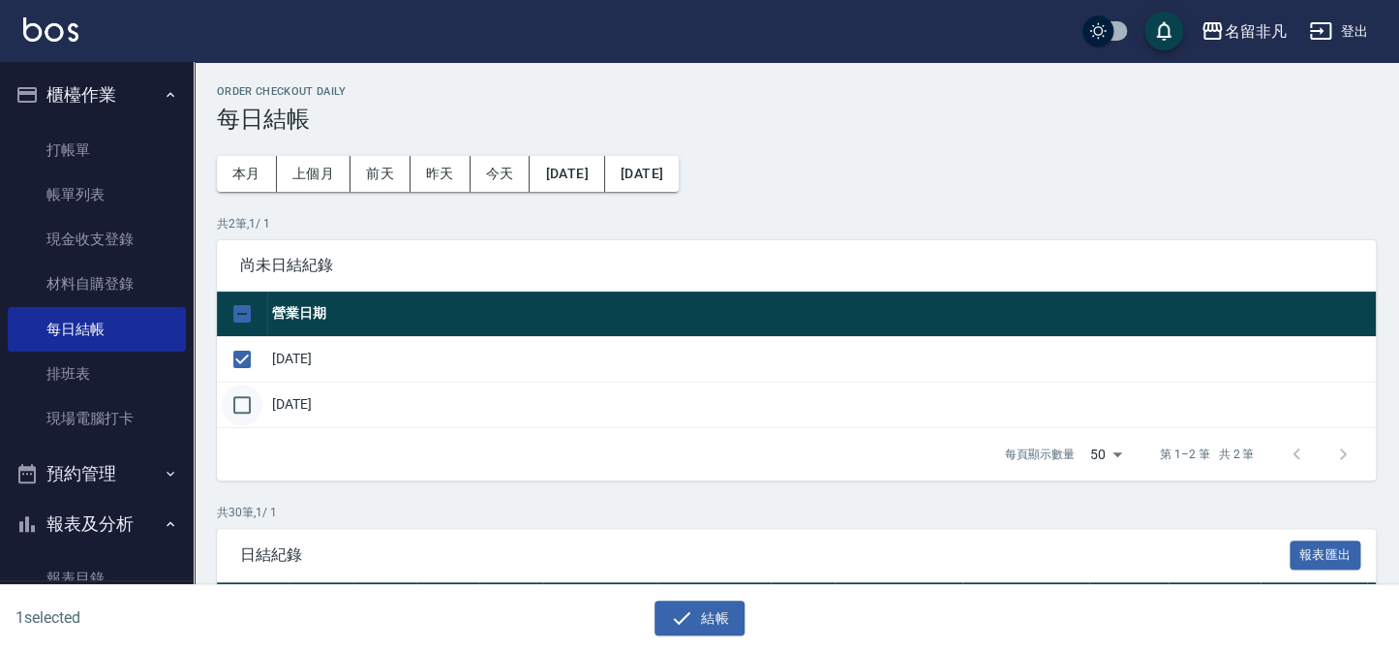
click at [243, 412] on input "checkbox" at bounding box center [242, 404] width 41 height 41
checkbox input "true"
click at [678, 621] on icon "button" at bounding box center [682, 617] width 17 height 13
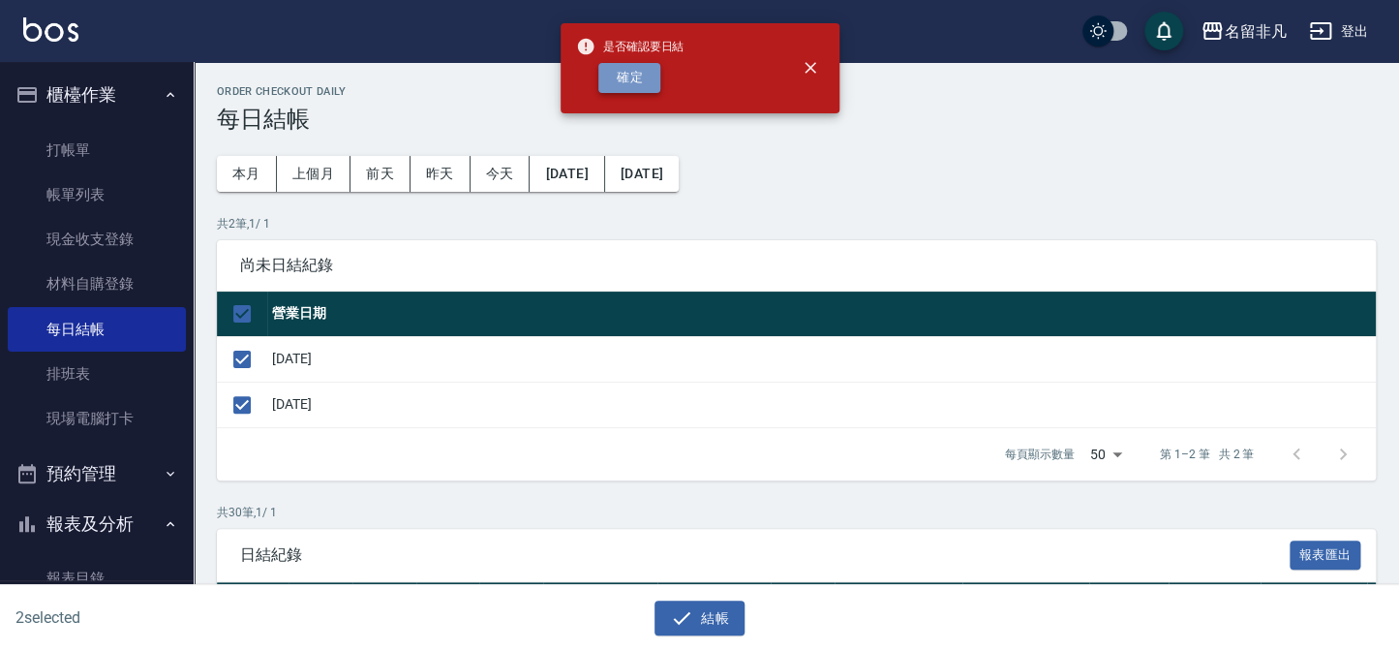
click at [626, 82] on button "確定" at bounding box center [629, 78] width 62 height 30
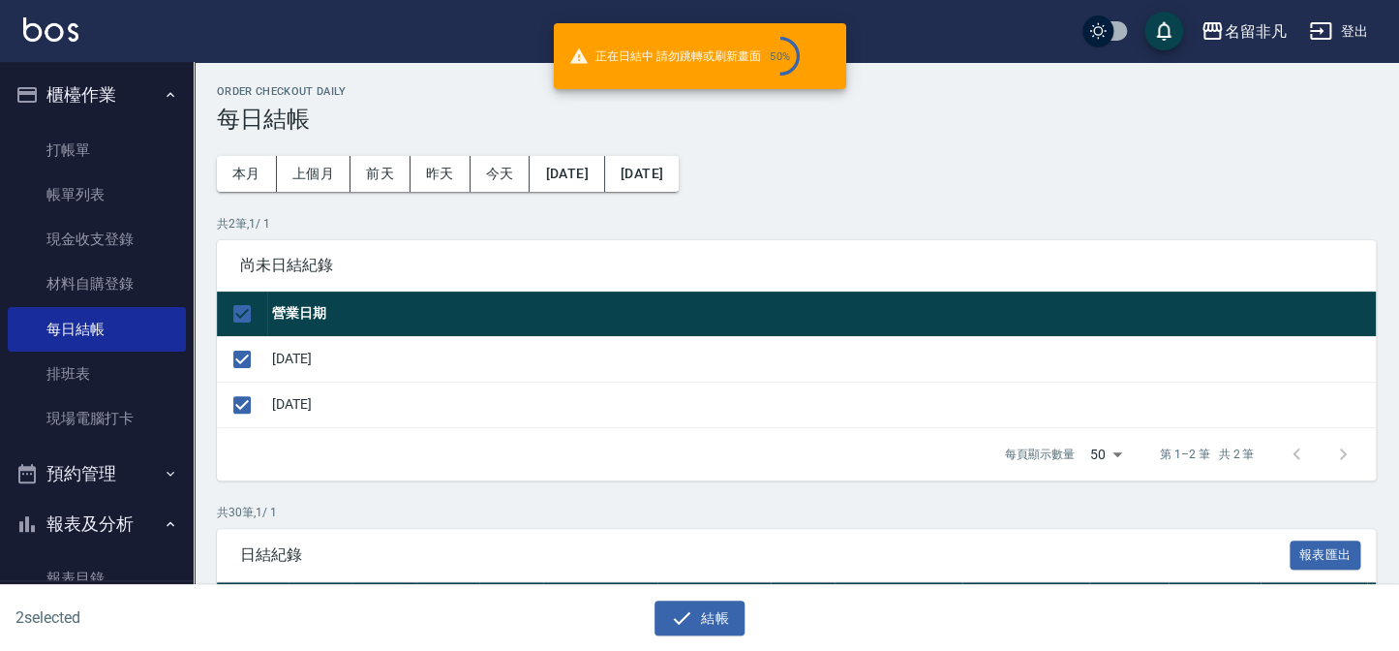
checkbox input "false"
